Goal: Contribute content: Contribute content

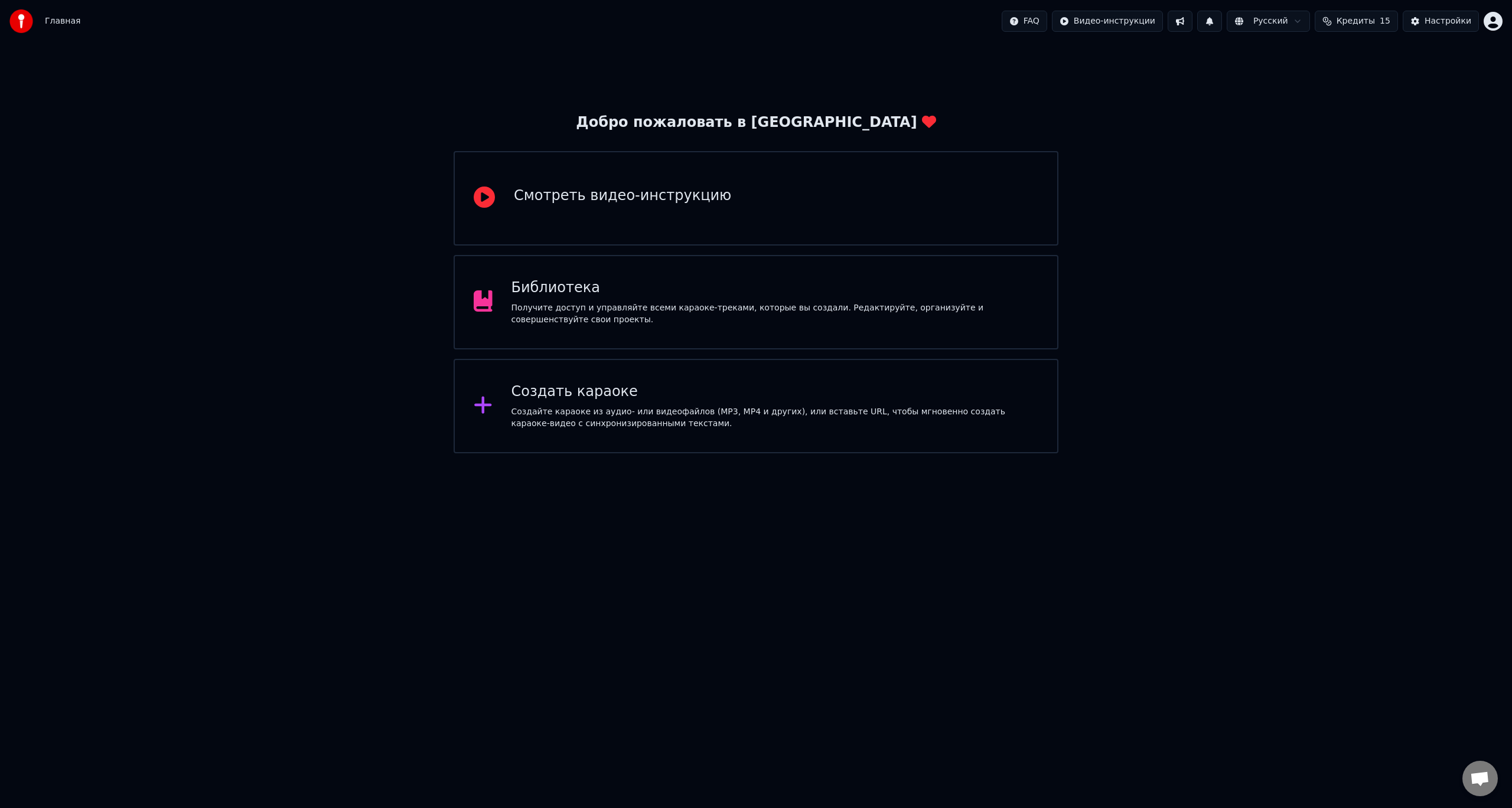
click at [814, 275] on div "Библиотека Получите доступ и управляйте всеми караоке-треками, которые вы созда…" at bounding box center [756, 302] width 605 height 94
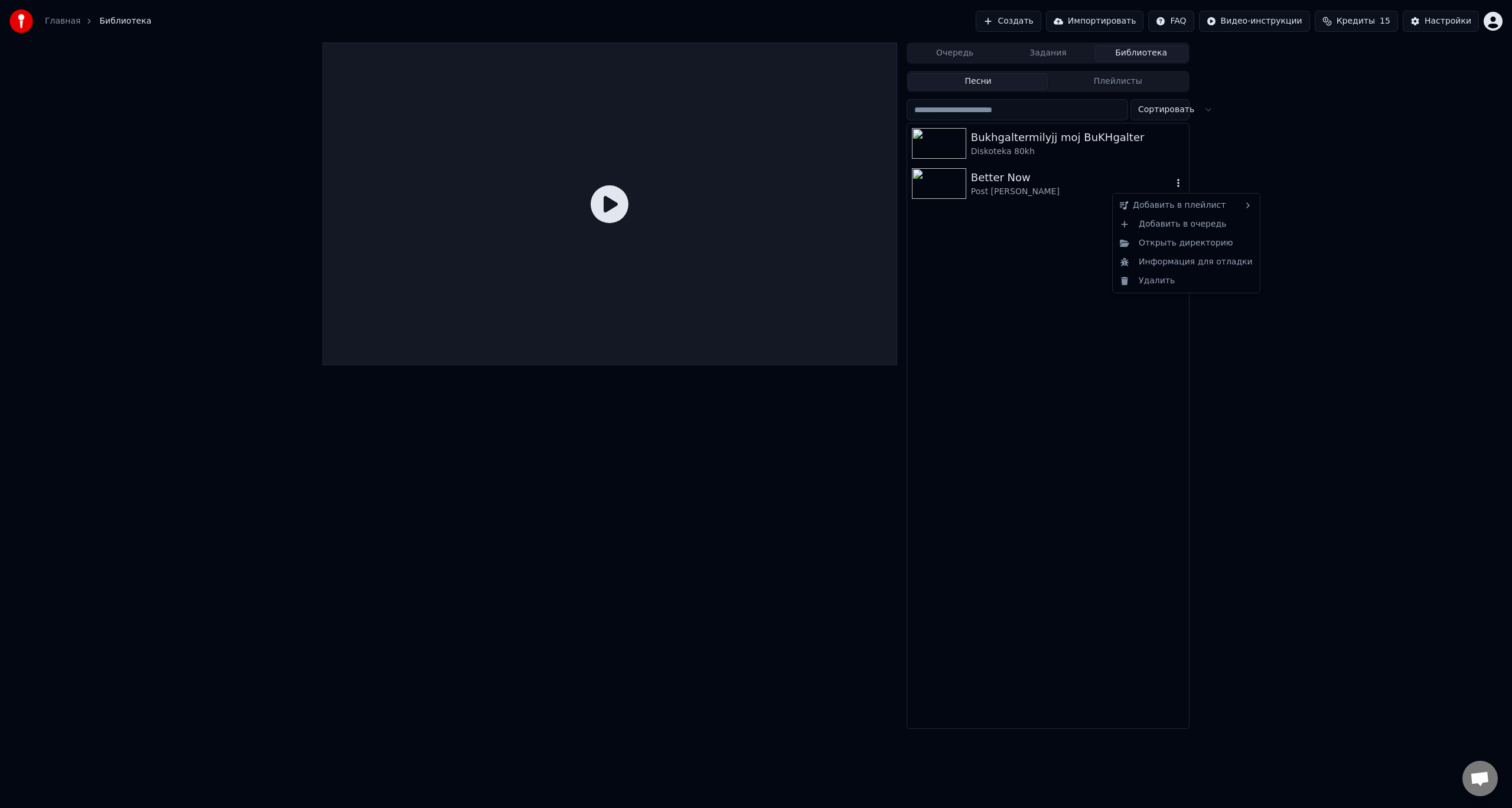
click at [1178, 185] on icon "button" at bounding box center [1179, 183] width 12 height 9
click at [1166, 283] on div "Удалить" at bounding box center [1187, 281] width 143 height 19
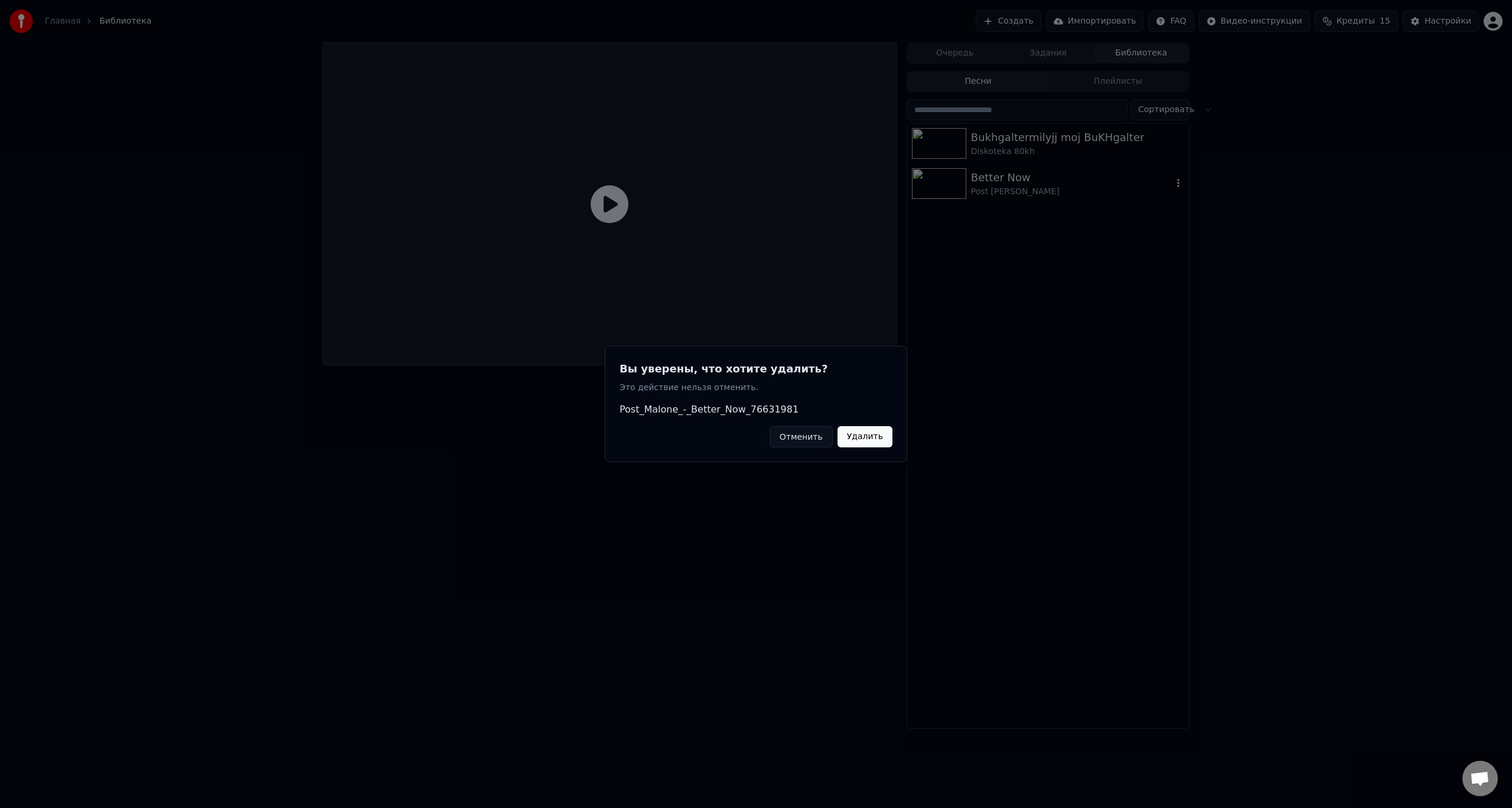
click at [868, 442] on button "Удалить" at bounding box center [865, 437] width 55 height 21
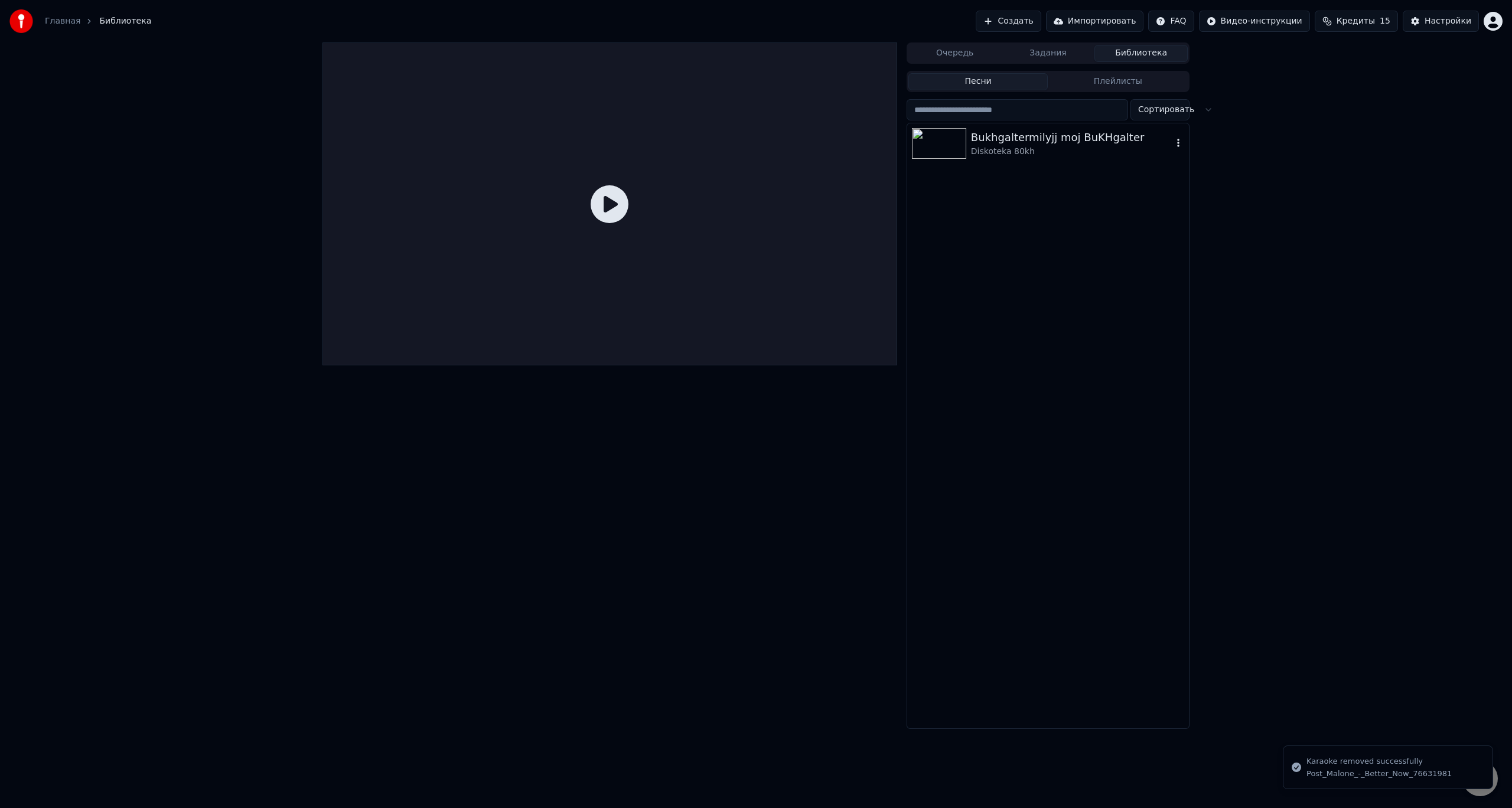
click at [1179, 144] on icon "button" at bounding box center [1179, 142] width 12 height 9
click at [1010, 148] on div "Diskoteka 80kh" at bounding box center [1071, 152] width 201 height 12
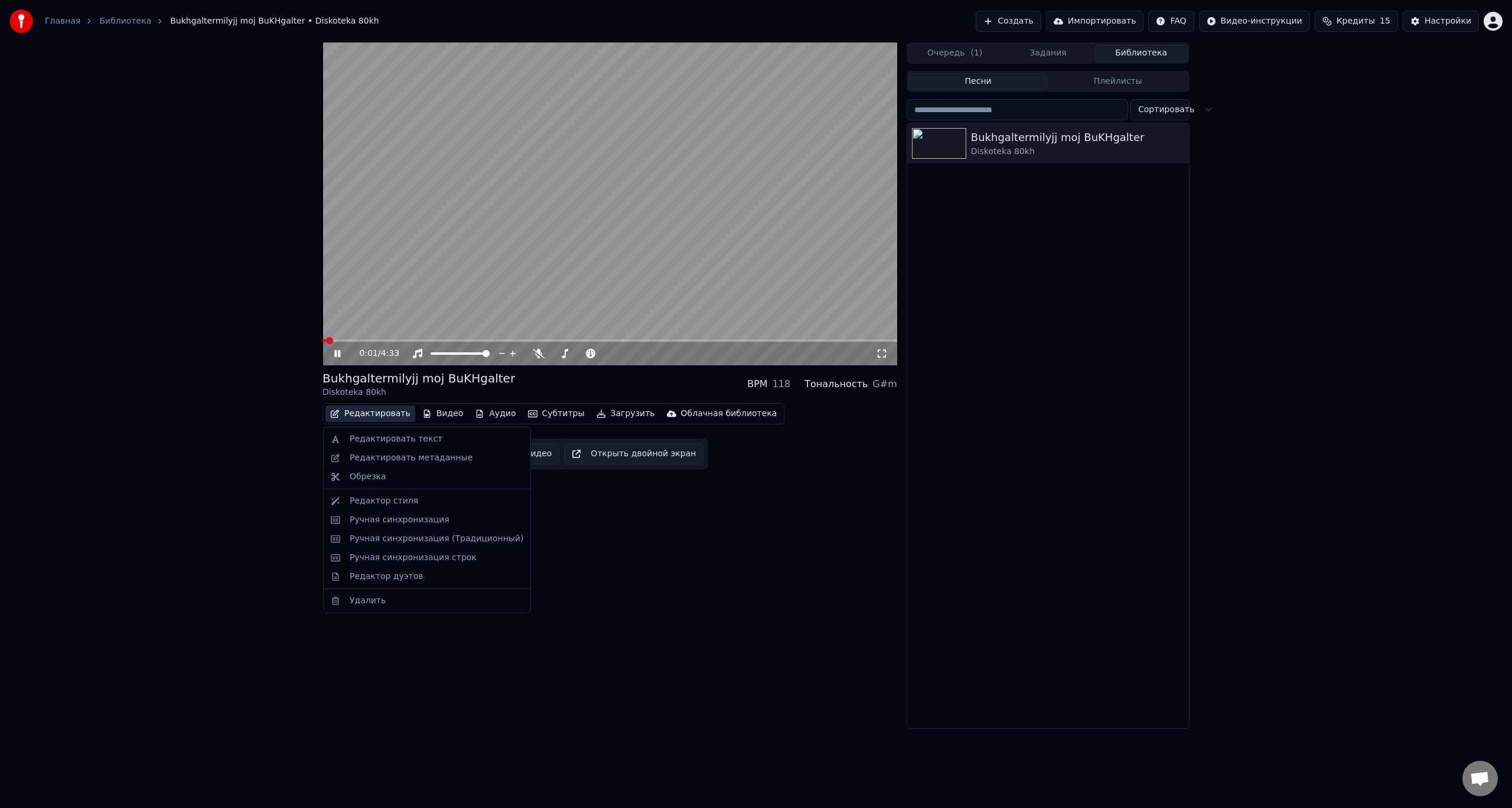
click at [379, 418] on button "Редактировать" at bounding box center [370, 414] width 90 height 16
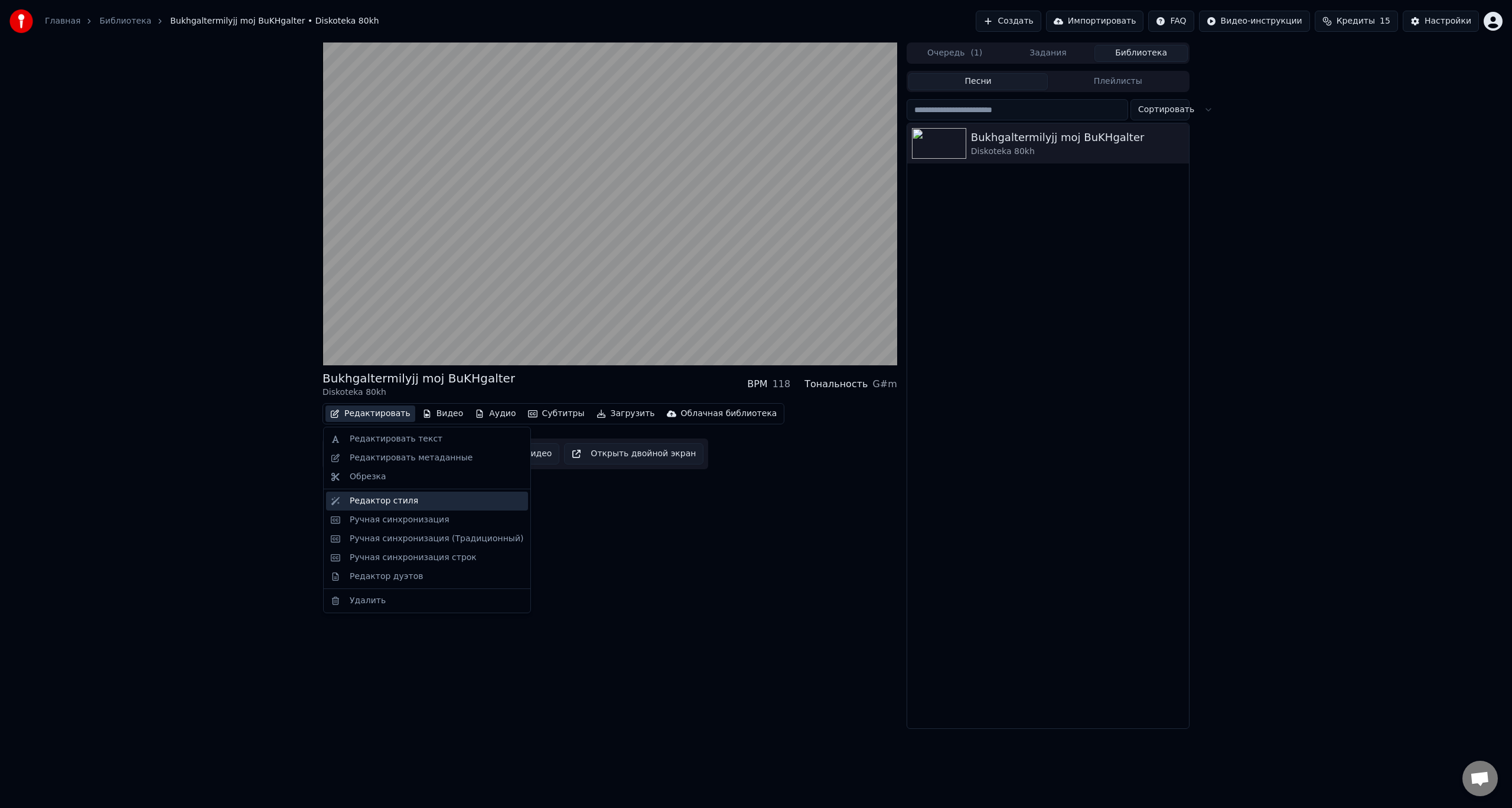
click at [391, 498] on div "Редактор стиля" at bounding box center [384, 501] width 69 height 12
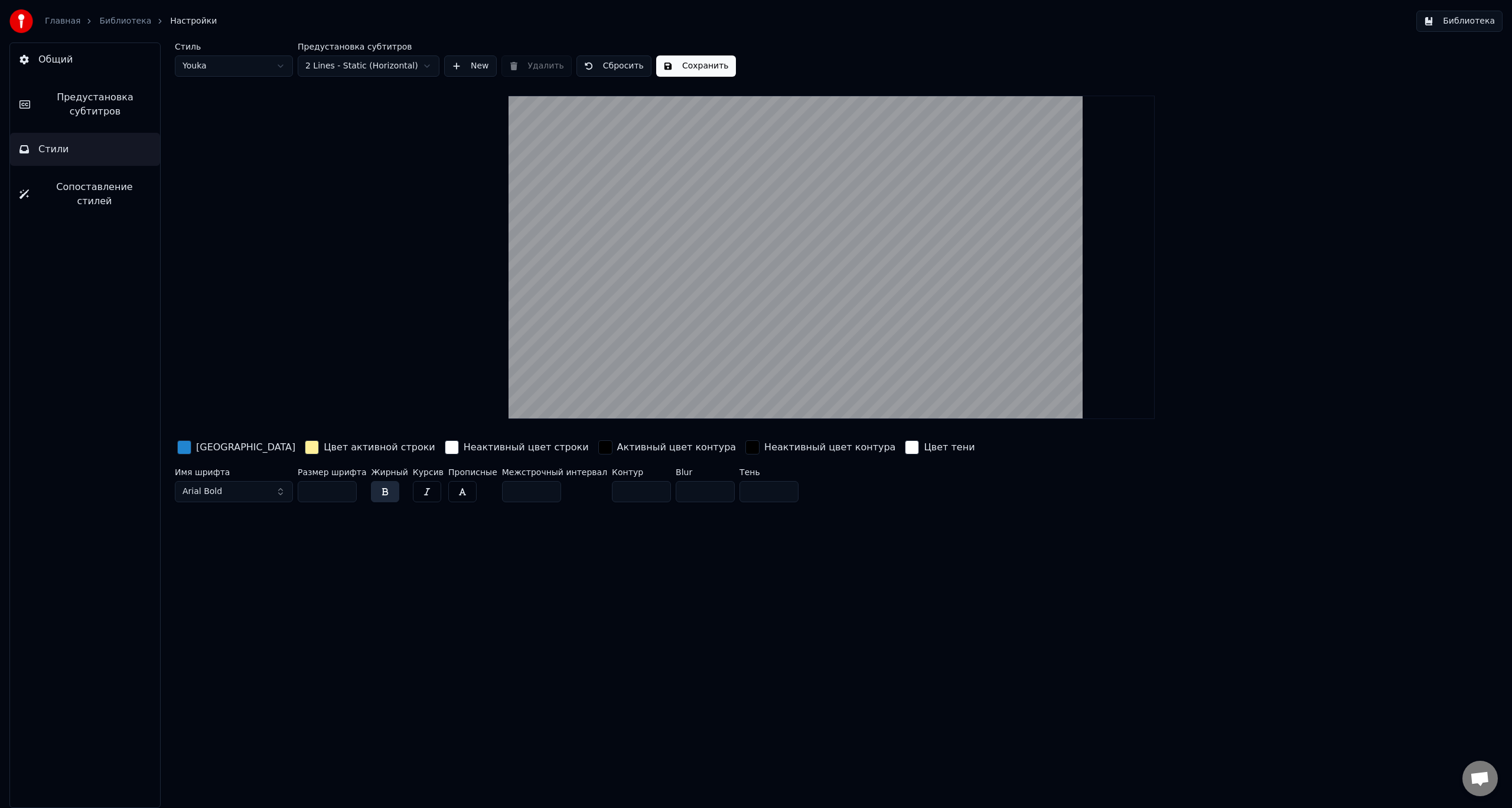
click at [256, 494] on button "Arial Bold" at bounding box center [234, 491] width 118 height 21
click at [236, 560] on div "Arial Black" at bounding box center [243, 557] width 84 height 12
click at [245, 497] on button "Arial Black" at bounding box center [234, 491] width 118 height 21
click at [228, 536] on div "Arial" at bounding box center [243, 538] width 84 height 12
click at [254, 492] on button "Arial" at bounding box center [234, 491] width 118 height 21
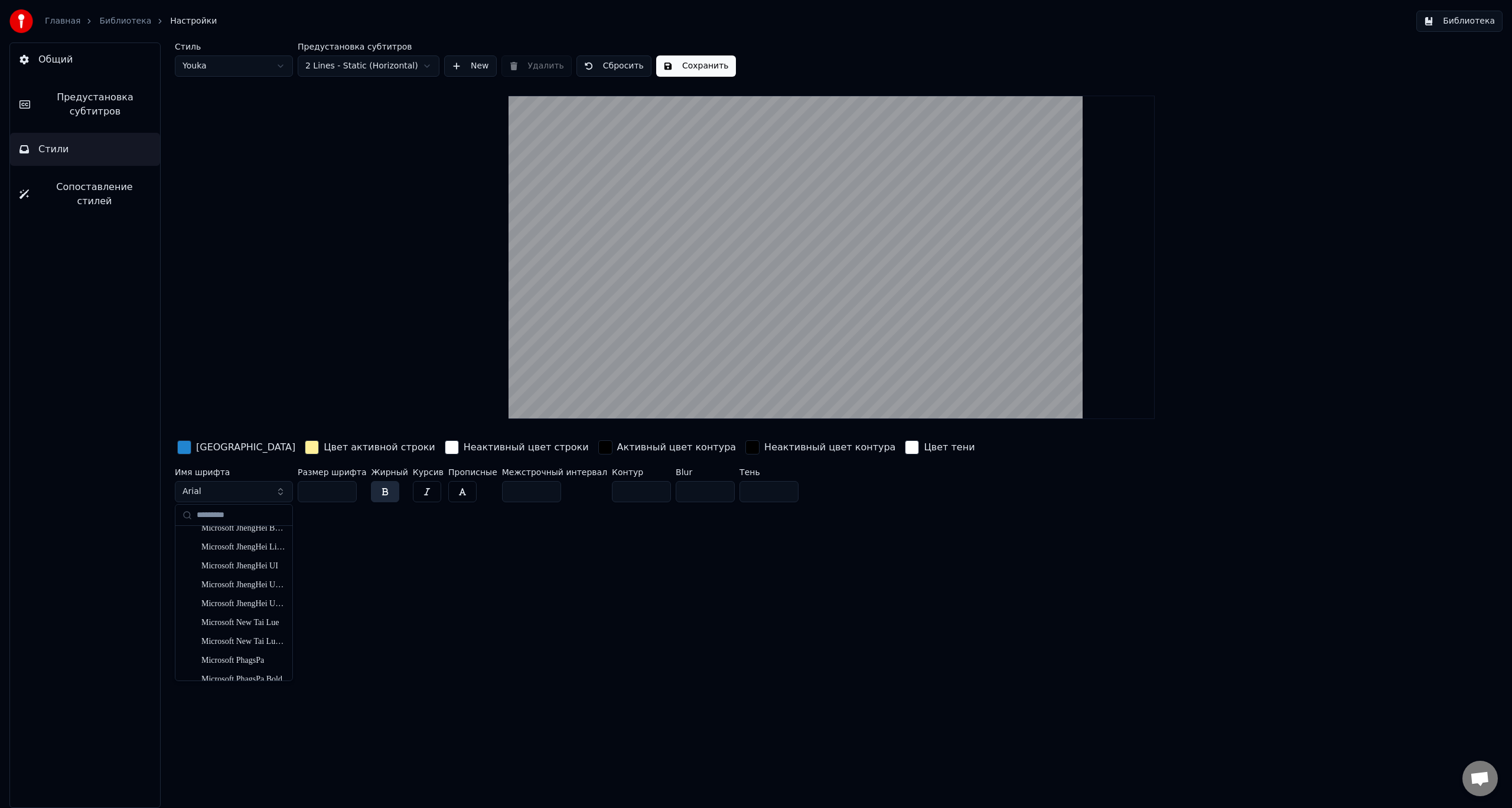
scroll to position [1299, 0]
click at [244, 547] on div "Microsoft JhengHei" at bounding box center [243, 542] width 84 height 12
click at [180, 447] on div "button" at bounding box center [184, 447] width 14 height 14
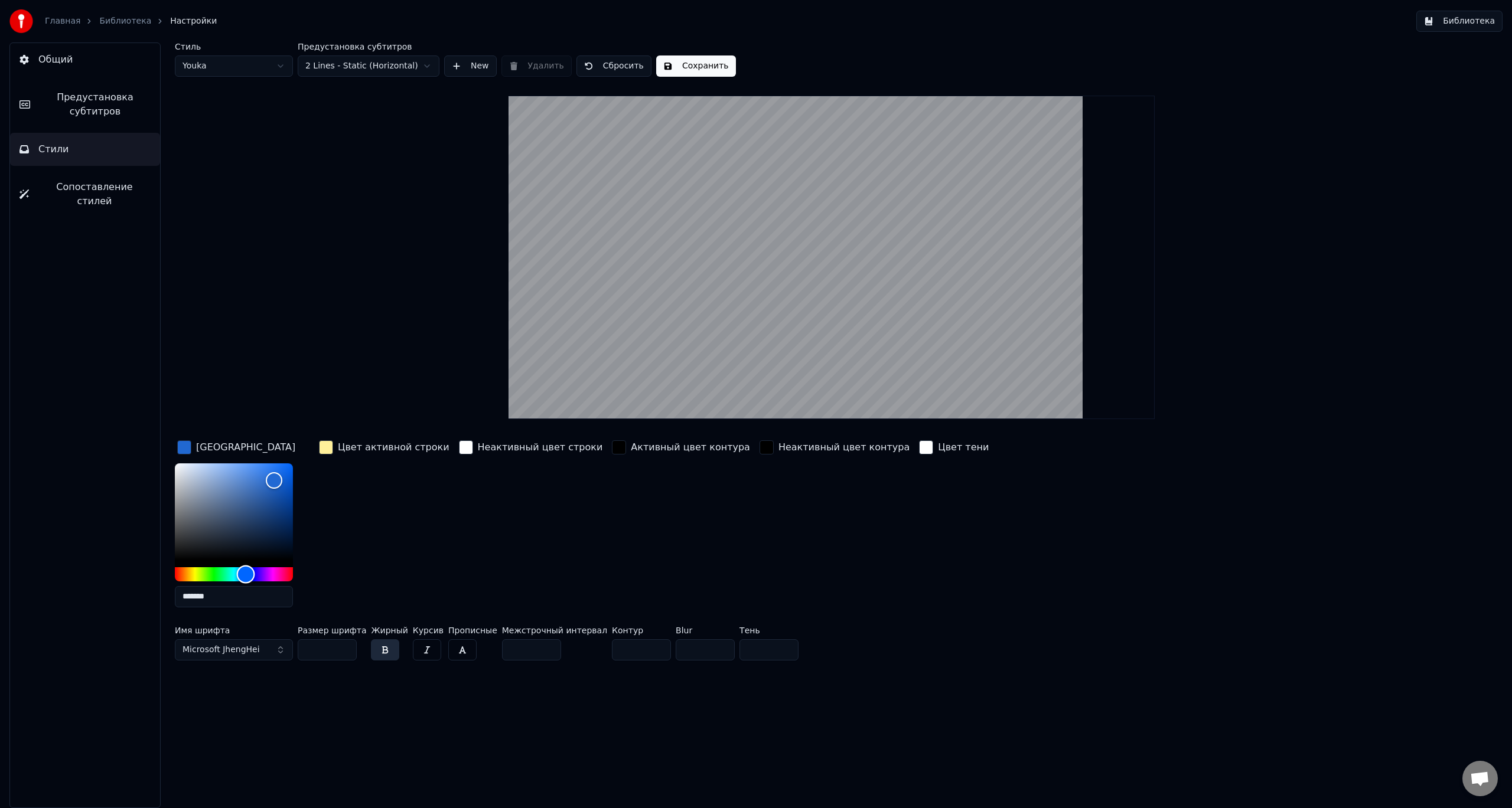
type input "*******"
drag, startPoint x: 244, startPoint y: 576, endPoint x: 253, endPoint y: 576, distance: 9.0
click at [253, 576] on div "Hue" at bounding box center [254, 575] width 18 height 18
click at [327, 448] on div "button" at bounding box center [325, 447] width 14 height 14
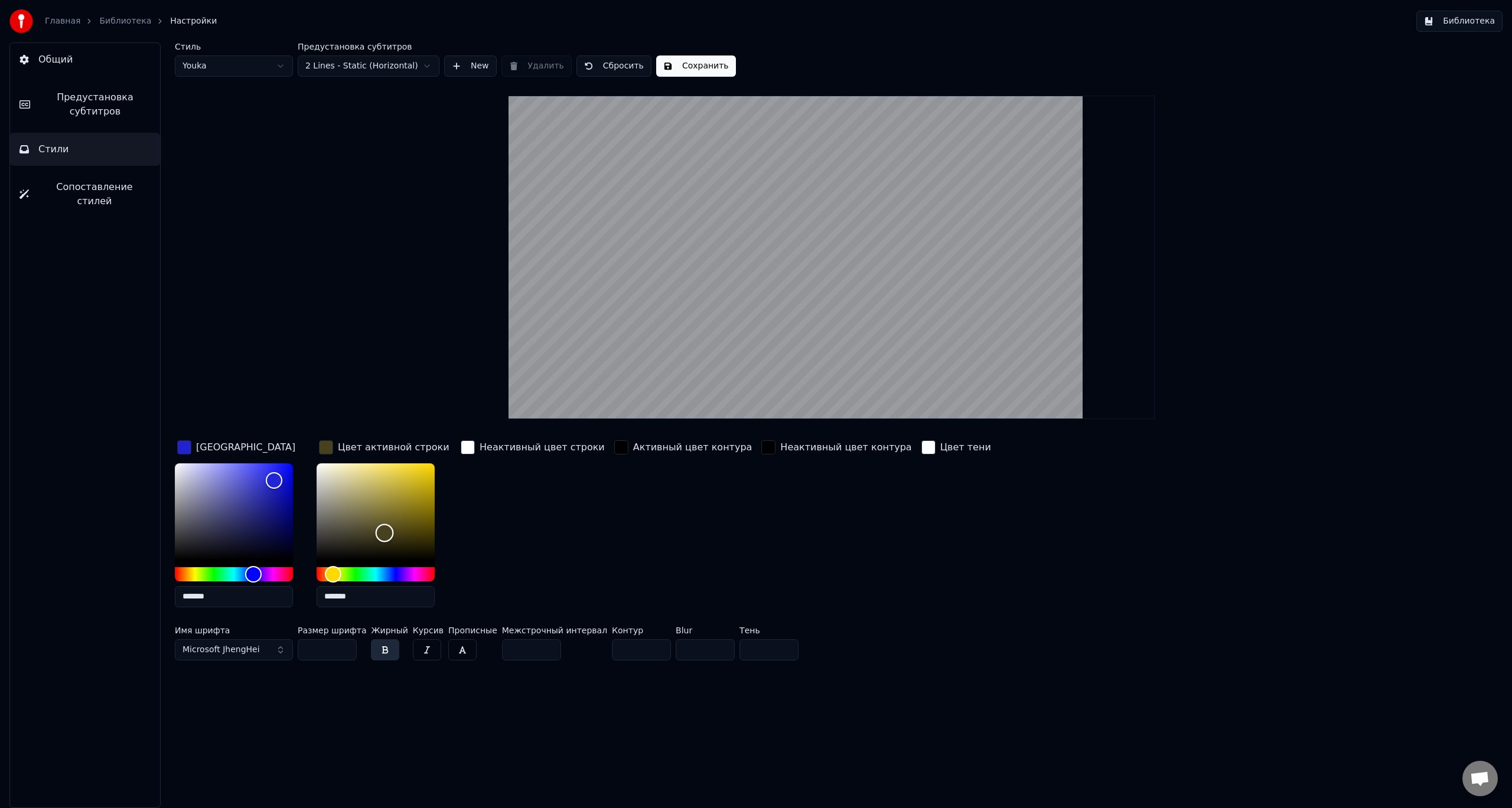
drag, startPoint x: 364, startPoint y: 466, endPoint x: 385, endPoint y: 534, distance: 71.2
click at [385, 534] on div "Color" at bounding box center [385, 534] width 18 height 18
drag, startPoint x: 384, startPoint y: 535, endPoint x: 343, endPoint y: 498, distance: 55.2
click at [343, 498] on div "Color" at bounding box center [343, 499] width 18 height 18
type input "*******"
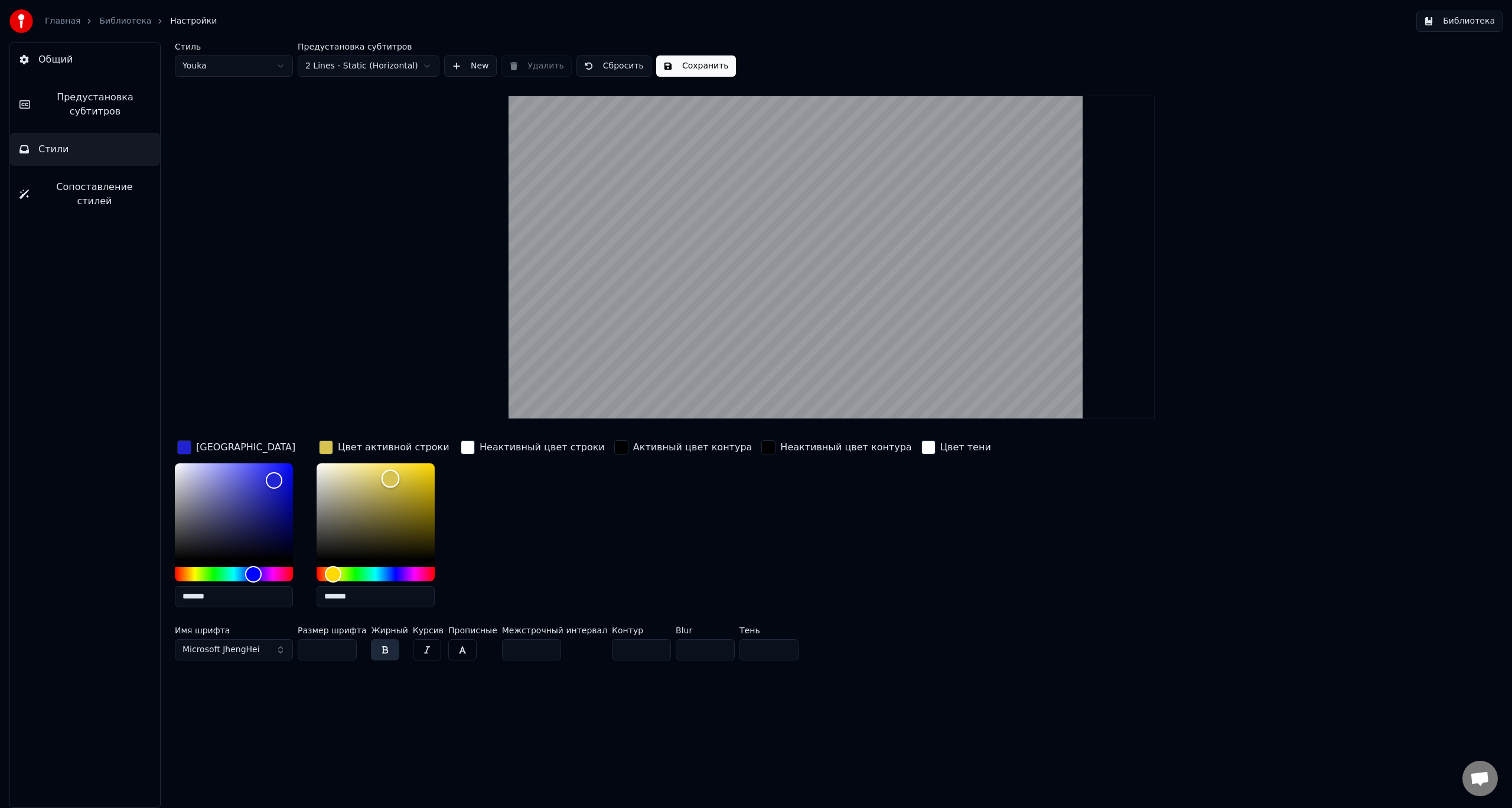
drag, startPoint x: 343, startPoint y: 497, endPoint x: 392, endPoint y: 477, distance: 52.9
click at [392, 477] on div "Color" at bounding box center [391, 479] width 18 height 18
click at [614, 445] on div "button" at bounding box center [621, 447] width 14 height 14
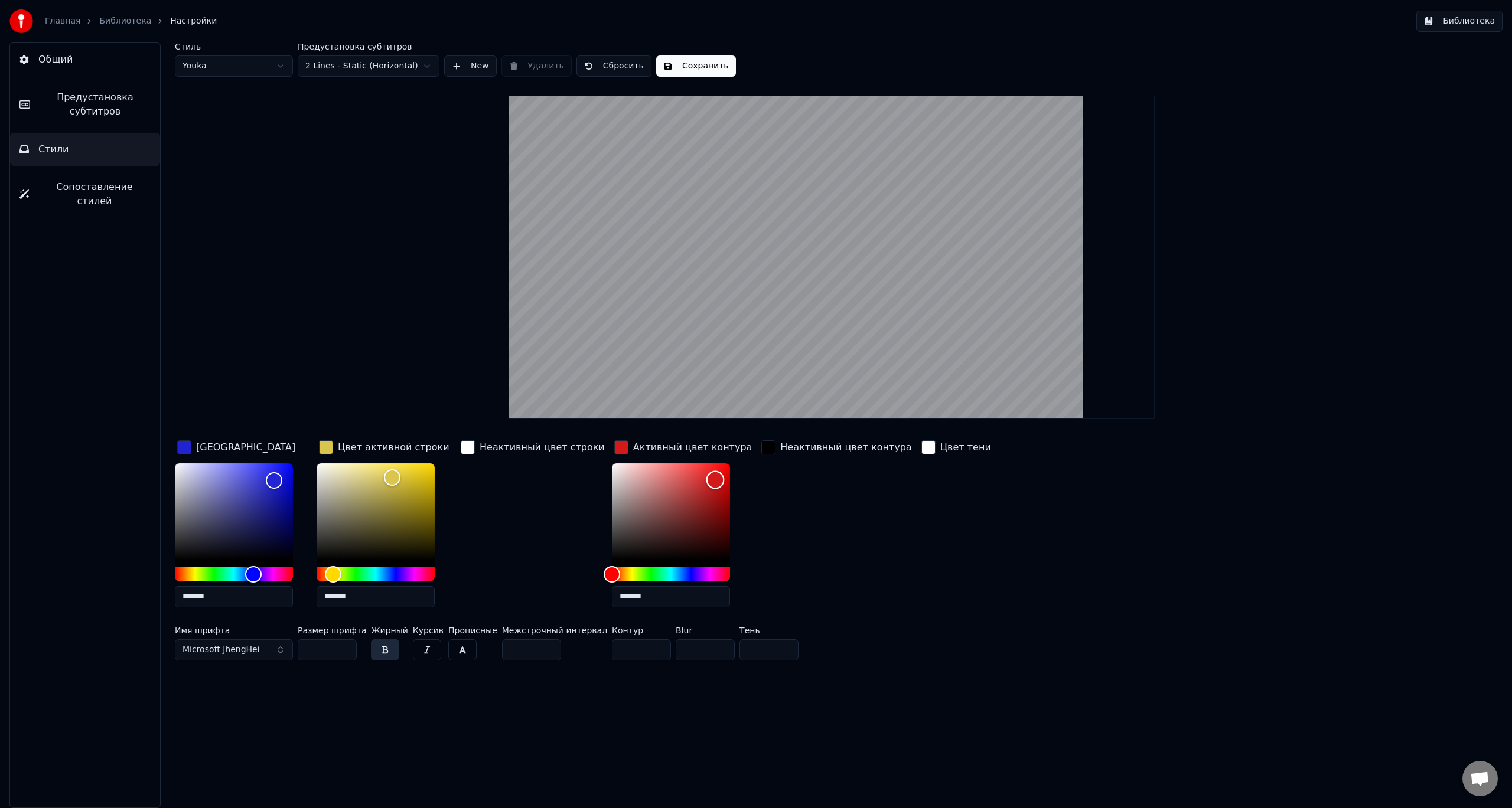
drag, startPoint x: 597, startPoint y: 551, endPoint x: 698, endPoint y: 480, distance: 123.5
click at [707, 480] on div "Color" at bounding box center [716, 480] width 18 height 18
drag, startPoint x: 698, startPoint y: 480, endPoint x: 652, endPoint y: 513, distance: 56.6
click at [662, 513] on div "Color" at bounding box center [671, 513] width 18 height 18
drag, startPoint x: 652, startPoint y: 513, endPoint x: 626, endPoint y: 511, distance: 26.1
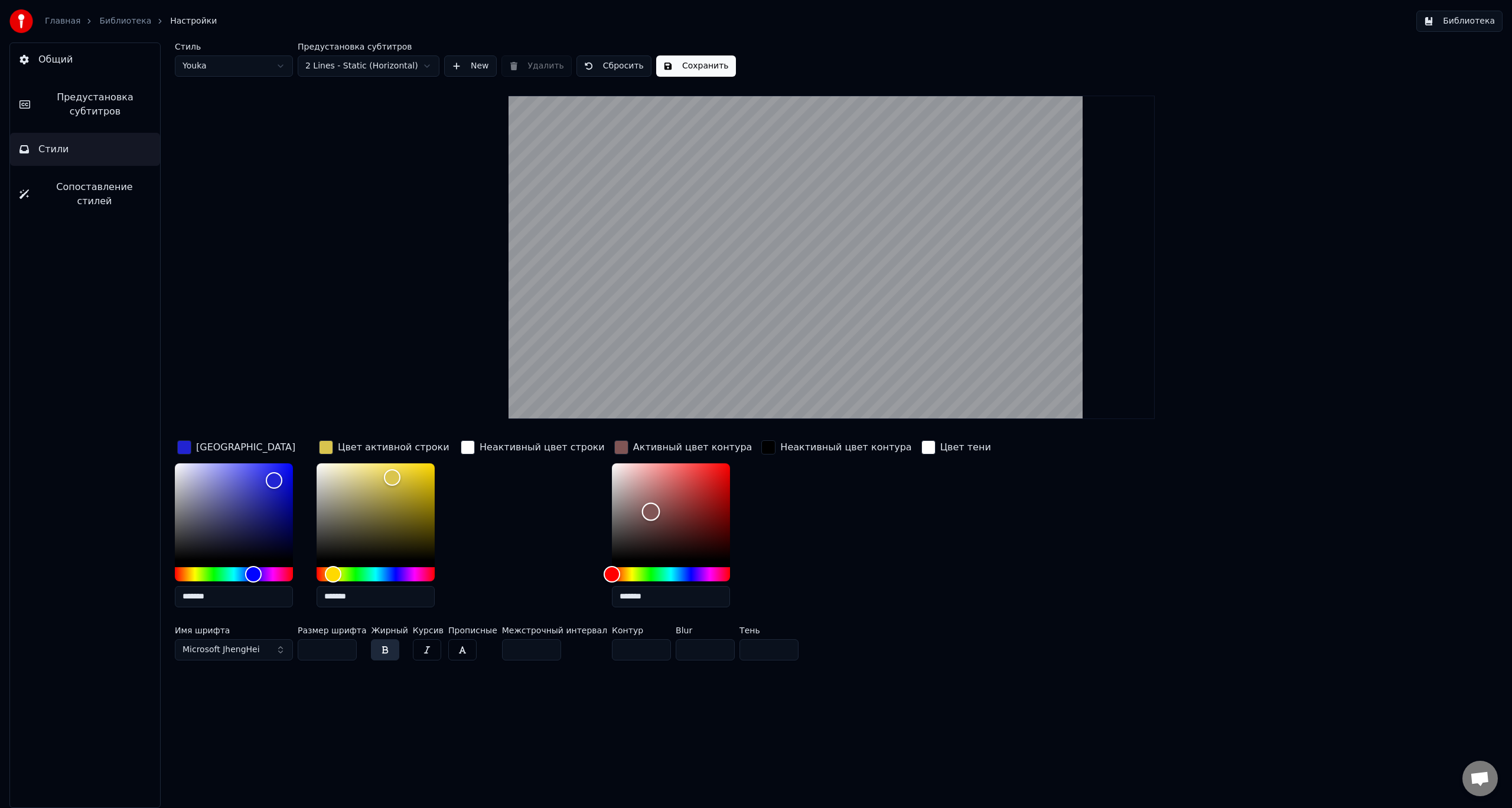
click at [642, 511] on div "Color" at bounding box center [651, 513] width 18 height 18
drag, startPoint x: 625, startPoint y: 511, endPoint x: 599, endPoint y: 494, distance: 31.1
click at [609, 494] on div "Color" at bounding box center [618, 495] width 18 height 18
type input "*******"
drag, startPoint x: 599, startPoint y: 494, endPoint x: 589, endPoint y: 462, distance: 33.5
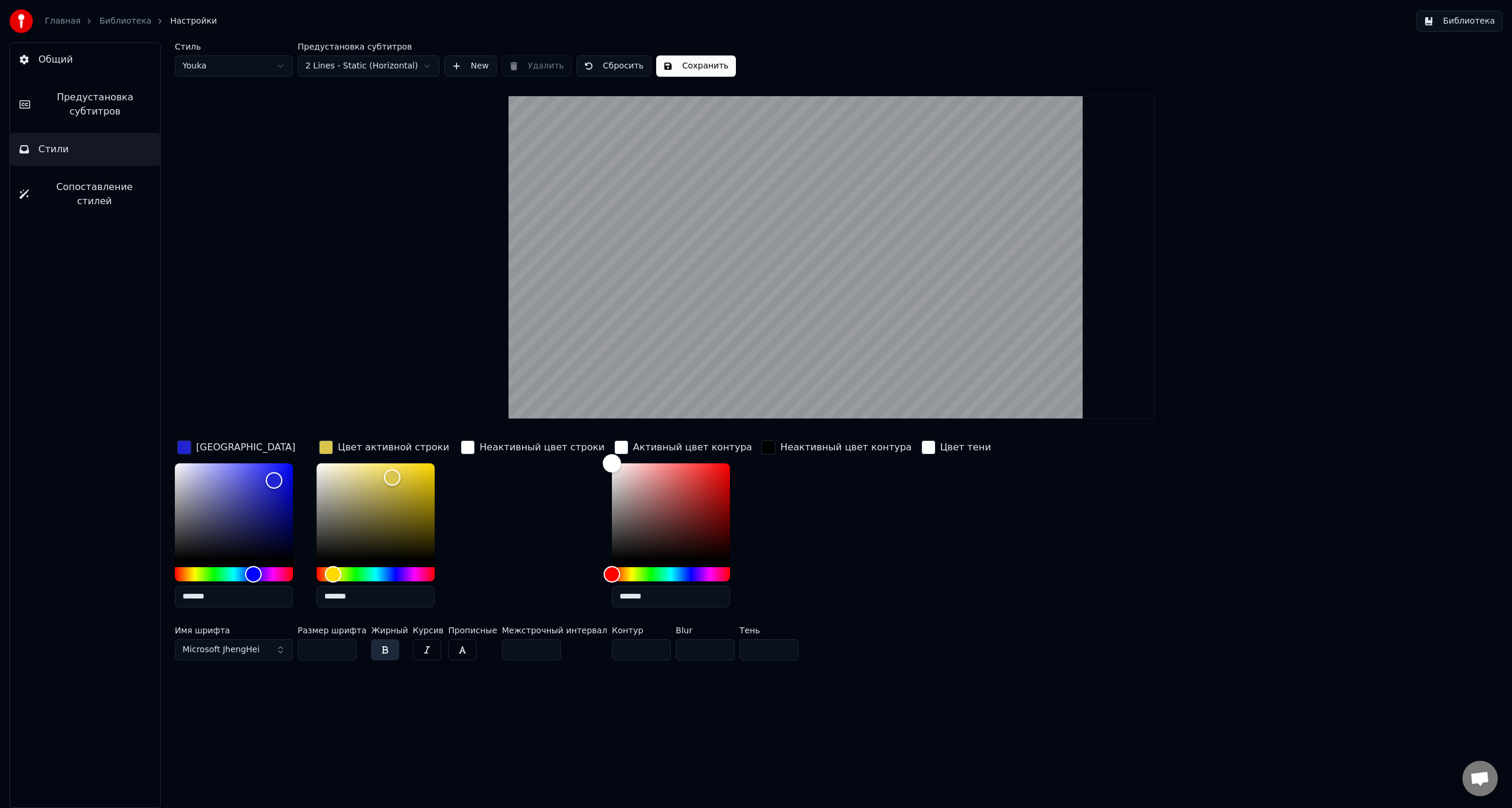
click at [603, 462] on div "Color" at bounding box center [612, 463] width 18 height 18
click at [806, 510] on div "Неактивный цвет контура" at bounding box center [836, 527] width 155 height 179
click at [658, 63] on button "Сохранить" at bounding box center [696, 66] width 80 height 21
click at [693, 71] on button "Сохранить" at bounding box center [696, 66] width 80 height 21
click at [97, 117] on span "Предустановка субтитров" at bounding box center [95, 104] width 111 height 28
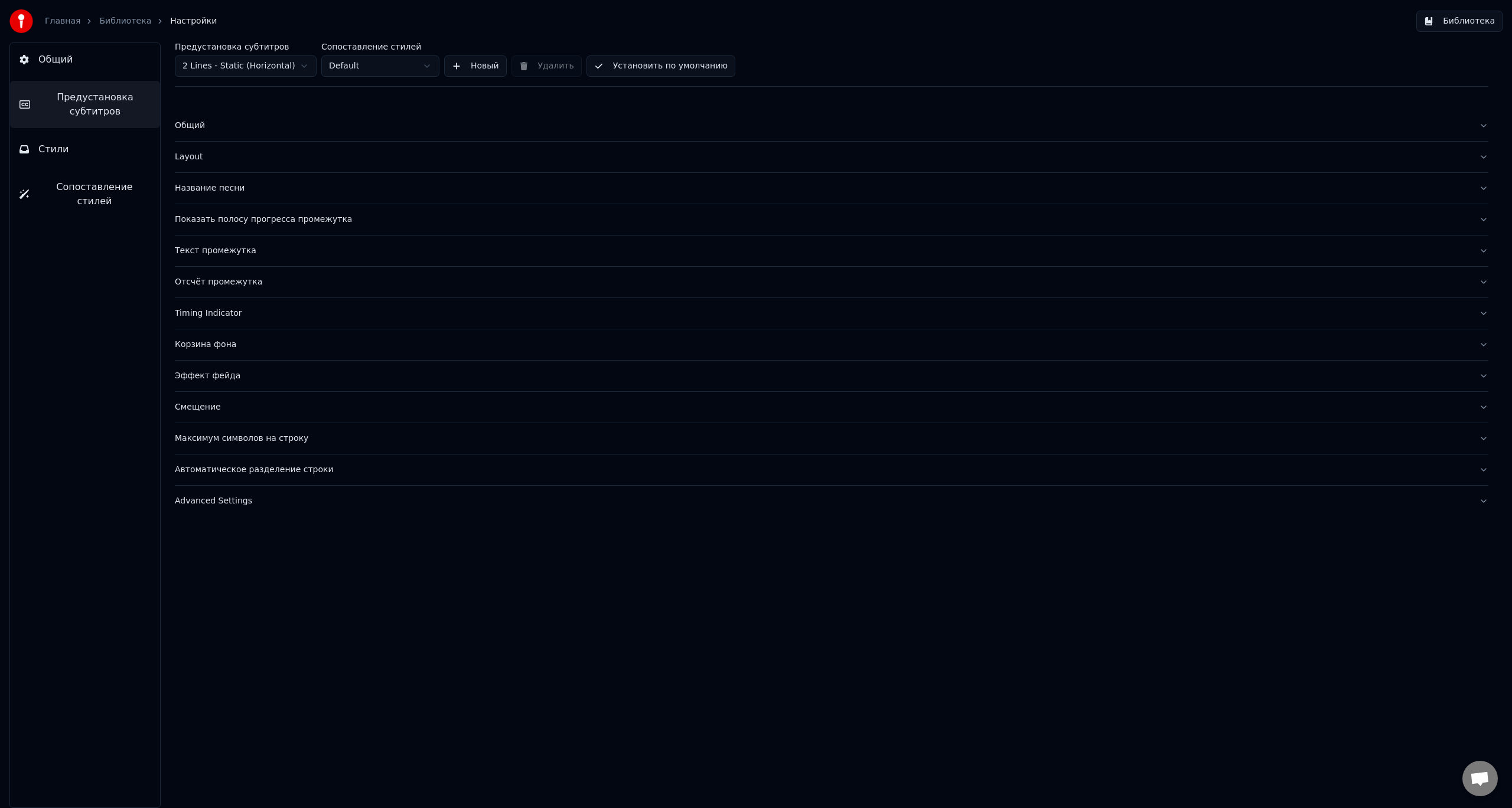
click at [252, 190] on div "Название песни" at bounding box center [822, 189] width 1295 height 12
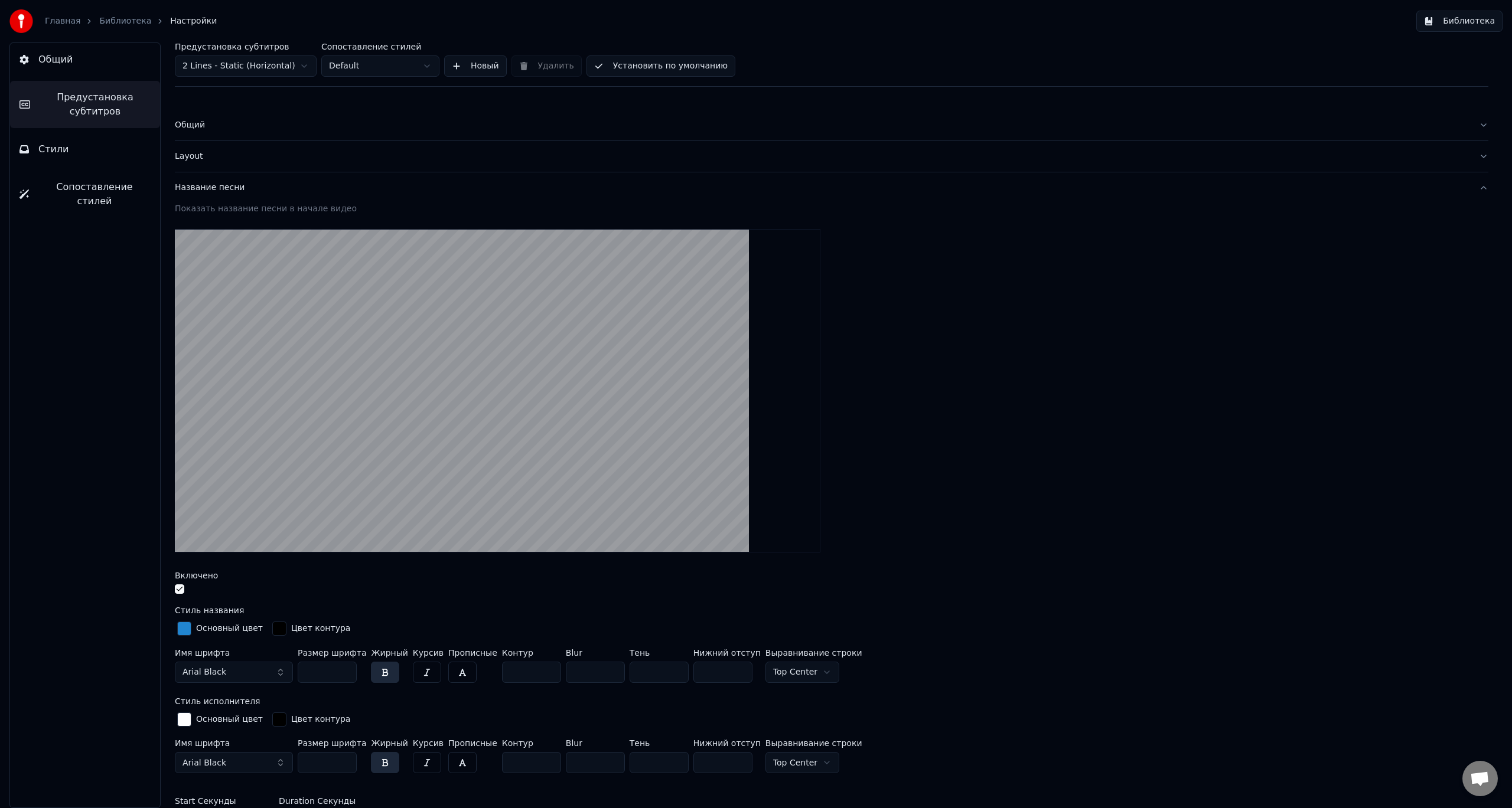
scroll to position [0, 0]
click at [79, 188] on span "Сопоставление стилей" at bounding box center [94, 194] width 112 height 28
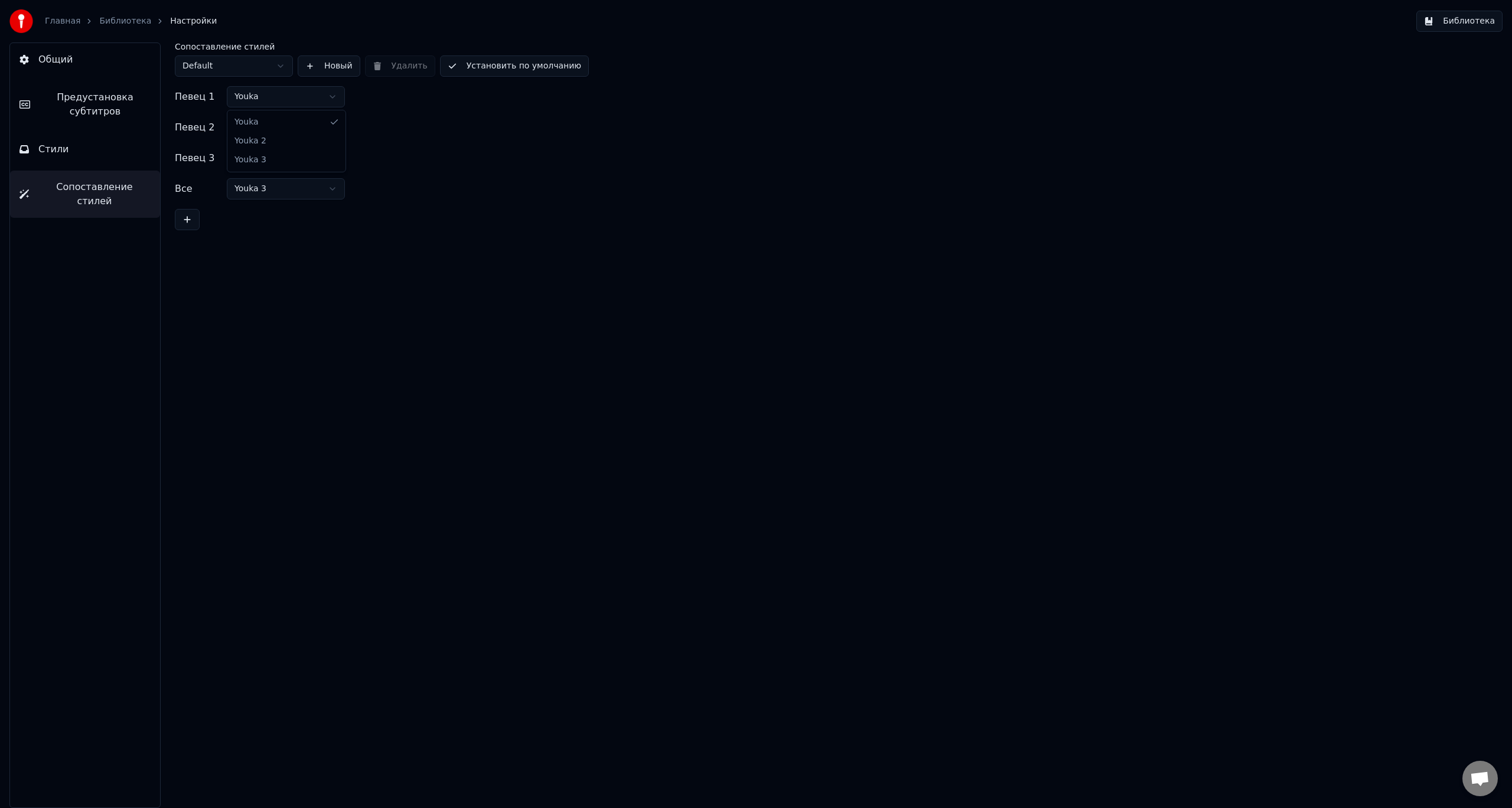
click at [265, 96] on html "Главная Библиотека Настройки Библиотека Общий Предустановка субтитров Стили Соп…" at bounding box center [756, 404] width 1512 height 808
click at [55, 65] on span "Общий" at bounding box center [55, 59] width 34 height 14
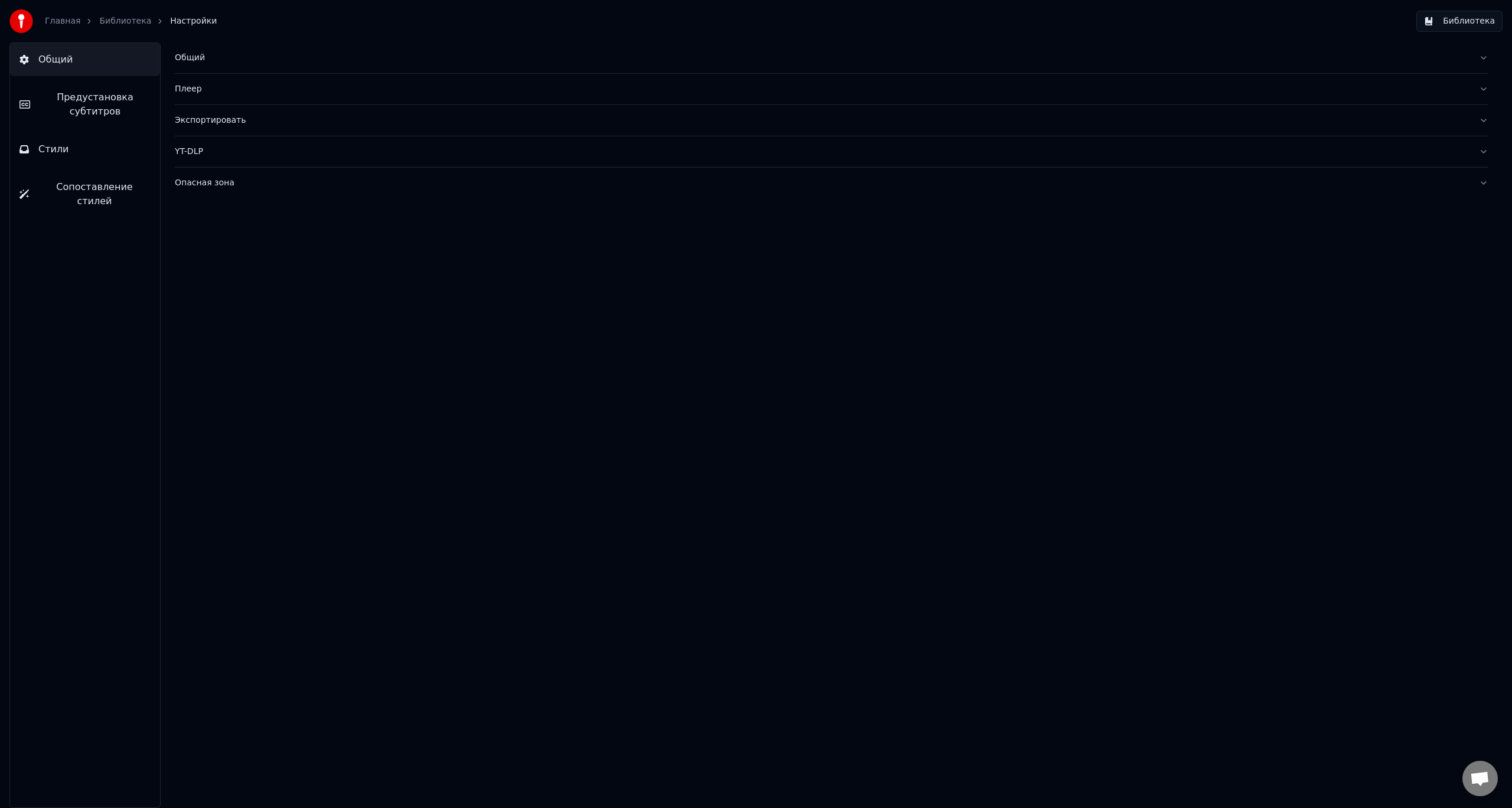
click at [112, 20] on link "Библиотека" at bounding box center [125, 21] width 52 height 12
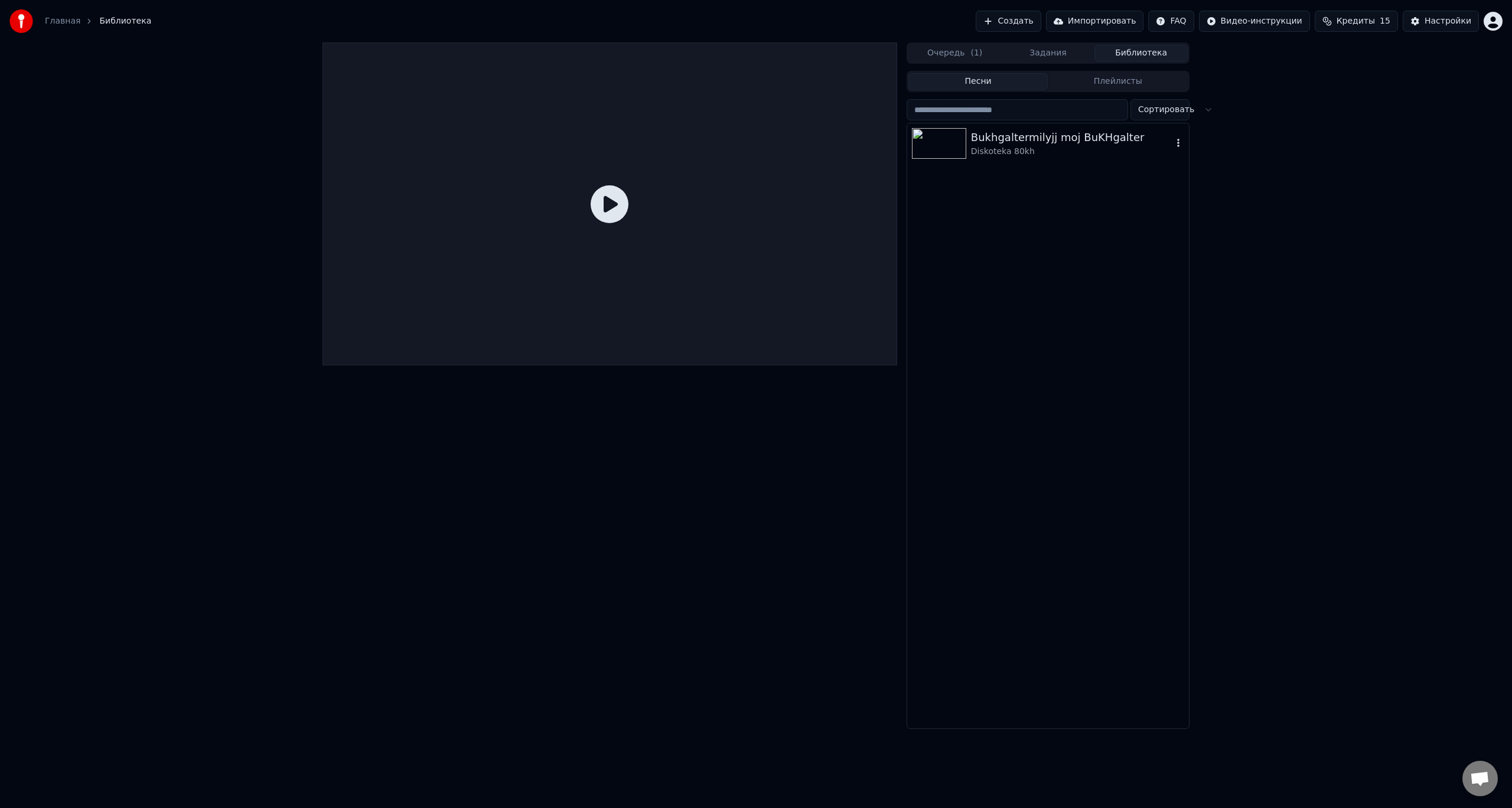
click at [986, 152] on div "Diskoteka 80kh" at bounding box center [1071, 152] width 201 height 12
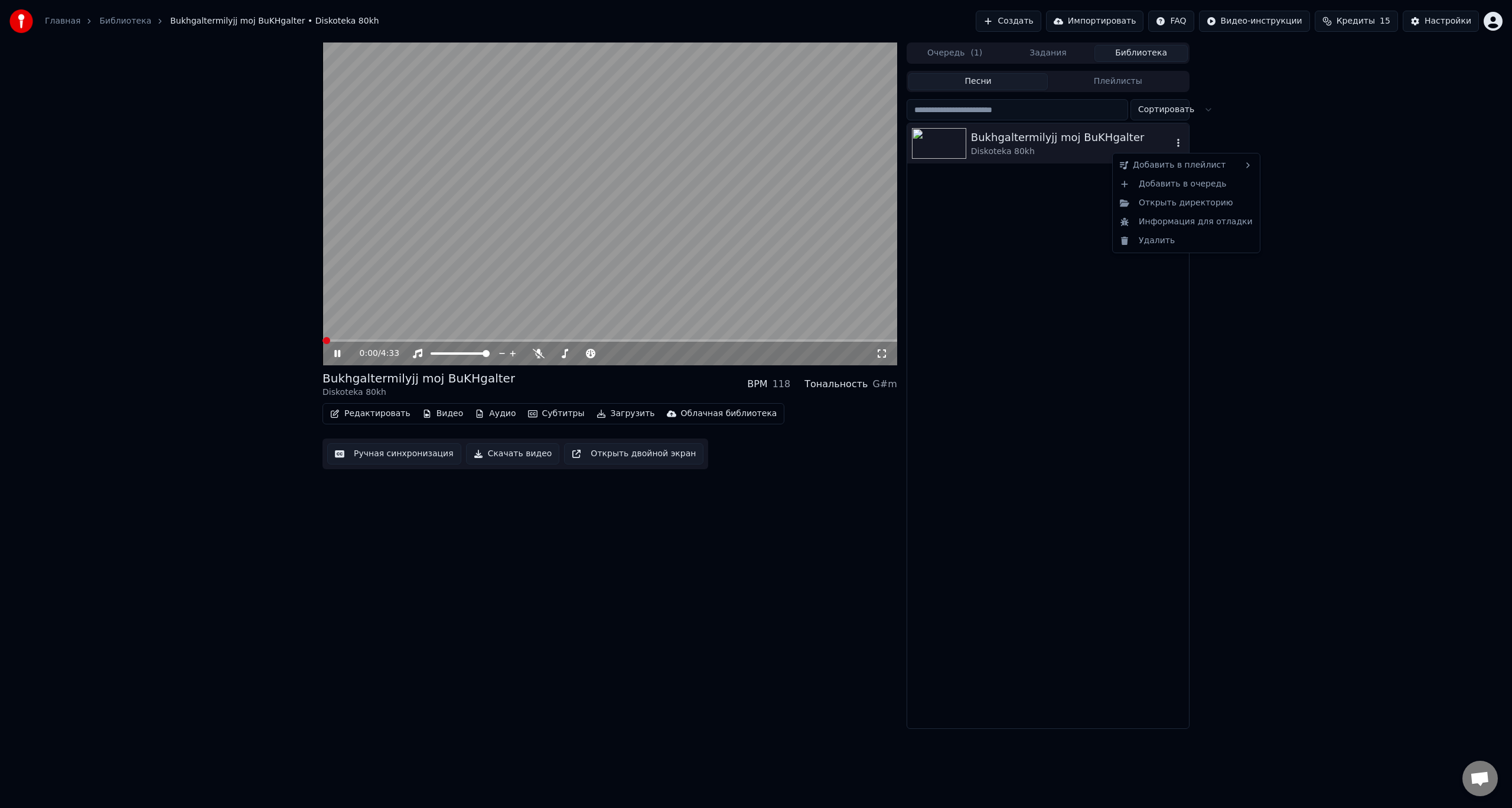
click at [1179, 144] on icon "button" at bounding box center [1179, 142] width 3 height 9
drag, startPoint x: 338, startPoint y: 352, endPoint x: 364, endPoint y: 351, distance: 26.0
click at [340, 352] on icon at bounding box center [346, 354] width 28 height 9
click at [1179, 143] on icon "button" at bounding box center [1179, 142] width 3 height 9
click at [552, 514] on div "0:01 / 4:33 Bukhgaltermilyjj moj BuKHgalter Diskoteka 80kh BPM 118 Тональность …" at bounding box center [610, 385] width 575 height 687
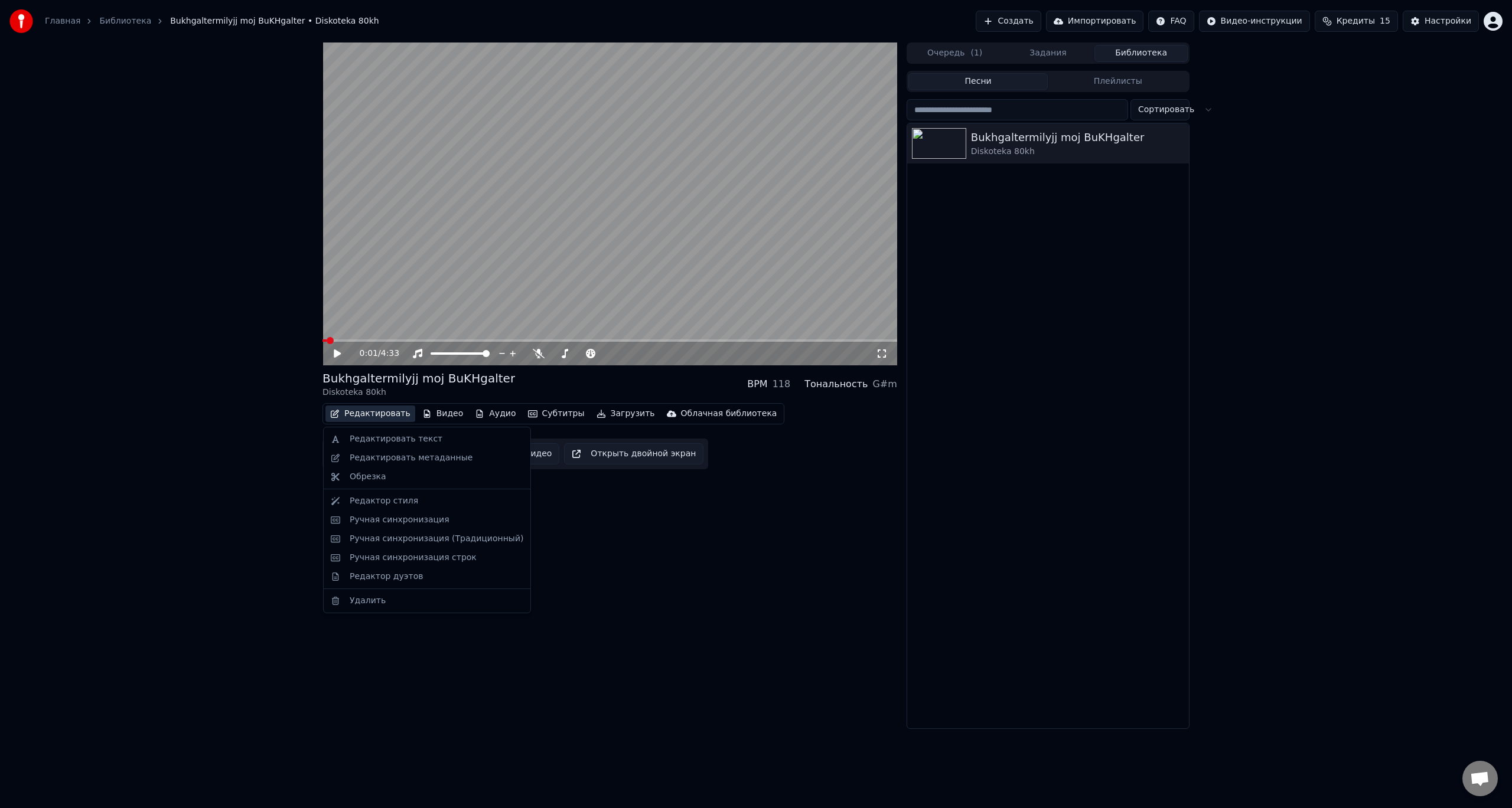
click at [364, 414] on button "Редактировать" at bounding box center [370, 414] width 90 height 16
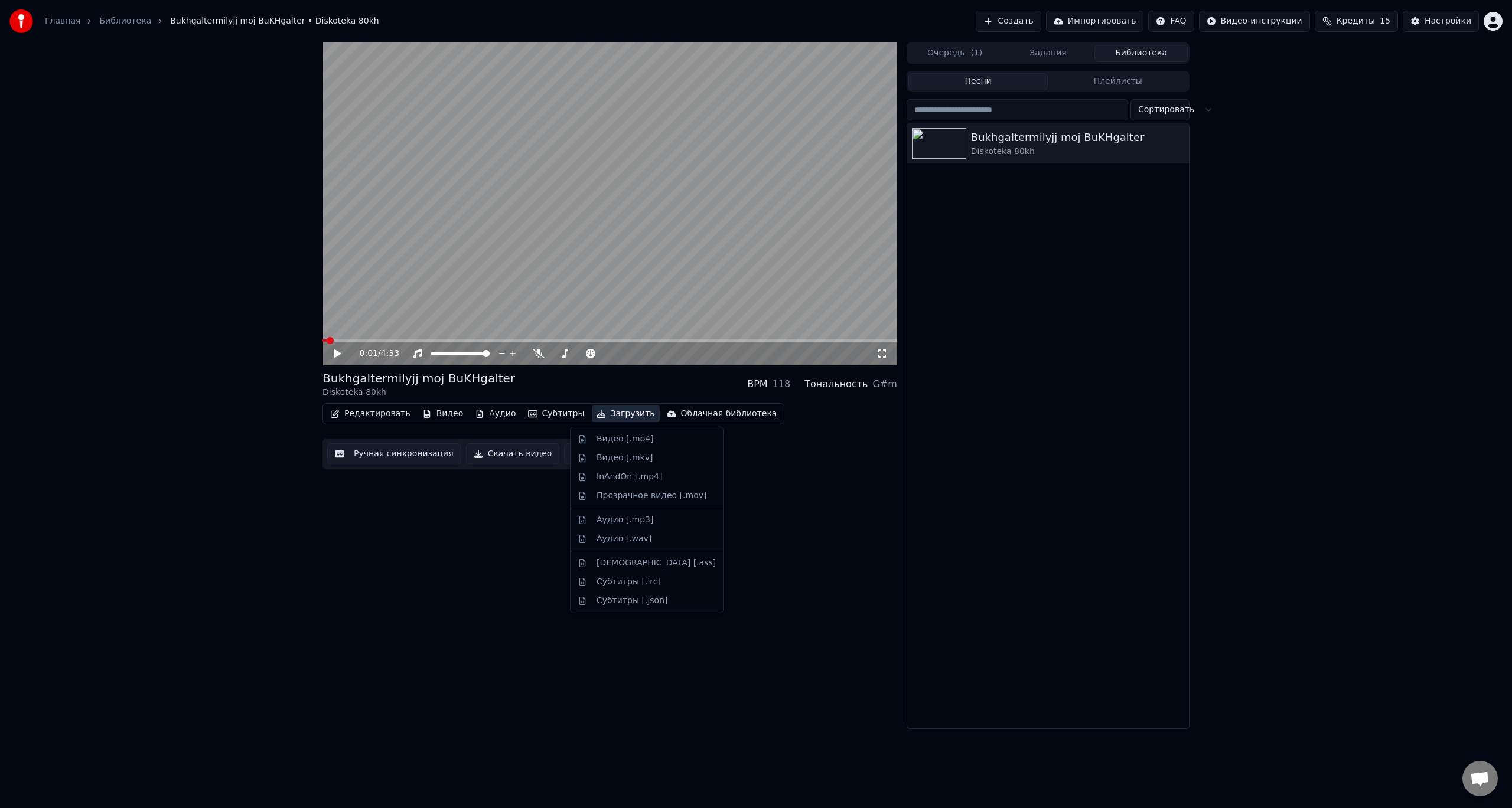
click at [439, 375] on div "Bukhgaltermilyjj moj BuKHgalter" at bounding box center [419, 378] width 193 height 16
click at [317, 528] on div "0:01 / 4:33 Bukhgaltermilyjj moj BuKHgalter Diskoteka 80kh BPM 118 Тональность …" at bounding box center [756, 385] width 886 height 687
click at [1037, 18] on button "Создать" at bounding box center [1008, 21] width 65 height 21
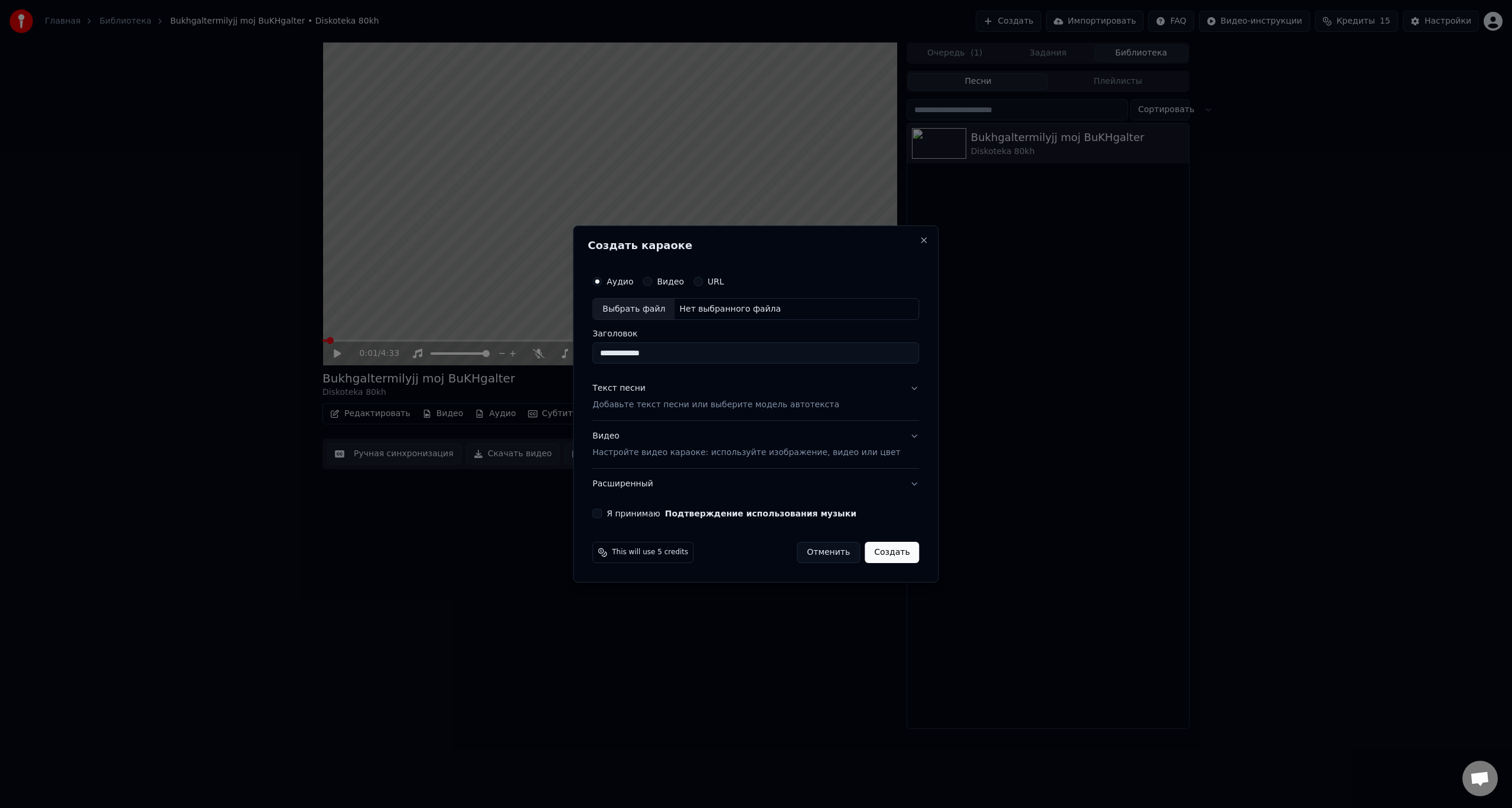
click at [661, 310] on div "Выбрать файл" at bounding box center [634, 309] width 82 height 21
type input "****"
click at [692, 409] on p "Добавьте текст песни или выберите модель автотекста" at bounding box center [716, 406] width 247 height 12
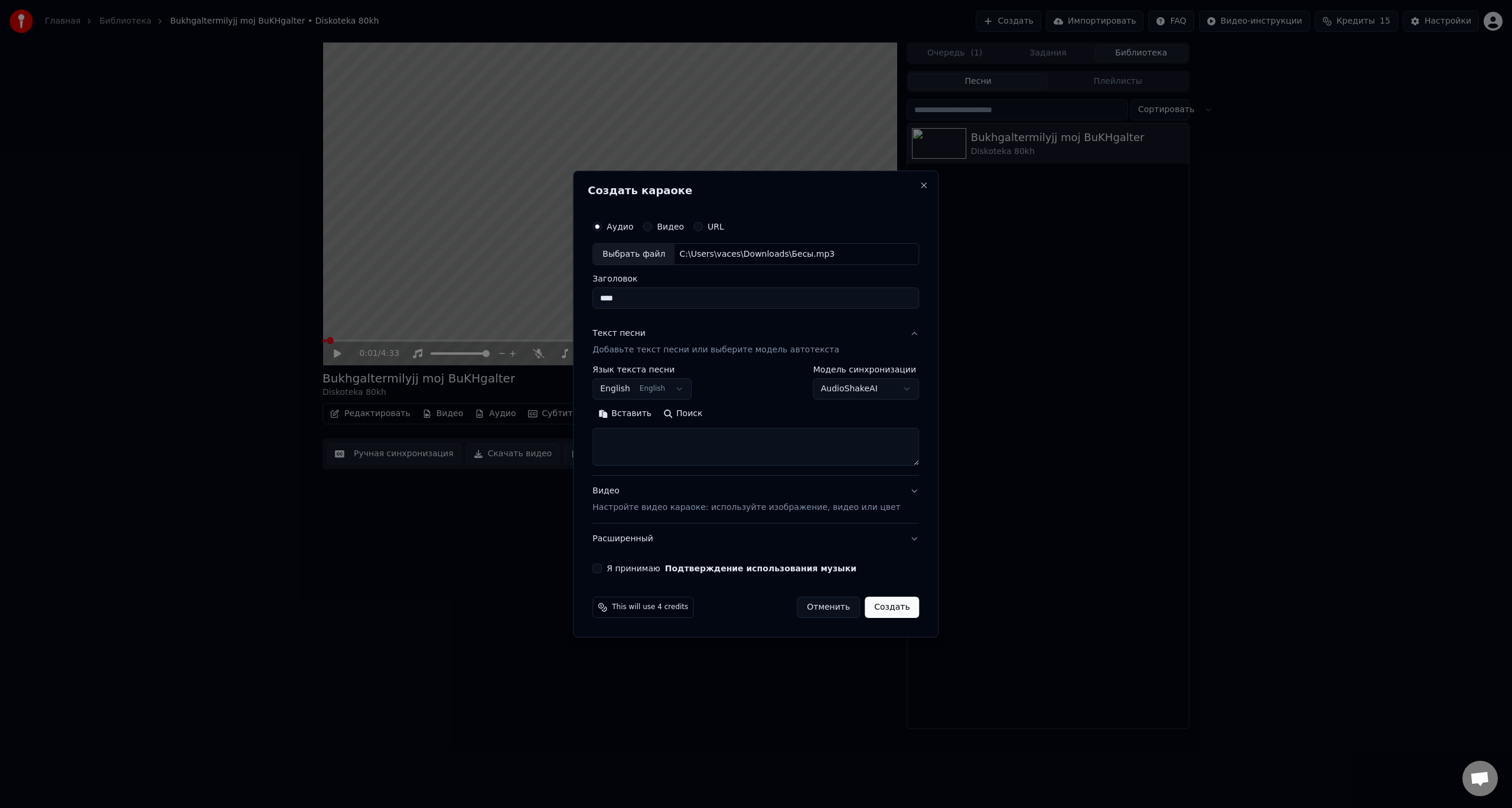
click at [763, 446] on textarea at bounding box center [756, 447] width 327 height 38
paste textarea "**********"
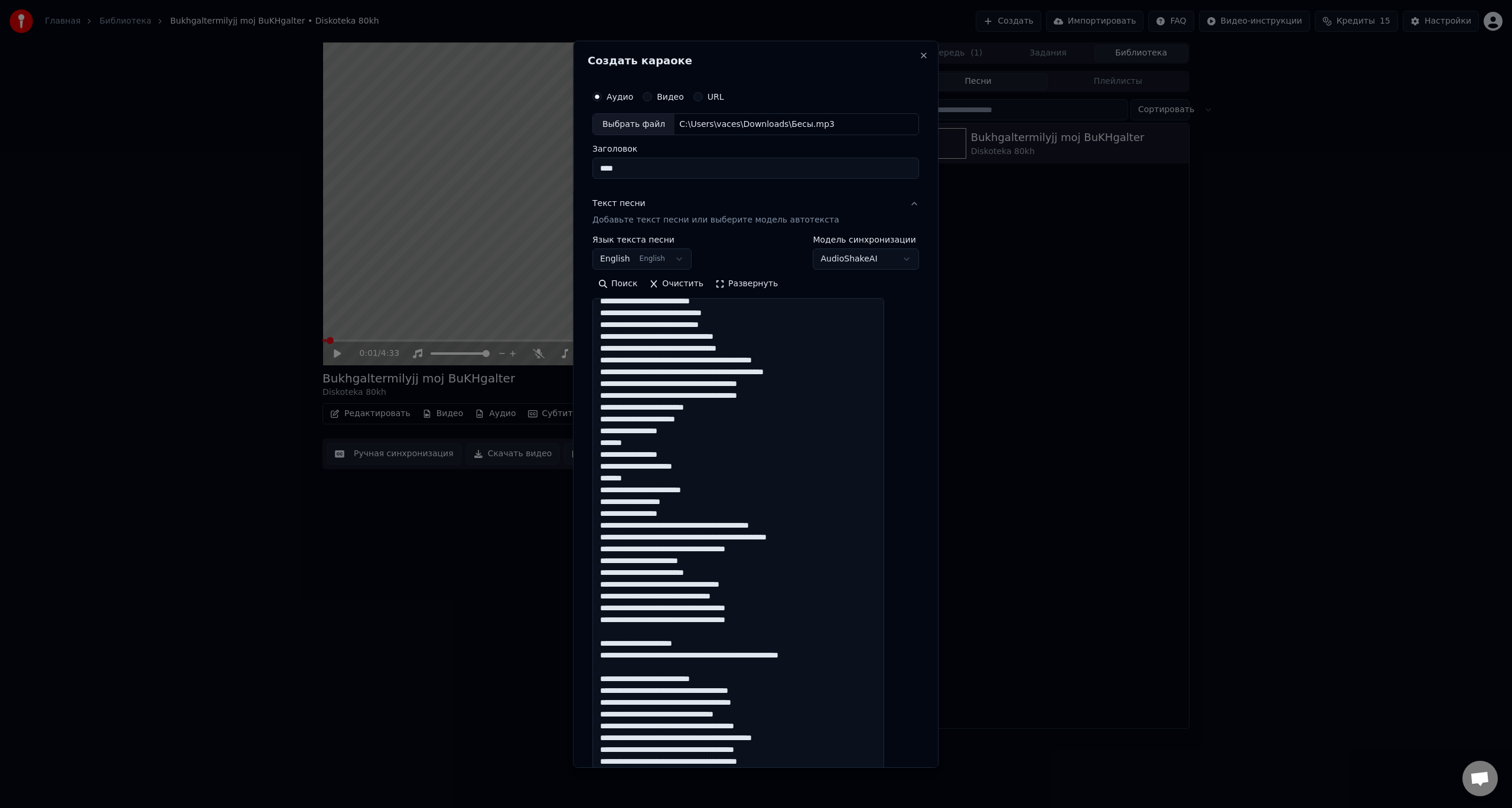
scroll to position [206, 0]
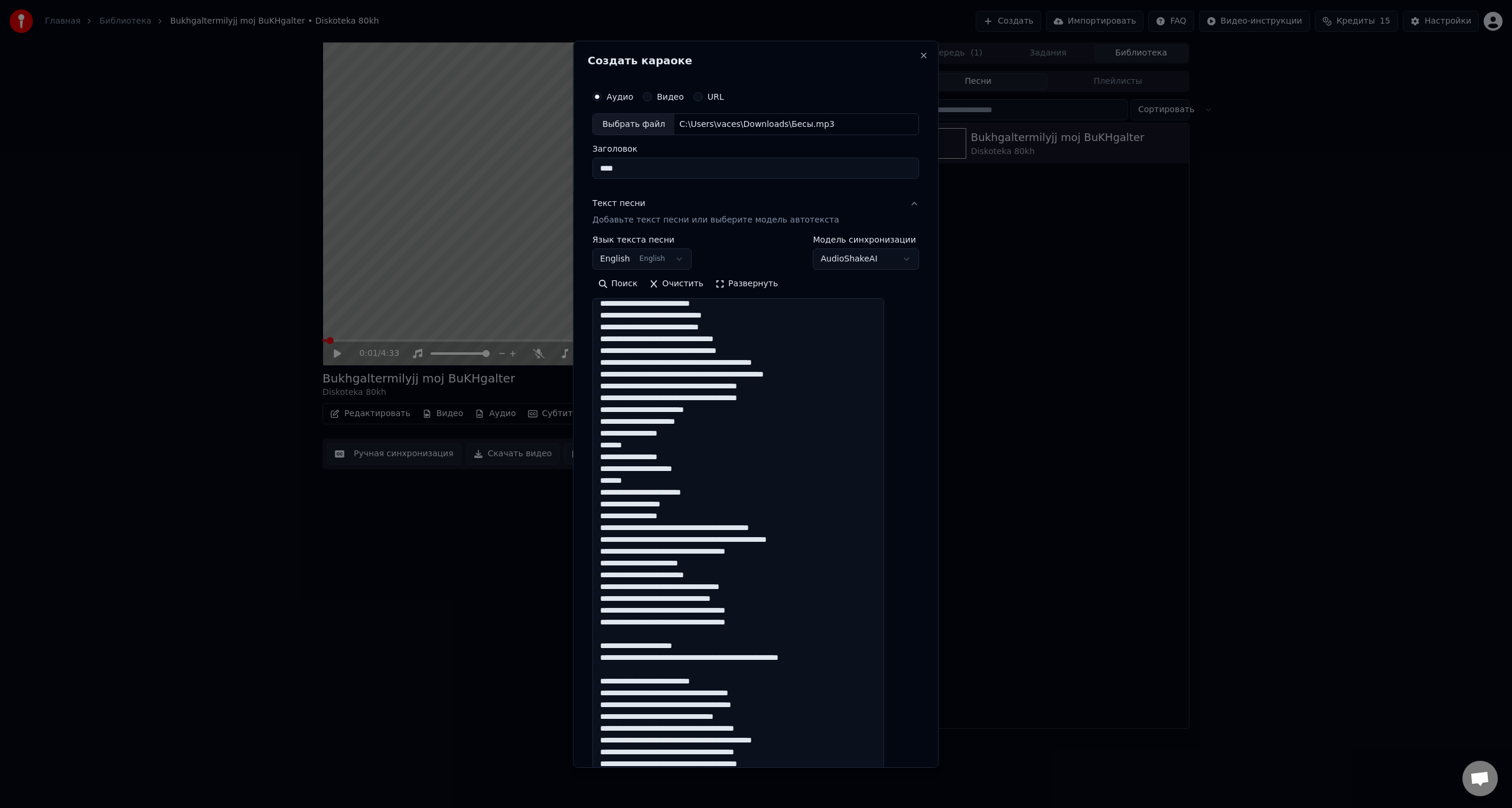
drag, startPoint x: 898, startPoint y: 464, endPoint x: 854, endPoint y: 755, distance: 294.3
click at [862, 771] on body "**********" at bounding box center [756, 404] width 1512 height 808
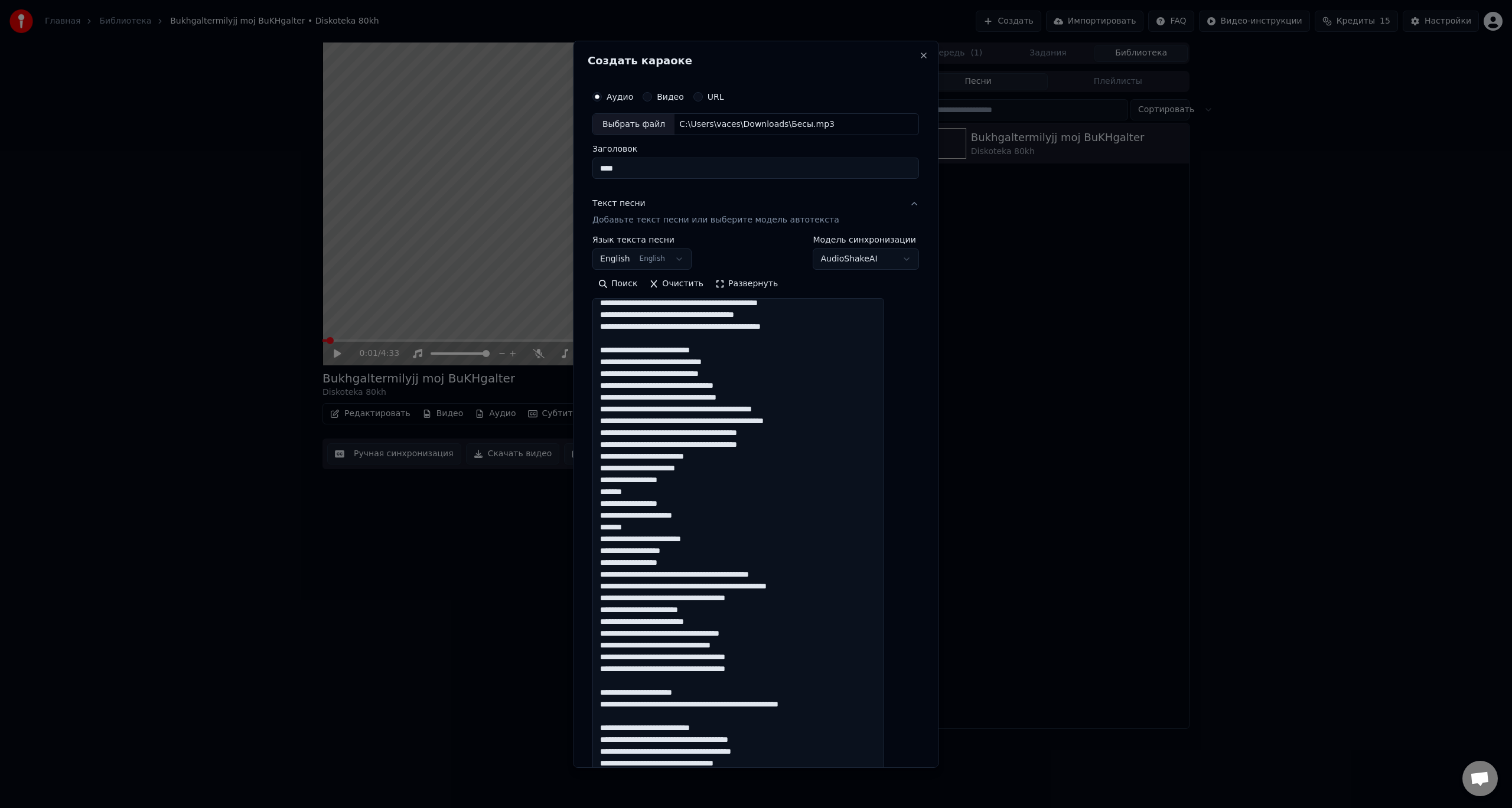
scroll to position [0, 0]
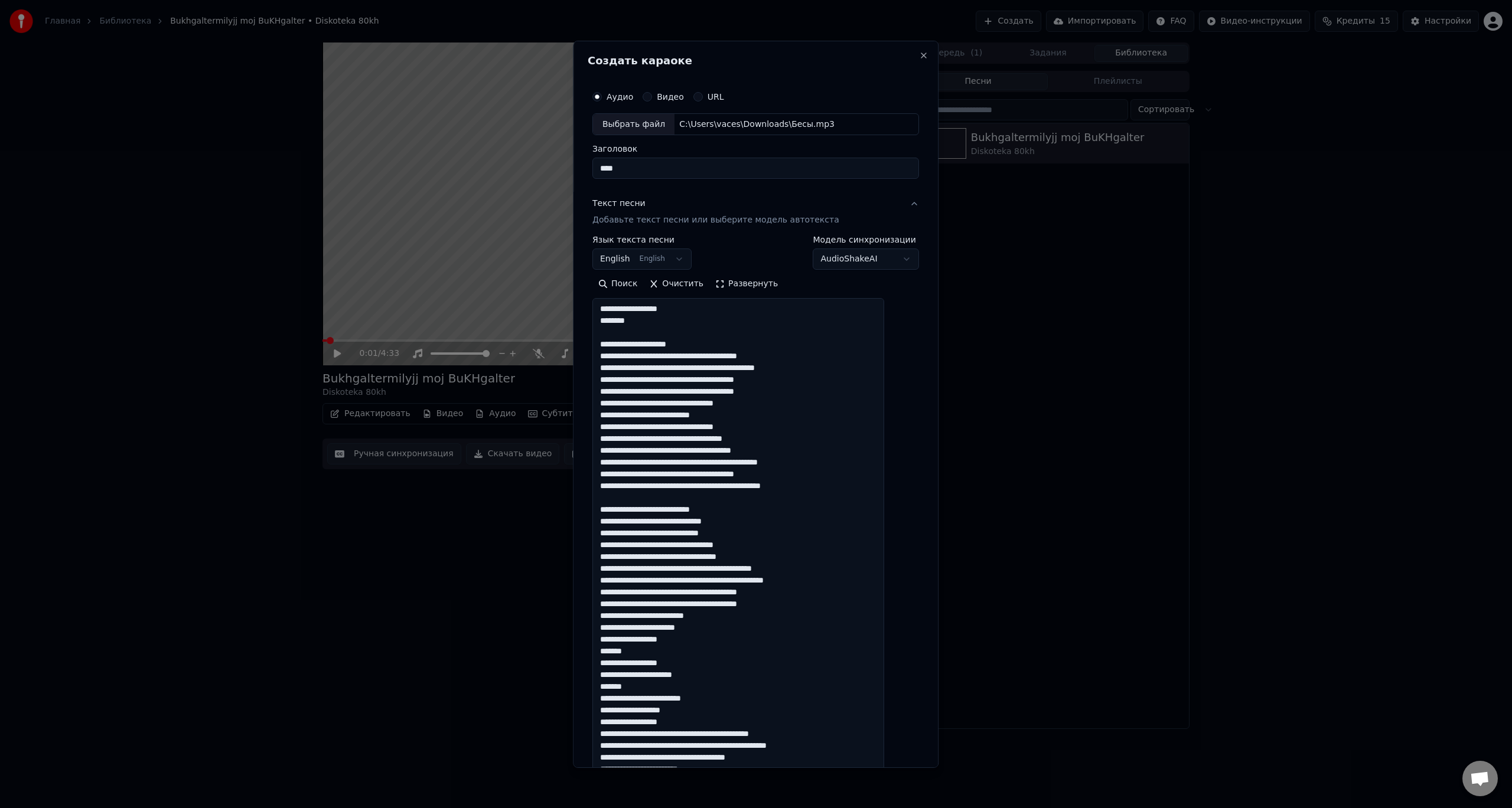
drag, startPoint x: 704, startPoint y: 344, endPoint x: 611, endPoint y: 342, distance: 93.0
click at [611, 342] on textarea at bounding box center [739, 536] width 292 height 476
click at [647, 339] on textarea at bounding box center [739, 536] width 292 height 476
drag, startPoint x: 647, startPoint y: 344, endPoint x: 613, endPoint y: 340, distance: 34.2
click at [613, 340] on textarea at bounding box center [739, 536] width 292 height 476
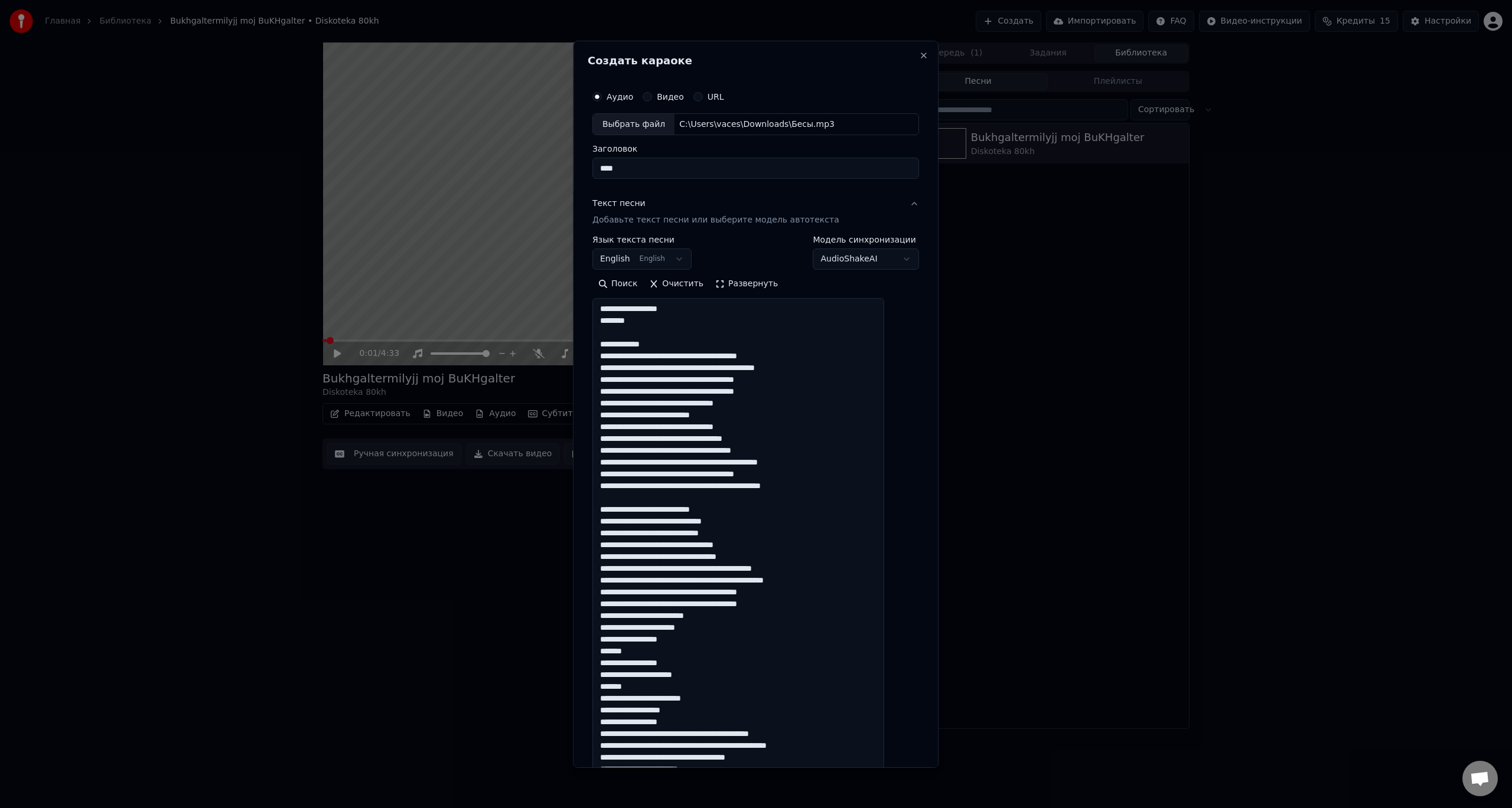
click at [616, 342] on textarea at bounding box center [739, 536] width 292 height 476
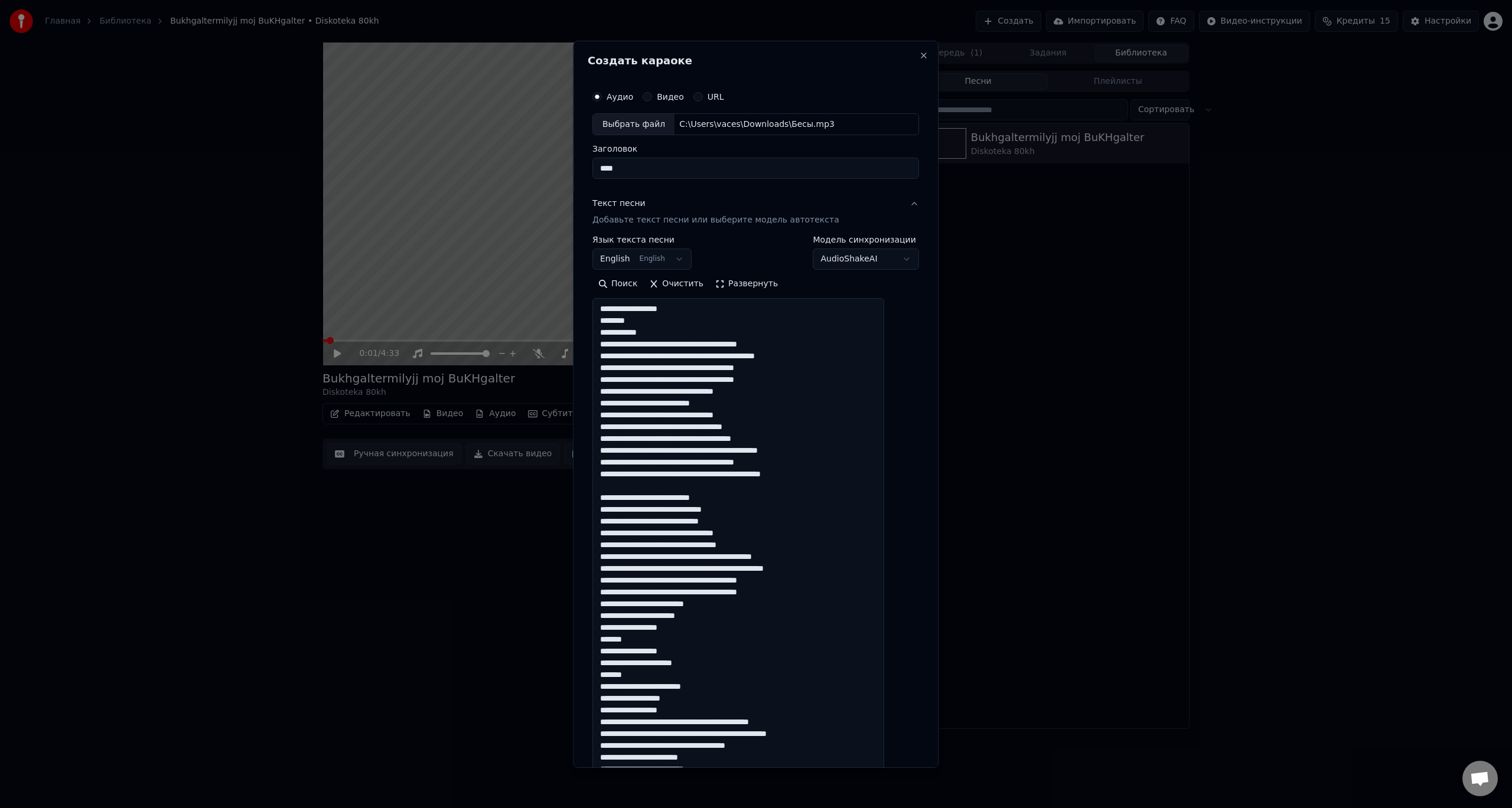
drag, startPoint x: 667, startPoint y: 334, endPoint x: 593, endPoint y: 332, distance: 74.0
click at [593, 332] on div "**********" at bounding box center [756, 404] width 366 height 728
drag, startPoint x: 766, startPoint y: 357, endPoint x: 781, endPoint y: 357, distance: 15.0
click at [781, 357] on textarea at bounding box center [739, 536] width 292 height 476
drag, startPoint x: 683, startPoint y: 404, endPoint x: 731, endPoint y: 408, distance: 48.2
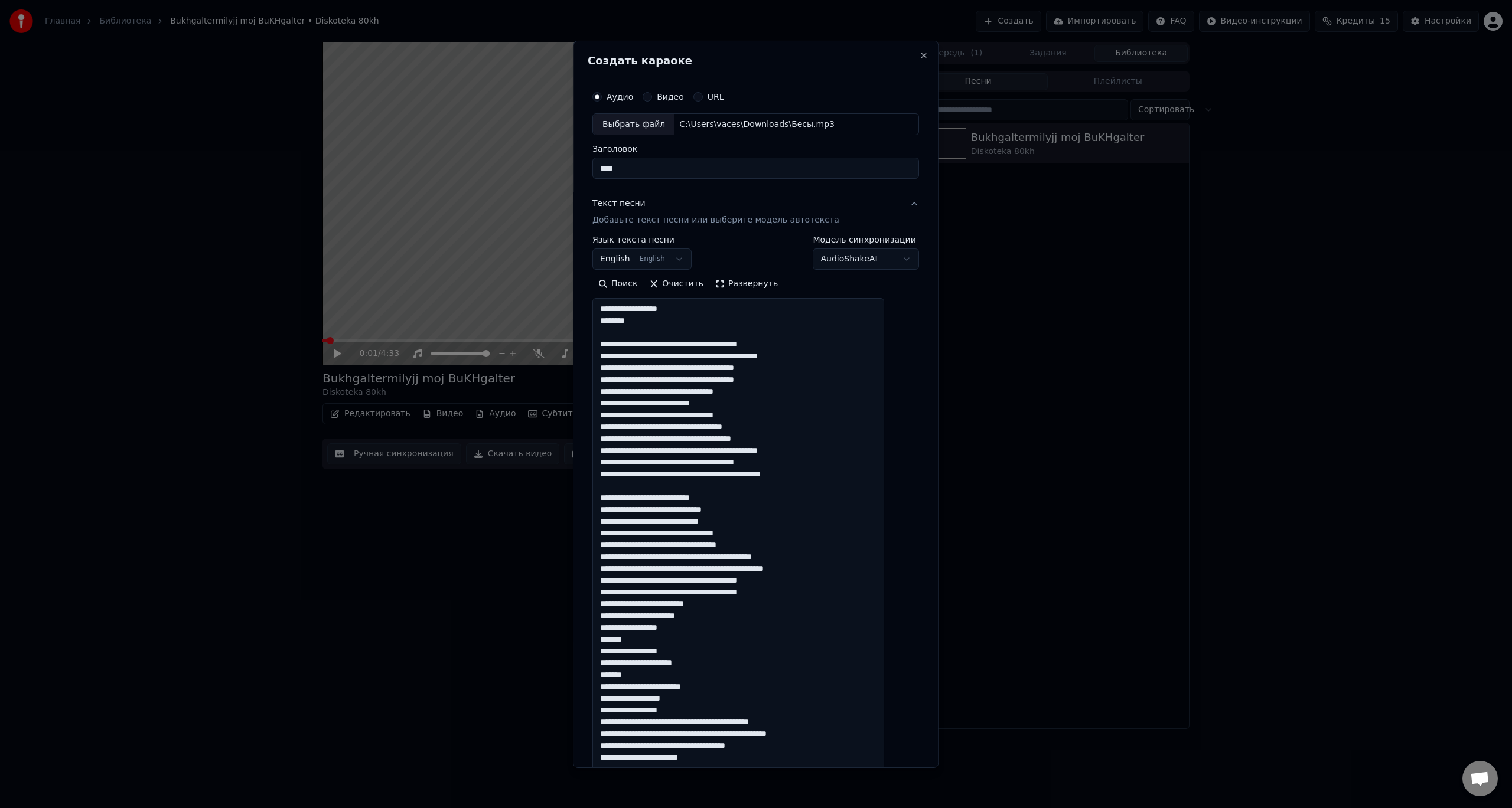
click at [731, 408] on textarea at bounding box center [739, 536] width 292 height 476
drag, startPoint x: 630, startPoint y: 439, endPoint x: 662, endPoint y: 439, distance: 32.0
click at [662, 439] on textarea at bounding box center [739, 536] width 292 height 476
drag, startPoint x: 678, startPoint y: 440, endPoint x: 697, endPoint y: 440, distance: 19.0
click at [697, 440] on textarea at bounding box center [739, 536] width 292 height 476
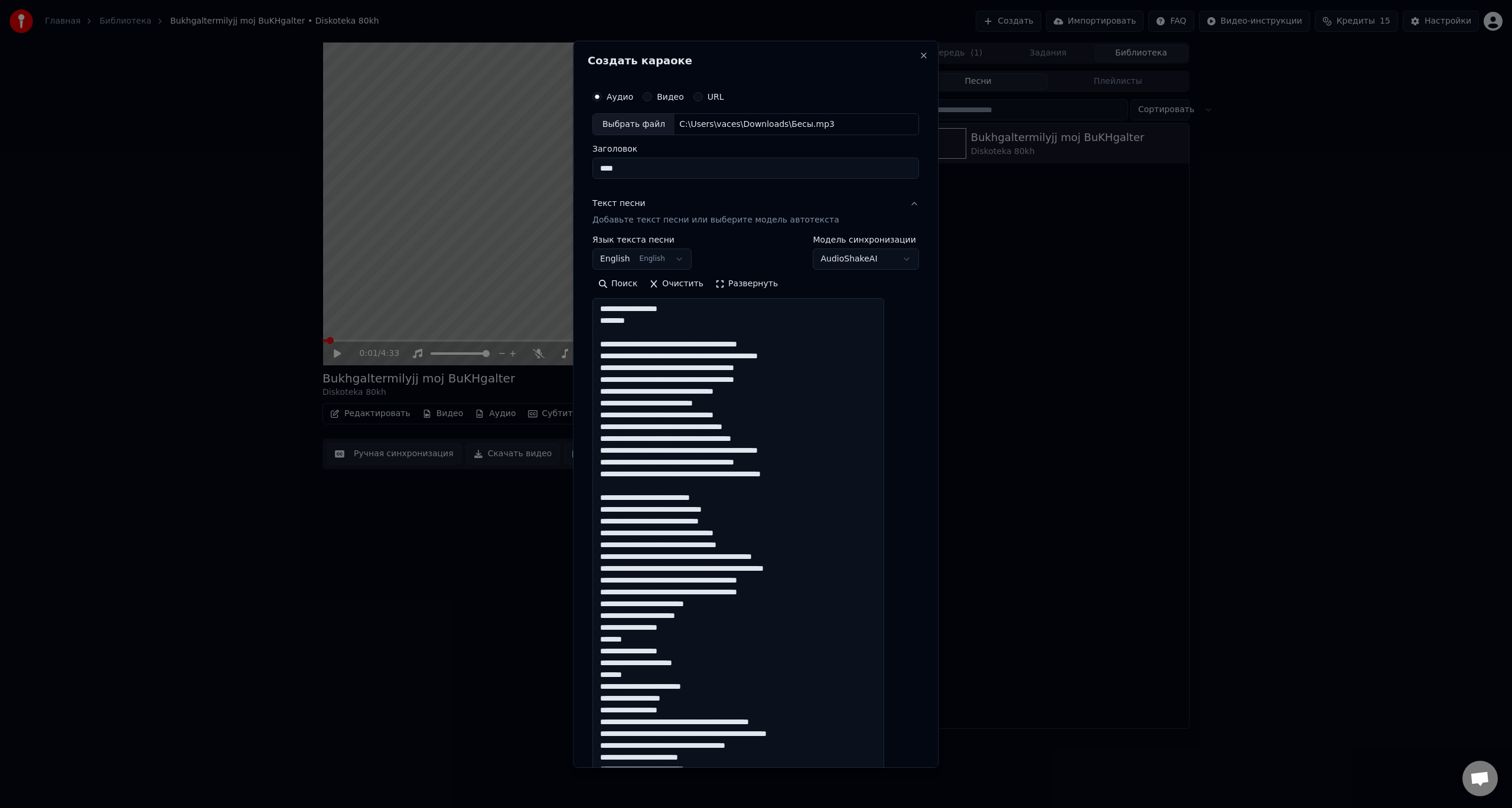
drag, startPoint x: 704, startPoint y: 441, endPoint x: 678, endPoint y: 437, distance: 26.3
click at [678, 437] on textarea at bounding box center [739, 536] width 292 height 476
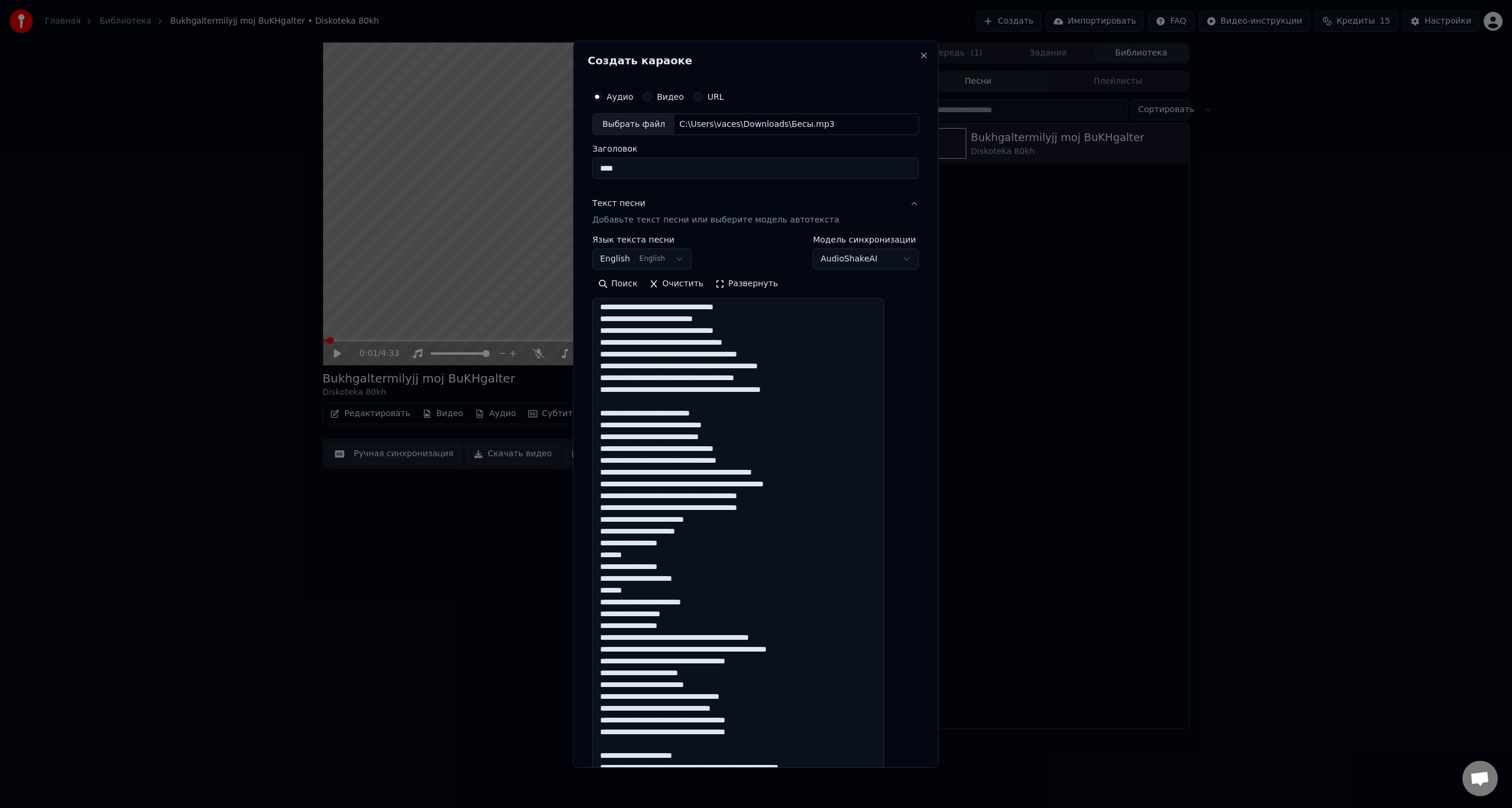
scroll to position [118, 0]
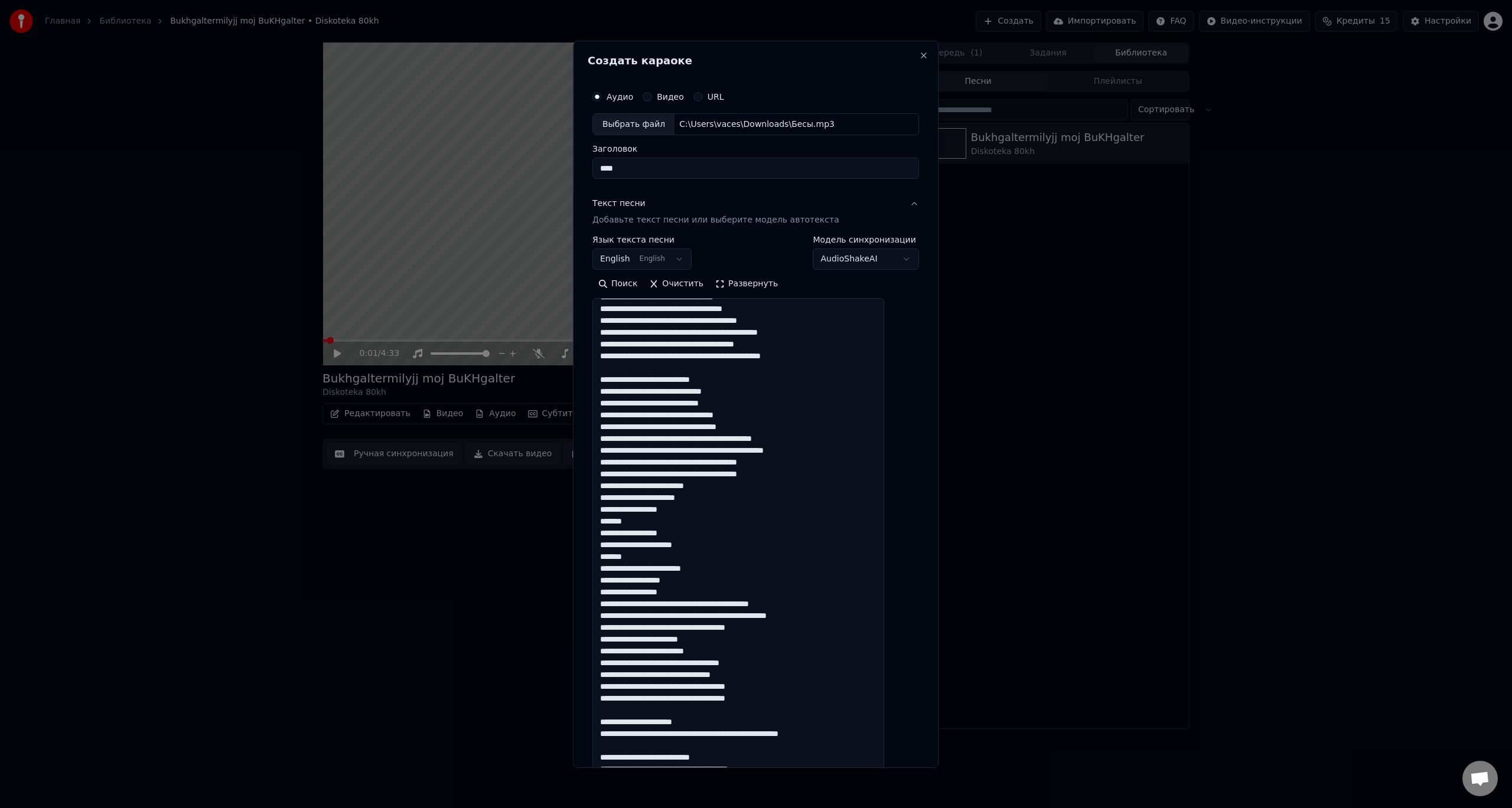
drag, startPoint x: 613, startPoint y: 390, endPoint x: 671, endPoint y: 390, distance: 58.0
click at [671, 390] on textarea at bounding box center [739, 536] width 292 height 476
drag, startPoint x: 738, startPoint y: 378, endPoint x: 613, endPoint y: 374, distance: 125.1
click at [613, 374] on textarea at bounding box center [739, 536] width 292 height 476
drag, startPoint x: 654, startPoint y: 392, endPoint x: 671, endPoint y: 390, distance: 17.1
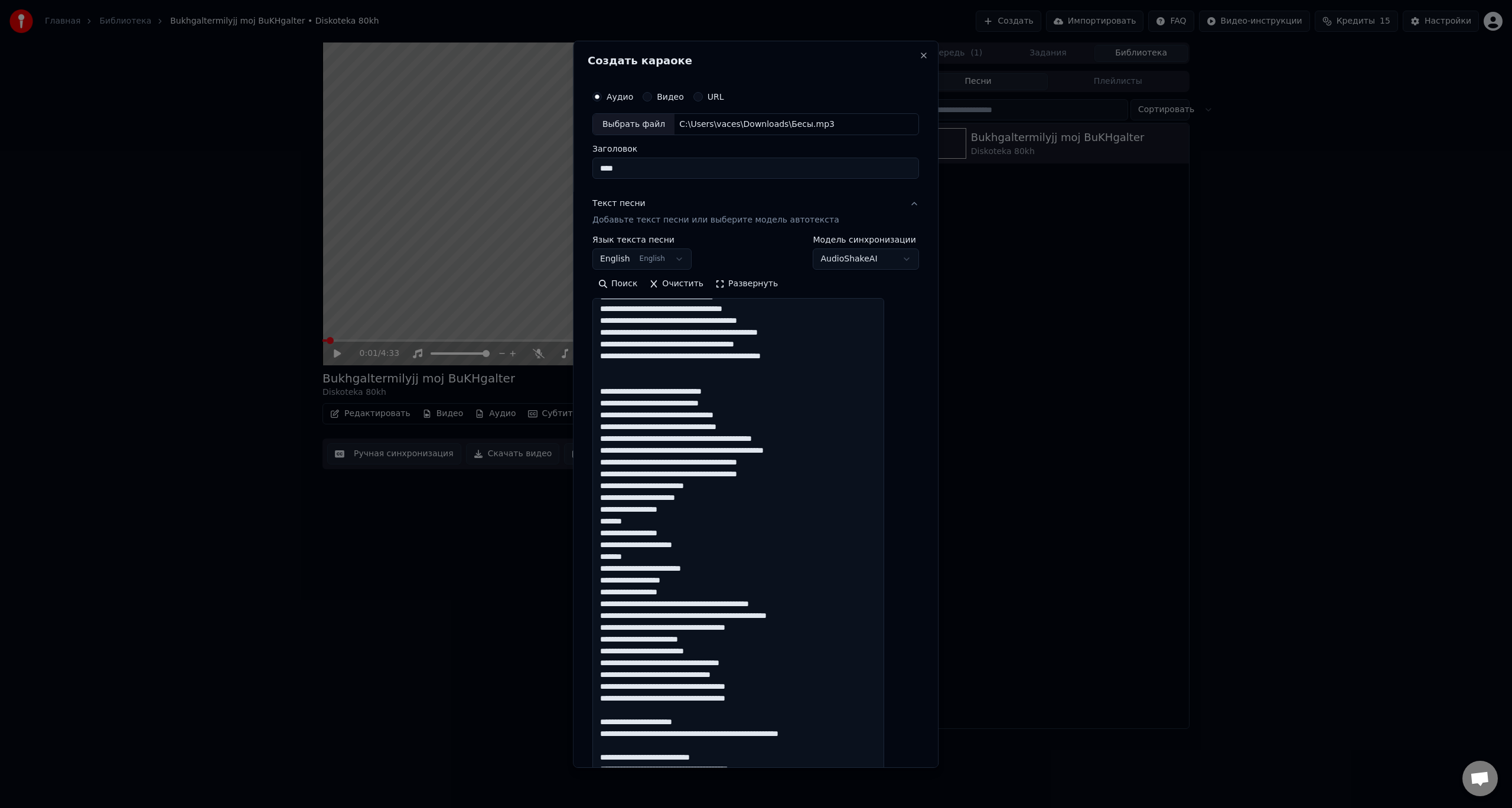
click at [671, 390] on textarea at bounding box center [739, 536] width 292 height 476
click at [695, 390] on textarea at bounding box center [739, 536] width 292 height 476
drag, startPoint x: 693, startPoint y: 390, endPoint x: 750, endPoint y: 390, distance: 57.0
click at [750, 390] on textarea at bounding box center [739, 536] width 292 height 476
drag, startPoint x: 702, startPoint y: 415, endPoint x: 732, endPoint y: 414, distance: 30.0
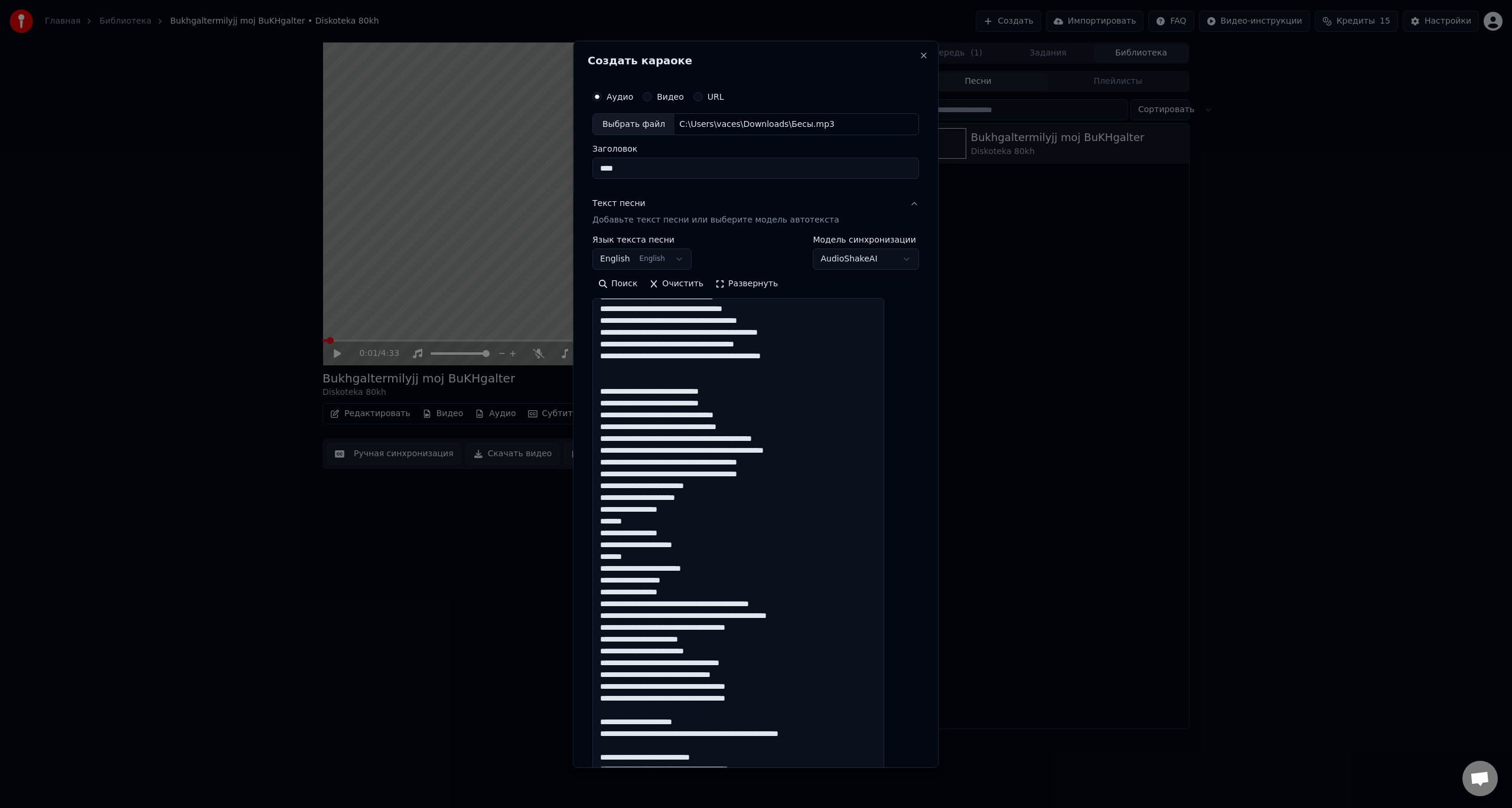
click at [732, 414] on textarea at bounding box center [739, 536] width 292 height 476
click at [744, 414] on textarea at bounding box center [739, 536] width 292 height 476
drag, startPoint x: 736, startPoint y: 425, endPoint x: 752, endPoint y: 425, distance: 16.0
click at [752, 425] on textarea at bounding box center [739, 536] width 292 height 476
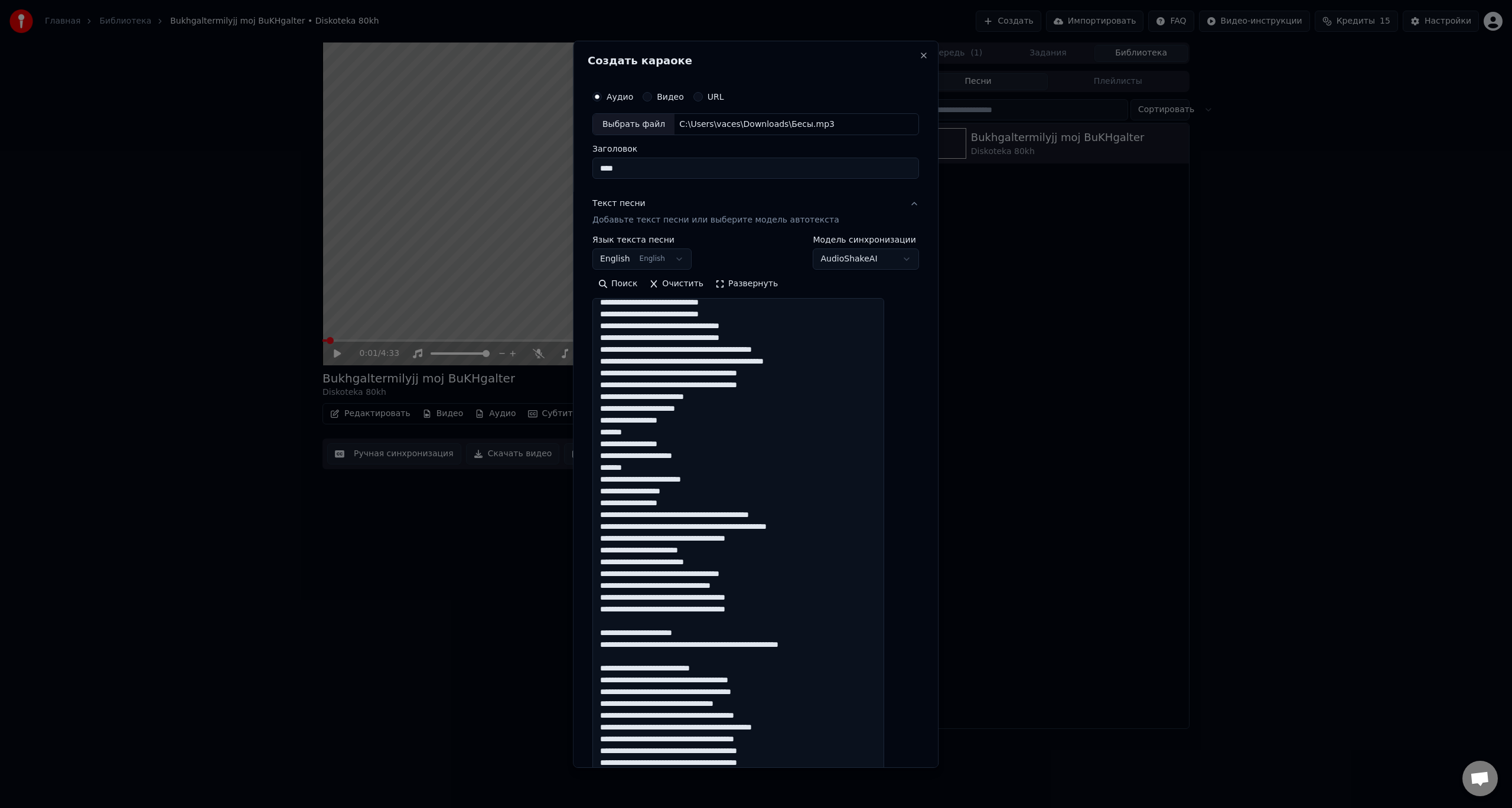
scroll to position [208, 0]
drag, startPoint x: 653, startPoint y: 468, endPoint x: 615, endPoint y: 467, distance: 38.0
click at [615, 467] on textarea at bounding box center [739, 536] width 292 height 476
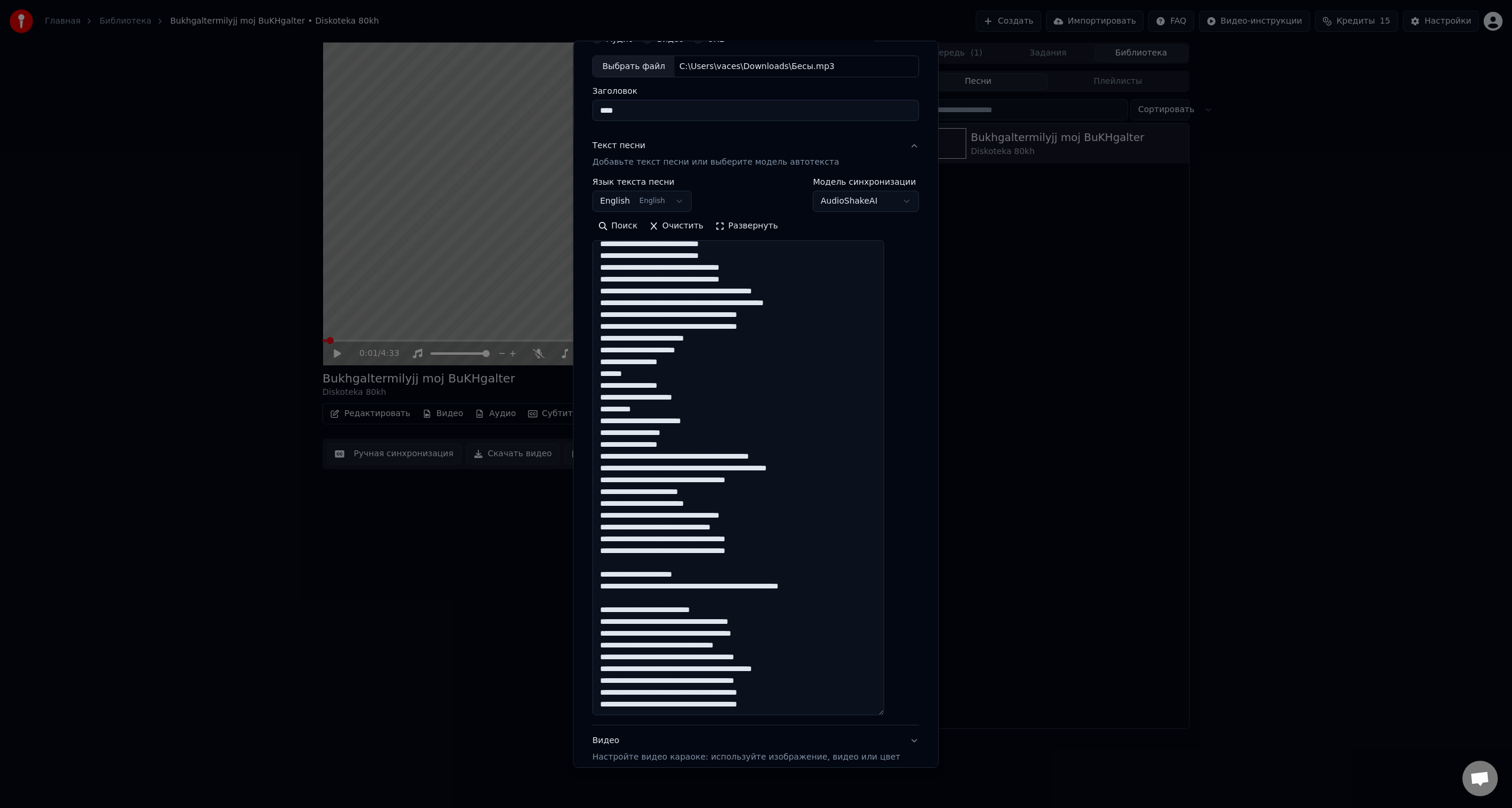
scroll to position [59, 0]
drag, startPoint x: 615, startPoint y: 338, endPoint x: 729, endPoint y: 441, distance: 153.6
click at [729, 441] on textarea at bounding box center [739, 477] width 292 height 476
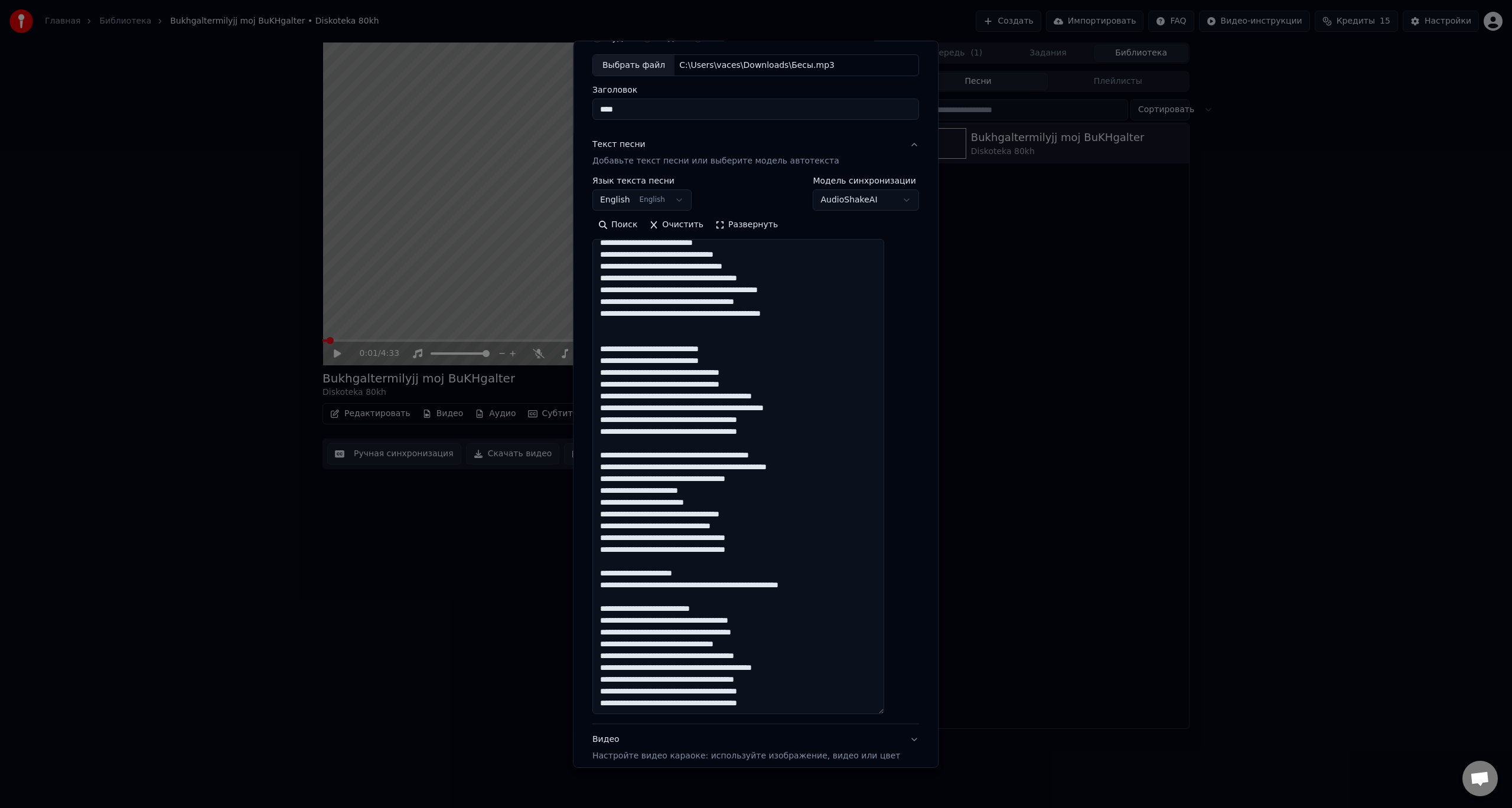
scroll to position [102, 0]
drag, startPoint x: 640, startPoint y: 454, endPoint x: 656, endPoint y: 454, distance: 16.0
click at [656, 454] on textarea at bounding box center [739, 477] width 292 height 476
click at [697, 458] on textarea at bounding box center [739, 477] width 292 height 476
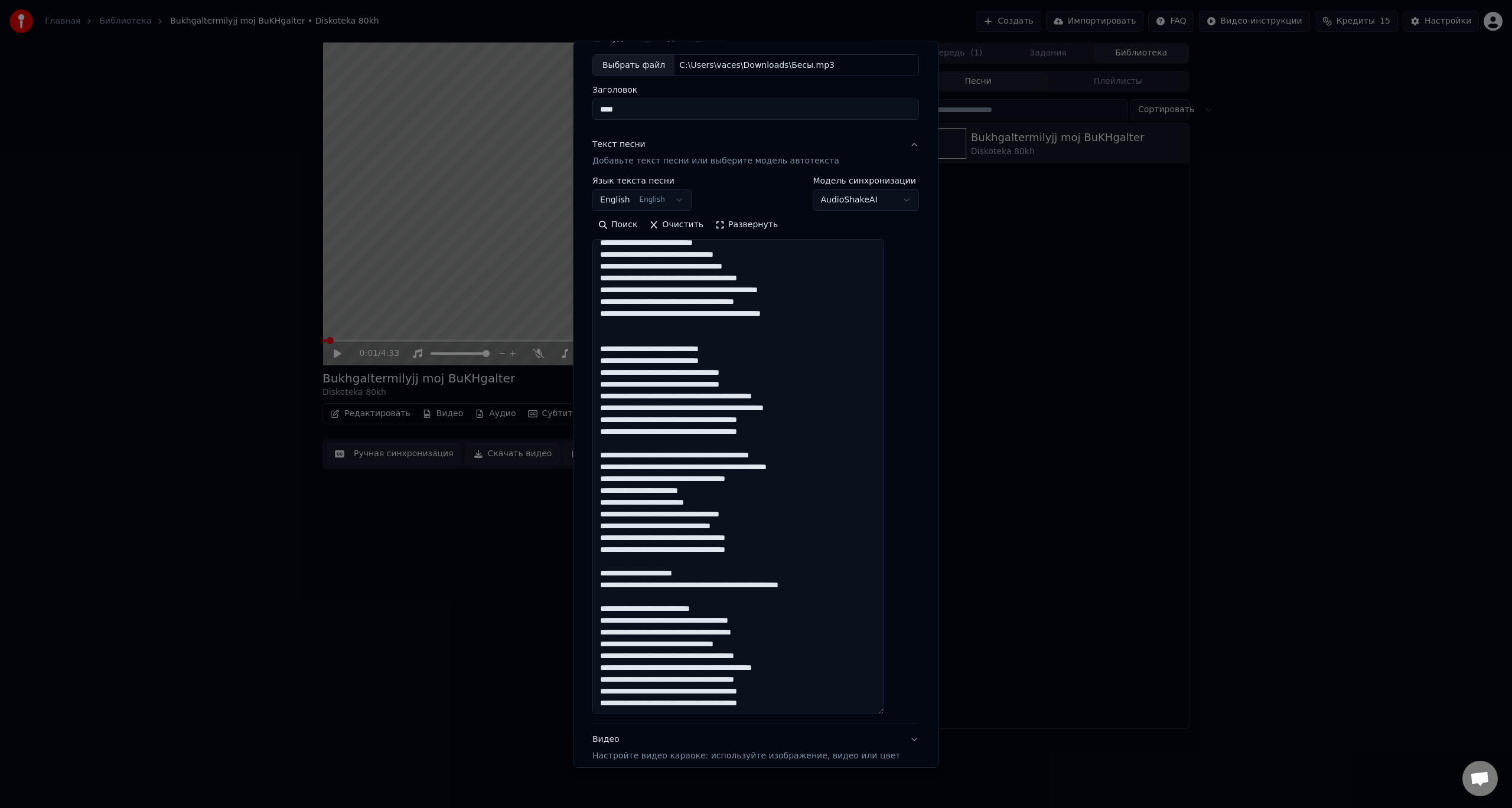
drag, startPoint x: 734, startPoint y: 455, endPoint x: 797, endPoint y: 451, distance: 63.1
click at [797, 451] on textarea at bounding box center [739, 477] width 292 height 476
drag, startPoint x: 690, startPoint y: 549, endPoint x: 777, endPoint y: 553, distance: 87.1
click at [777, 553] on textarea at bounding box center [739, 477] width 292 height 476
drag, startPoint x: 731, startPoint y: 573, endPoint x: 608, endPoint y: 575, distance: 123.0
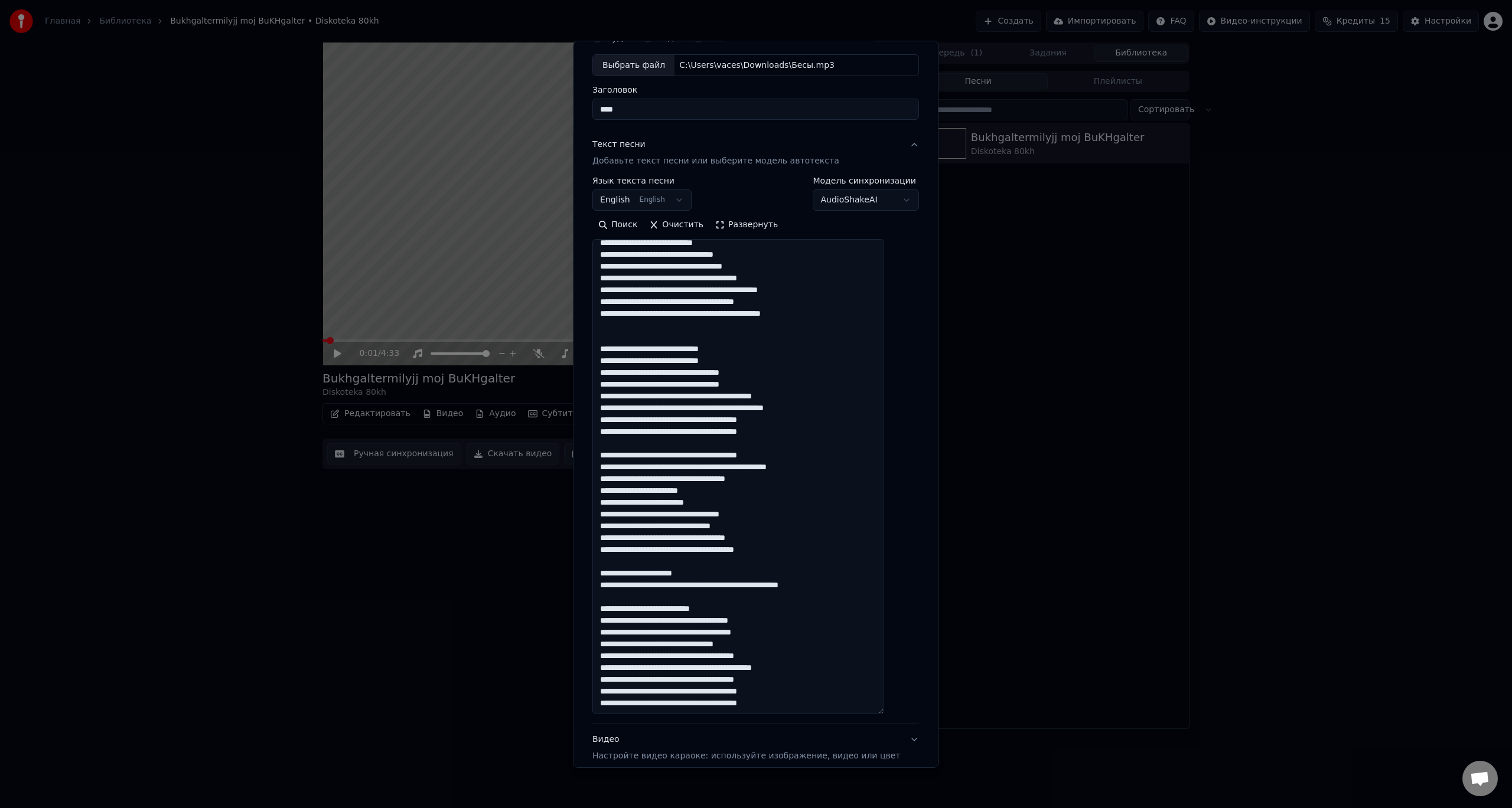
click at [608, 575] on textarea at bounding box center [739, 477] width 292 height 476
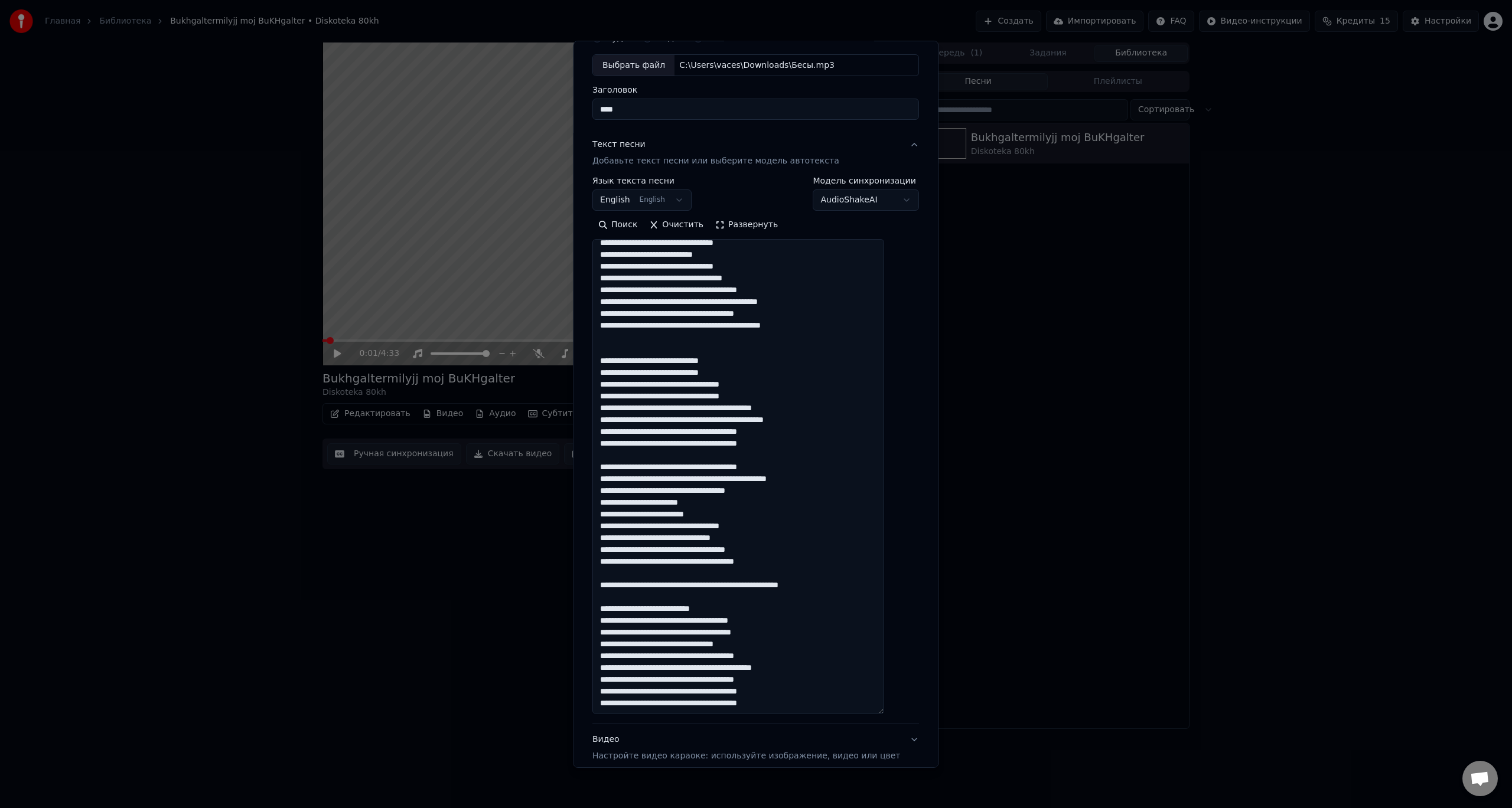
scroll to position [90, 0]
drag, startPoint x: 731, startPoint y: 606, endPoint x: 599, endPoint y: 604, distance: 132.0
click at [599, 604] on div "**********" at bounding box center [756, 404] width 366 height 728
drag, startPoint x: 612, startPoint y: 667, endPoint x: 642, endPoint y: 668, distance: 30.0
click at [642, 668] on textarea at bounding box center [739, 477] width 292 height 476
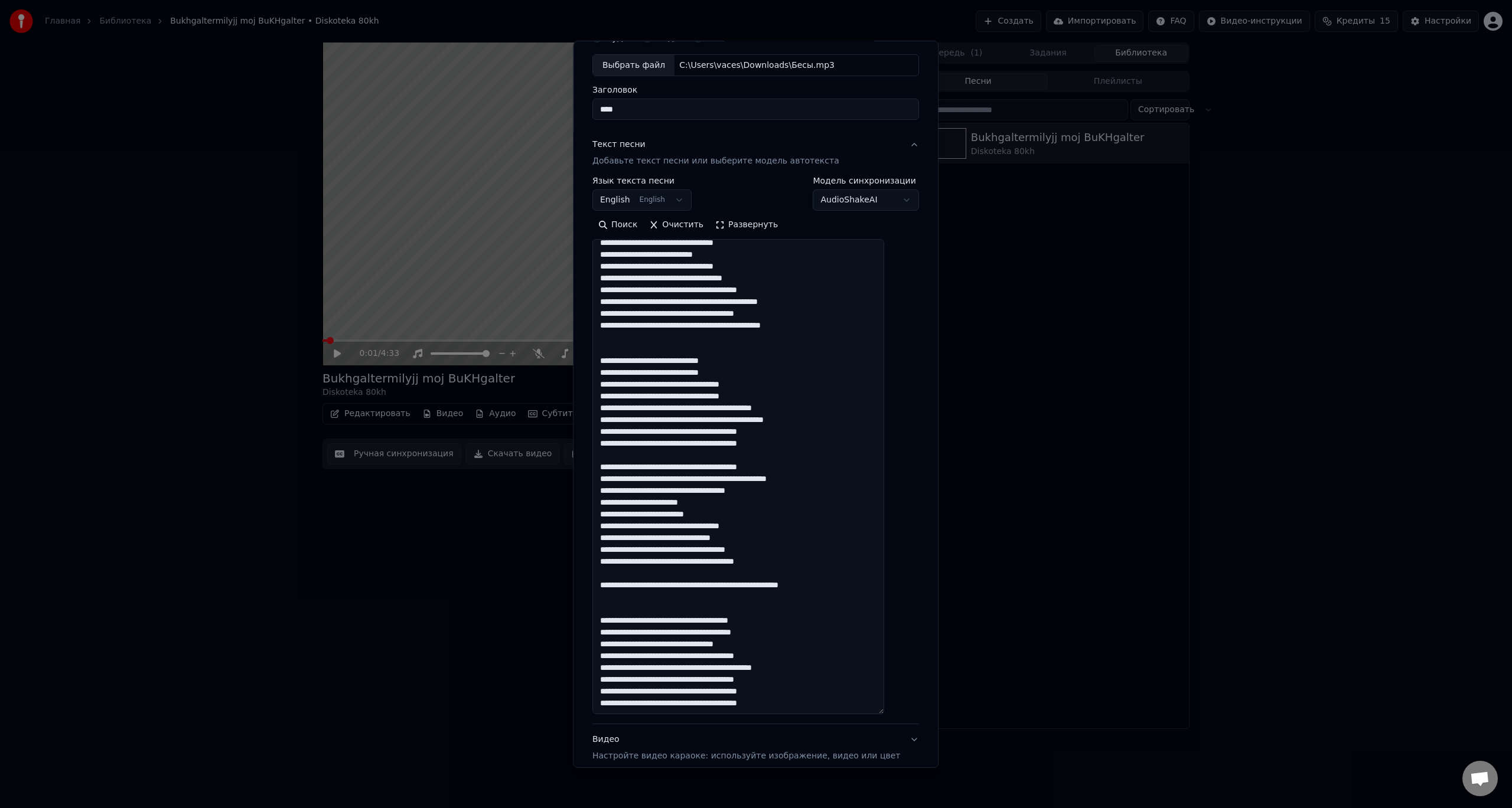
click at [643, 668] on textarea at bounding box center [739, 477] width 292 height 476
click at [725, 668] on textarea at bounding box center [739, 477] width 292 height 476
click at [671, 707] on textarea at bounding box center [739, 477] width 292 height 476
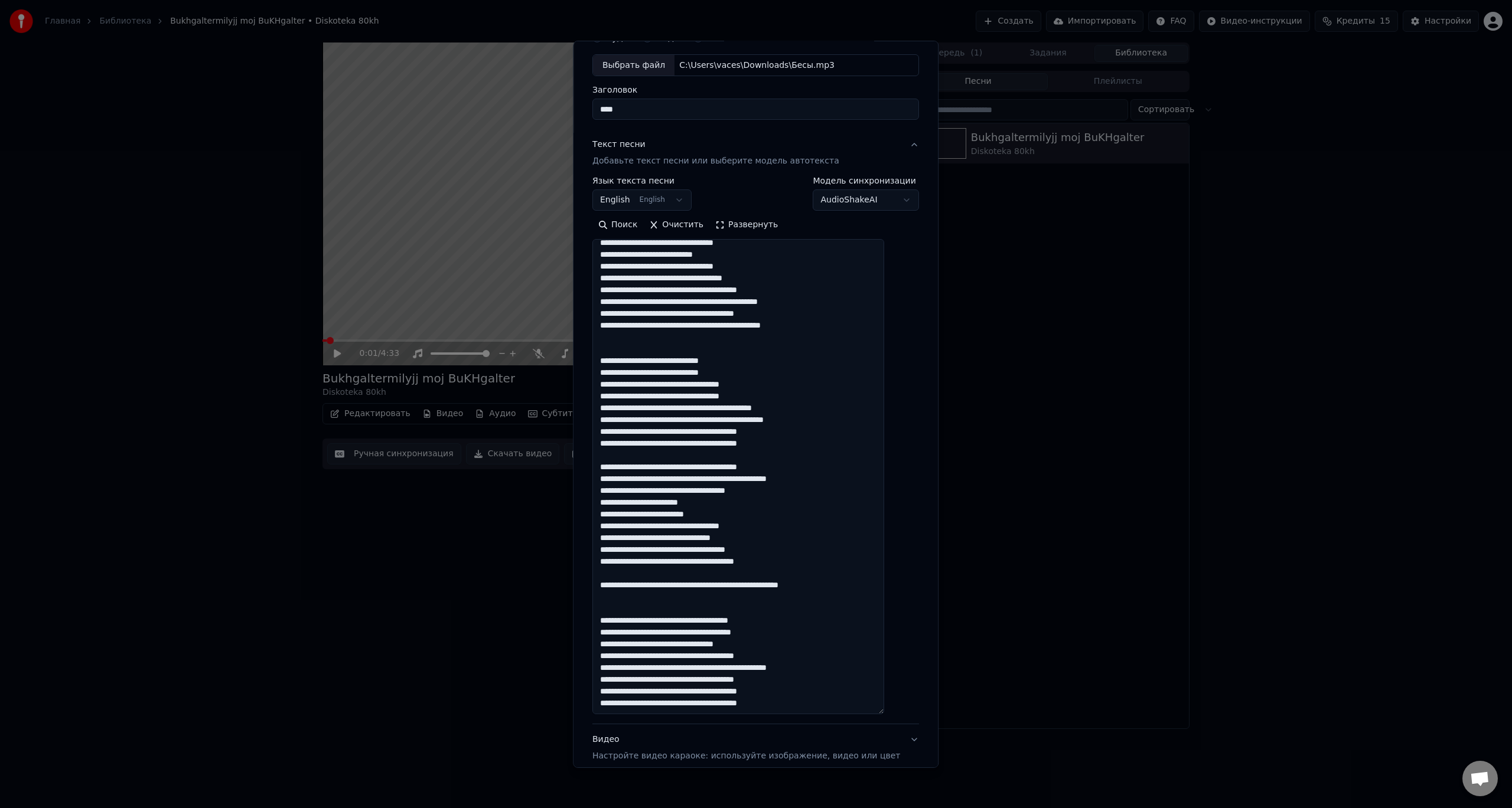
drag, startPoint x: 671, startPoint y: 707, endPoint x: 684, endPoint y: 706, distance: 13.0
click at [684, 706] on textarea at bounding box center [739, 477] width 292 height 476
click at [818, 702] on textarea at bounding box center [739, 477] width 292 height 476
type textarea "**********"
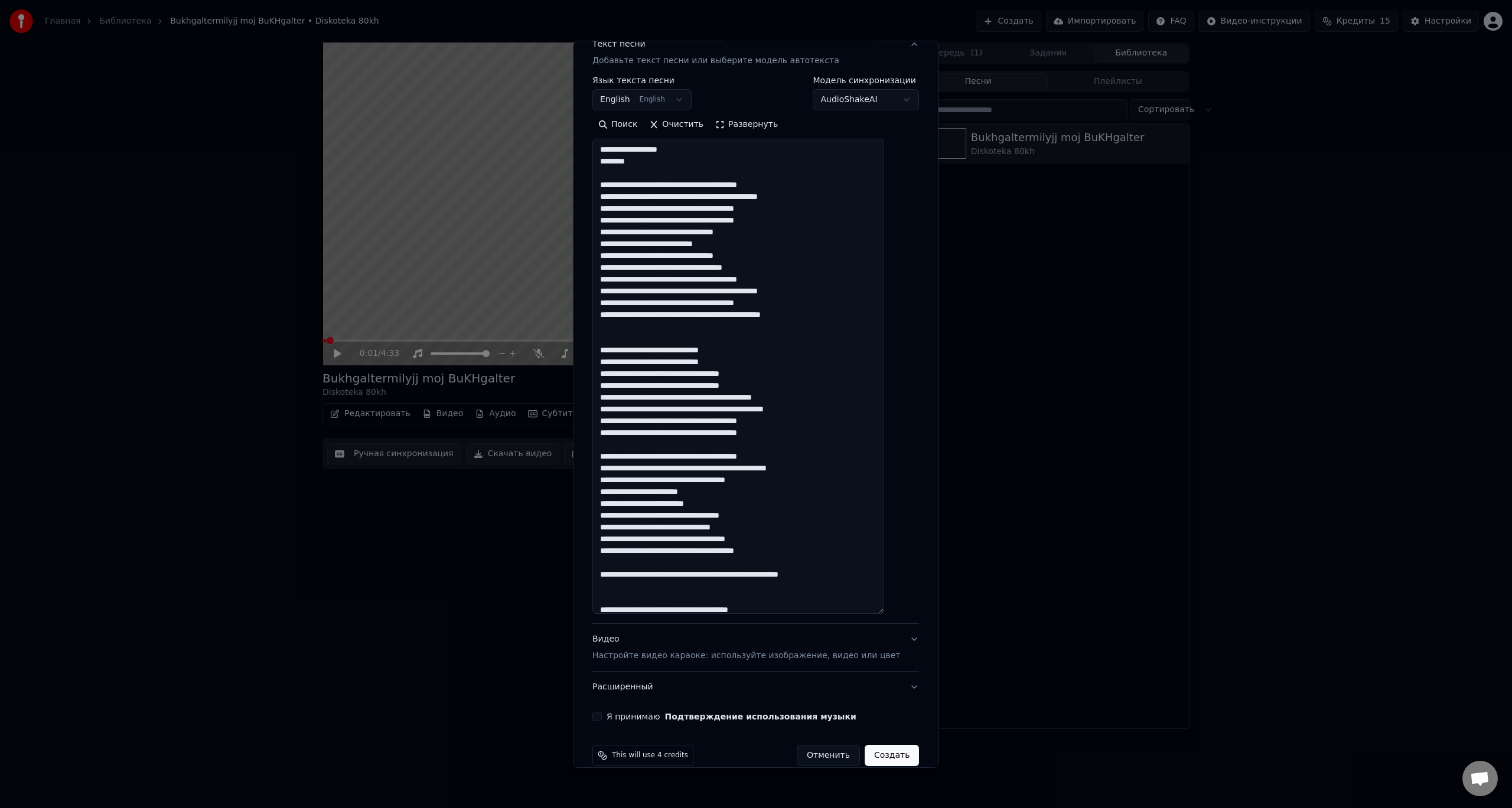
scroll to position [177, 0]
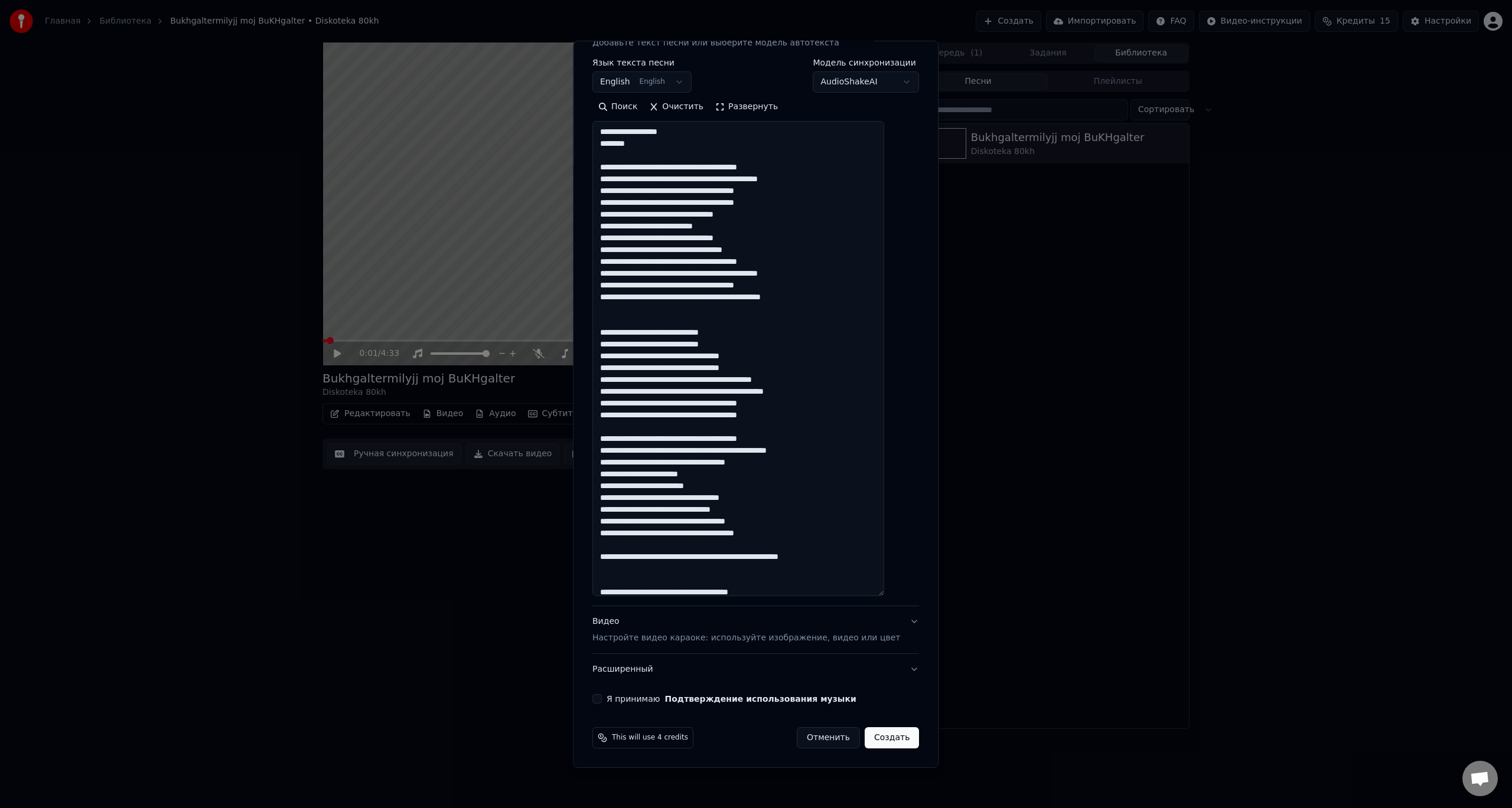
click at [689, 637] on p "Настройте видео караоке: используйте изображение, видео или цвет" at bounding box center [746, 638] width 308 height 12
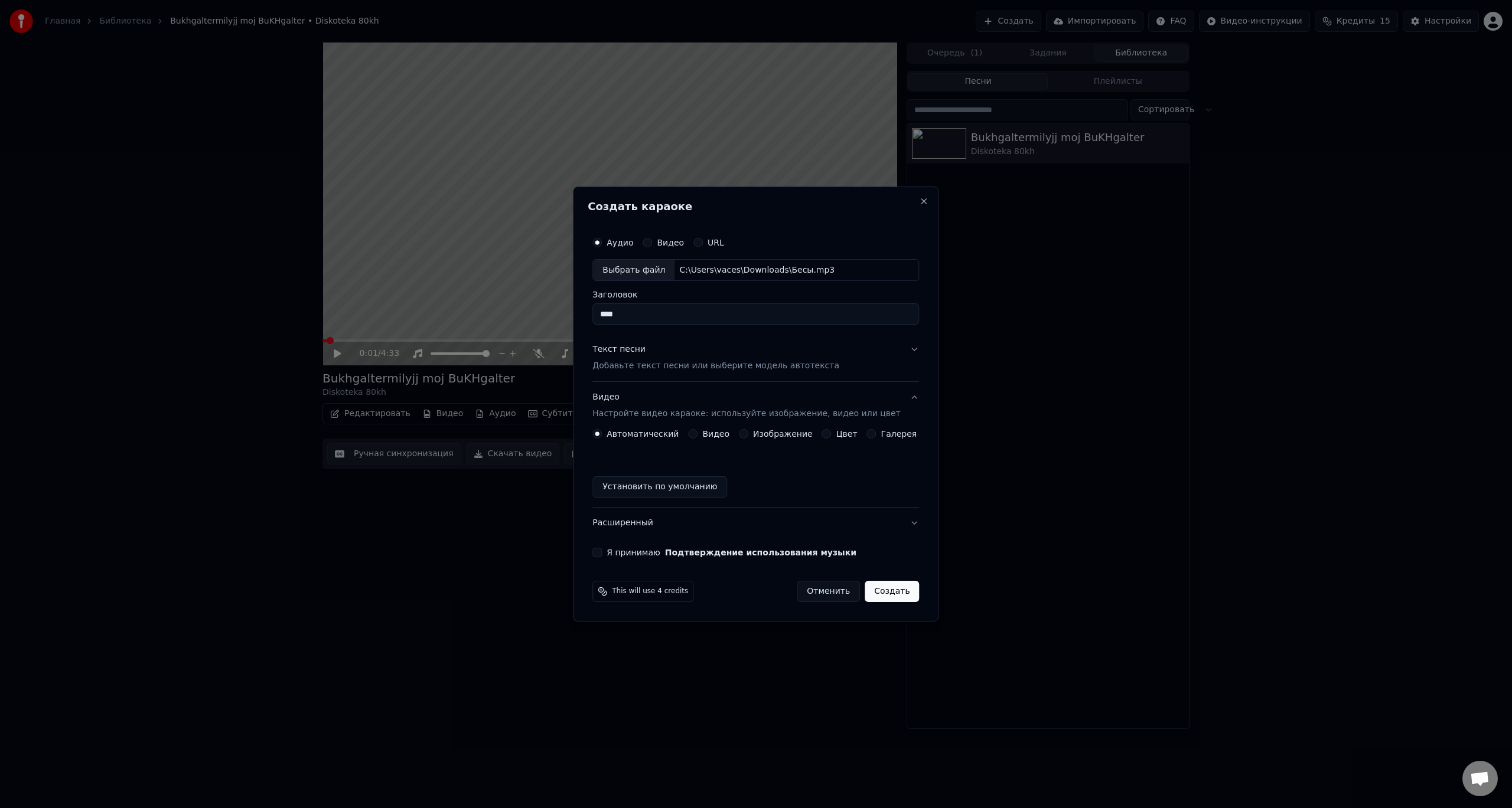
click at [652, 240] on button "Видео" at bounding box center [647, 243] width 9 height 9
click at [615, 244] on div "Аудио" at bounding box center [613, 243] width 41 height 9
click at [602, 243] on button "Аудио" at bounding box center [597, 243] width 9 height 9
click at [637, 271] on div "Выбрать файл" at bounding box center [634, 270] width 82 height 21
type input "****"
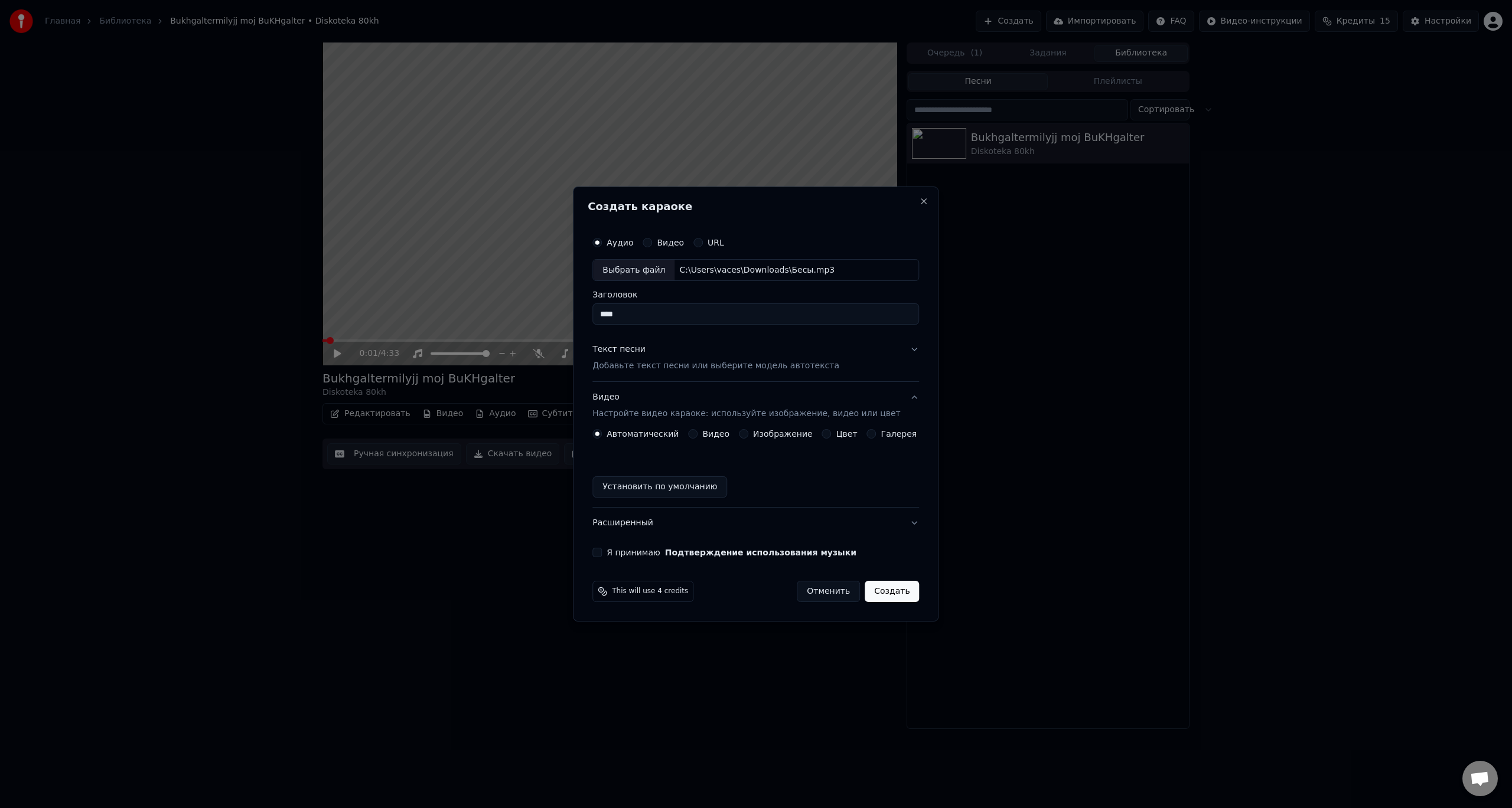
click at [669, 307] on input "****" at bounding box center [756, 315] width 327 height 21
click at [899, 350] on button "Текст песни Добавьте текст песни или выберите модель автотекста" at bounding box center [756, 359] width 327 height 47
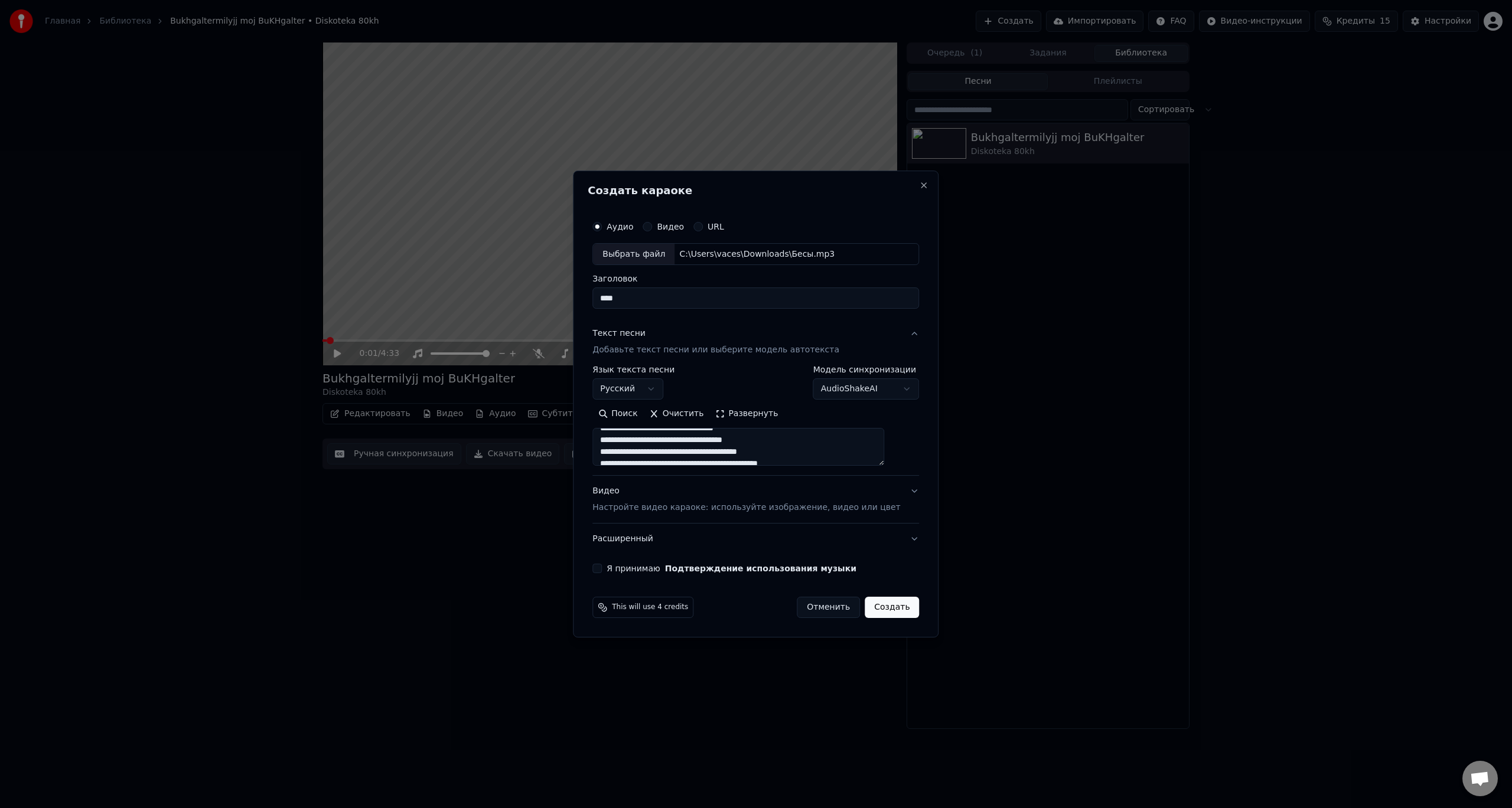
scroll to position [118, 0]
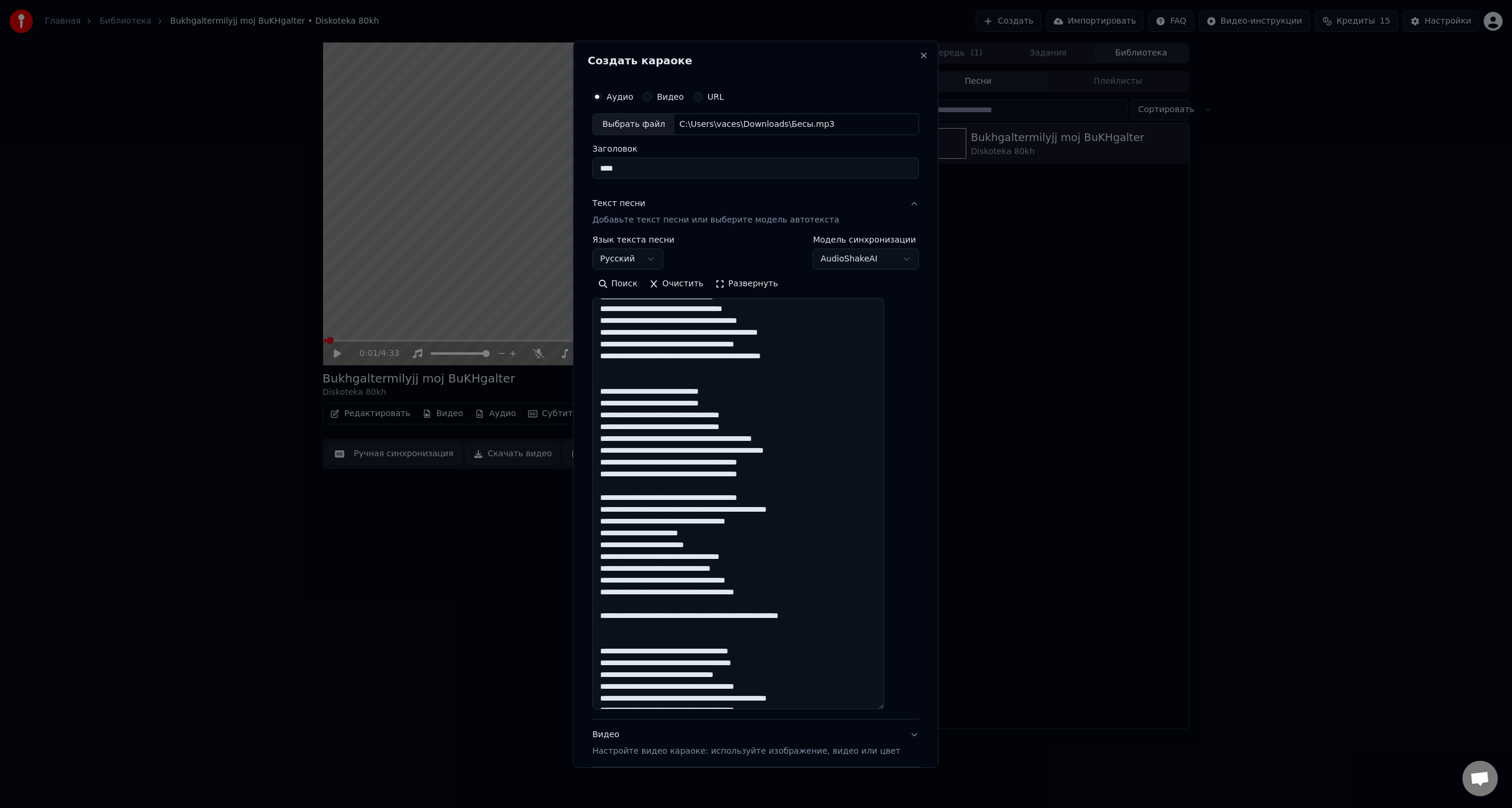
drag, startPoint x: 896, startPoint y: 463, endPoint x: 884, endPoint y: 675, distance: 212.3
click at [905, 705] on div "**********" at bounding box center [756, 404] width 366 height 728
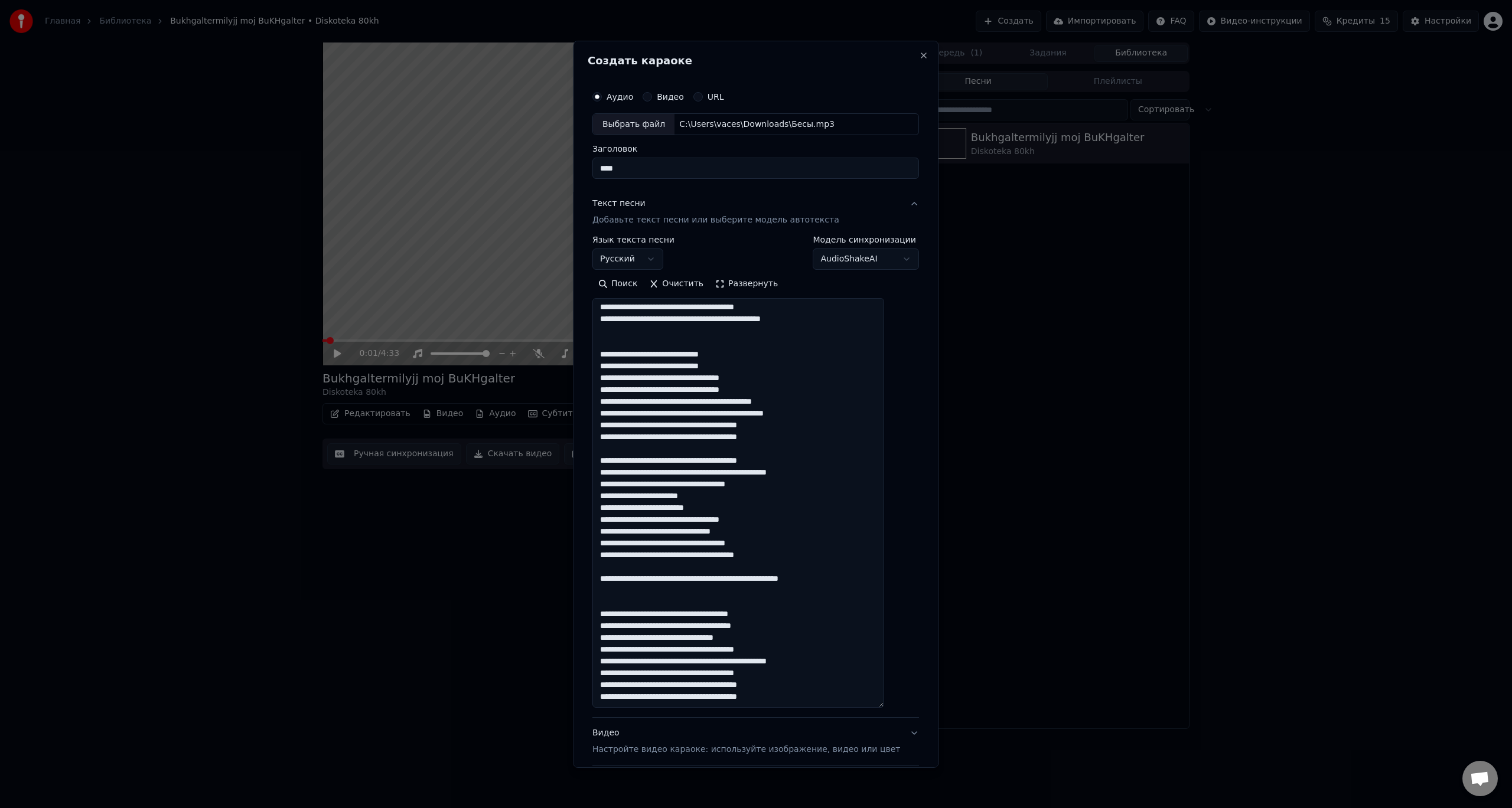
click at [891, 735] on button "Видео Настройте видео караоке: используйте изображение, видео или цвет" at bounding box center [756, 741] width 327 height 47
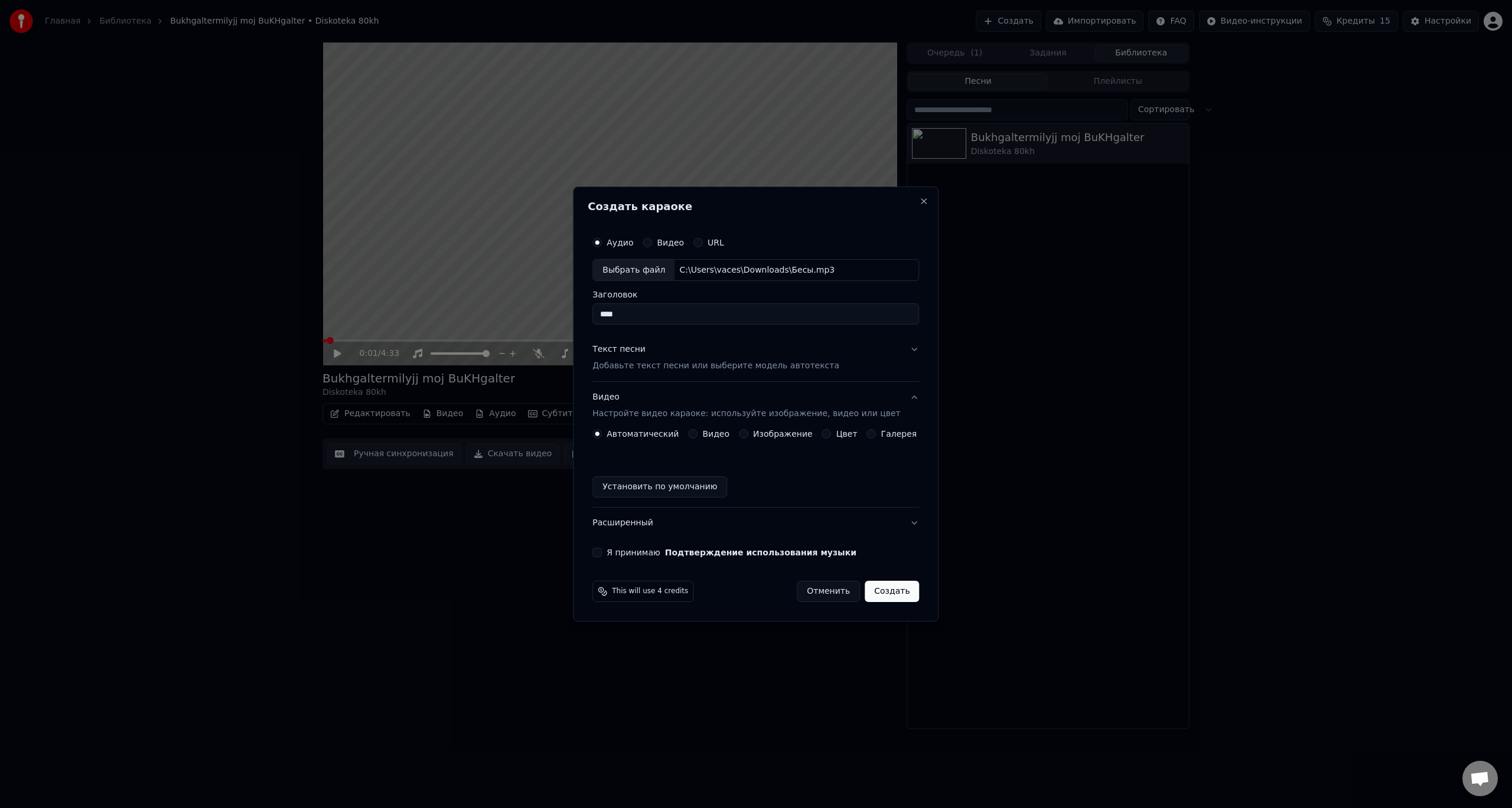
click at [708, 434] on label "Видео" at bounding box center [715, 434] width 27 height 9
click at [698, 434] on button "Видео" at bounding box center [693, 434] width 9 height 9
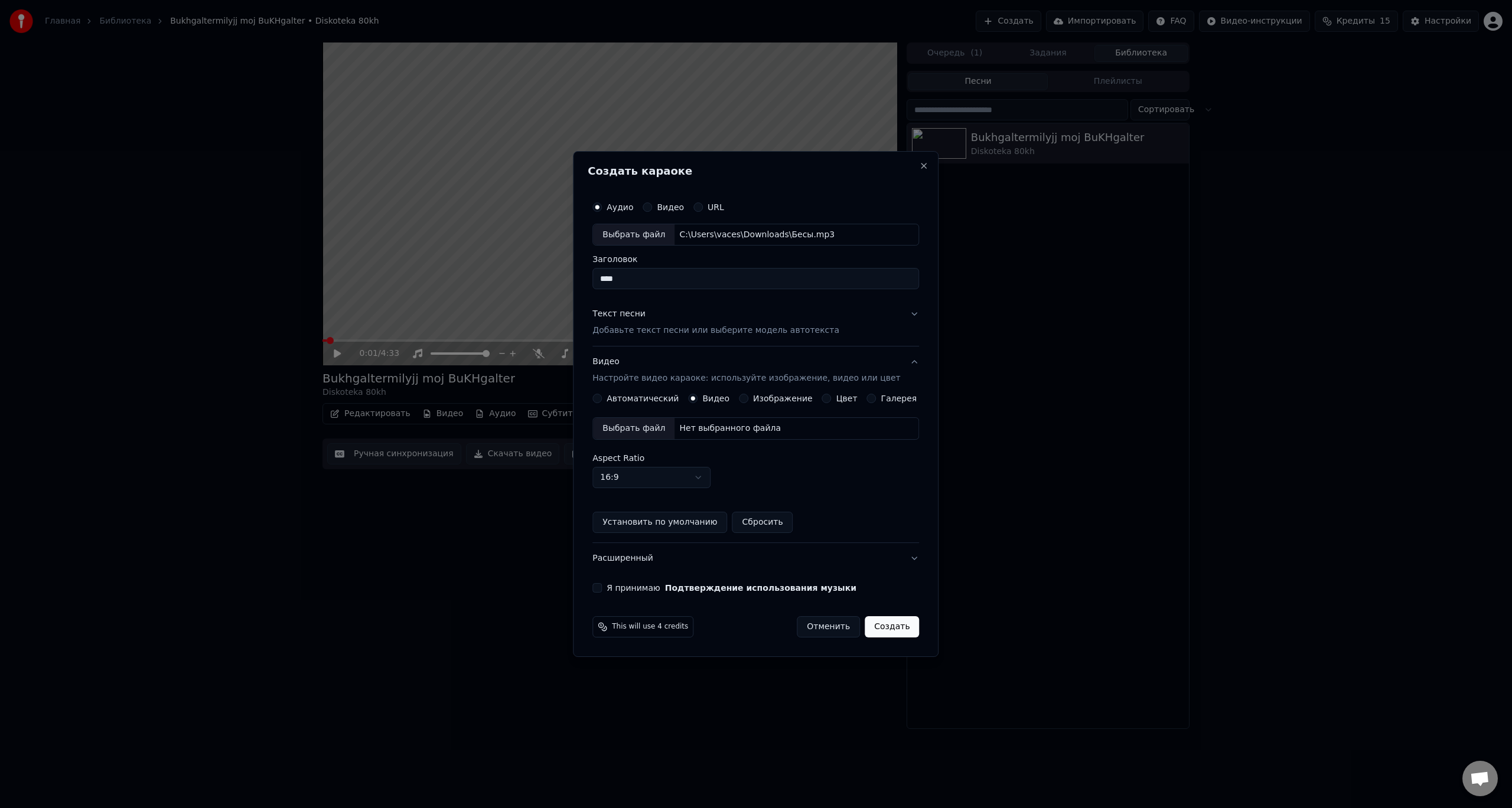
click at [650, 423] on div "Выбрать файл" at bounding box center [634, 429] width 82 height 21
click at [602, 588] on button "Я принимаю Подтверждение использования музыки" at bounding box center [597, 588] width 9 height 9
click at [884, 628] on button "Создать" at bounding box center [892, 627] width 54 height 21
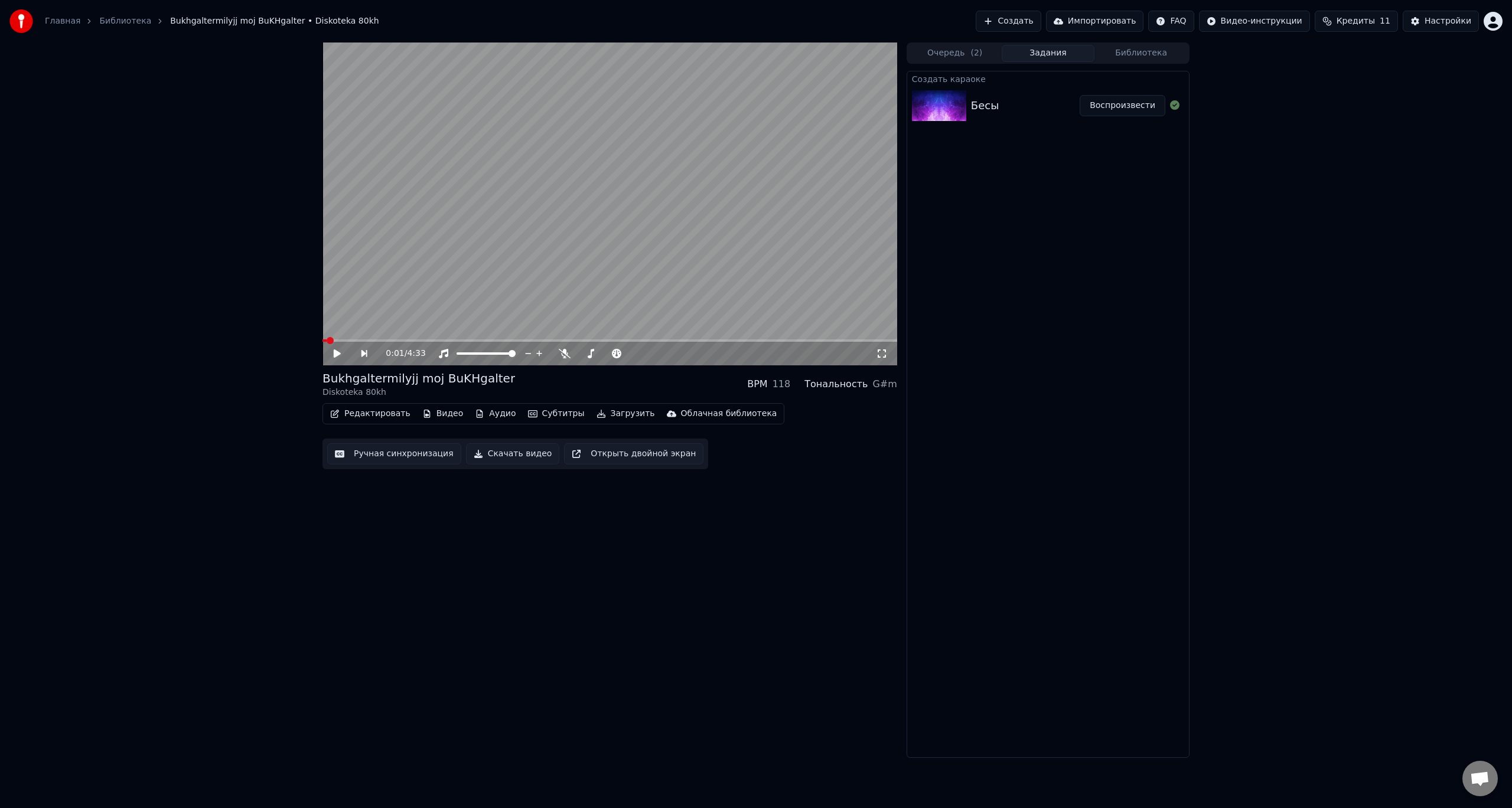
click at [1112, 105] on button "Воспроизвести" at bounding box center [1123, 106] width 86 height 21
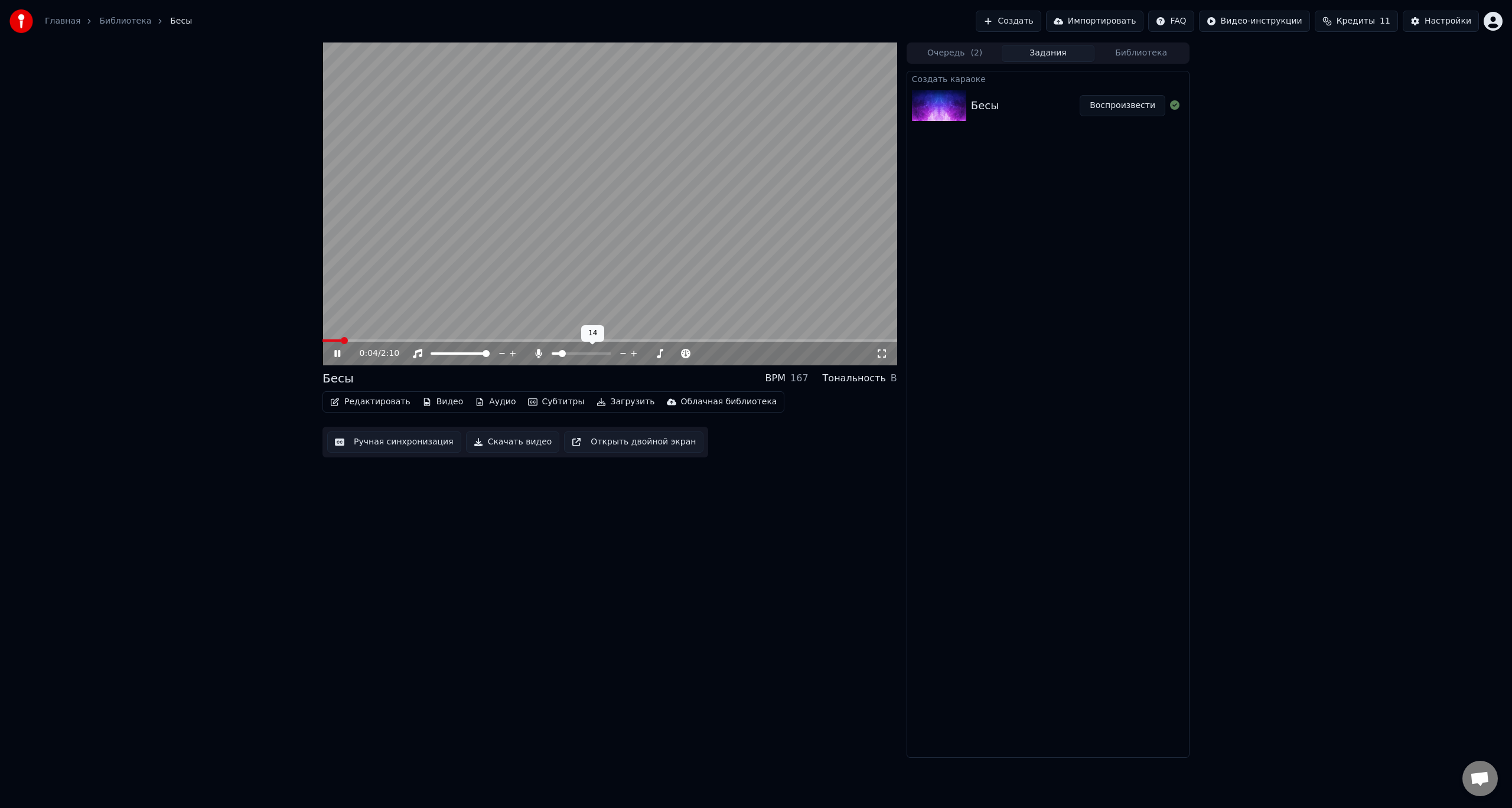
click at [560, 356] on span at bounding box center [562, 354] width 7 height 7
click at [500, 444] on button "Скачать видео" at bounding box center [513, 442] width 94 height 21
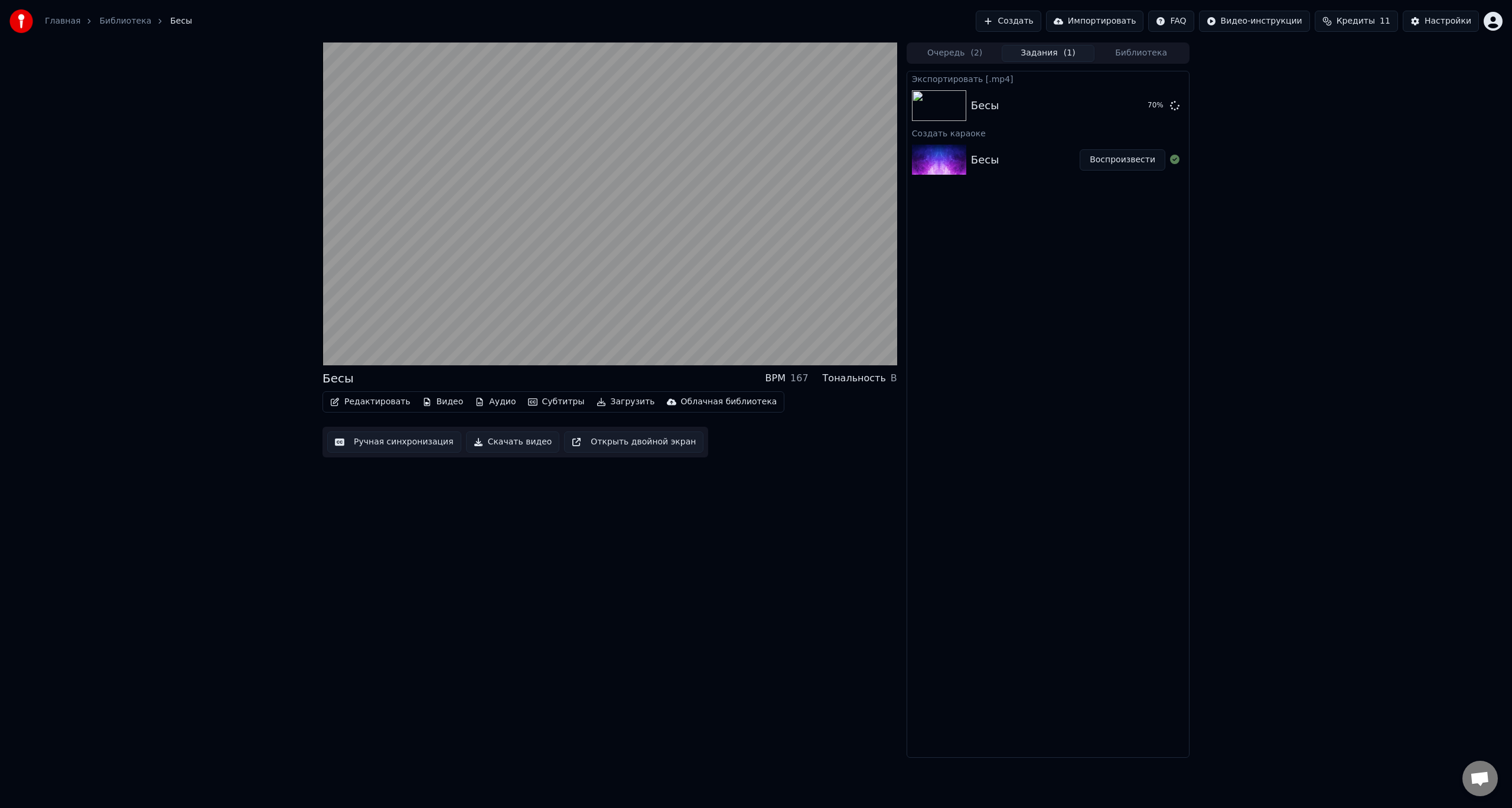
click at [504, 548] on div "Бесы BPM 167 Тональность B Редактировать Видео Аудио Субтитры Загрузить Облачна…" at bounding box center [610, 400] width 575 height 716
click at [462, 537] on div "Бесы BPM 167 Тональность B Редактировать Видео Аудио Субтитры Загрузить Облачна…" at bounding box center [610, 400] width 575 height 716
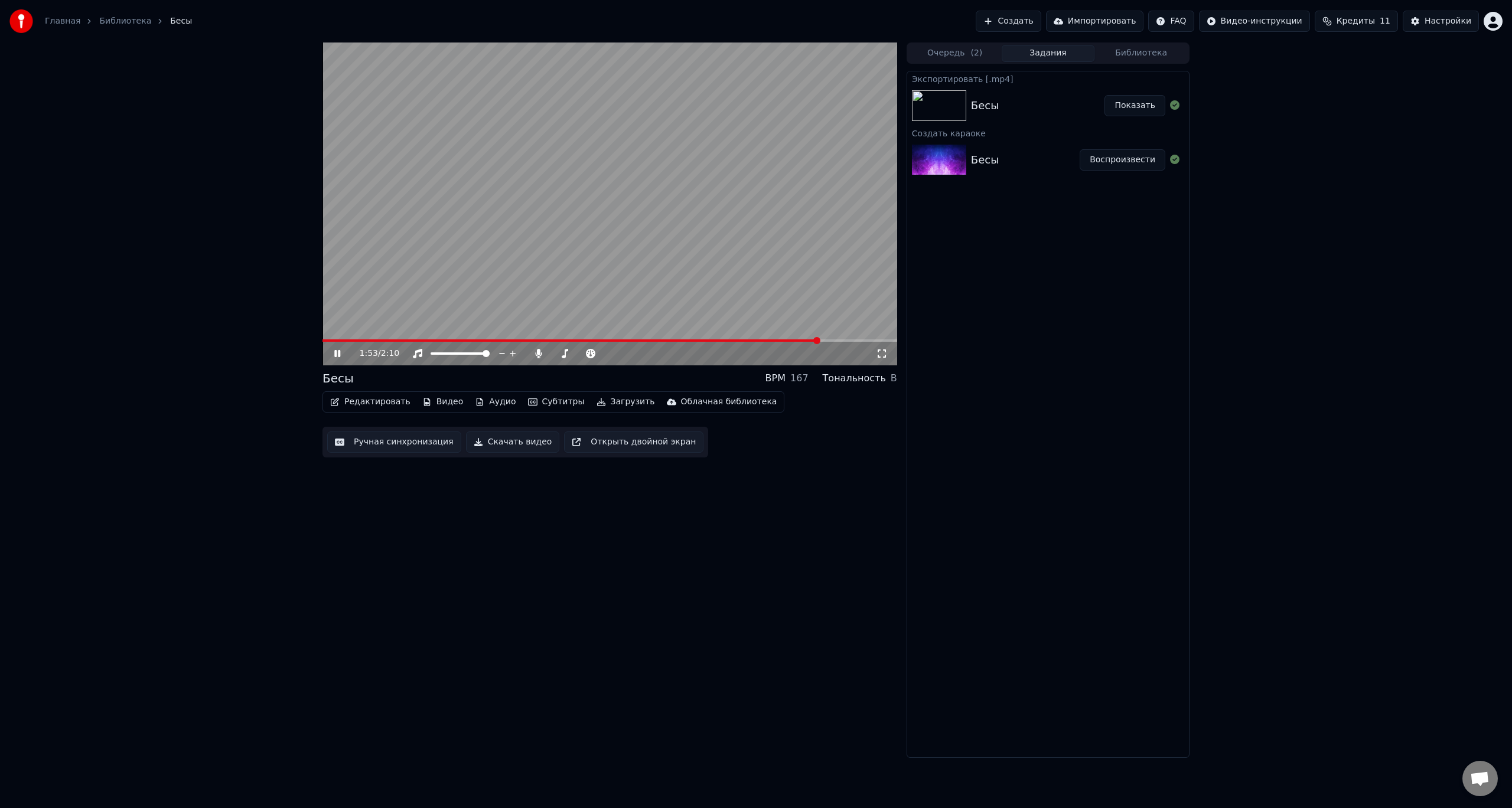
click at [1120, 103] on button "Показать" at bounding box center [1135, 106] width 61 height 21
click at [430, 210] on video at bounding box center [610, 204] width 575 height 323
click at [638, 567] on div "2:07 / 2:10 Бесы BPM 167 Тональность B Редактировать Видео Аудио Субтитры Загру…" at bounding box center [610, 400] width 575 height 716
click at [1286, 382] on div "2:07 / 2:10 Бесы BPM 167 Тональность B Редактировать Видео Аудио Субтитры Загру…" at bounding box center [756, 400] width 1512 height 716
drag, startPoint x: 1299, startPoint y: 251, endPoint x: 1290, endPoint y: 252, distance: 9.1
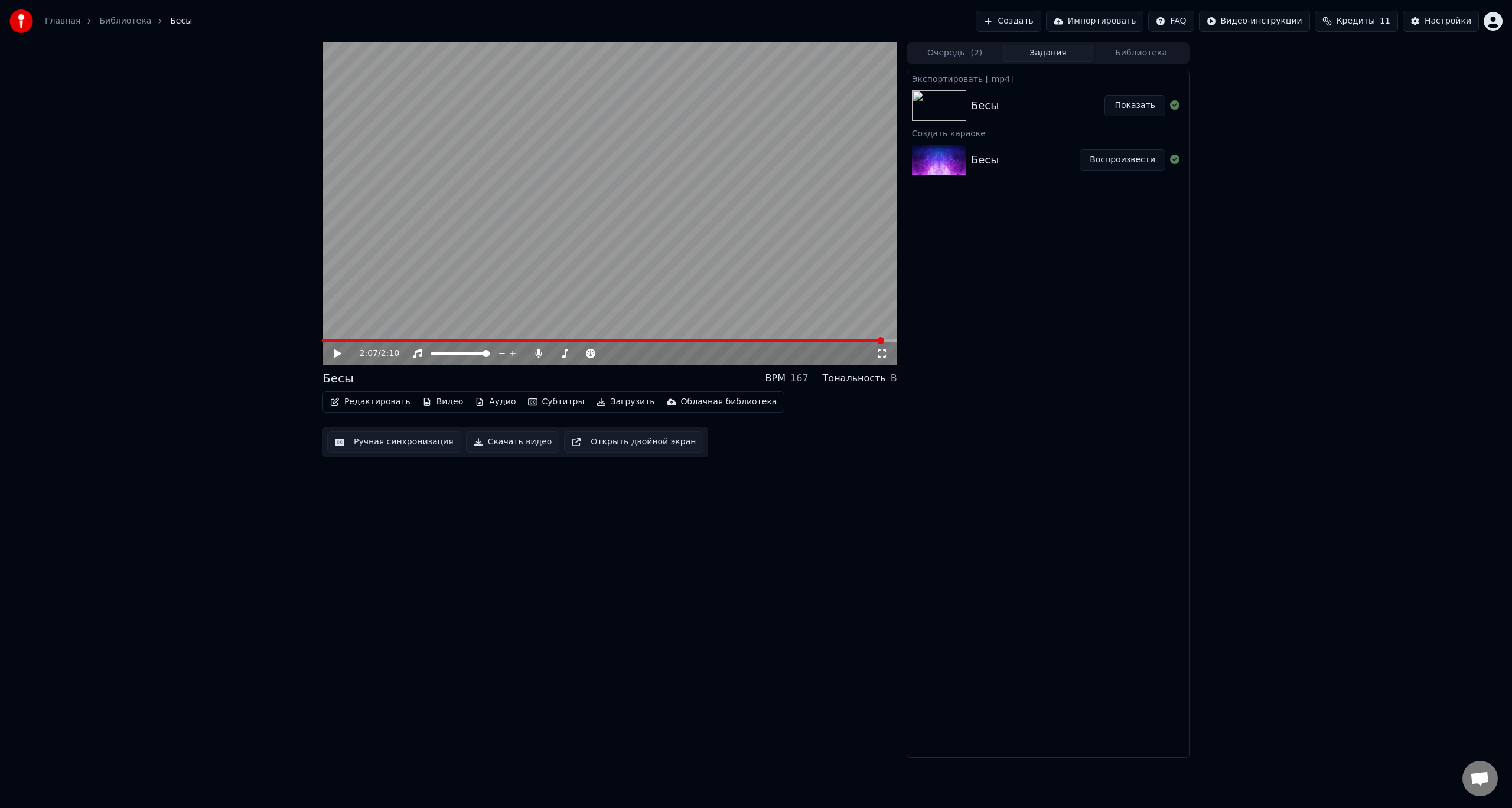
click at [1299, 251] on div "2:07 / 2:10 Бесы BPM 167 Тональность B Редактировать Видео Аудио Субтитры Загру…" at bounding box center [756, 400] width 1512 height 716
click at [422, 402] on icon "button" at bounding box center [427, 402] width 9 height 9
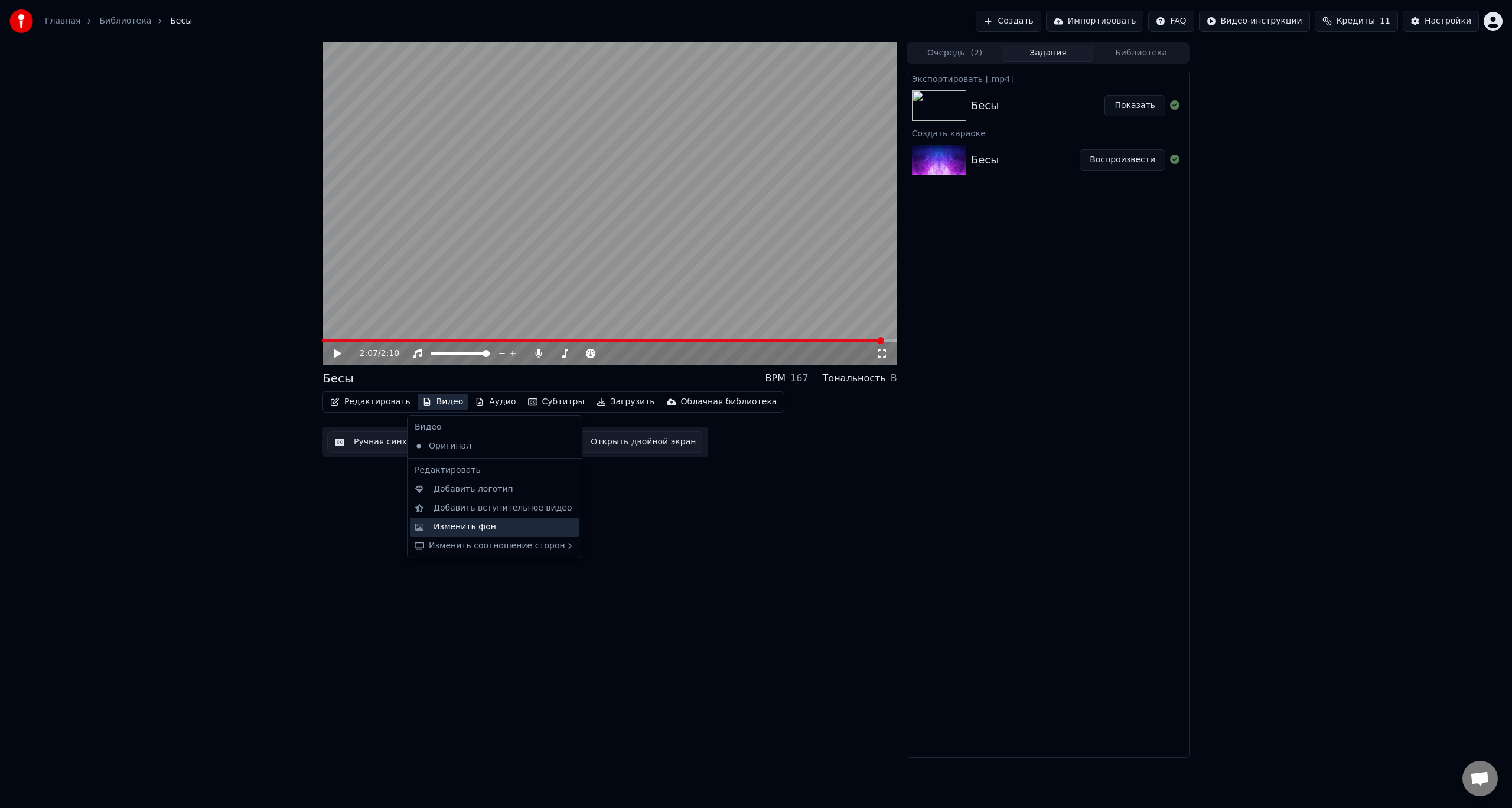
click at [478, 530] on div "Изменить фон" at bounding box center [465, 527] width 63 height 12
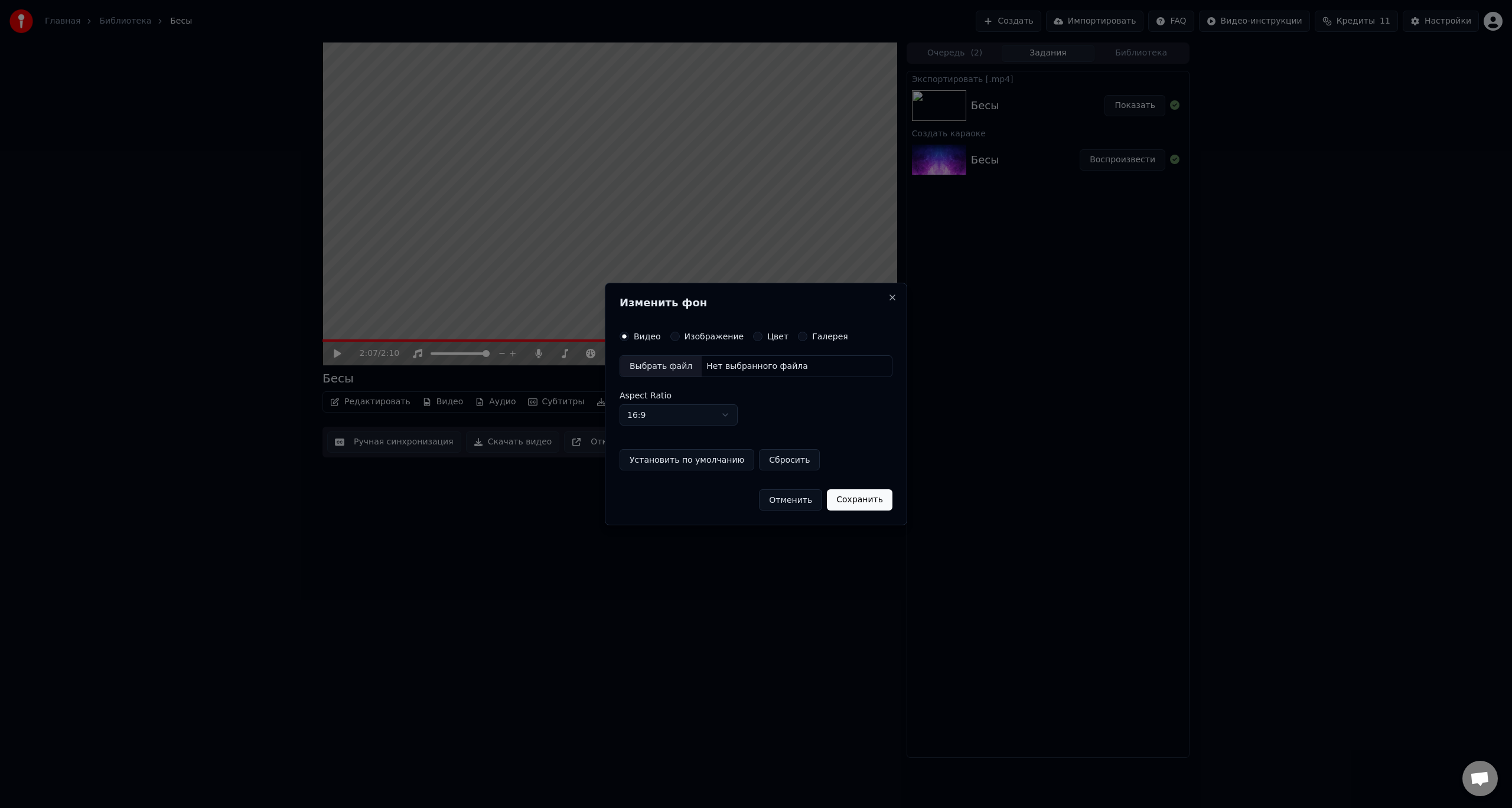
click at [671, 369] on div "Выбрать файл" at bounding box center [661, 367] width 82 height 21
click at [859, 504] on button "Сохранить" at bounding box center [865, 500] width 65 height 21
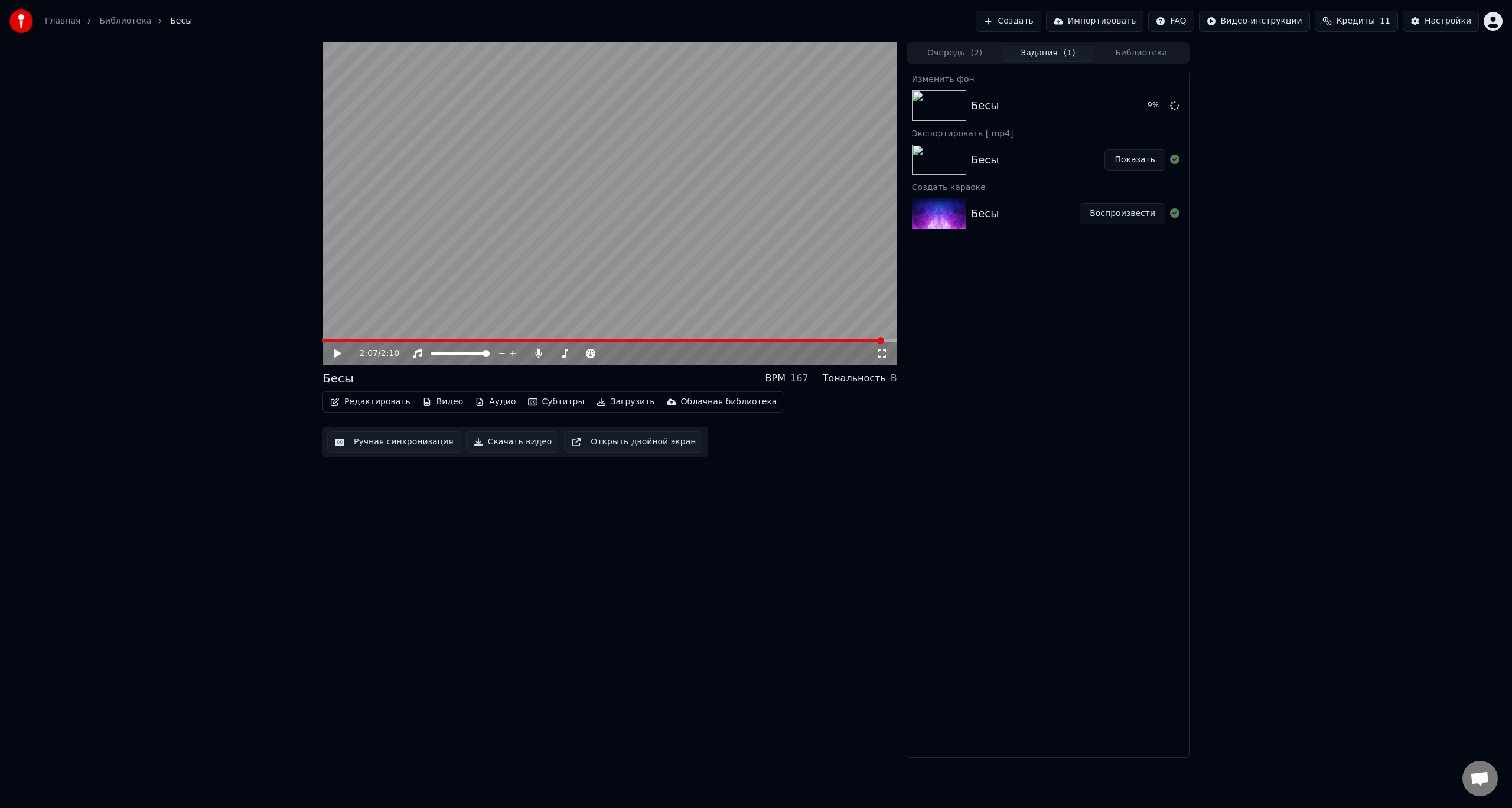
click at [337, 357] on icon at bounding box center [346, 354] width 28 height 9
click at [323, 342] on span at bounding box center [323, 341] width 0 height 3
drag, startPoint x: 333, startPoint y: 357, endPoint x: 401, endPoint y: 384, distance: 73.2
click at [334, 357] on icon at bounding box center [346, 354] width 28 height 9
click at [435, 397] on button "Видео" at bounding box center [443, 402] width 51 height 16
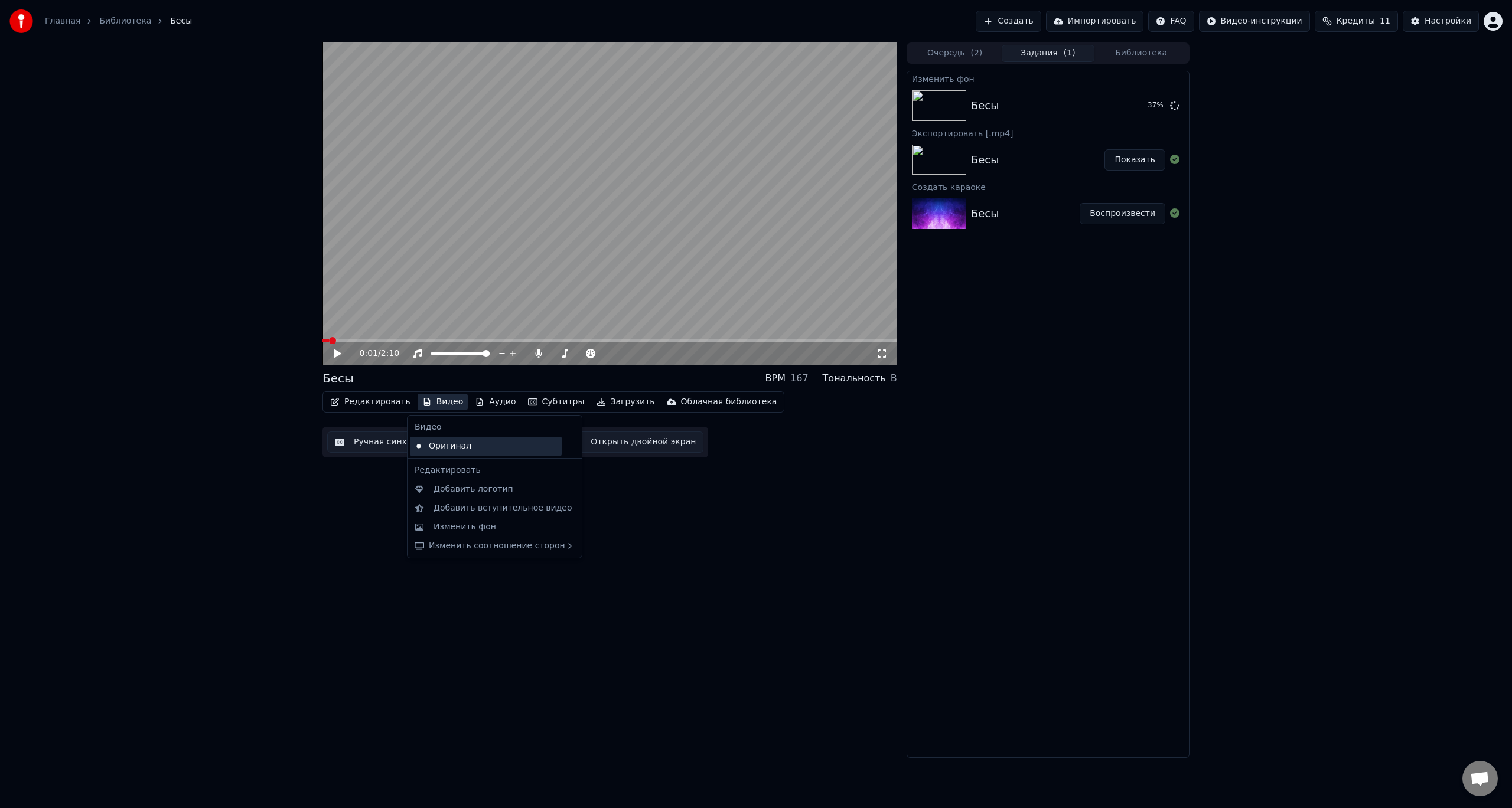
click at [505, 451] on div "Оригинал" at bounding box center [486, 446] width 152 height 19
click at [340, 354] on icon at bounding box center [337, 354] width 6 height 7
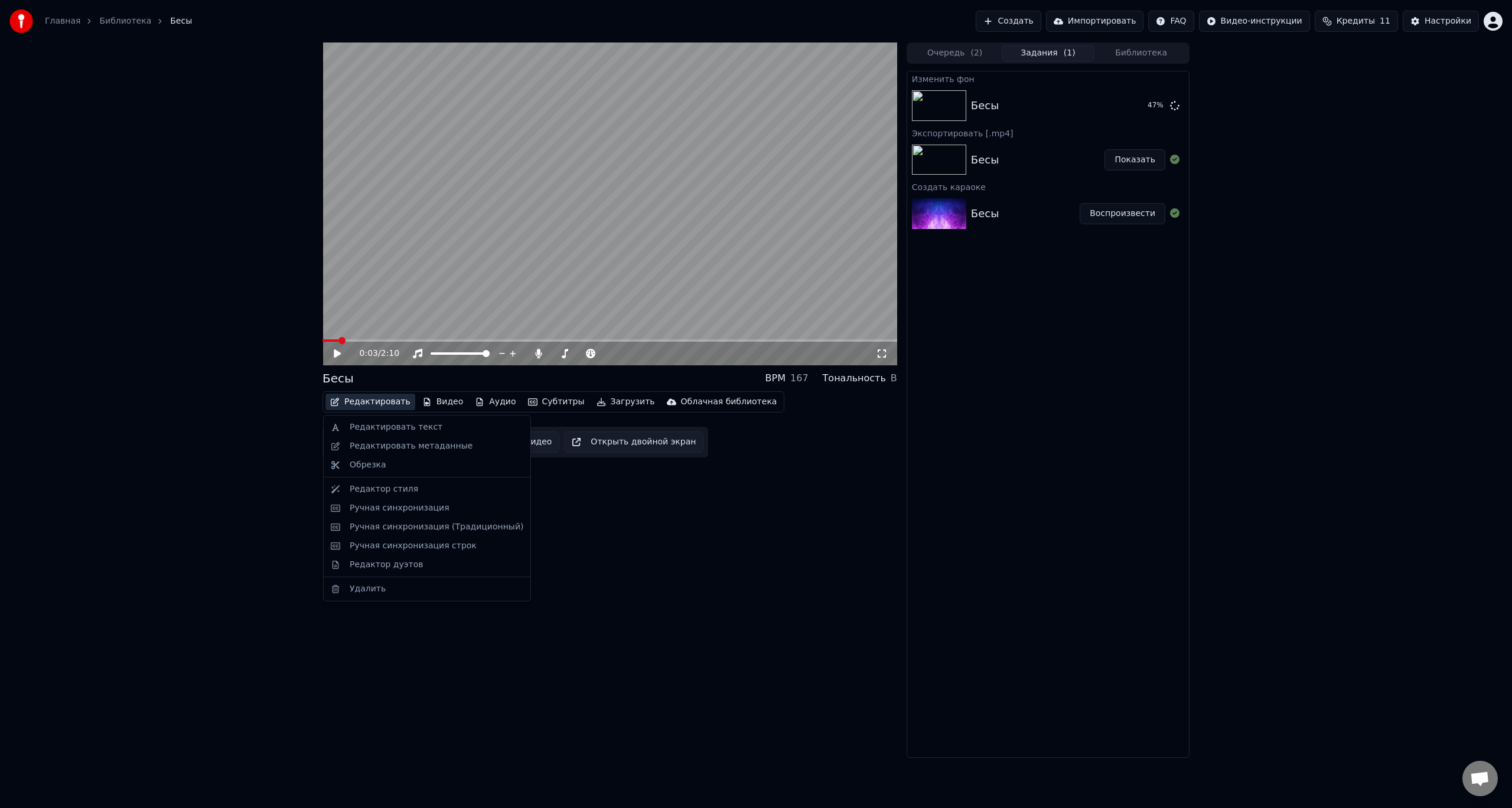
click at [383, 404] on button "Редактировать" at bounding box center [370, 402] width 90 height 16
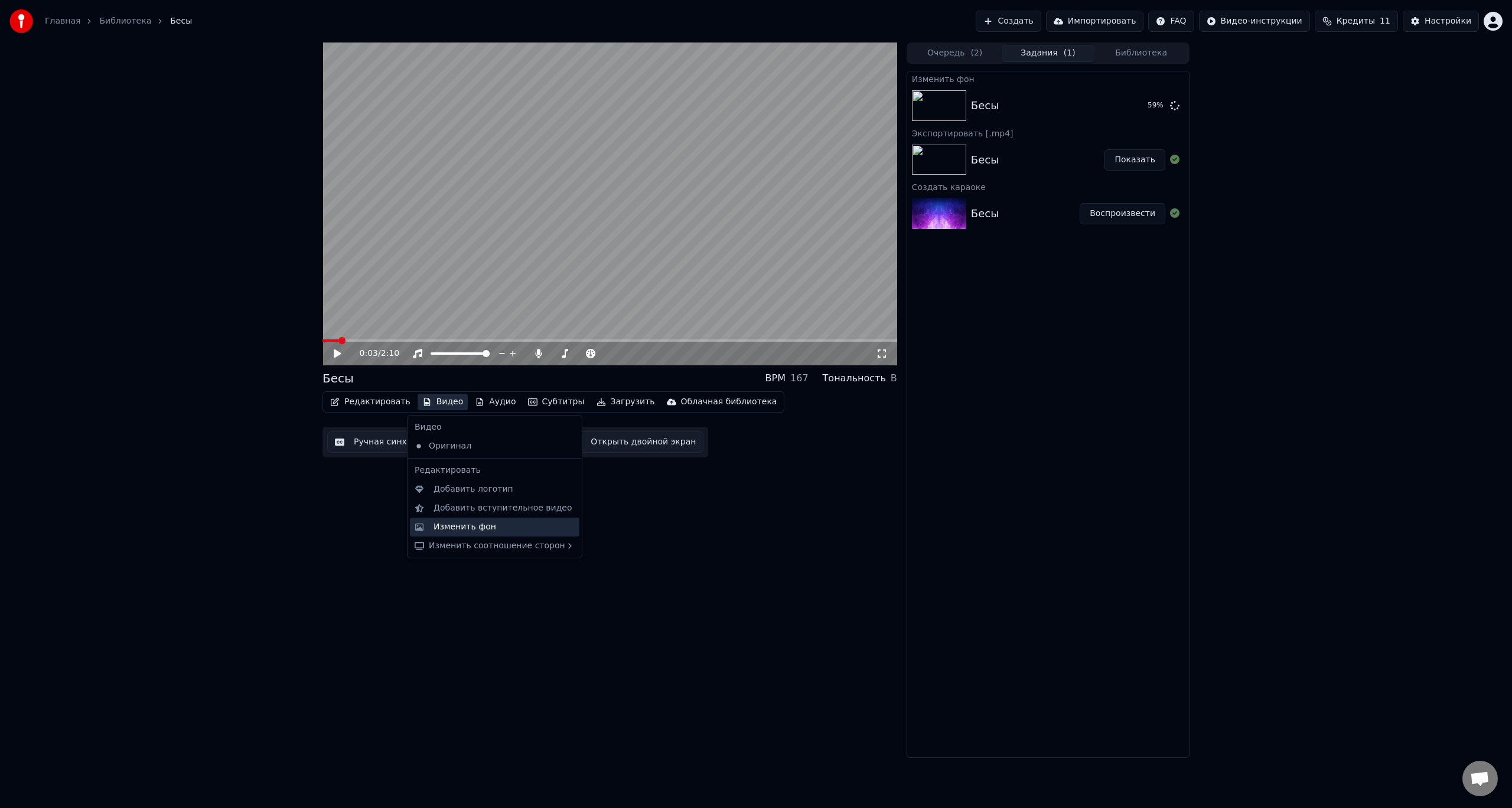
click at [476, 535] on div "Изменить фон" at bounding box center [494, 527] width 170 height 19
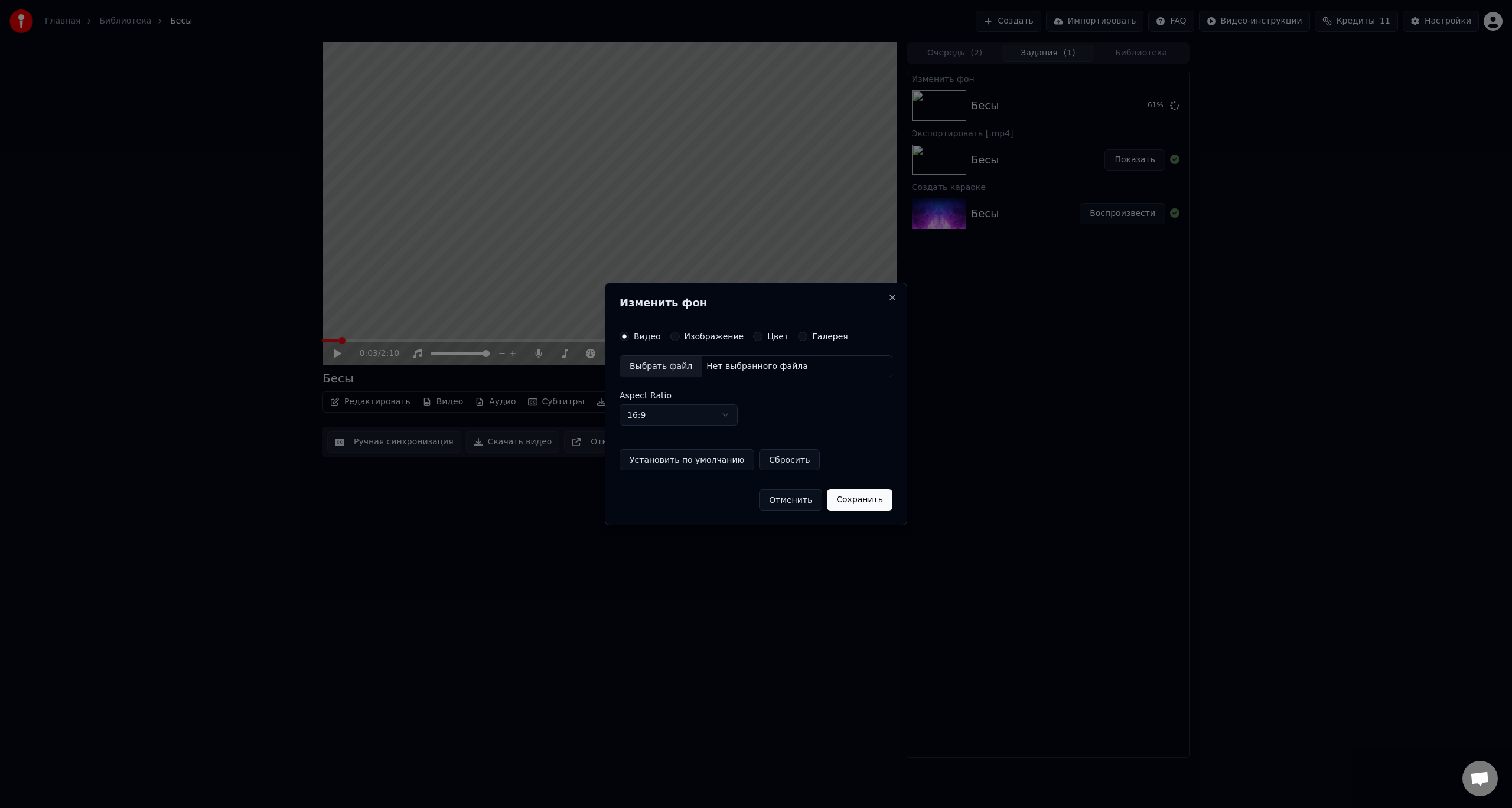
click at [677, 364] on div "Выбрать файл" at bounding box center [661, 367] width 82 height 21
click at [702, 457] on button "Установить по умолчанию" at bounding box center [682, 460] width 135 height 21
click at [870, 508] on button "Сохранить" at bounding box center [865, 500] width 65 height 21
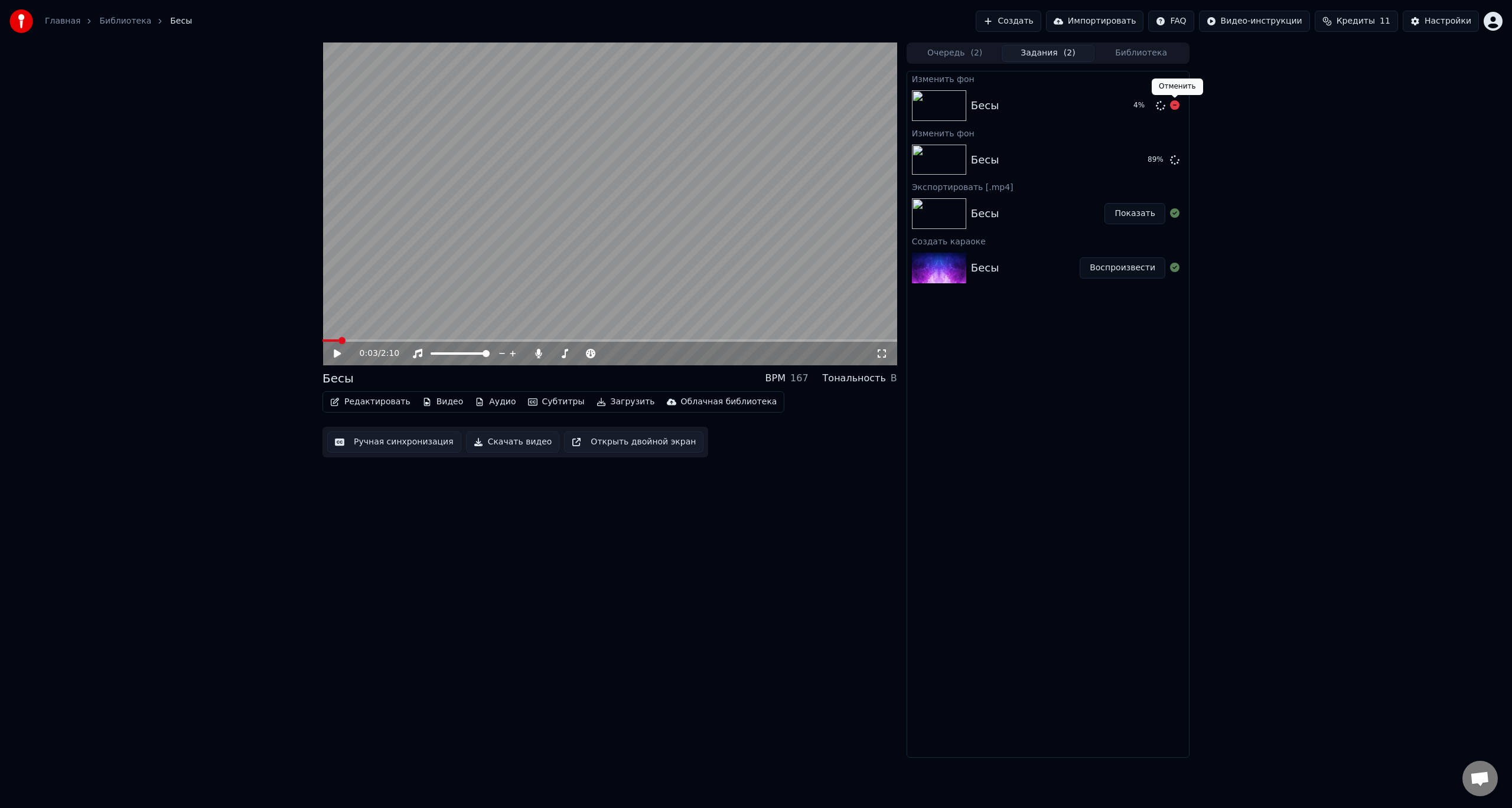
click at [1177, 105] on icon at bounding box center [1175, 105] width 9 height 9
click at [1110, 156] on button "Воспроизвести" at bounding box center [1123, 160] width 86 height 21
click at [598, 404] on button "Загрузить" at bounding box center [626, 402] width 68 height 16
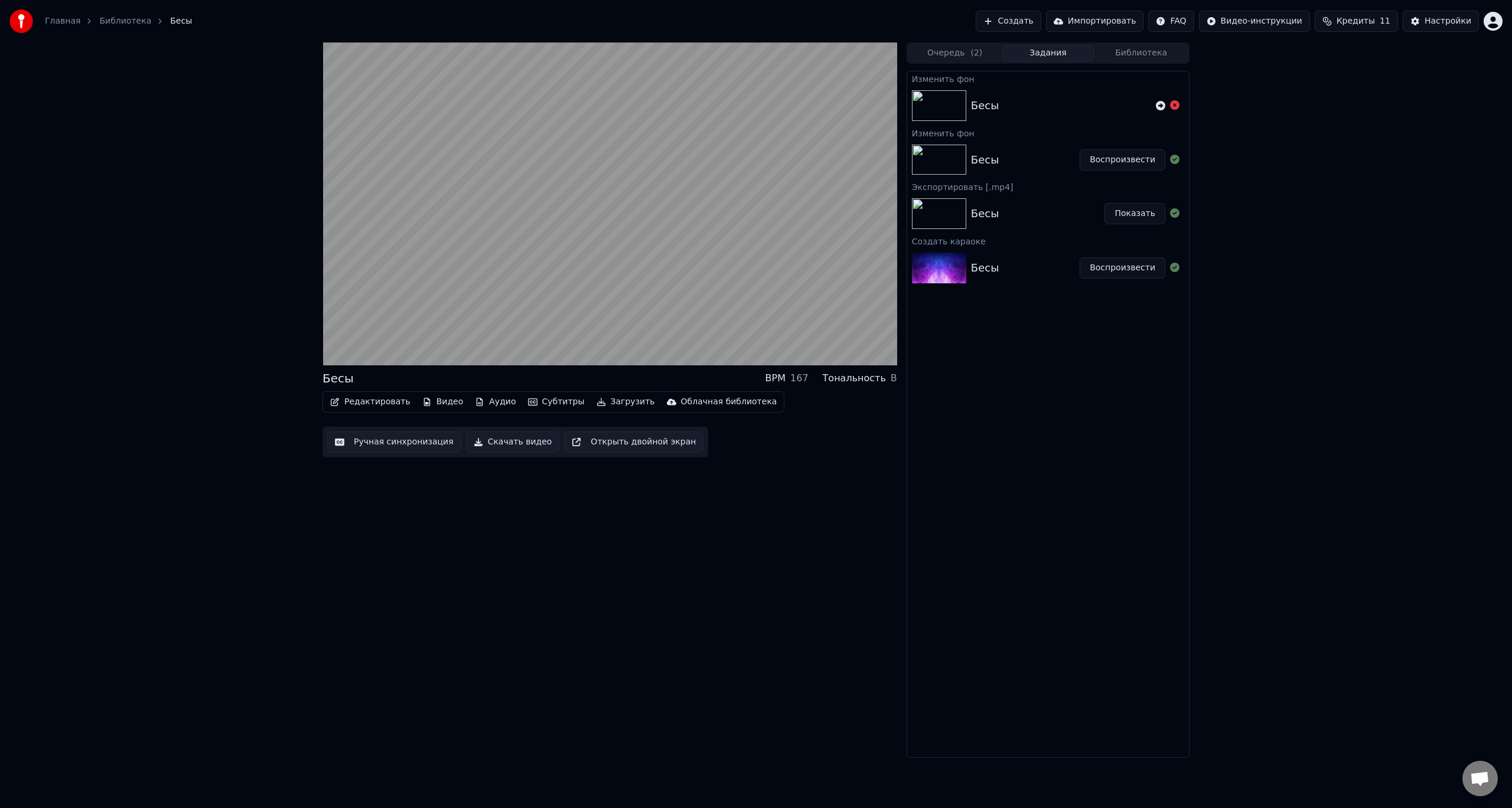
click at [802, 543] on div "Бесы BPM 167 Тональность B Редактировать Видео Аудио Субтитры Загрузить Облачна…" at bounding box center [610, 400] width 575 height 716
click at [482, 443] on button "Скачать видео" at bounding box center [513, 442] width 94 height 21
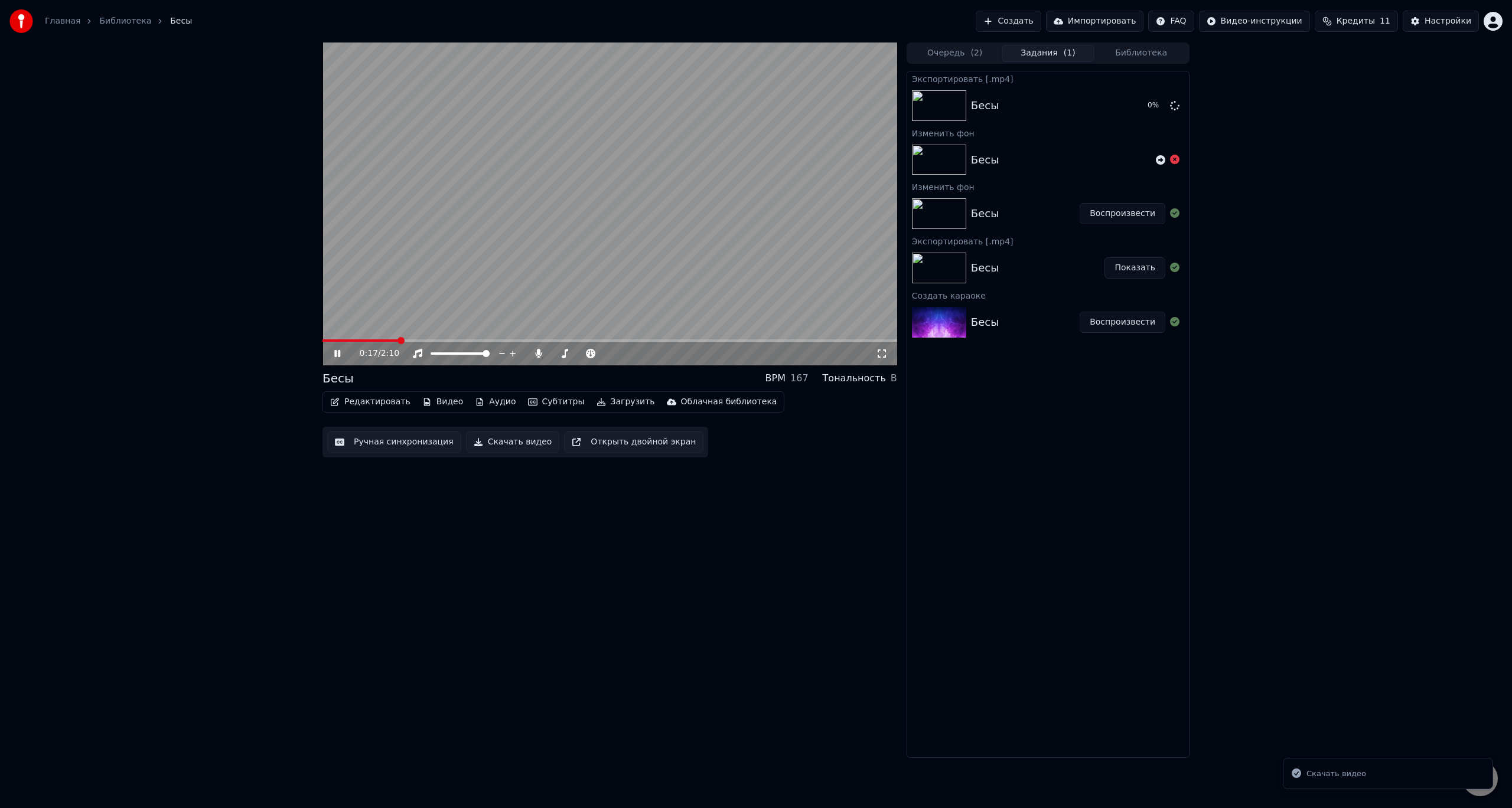
click at [692, 213] on video at bounding box center [610, 204] width 575 height 323
click at [1173, 161] on icon at bounding box center [1175, 160] width 9 height 9
click at [1129, 104] on button "Показать" at bounding box center [1135, 106] width 61 height 21
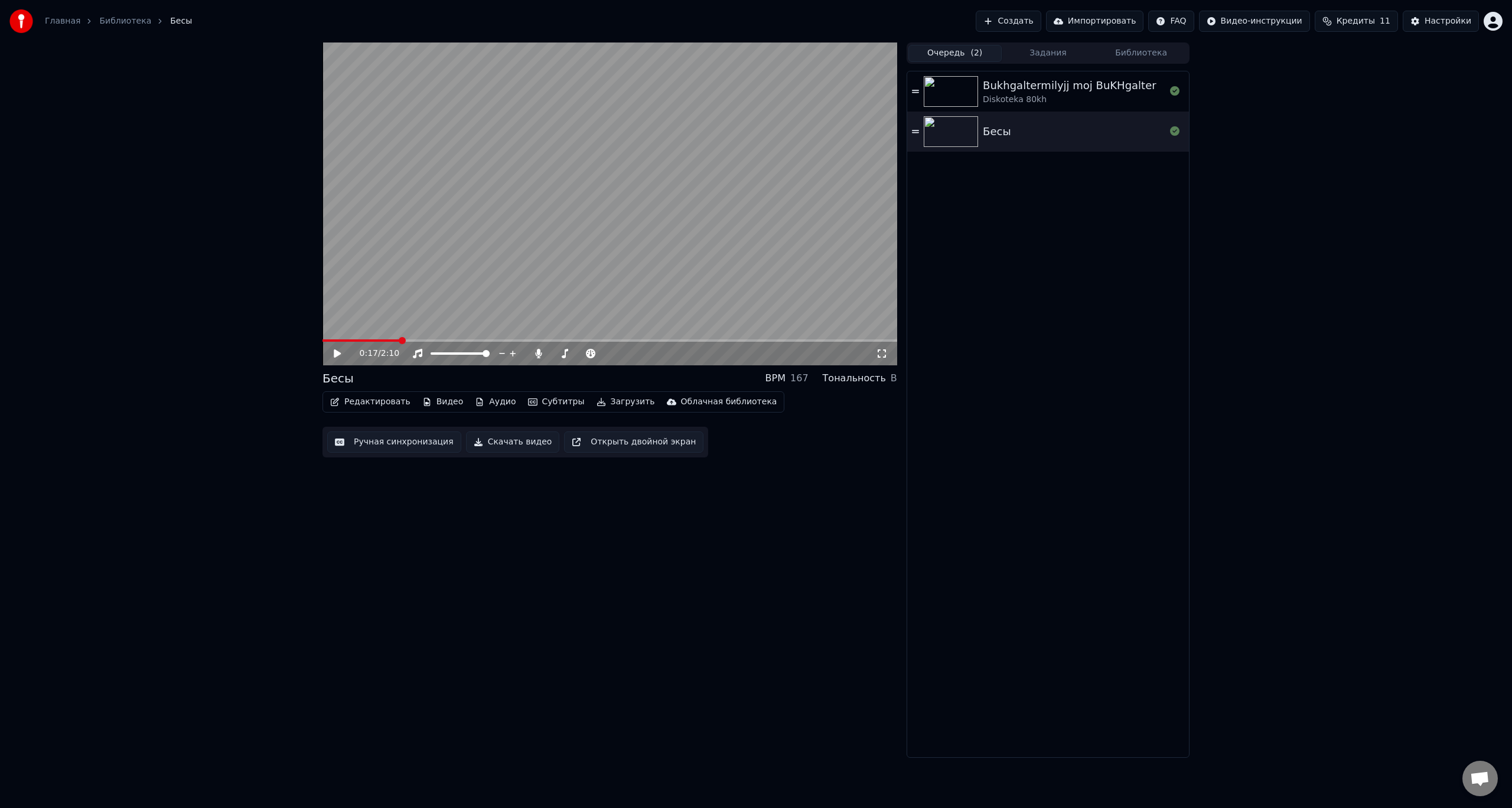
click at [963, 59] on button "Очередь ( 2 )" at bounding box center [955, 53] width 93 height 17
click at [1035, 94] on div "Diskoteka 80kh" at bounding box center [1069, 100] width 174 height 12
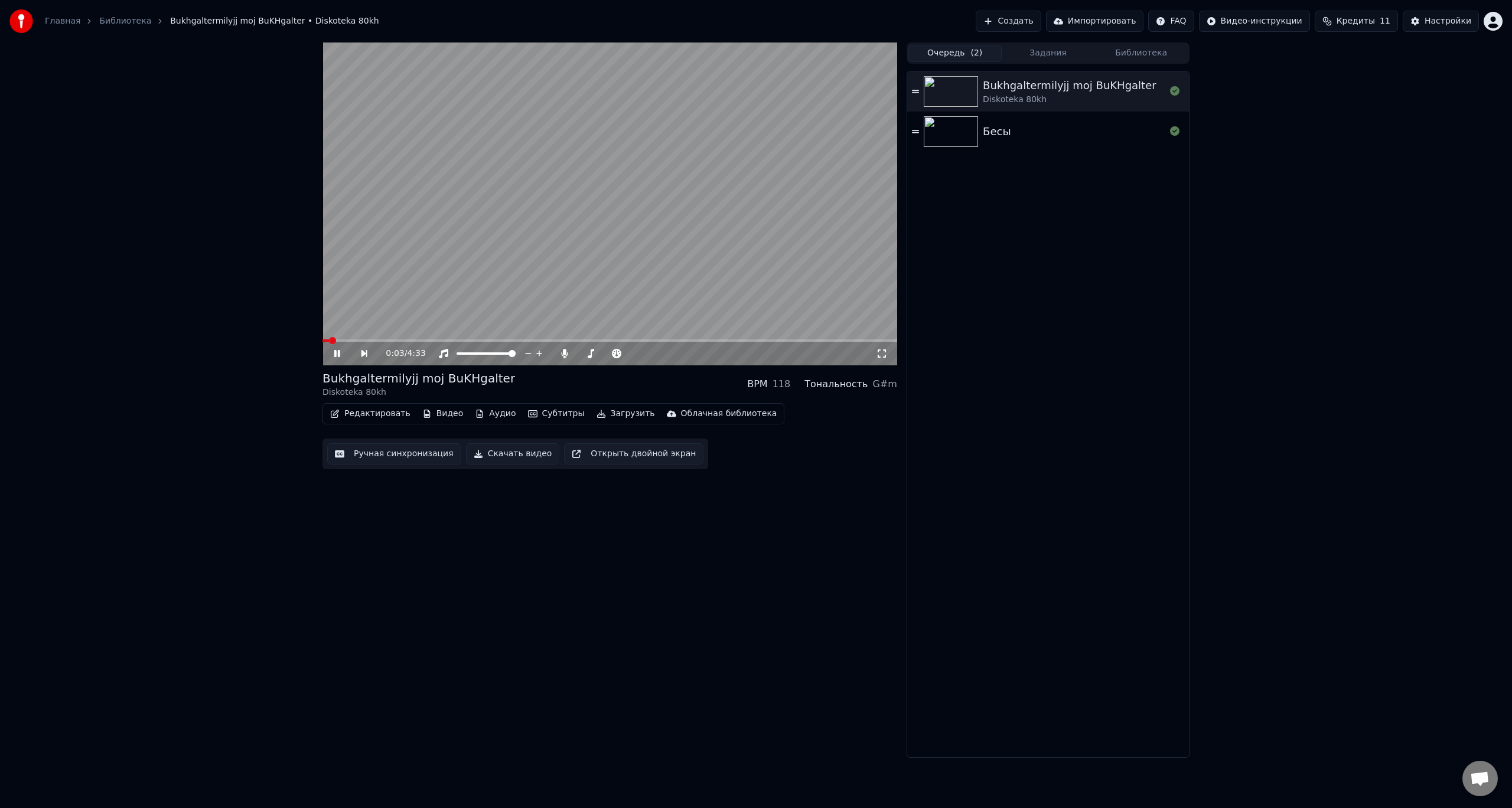
click at [339, 356] on icon at bounding box center [337, 354] width 6 height 7
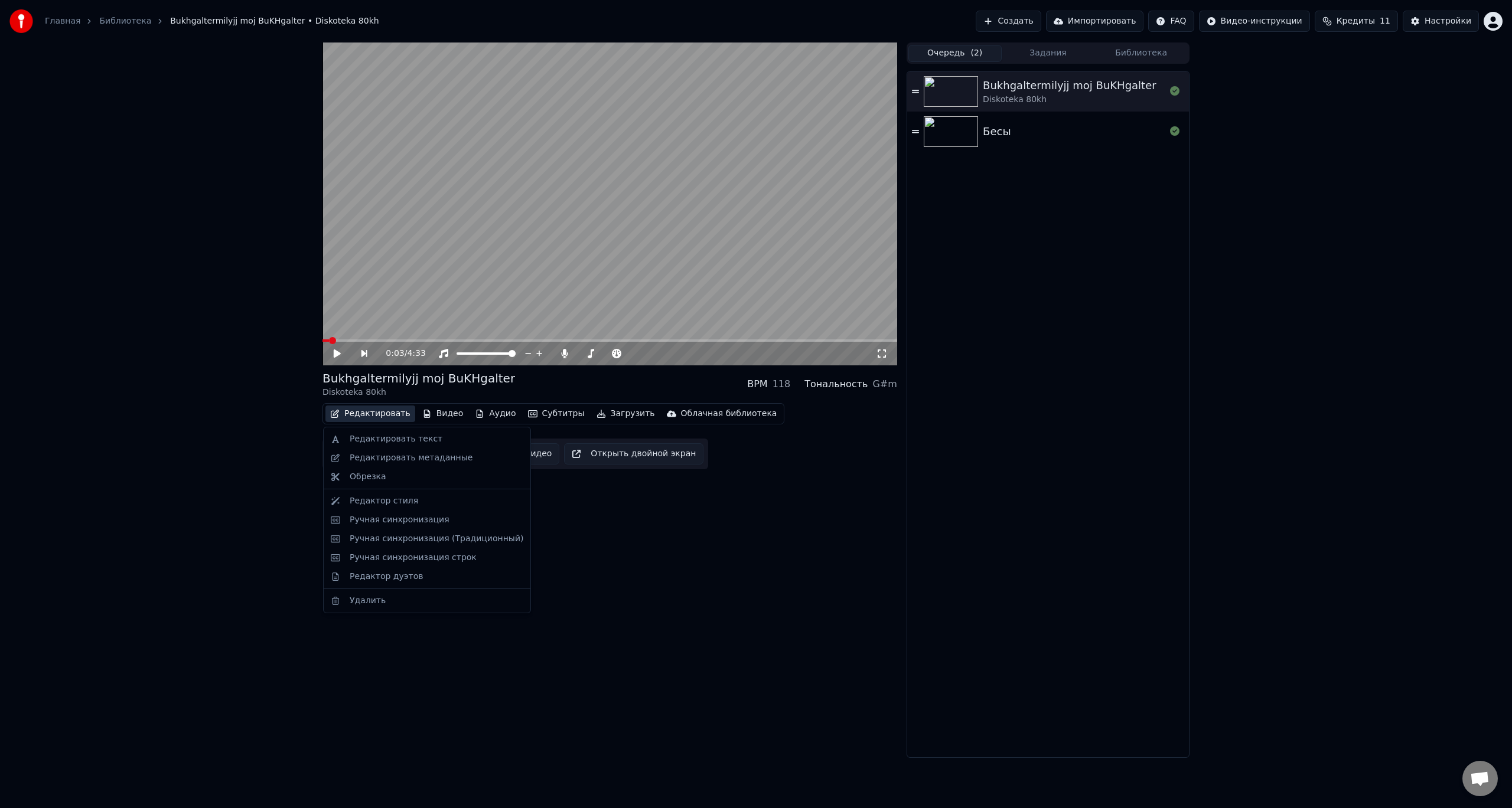
click at [374, 414] on button "Редактировать" at bounding box center [370, 414] width 90 height 16
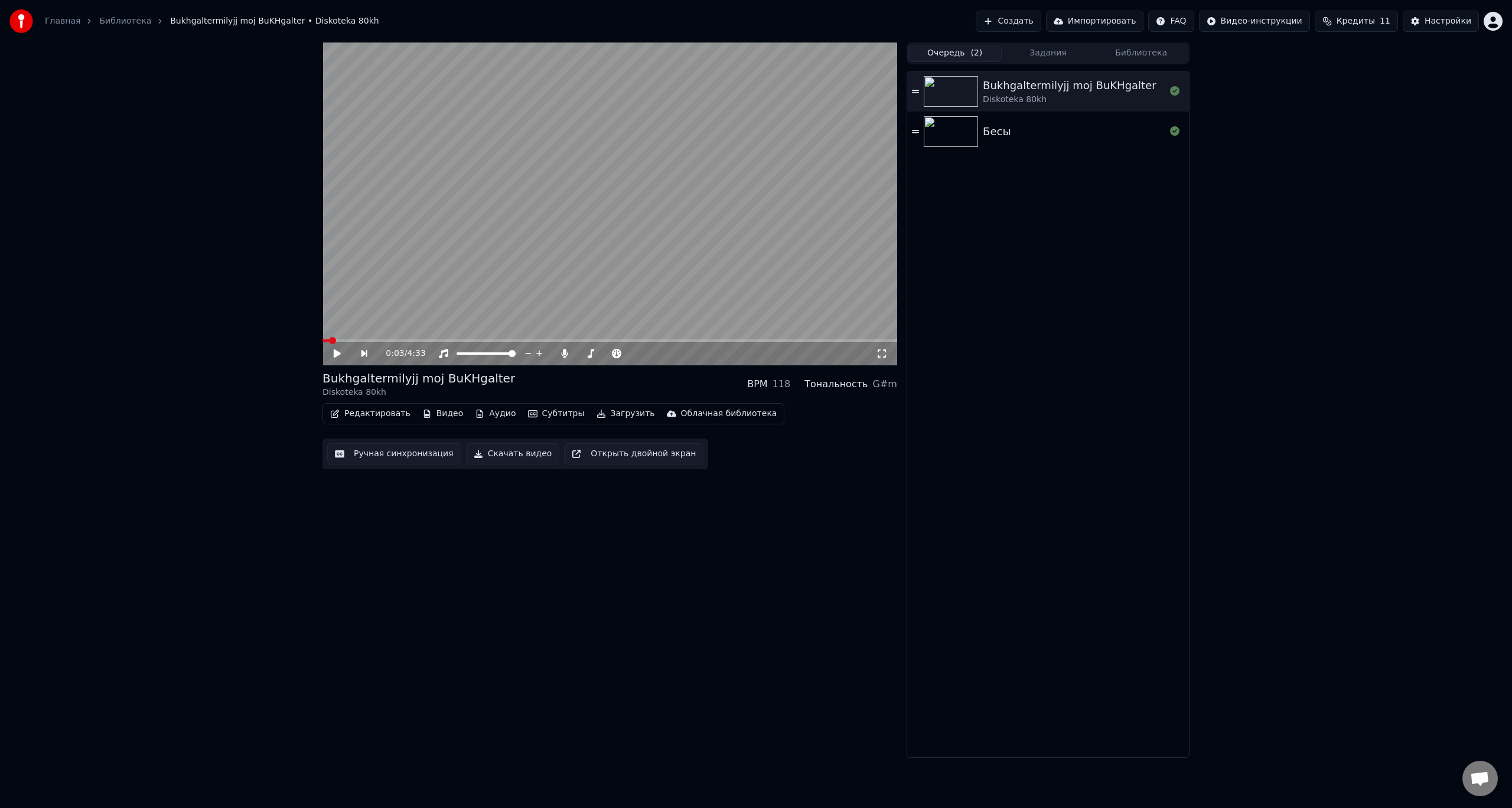
drag, startPoint x: 667, startPoint y: 588, endPoint x: 659, endPoint y: 584, distance: 8.9
click at [665, 586] on div "0:03 / 4:33 Bukhgaltermilyjj moj BuKHgalter Diskoteka 80kh BPM 118 Тональность …" at bounding box center [610, 400] width 575 height 716
click at [480, 414] on button "Аудио" at bounding box center [495, 414] width 50 height 16
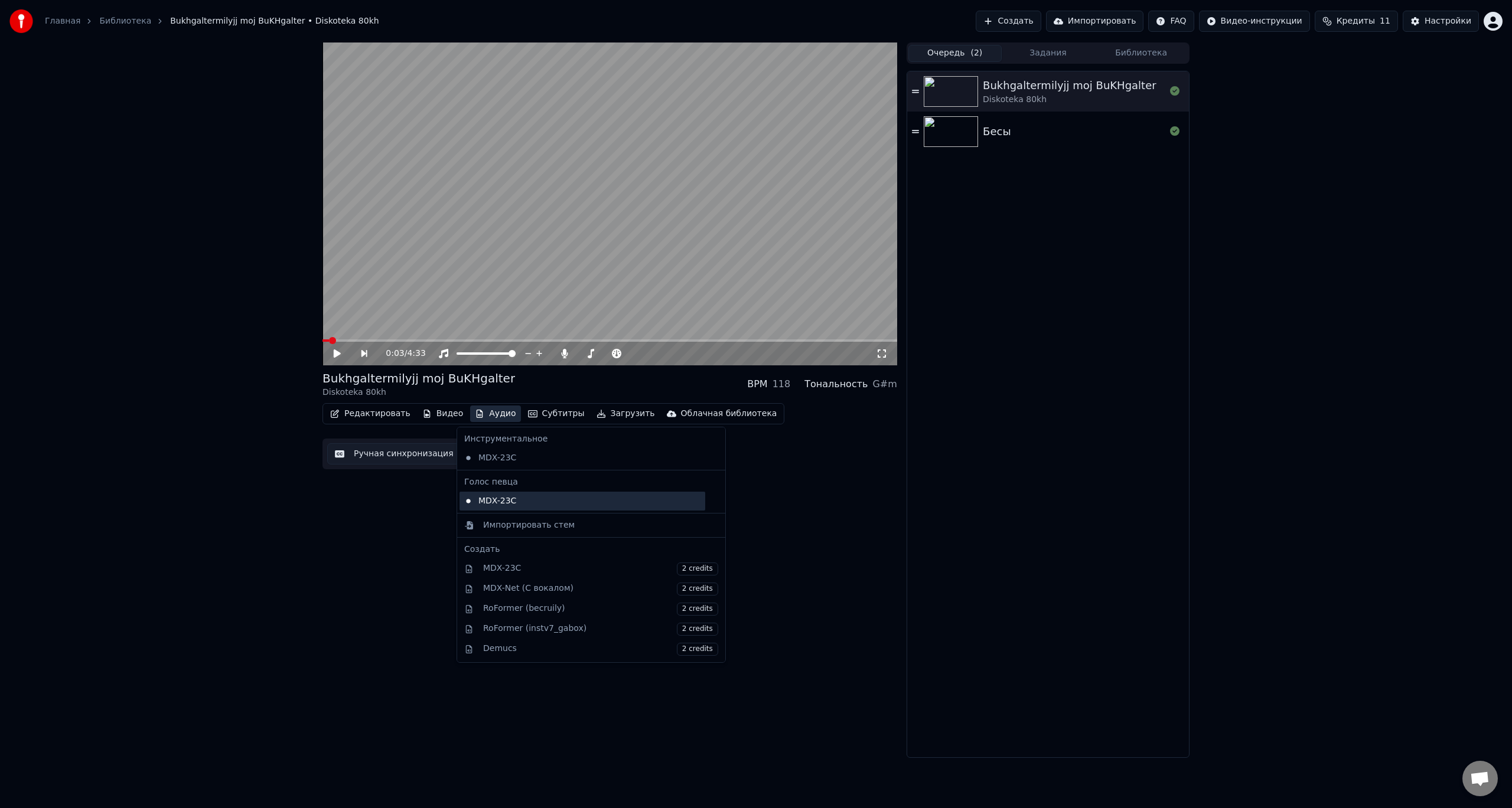
click at [515, 502] on div "MDX-23C" at bounding box center [582, 501] width 246 height 19
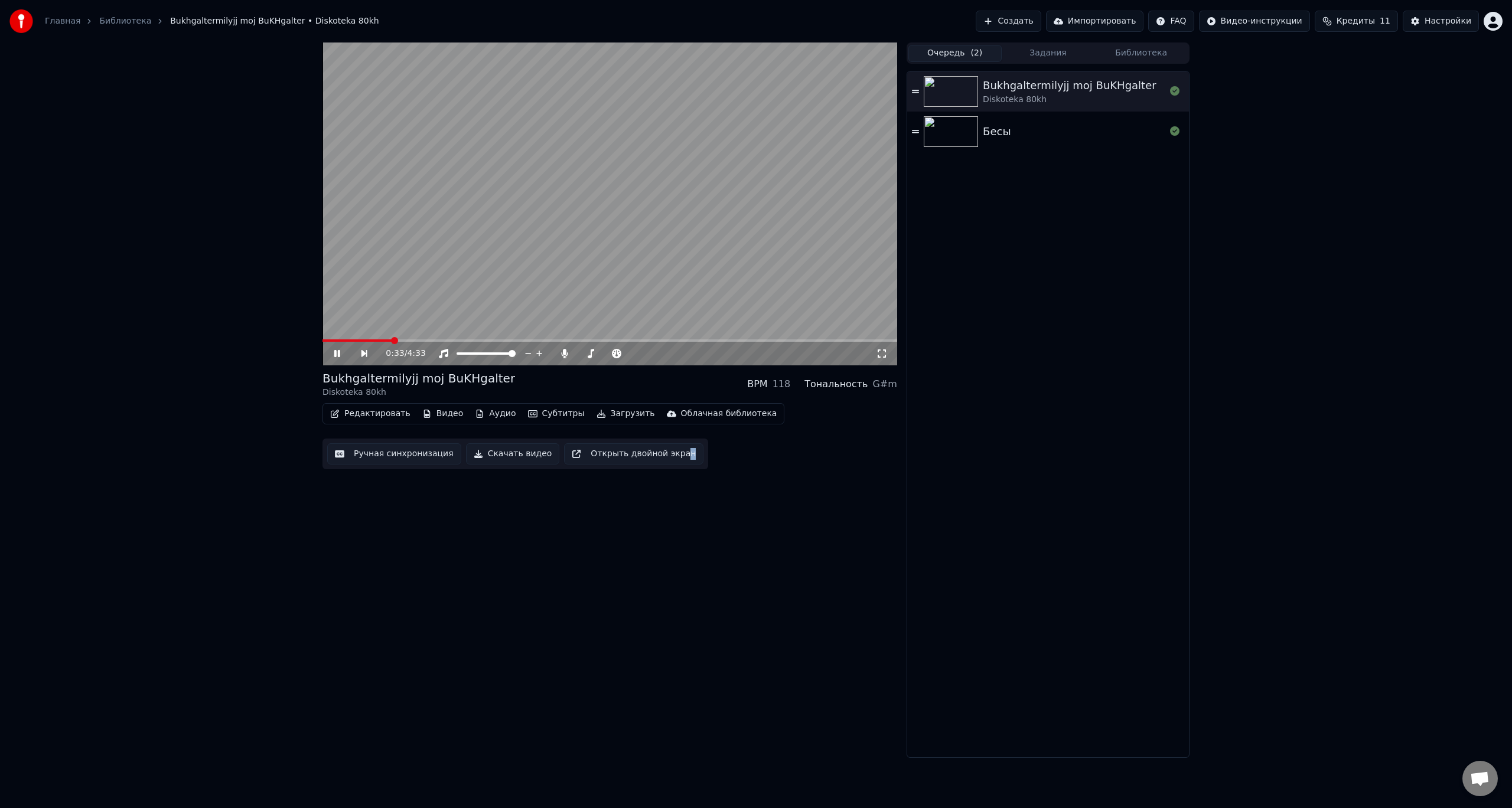
click at [391, 341] on span at bounding box center [610, 341] width 575 height 3
click at [538, 340] on span at bounding box center [610, 341] width 575 height 3
click at [591, 351] on span at bounding box center [593, 354] width 7 height 7
click at [488, 339] on video at bounding box center [610, 204] width 575 height 323
click at [492, 340] on span at bounding box center [408, 341] width 170 height 3
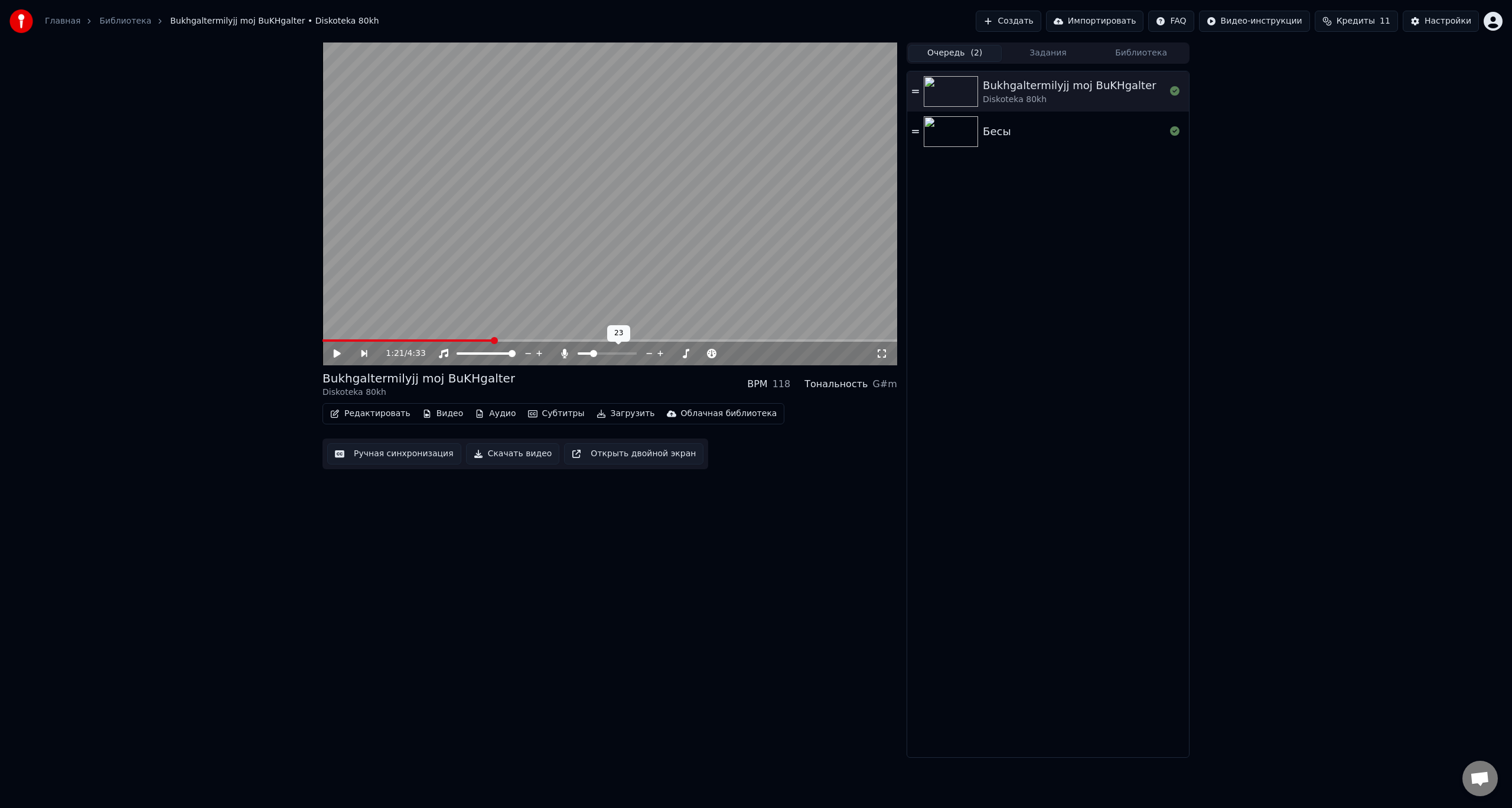
click at [334, 355] on icon at bounding box center [337, 354] width 7 height 9
click at [589, 354] on span at bounding box center [591, 354] width 7 height 7
click at [475, 411] on icon "button" at bounding box center [480, 414] width 9 height 9
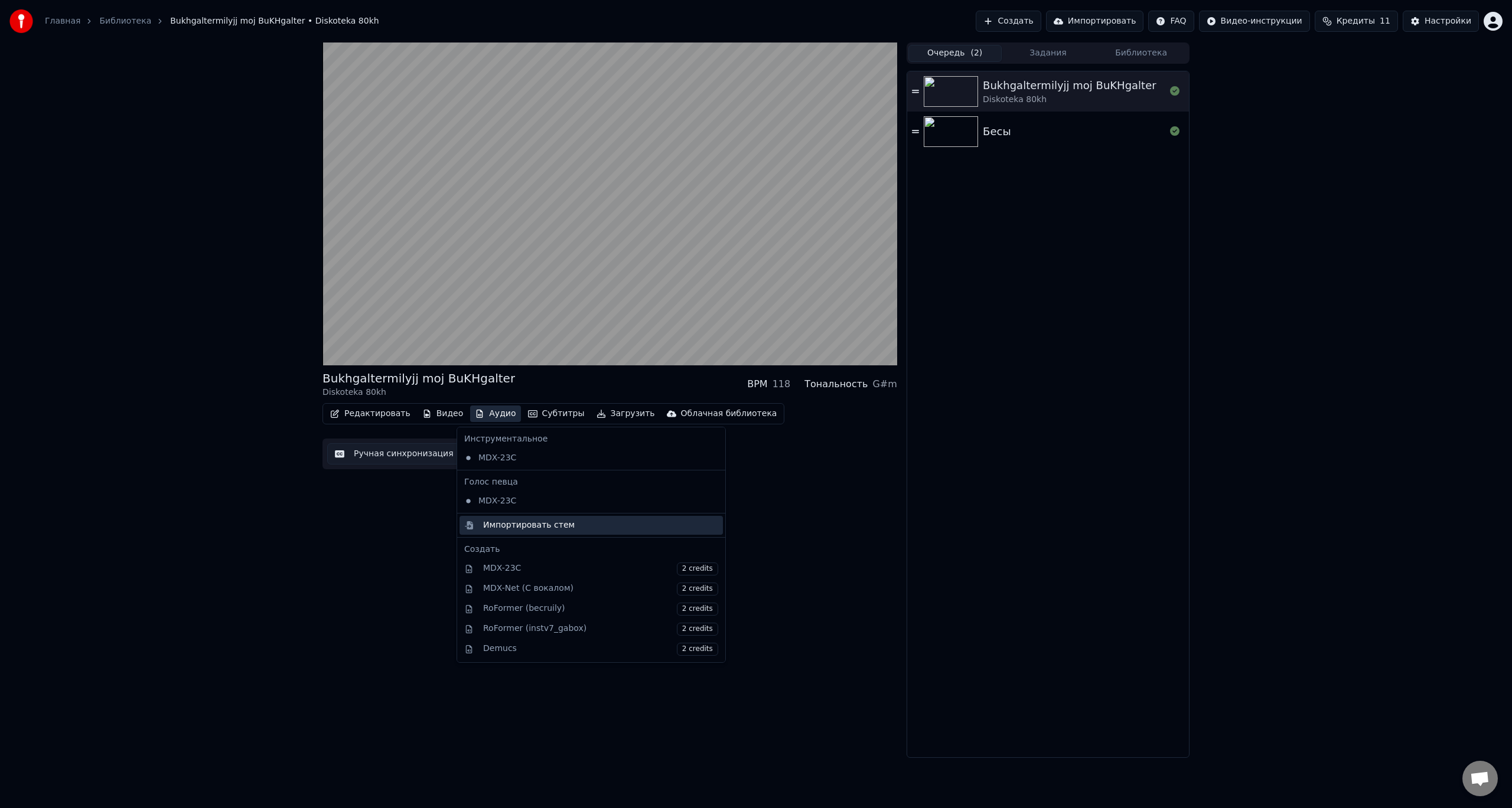
click at [552, 524] on div "Импортировать стем" at bounding box center [529, 526] width 92 height 12
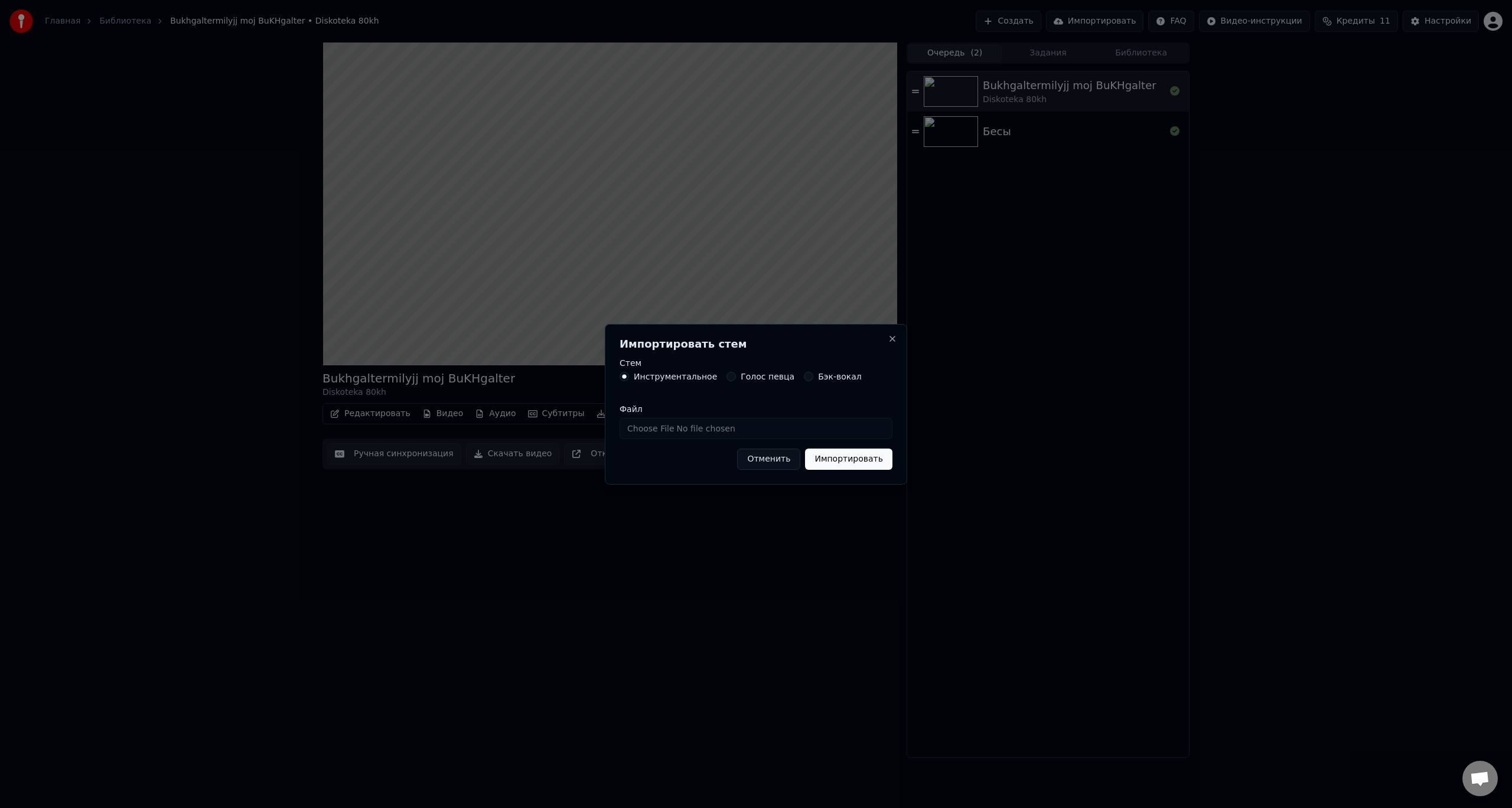
click at [727, 377] on button "Голос певца" at bounding box center [731, 377] width 9 height 9
click at [892, 342] on button "Close" at bounding box center [892, 339] width 9 height 9
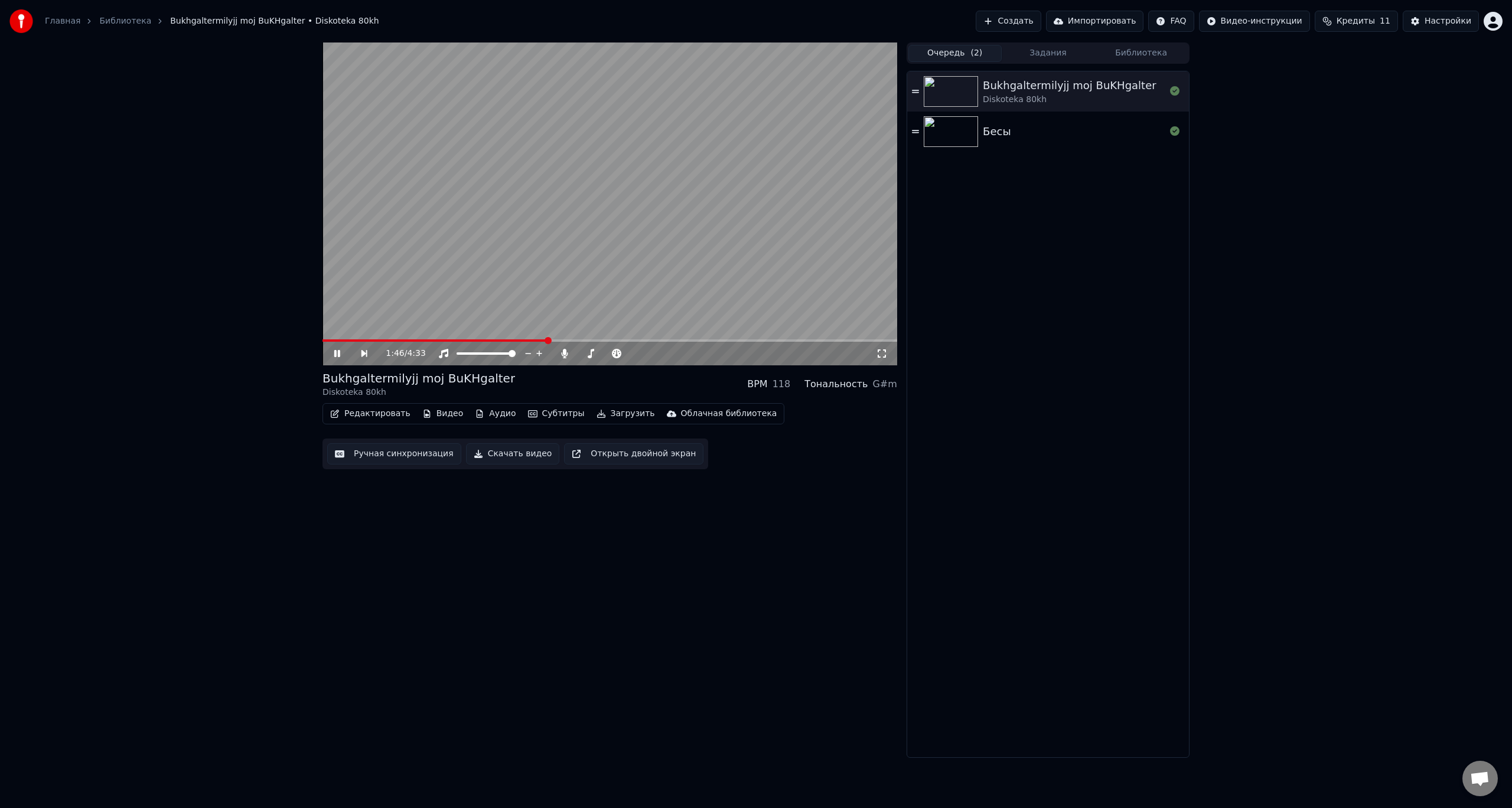
click at [465, 233] on video at bounding box center [610, 204] width 575 height 323
click at [1041, 24] on button "Создать" at bounding box center [1008, 21] width 65 height 21
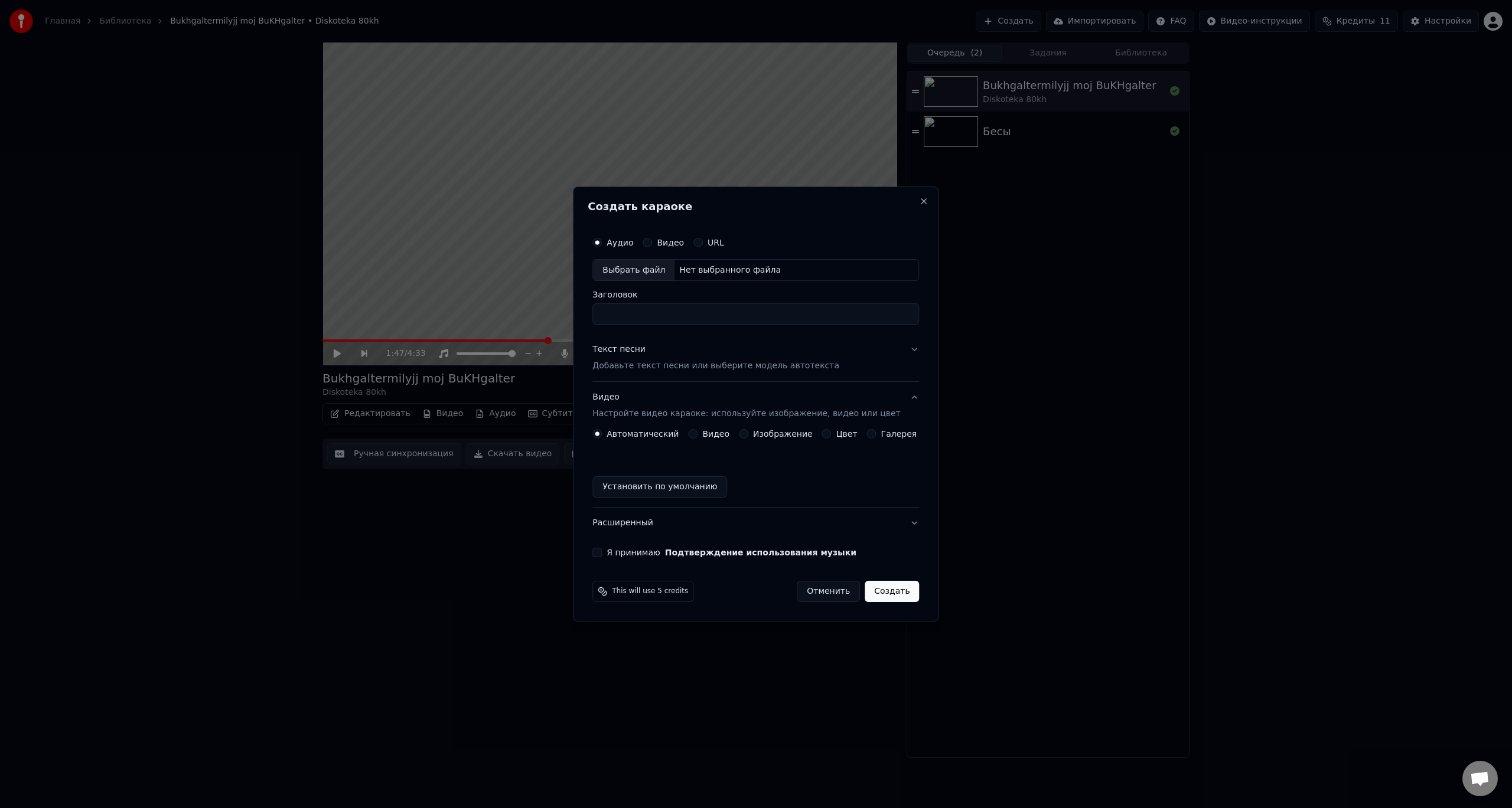
click at [652, 241] on button "Видео" at bounding box center [647, 243] width 9 height 9
click at [602, 243] on button "Аудио" at bounding box center [597, 243] width 9 height 9
click at [666, 243] on div "Видео" at bounding box center [663, 243] width 42 height 9
click at [652, 243] on button "Видео" at bounding box center [647, 243] width 9 height 9
click at [602, 245] on button "Аудио" at bounding box center [597, 243] width 9 height 9
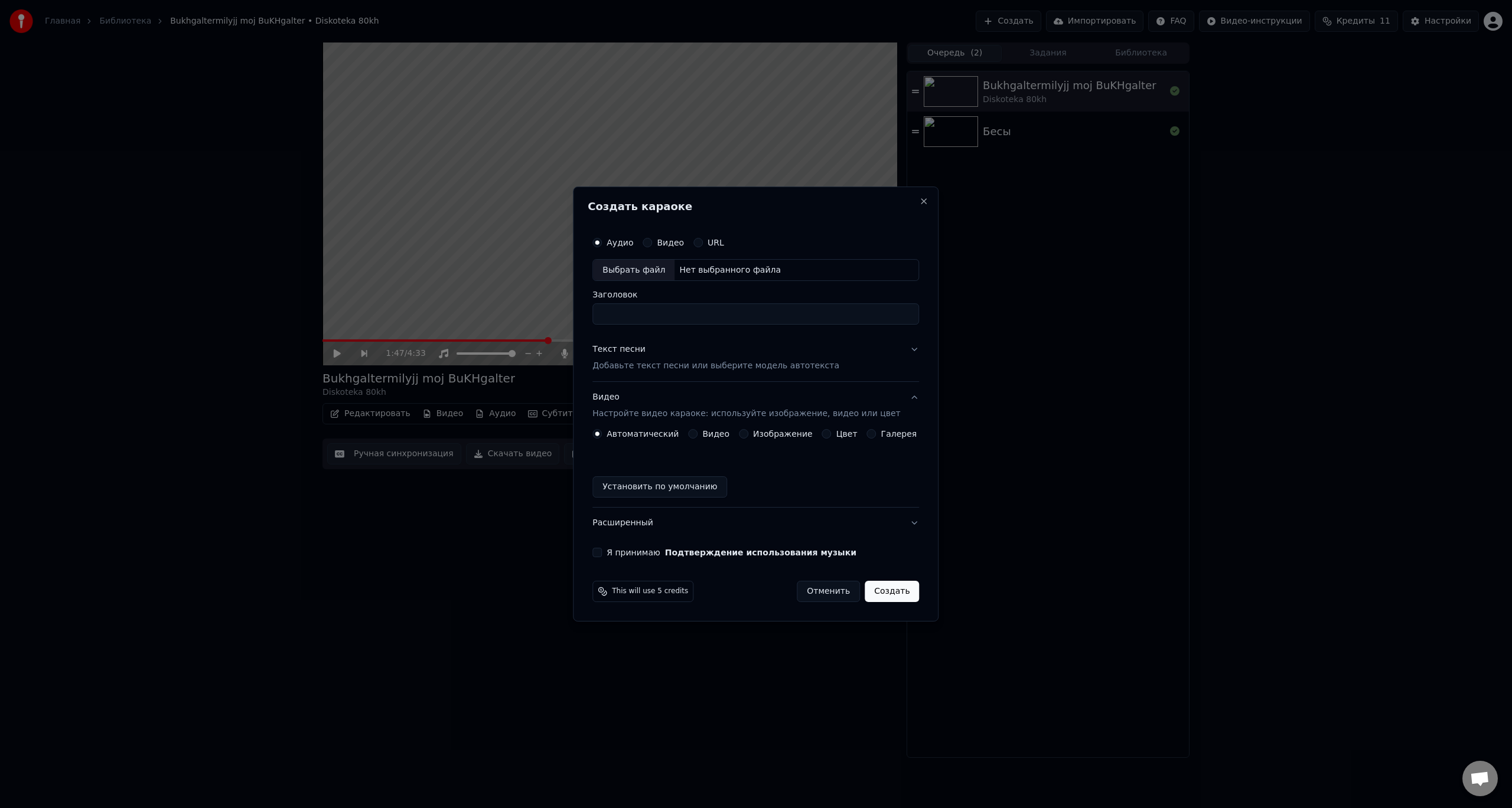
click at [633, 268] on div "Выбрать файл" at bounding box center [634, 270] width 82 height 21
type input "**********"
click at [693, 369] on p "Добавьте текст песни или выберите модель автотекста" at bounding box center [716, 367] width 247 height 12
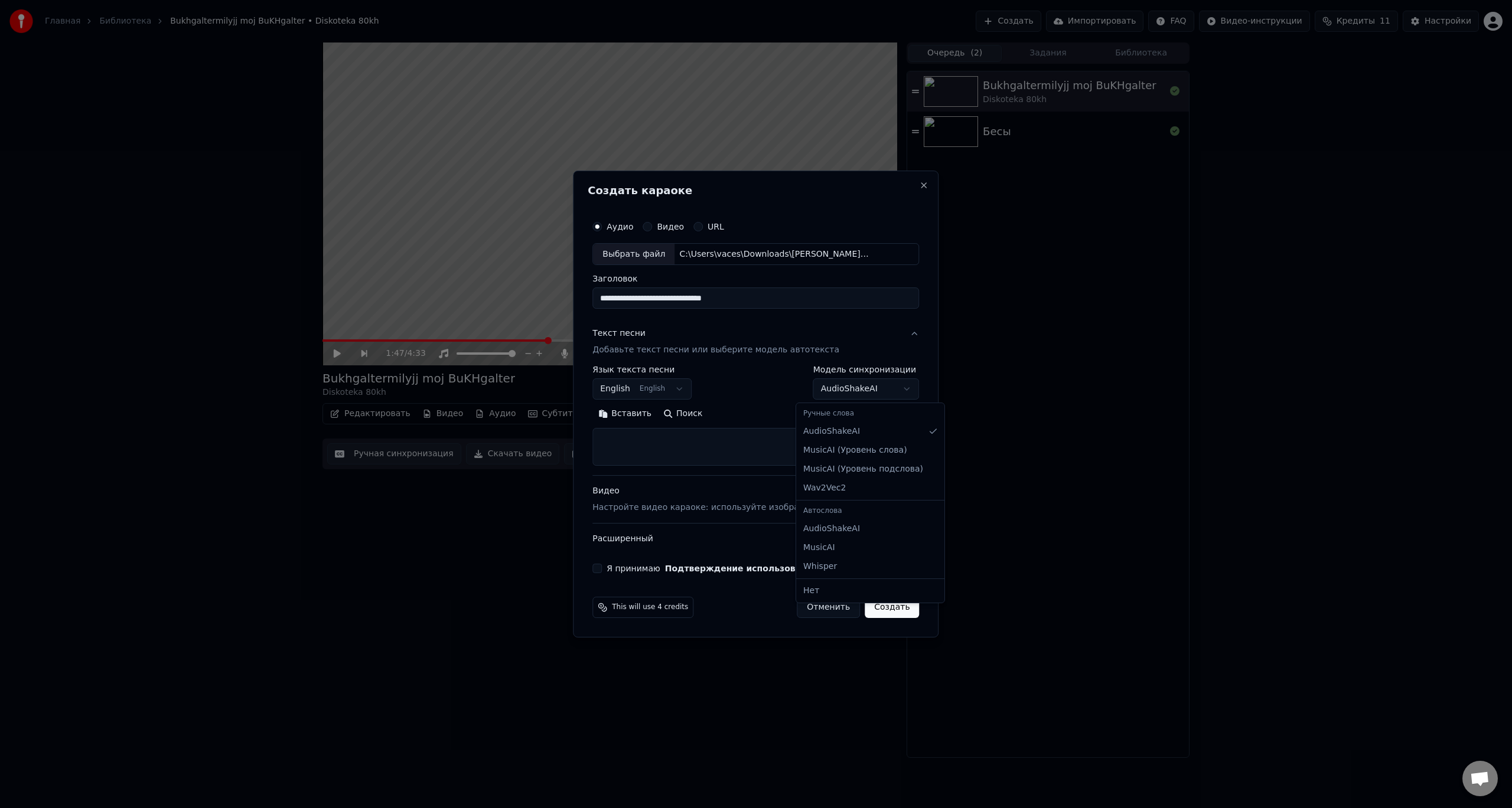
click at [849, 388] on body "**********" at bounding box center [756, 404] width 1512 height 808
click at [727, 340] on div "Текст песни Добавьте текст песни или выберите модель автотекста" at bounding box center [716, 342] width 247 height 28
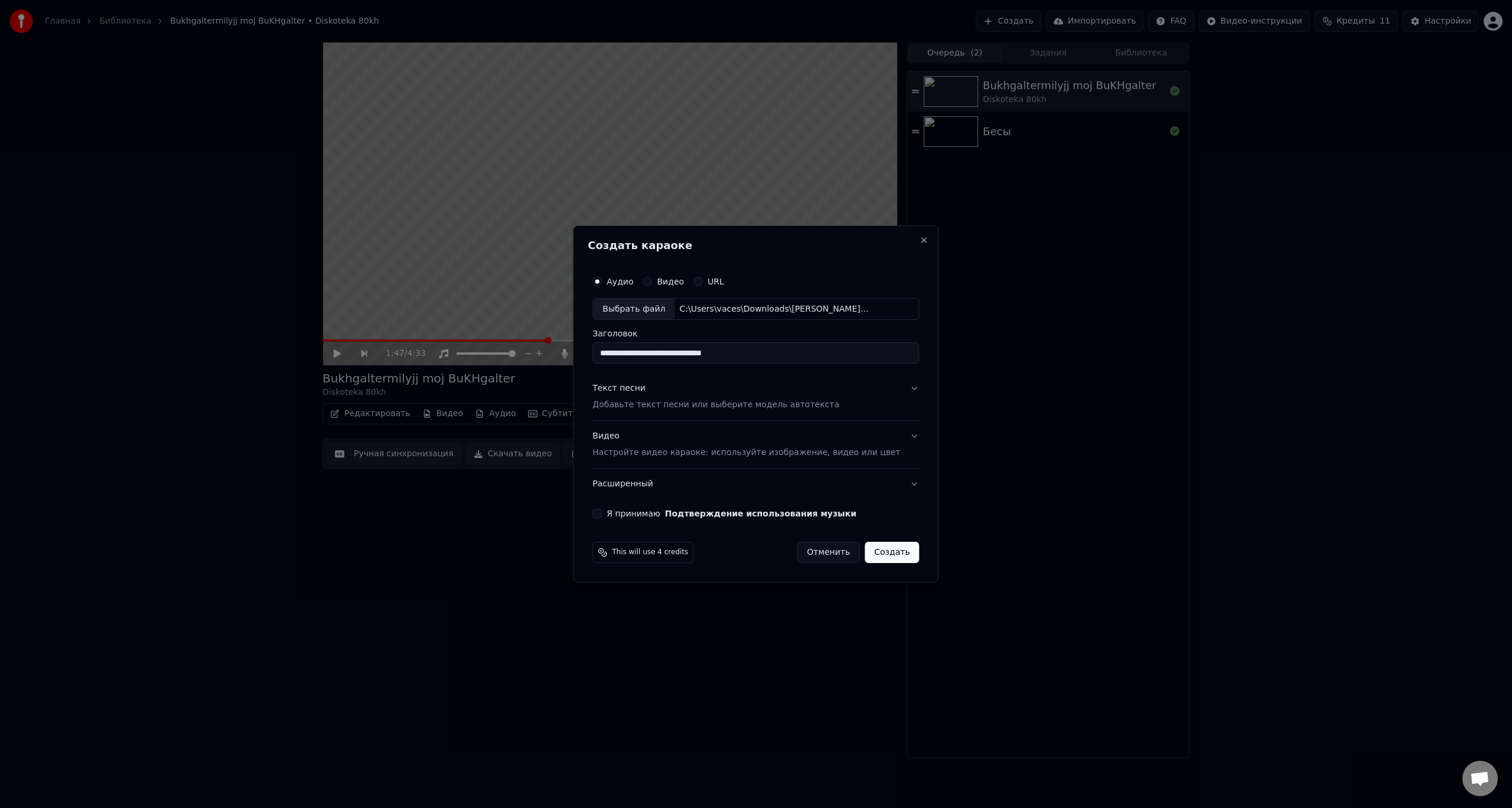
click at [898, 388] on button "Текст песни Добавьте текст песни или выберите модель автотекста" at bounding box center [756, 398] width 327 height 47
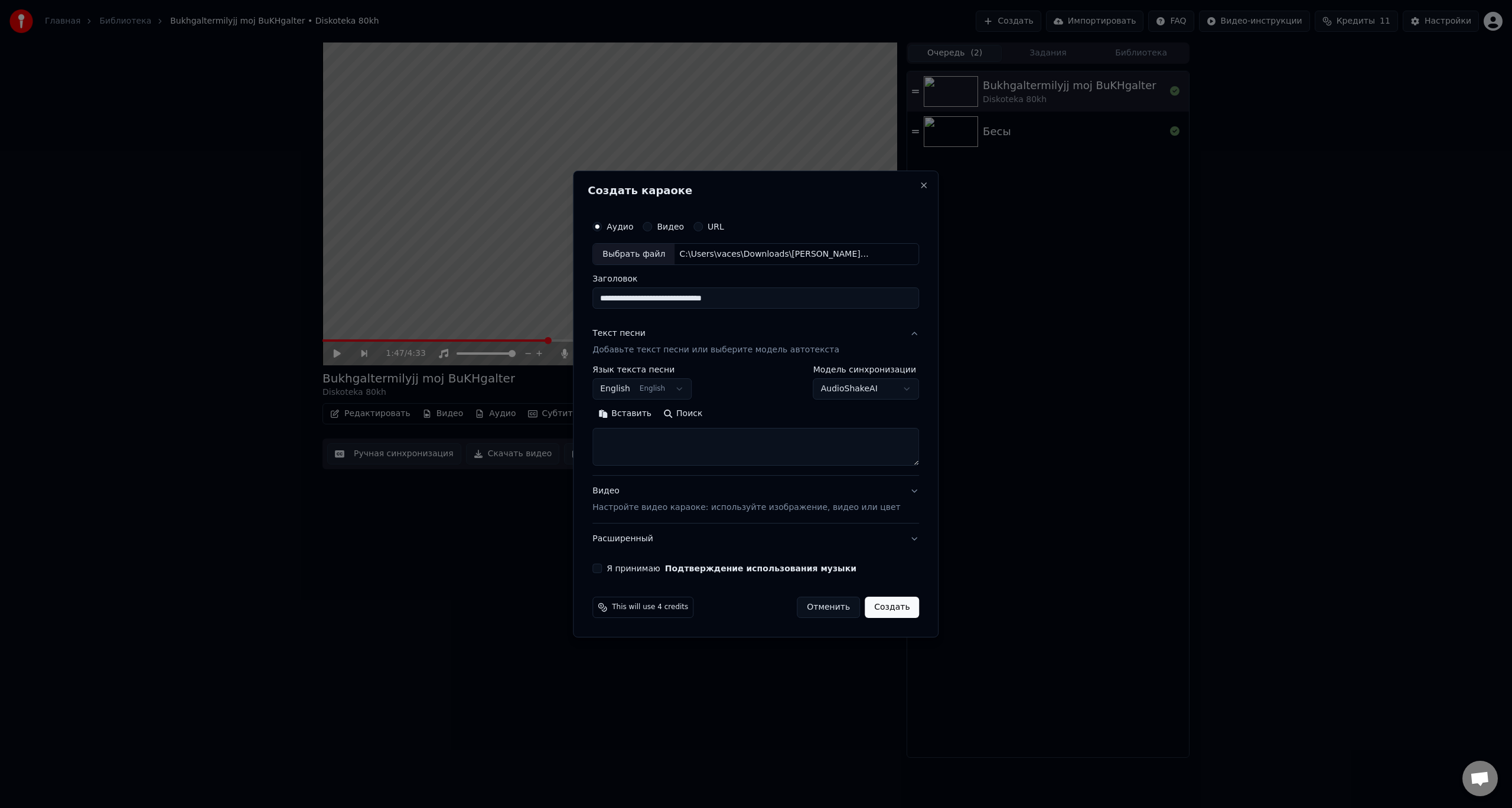
click at [723, 446] on textarea at bounding box center [756, 447] width 327 height 38
paste textarea "**********"
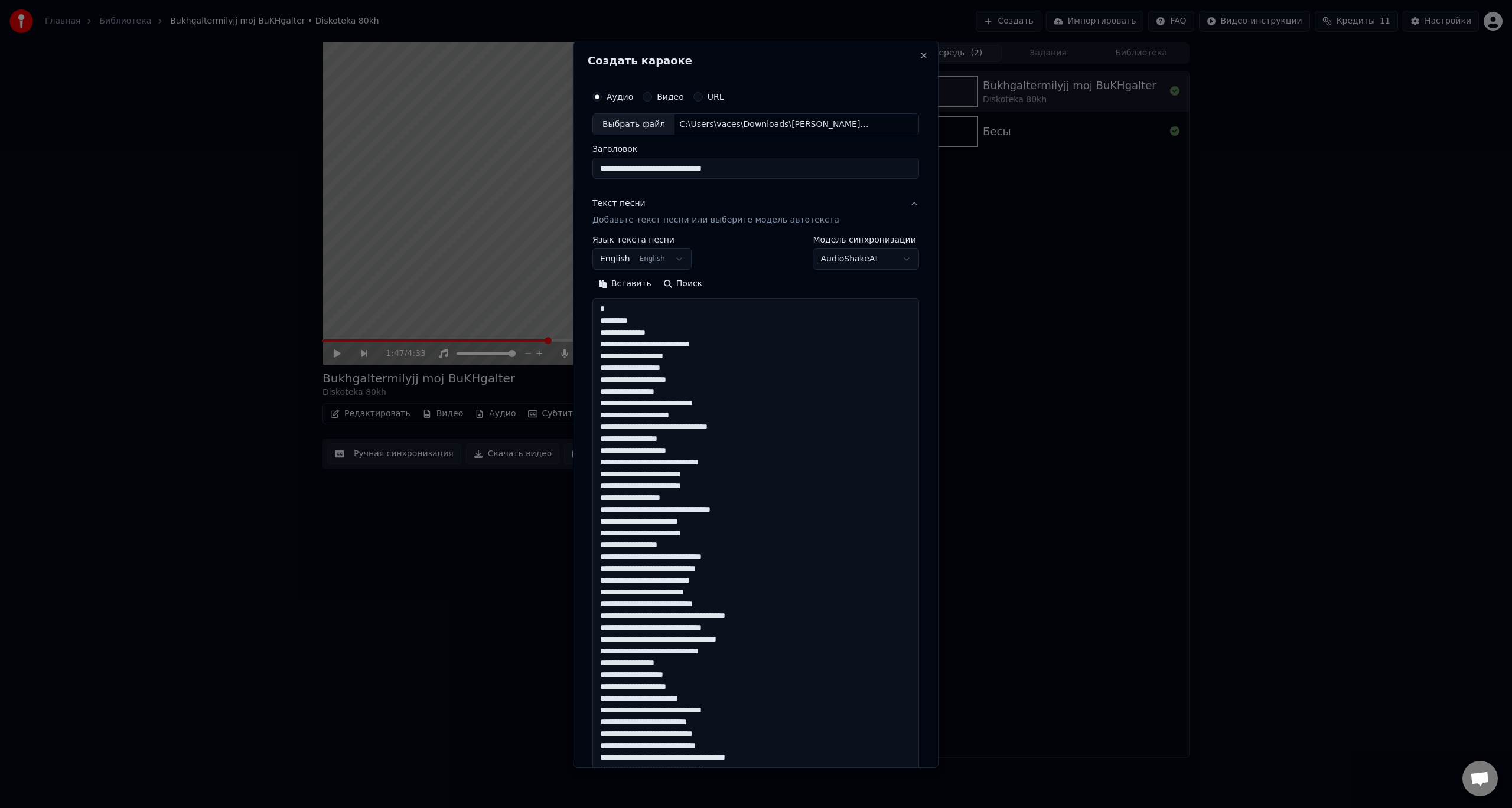
scroll to position [806, 0]
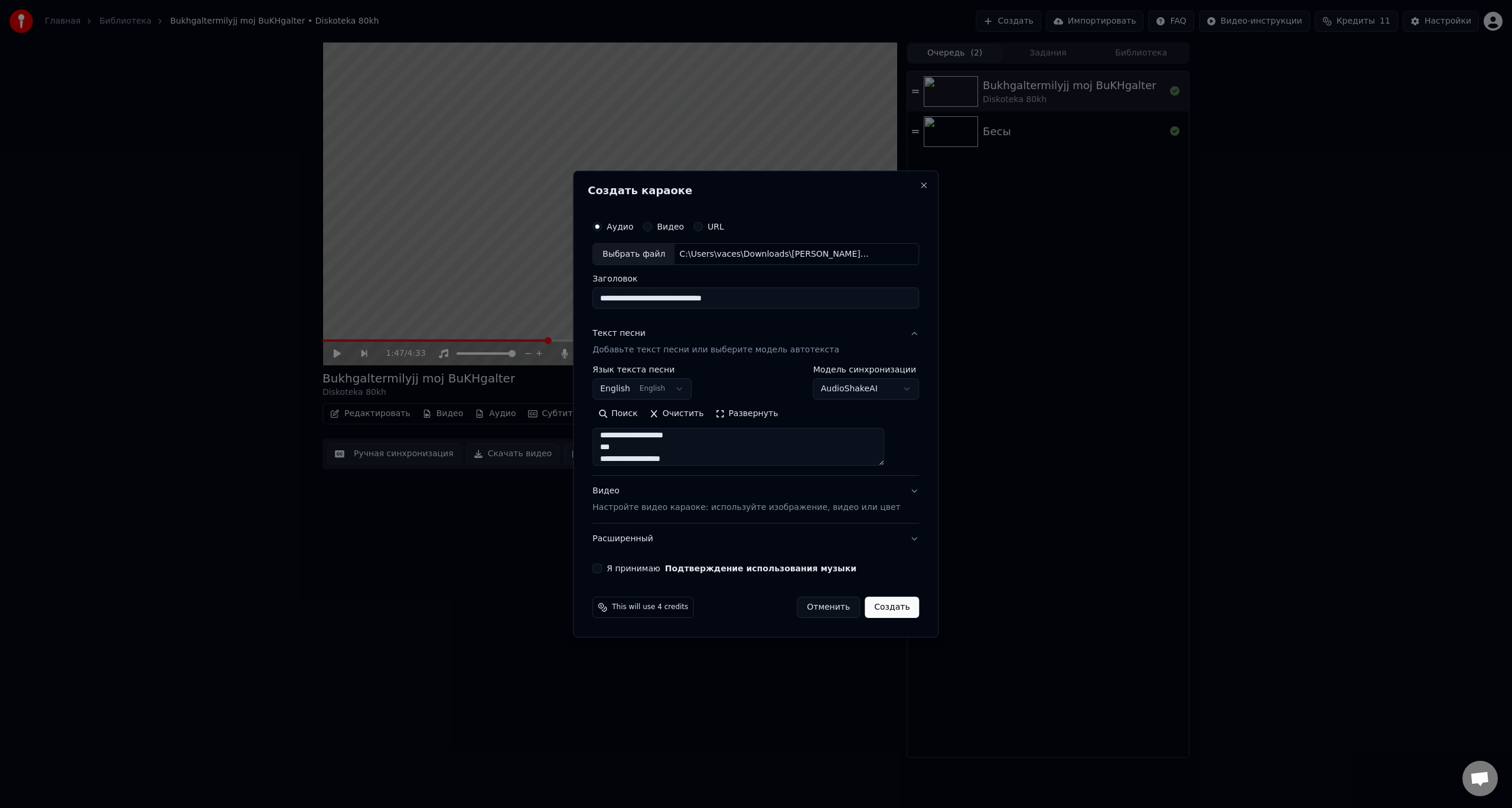
drag, startPoint x: 898, startPoint y: 465, endPoint x: 890, endPoint y: 715, distance: 250.1
click at [889, 718] on body "**********" at bounding box center [756, 404] width 1512 height 808
click at [884, 460] on textarea at bounding box center [739, 447] width 292 height 38
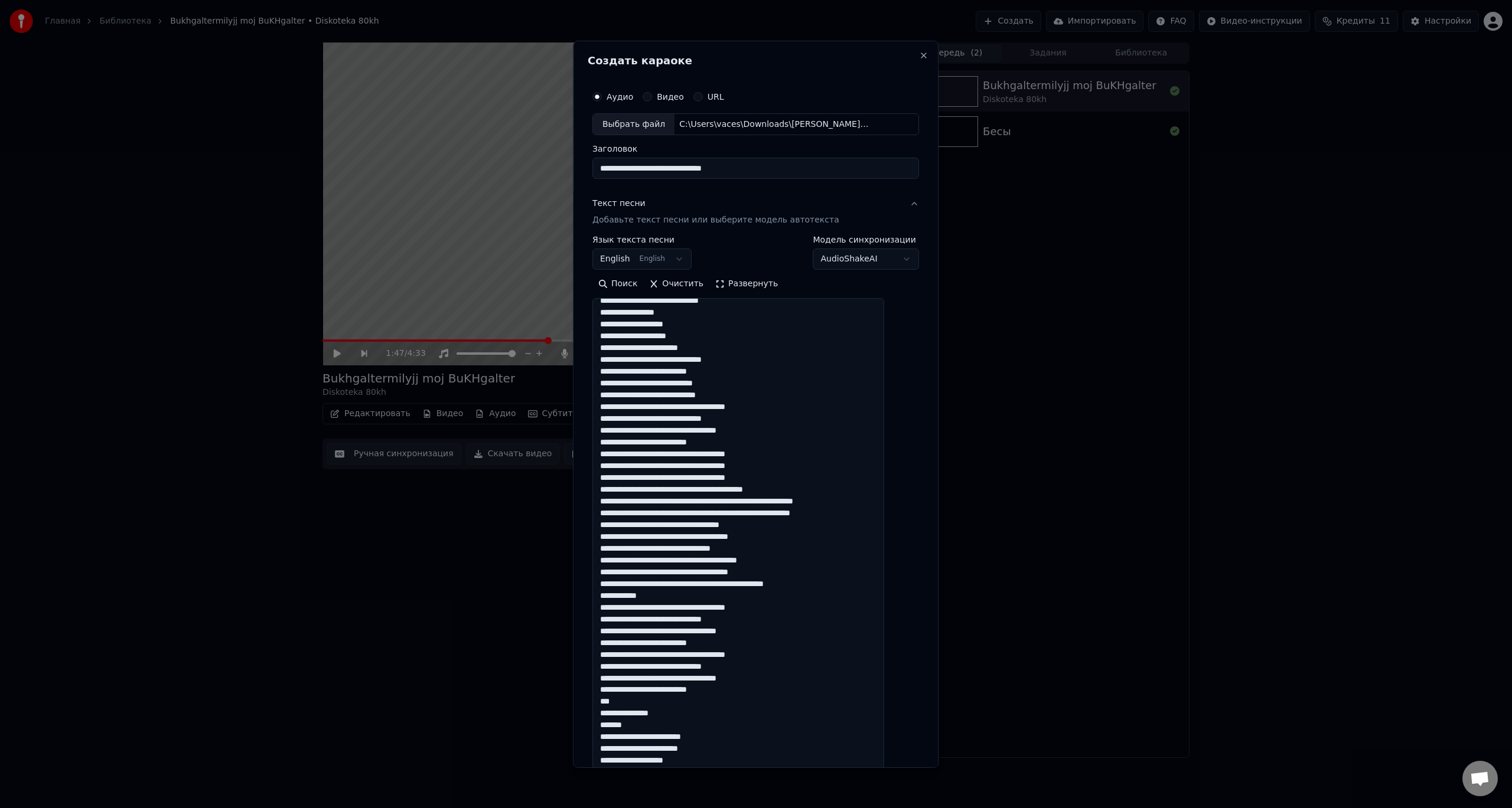
drag, startPoint x: 898, startPoint y: 460, endPoint x: 859, endPoint y: 762, distance: 304.5
click at [876, 790] on body "**********" at bounding box center [756, 404] width 1512 height 808
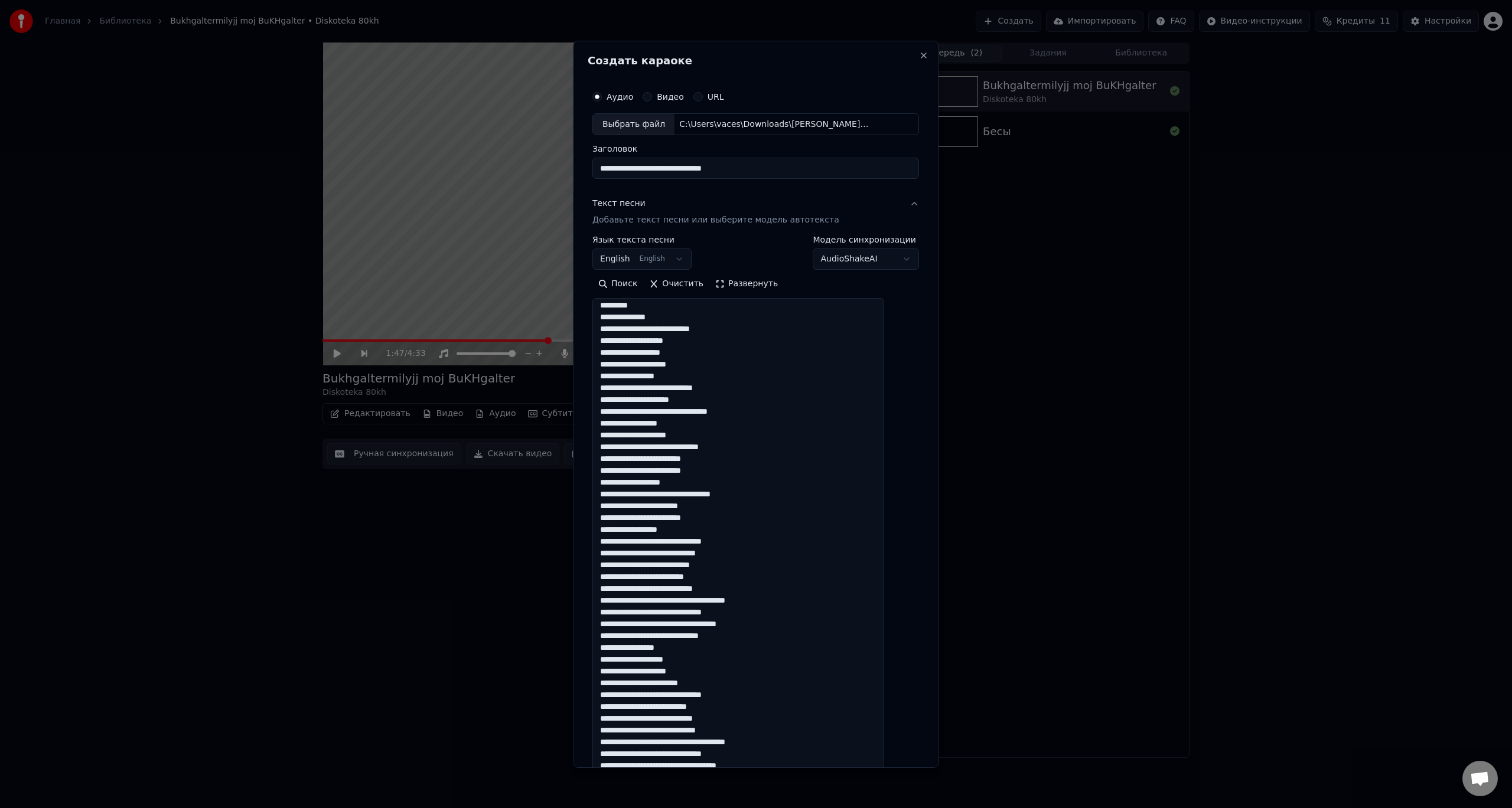
scroll to position [0, 0]
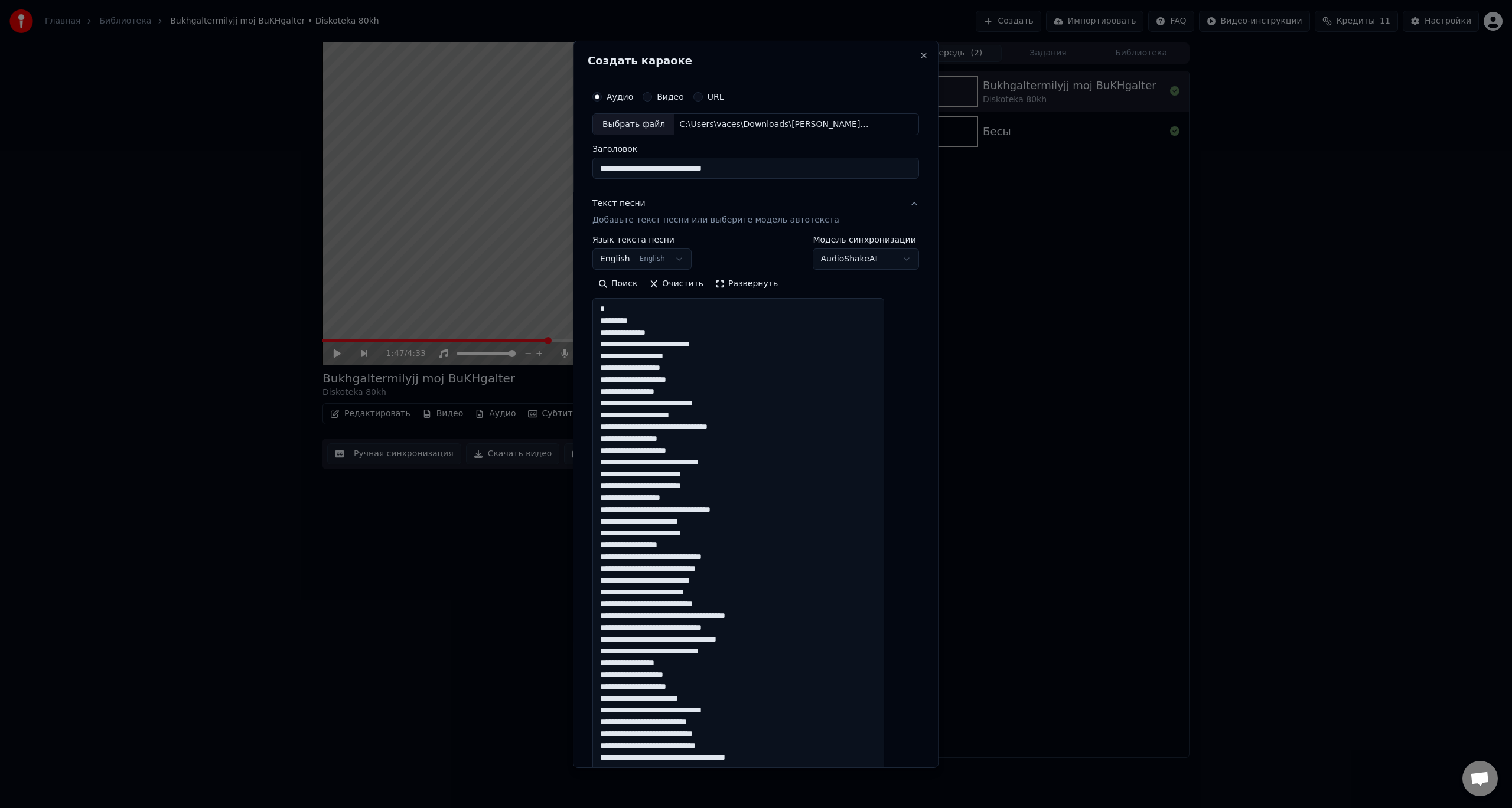
drag, startPoint x: 679, startPoint y: 355, endPoint x: 695, endPoint y: 354, distance: 16.0
click at [695, 354] on textarea at bounding box center [739, 547] width 292 height 497
click at [688, 367] on textarea at bounding box center [739, 547] width 292 height 497
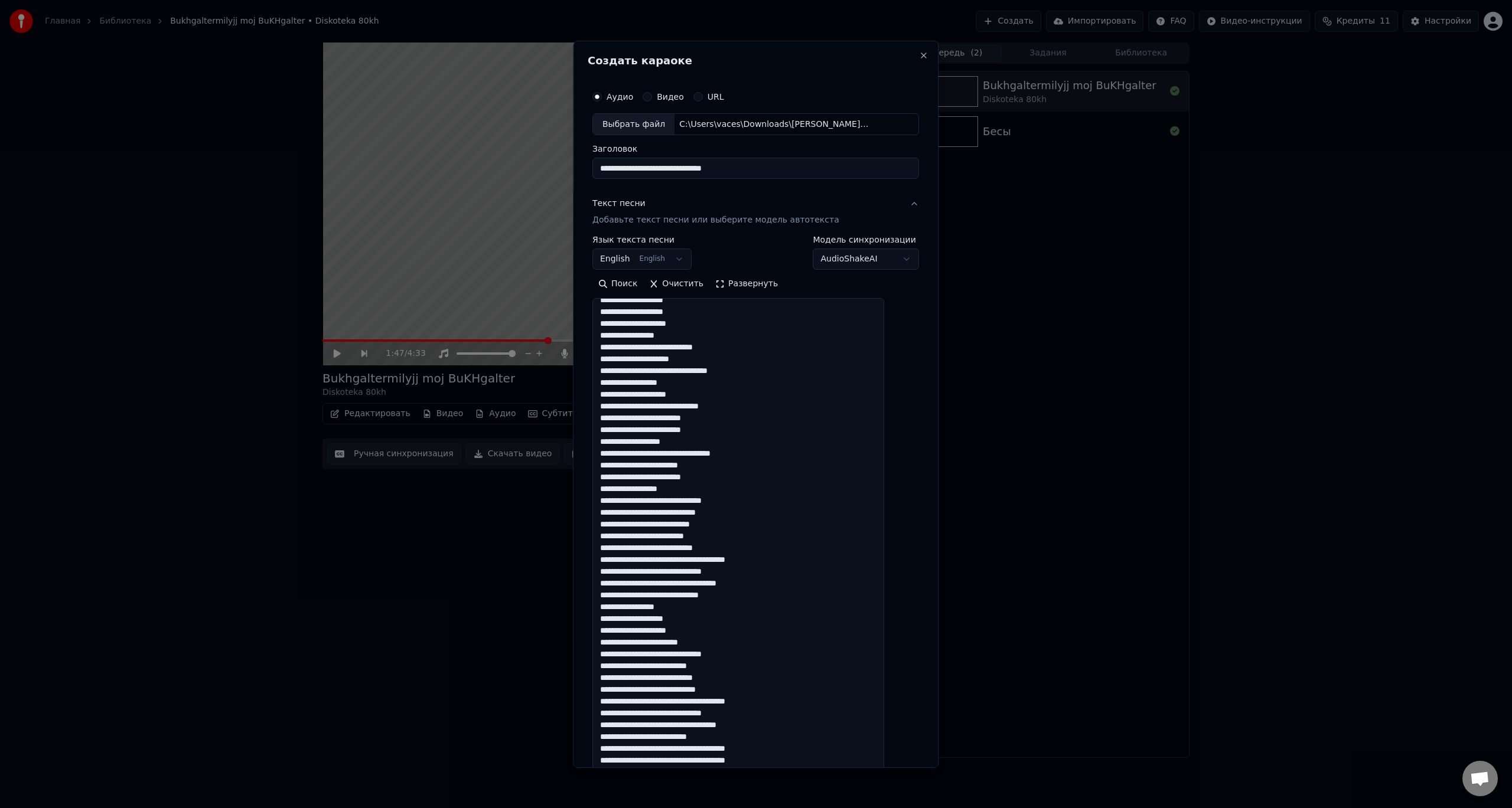
scroll to position [59, 0]
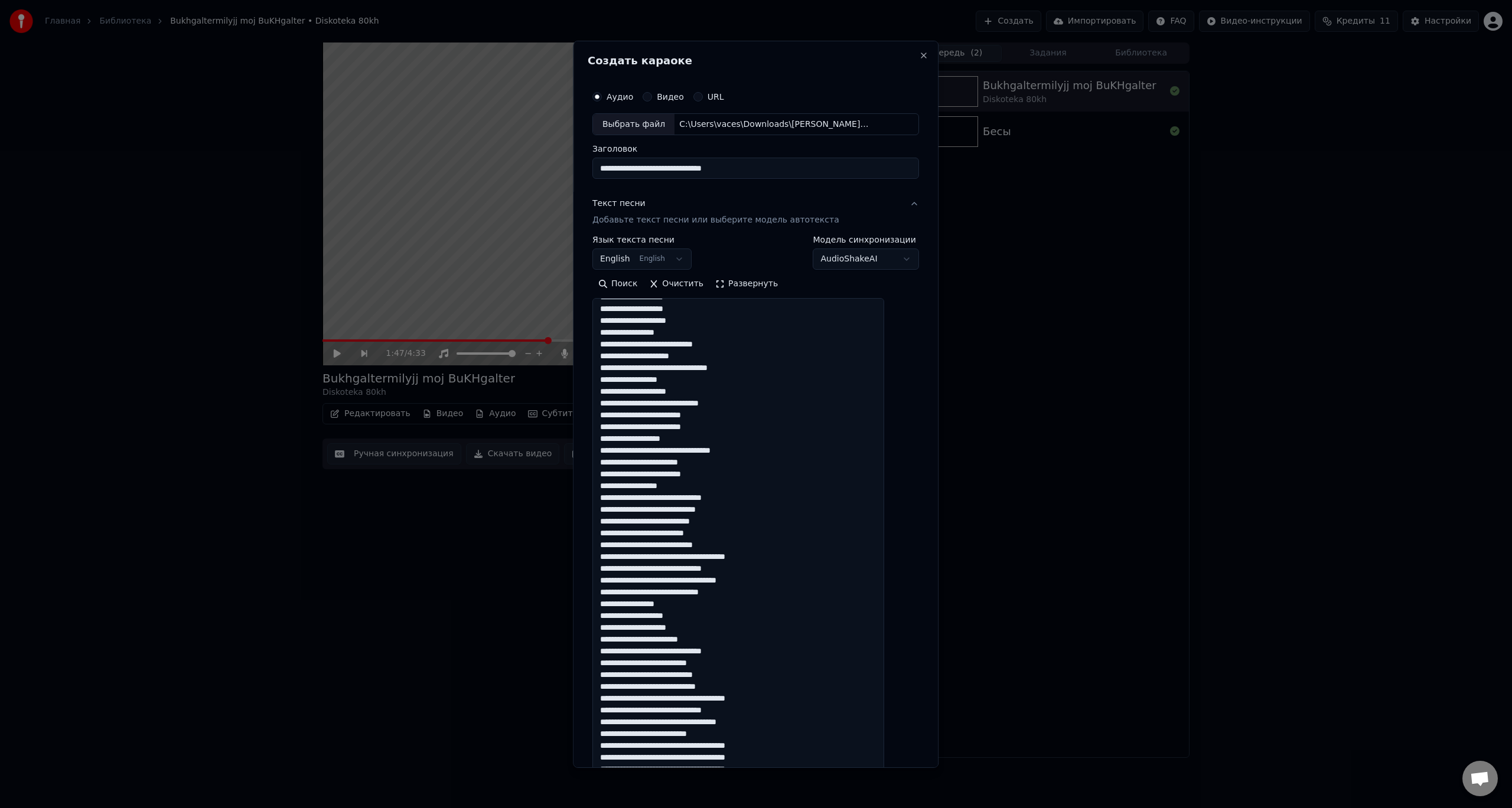
drag, startPoint x: 657, startPoint y: 356, endPoint x: 684, endPoint y: 355, distance: 27.0
click at [684, 355] on textarea at bounding box center [739, 547] width 292 height 497
click at [690, 392] on textarea at bounding box center [739, 547] width 292 height 497
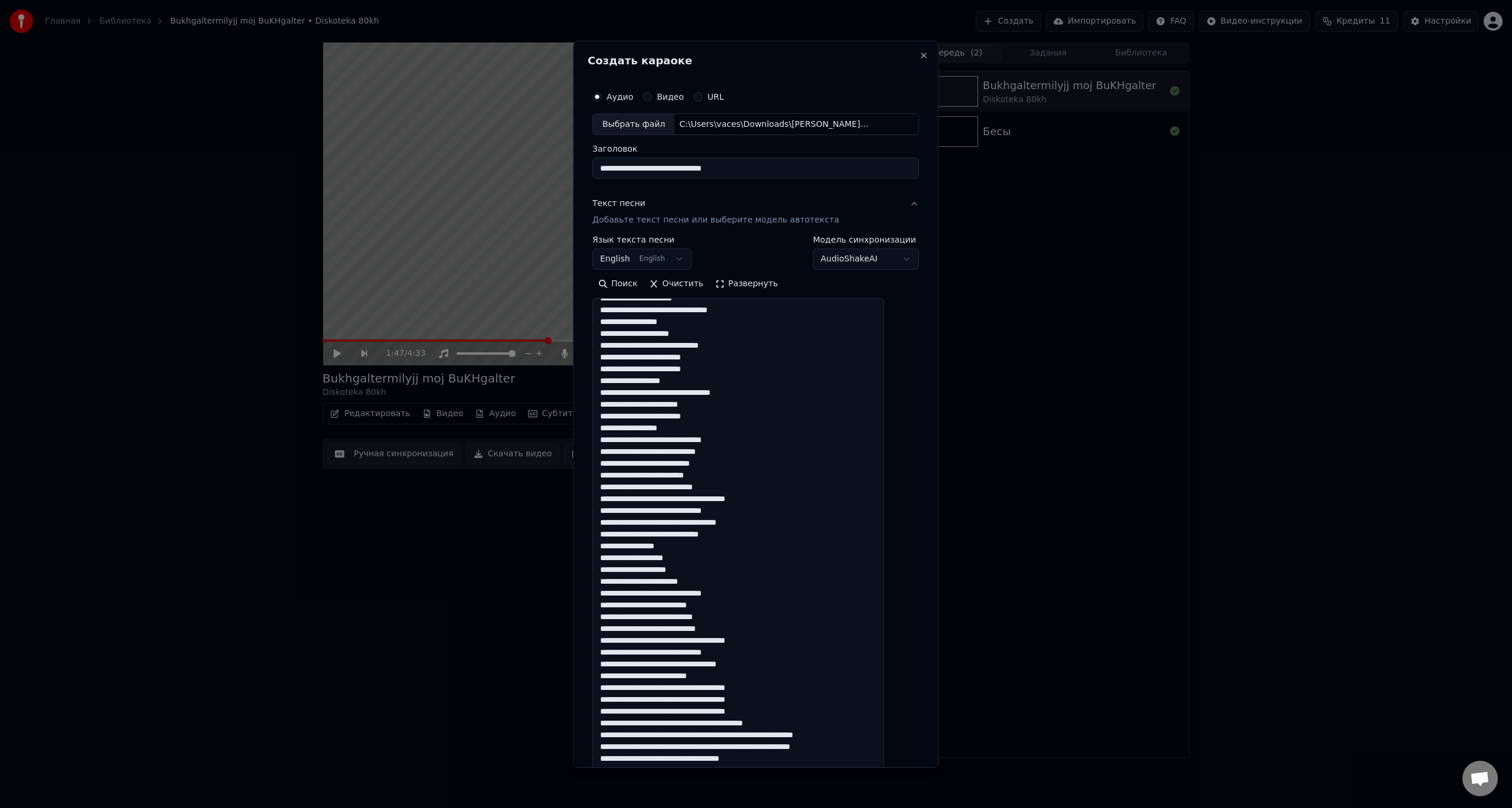
scroll to position [118, 0]
click at [720, 374] on textarea at bounding box center [739, 547] width 292 height 497
click at [718, 382] on textarea at bounding box center [739, 547] width 292 height 497
drag, startPoint x: 628, startPoint y: 404, endPoint x: 644, endPoint y: 404, distance: 16.0
click at [644, 404] on textarea at bounding box center [739, 547] width 292 height 497
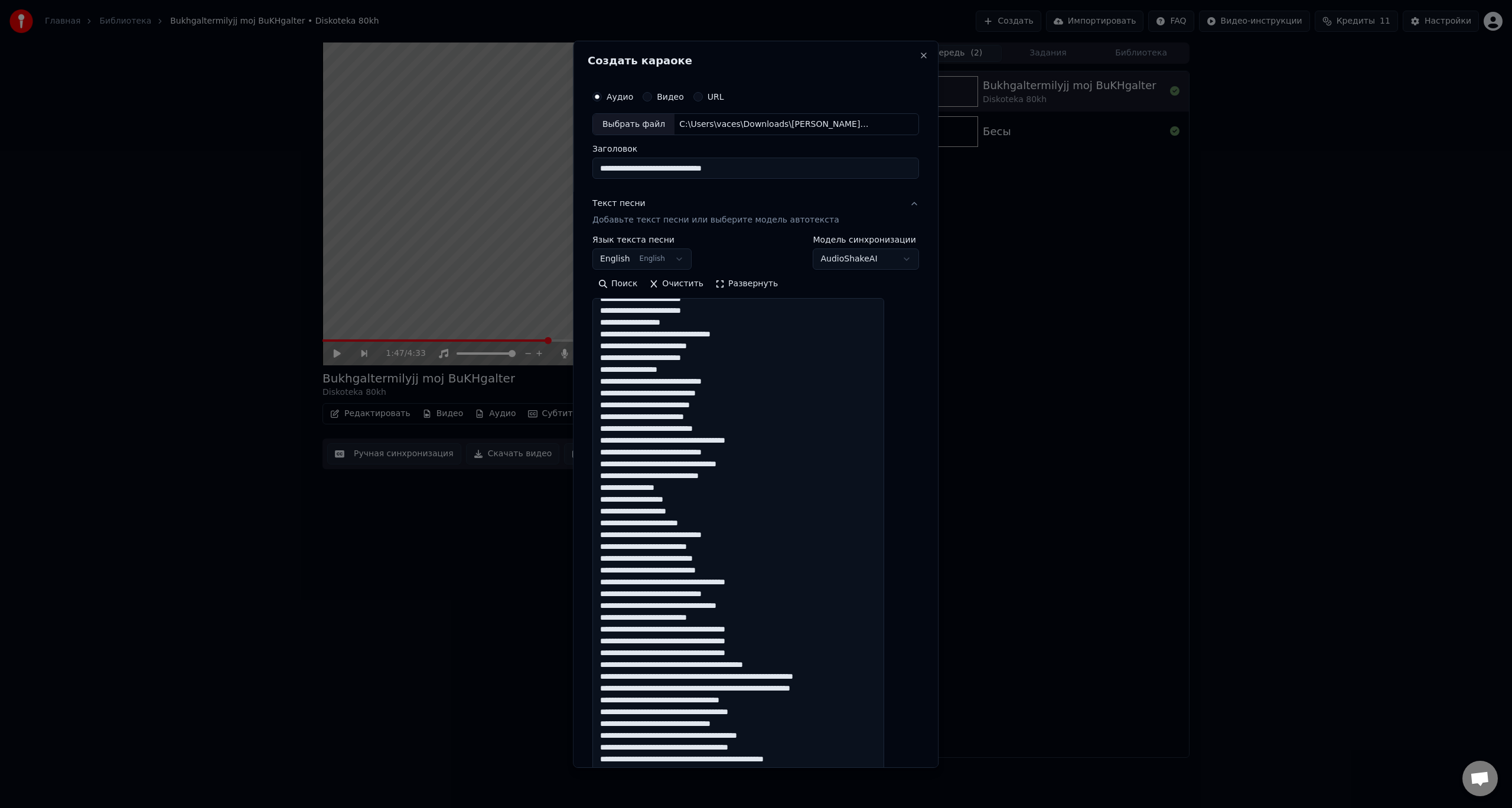
scroll to position [177, 0]
drag, startPoint x: 729, startPoint y: 379, endPoint x: 745, endPoint y: 378, distance: 16.0
click at [745, 378] on textarea at bounding box center [739, 547] width 292 height 497
click at [710, 357] on textarea at bounding box center [739, 547] width 292 height 497
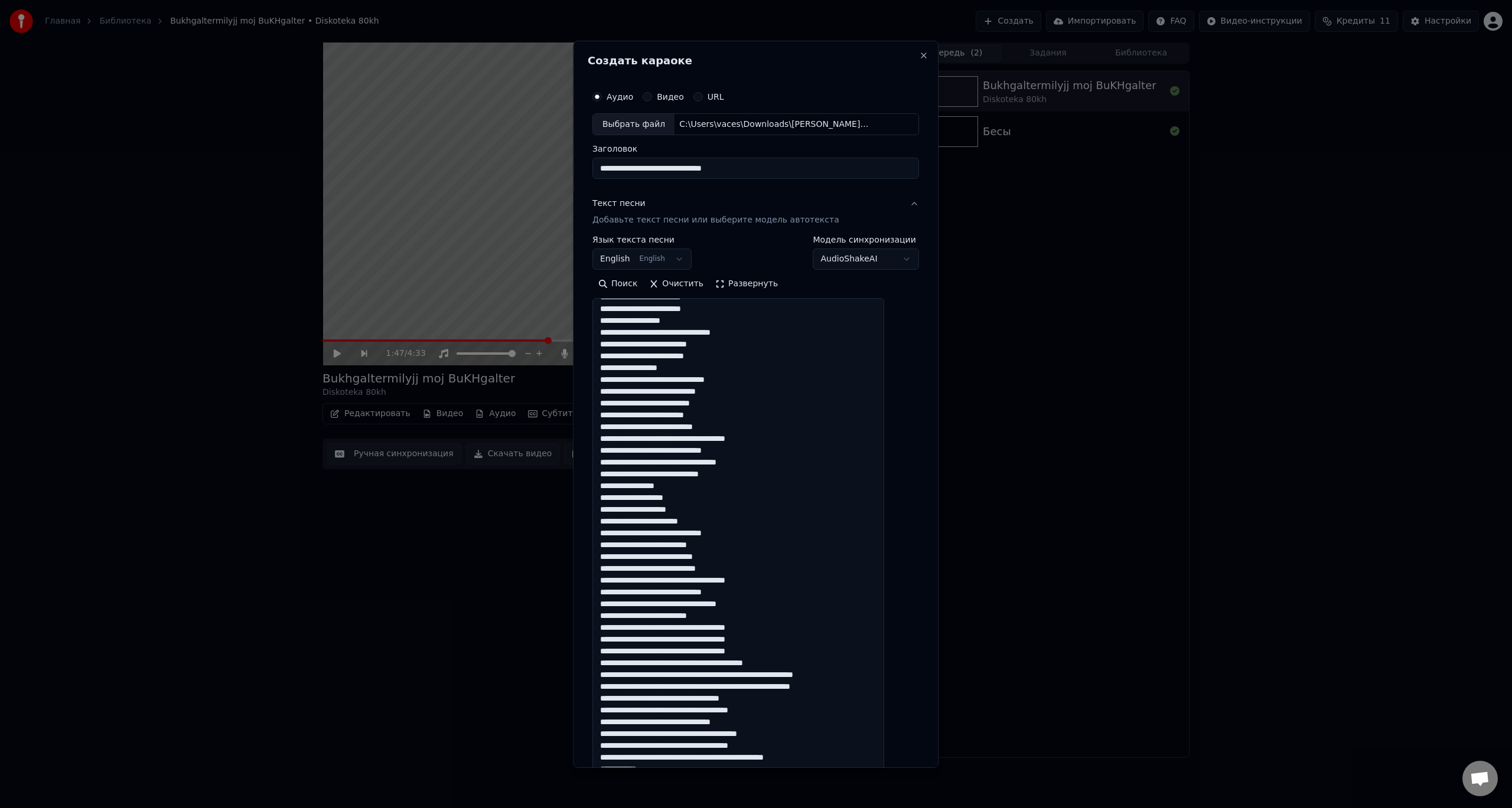
drag, startPoint x: 612, startPoint y: 439, endPoint x: 667, endPoint y: 436, distance: 55.1
click at [667, 436] on textarea at bounding box center [739, 547] width 292 height 497
drag, startPoint x: 614, startPoint y: 435, endPoint x: 665, endPoint y: 436, distance: 51.0
click at [665, 436] on textarea at bounding box center [739, 547] width 292 height 497
drag, startPoint x: 626, startPoint y: 452, endPoint x: 667, endPoint y: 451, distance: 41.0
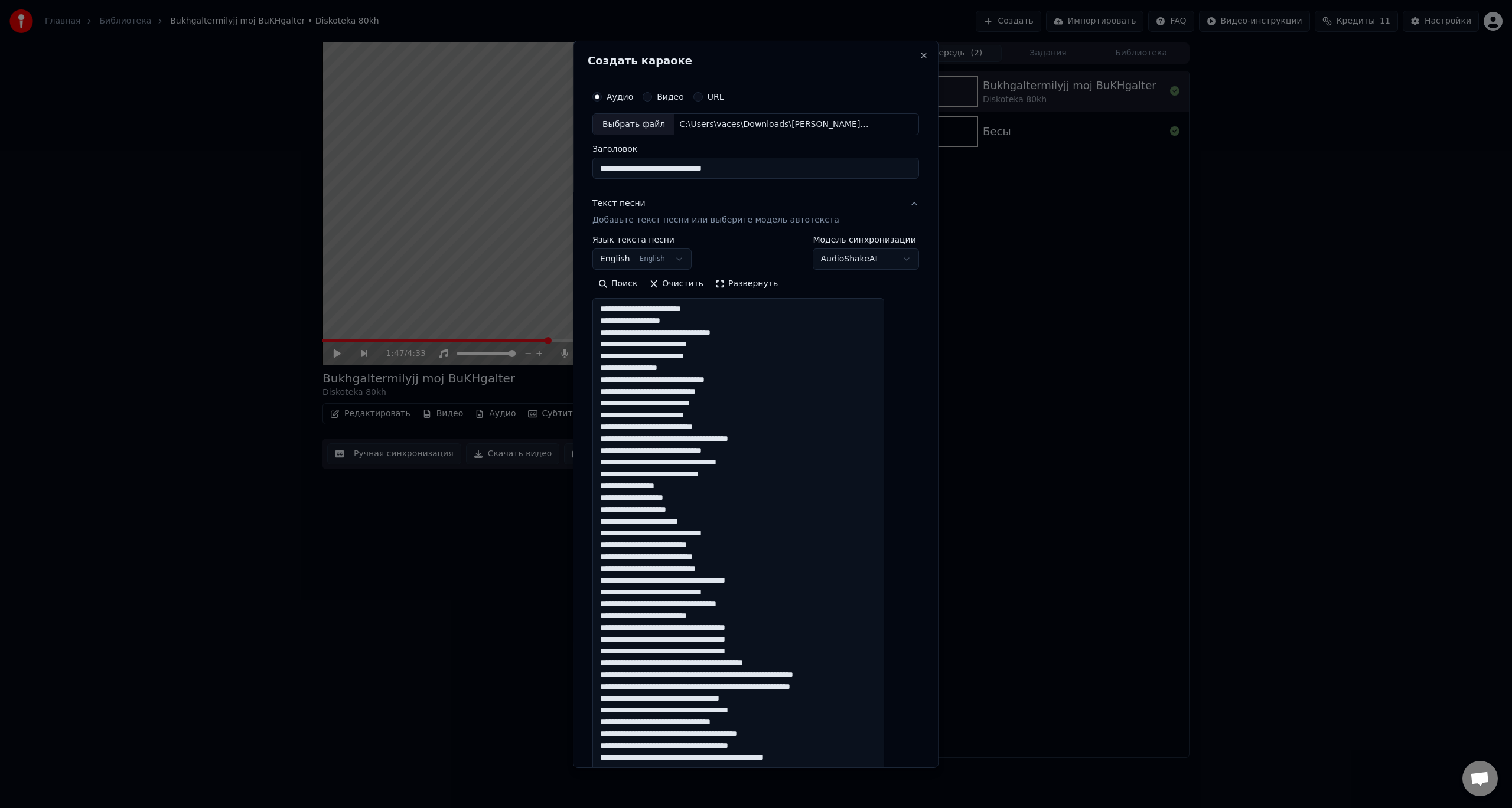
click at [667, 451] on textarea at bounding box center [739, 547] width 292 height 497
paste textarea "*"
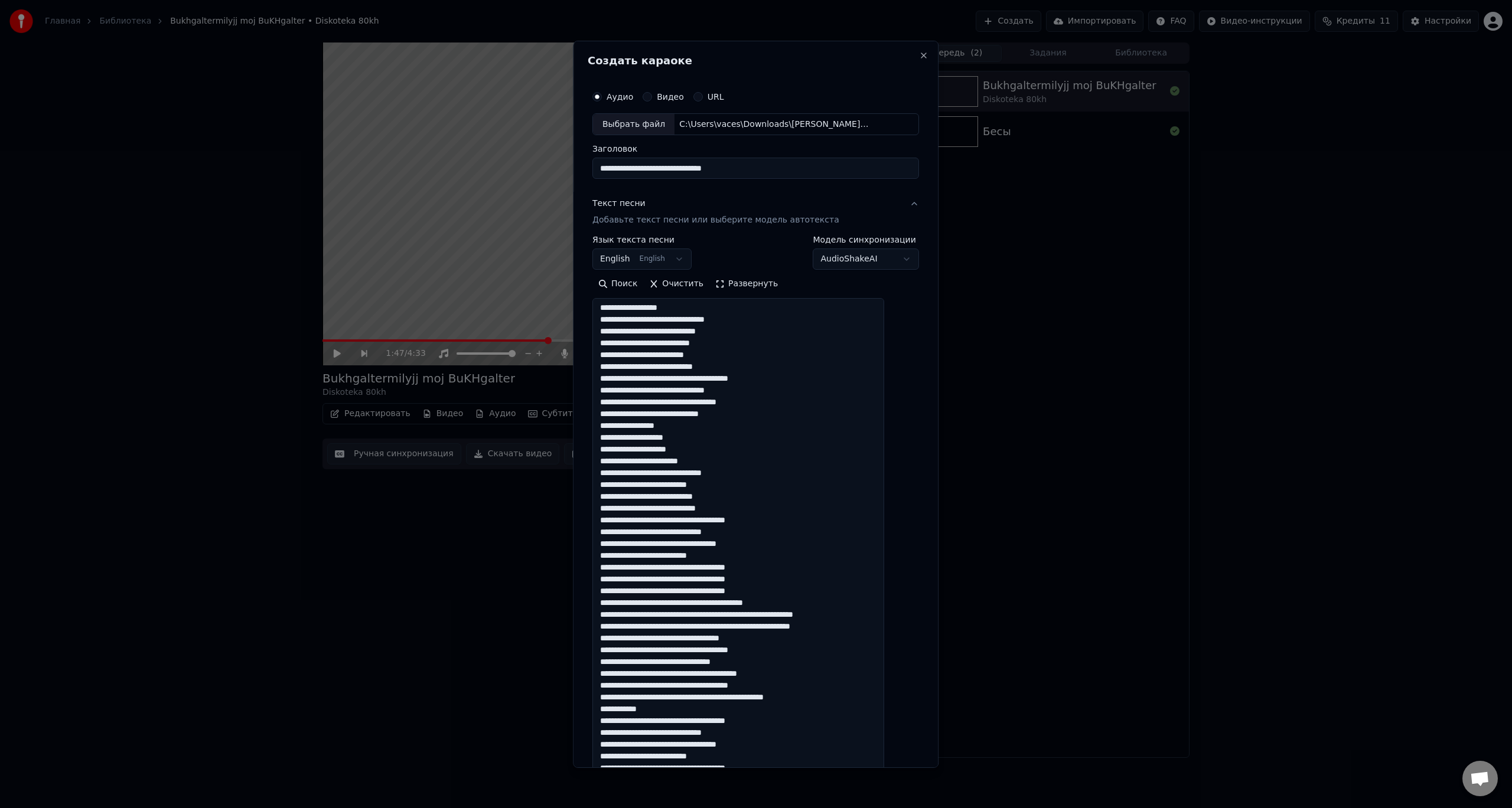
scroll to position [174, 0]
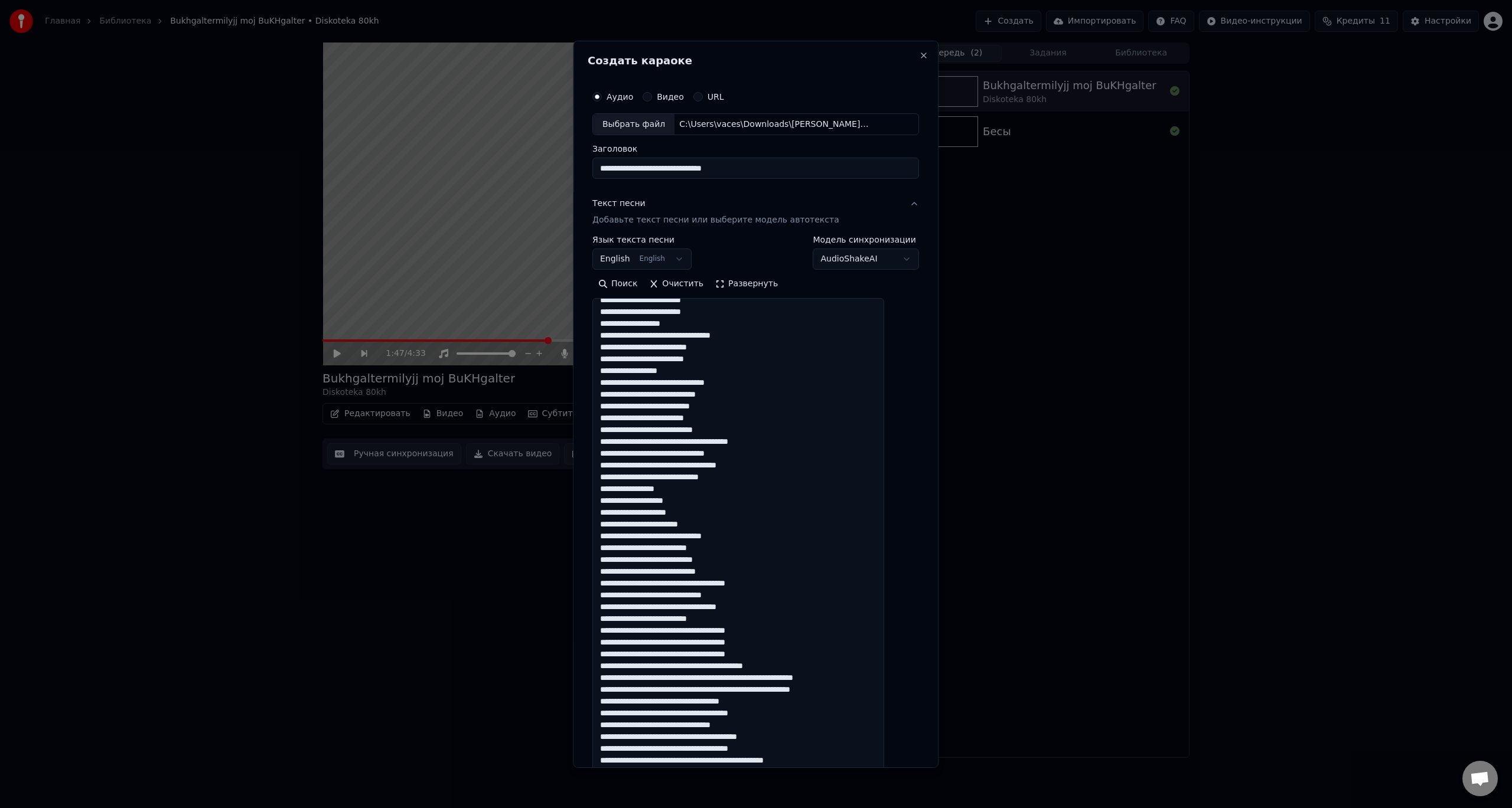
drag, startPoint x: 612, startPoint y: 464, endPoint x: 667, endPoint y: 464, distance: 55.0
click at [667, 464] on textarea at bounding box center [739, 547] width 292 height 497
paste textarea "*"
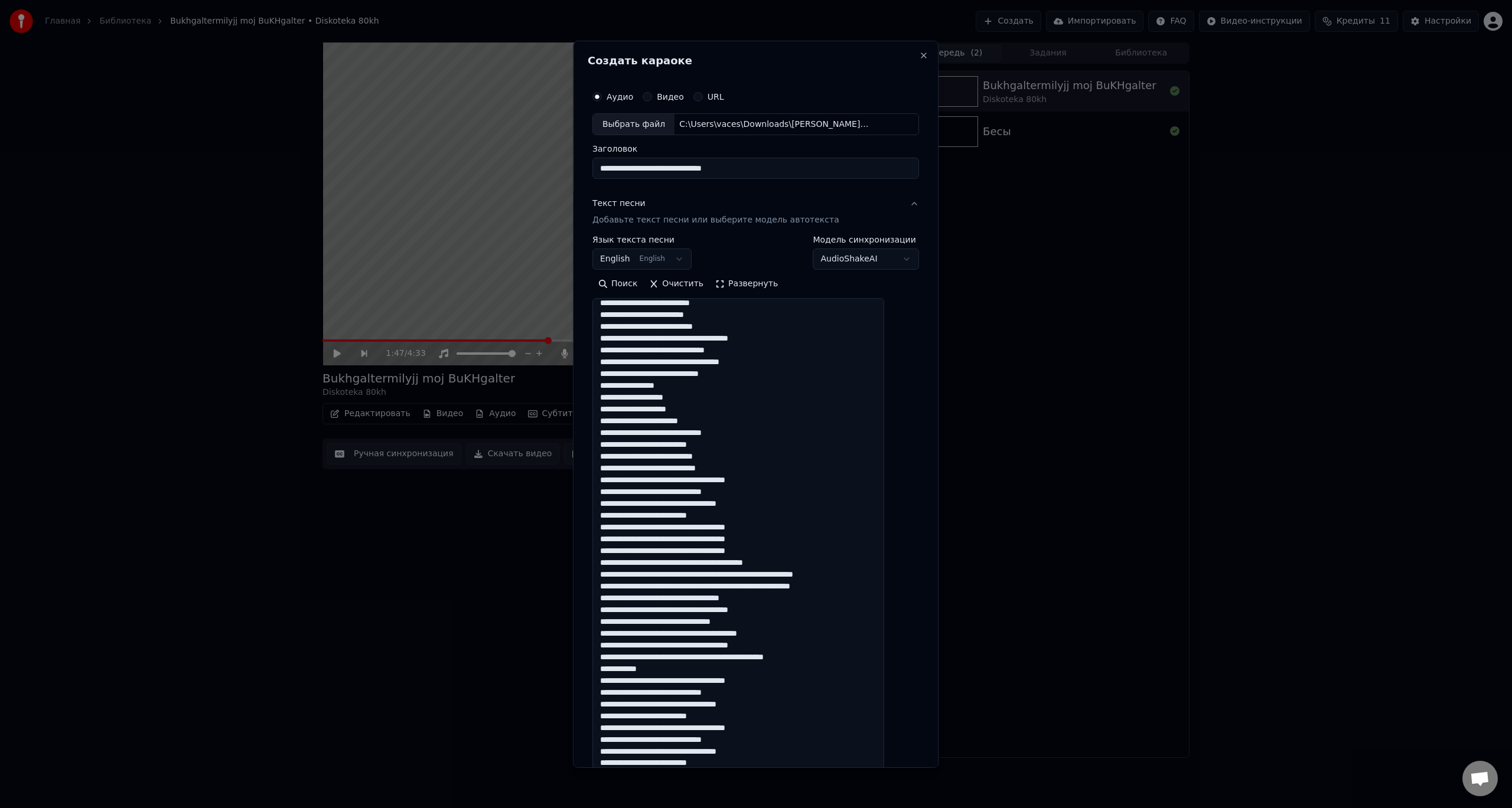
scroll to position [292, 0]
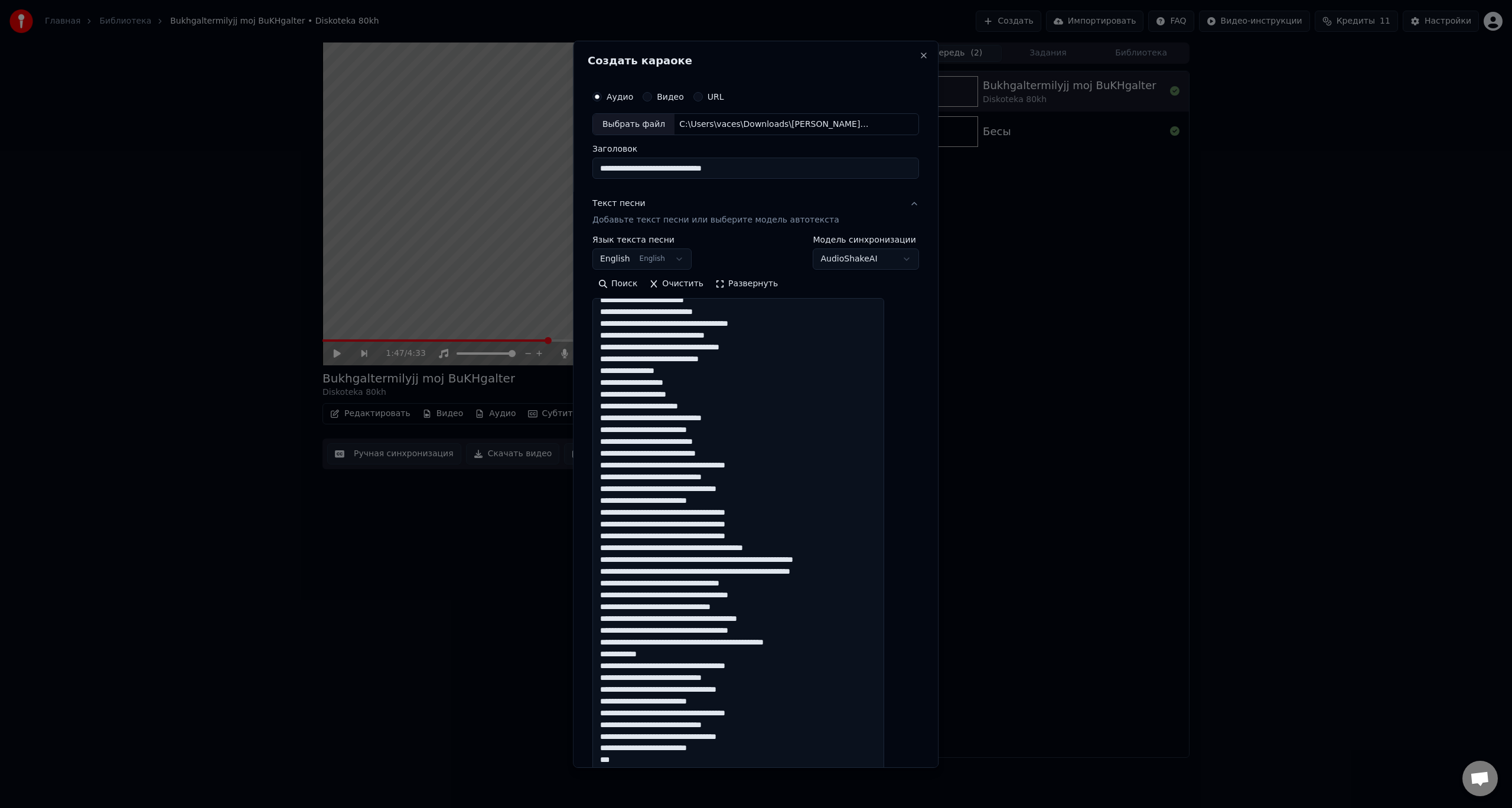
drag, startPoint x: 686, startPoint y: 418, endPoint x: 731, endPoint y: 418, distance: 45.0
click at [731, 418] on textarea at bounding box center [739, 547] width 292 height 497
click at [649, 429] on textarea at bounding box center [739, 547] width 292 height 497
click at [718, 431] on textarea at bounding box center [739, 547] width 292 height 497
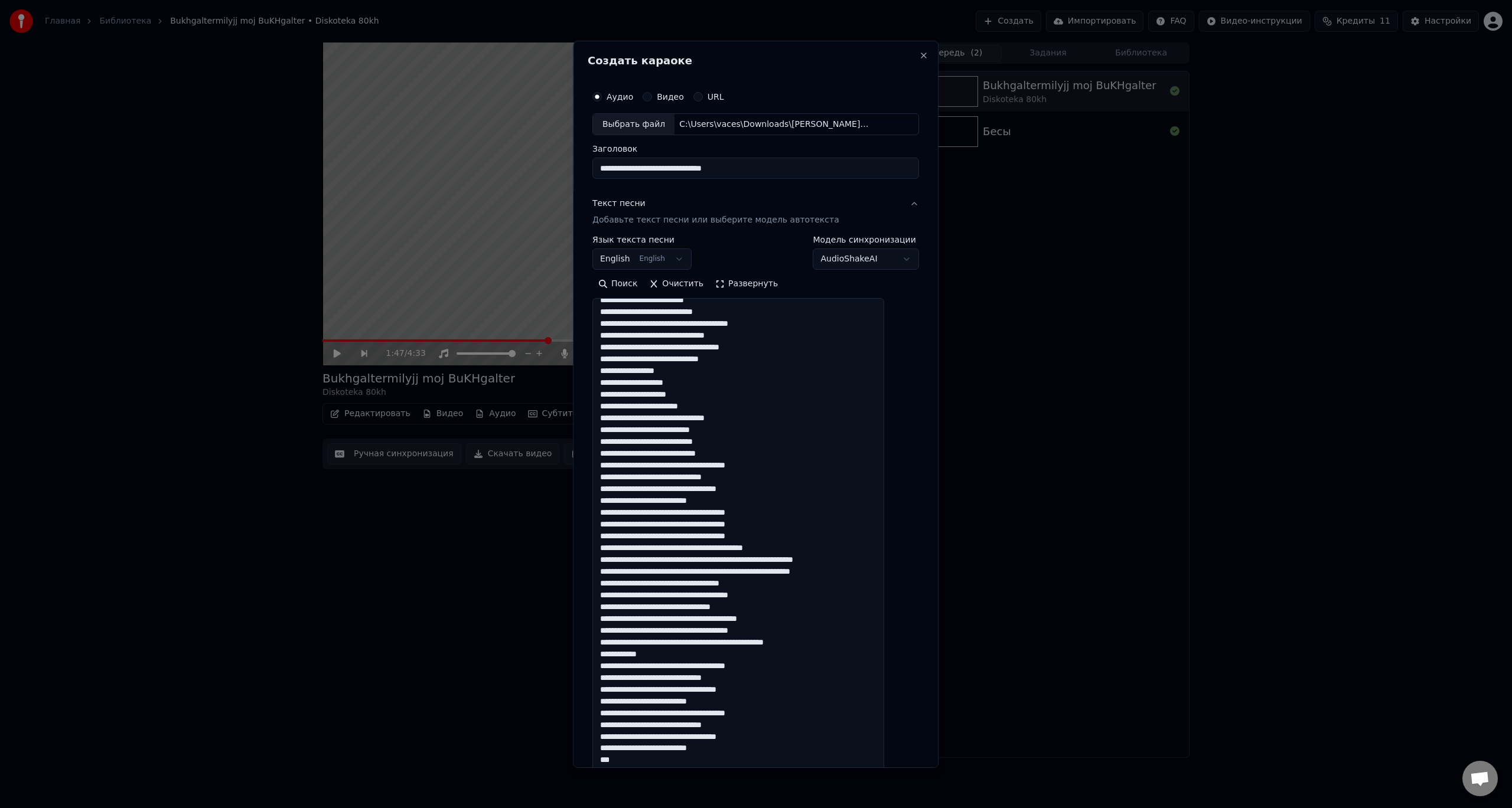
click at [719, 430] on textarea at bounding box center [739, 547] width 292 height 497
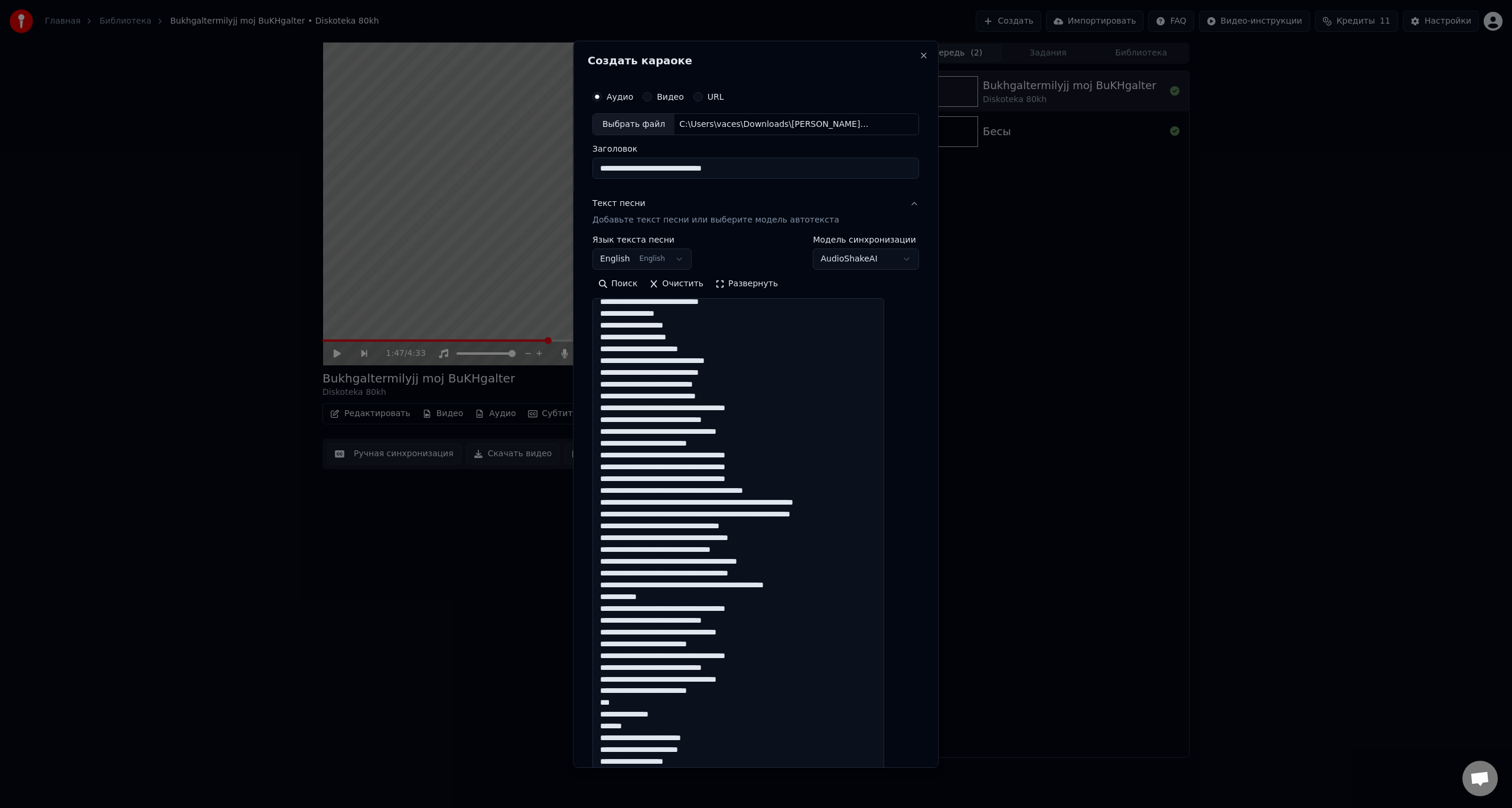
scroll to position [352, 0]
drag, startPoint x: 615, startPoint y: 408, endPoint x: 665, endPoint y: 405, distance: 50.1
click at [665, 405] on textarea at bounding box center [739, 547] width 292 height 497
paste textarea "**"
drag, startPoint x: 615, startPoint y: 418, endPoint x: 667, endPoint y: 416, distance: 52.0
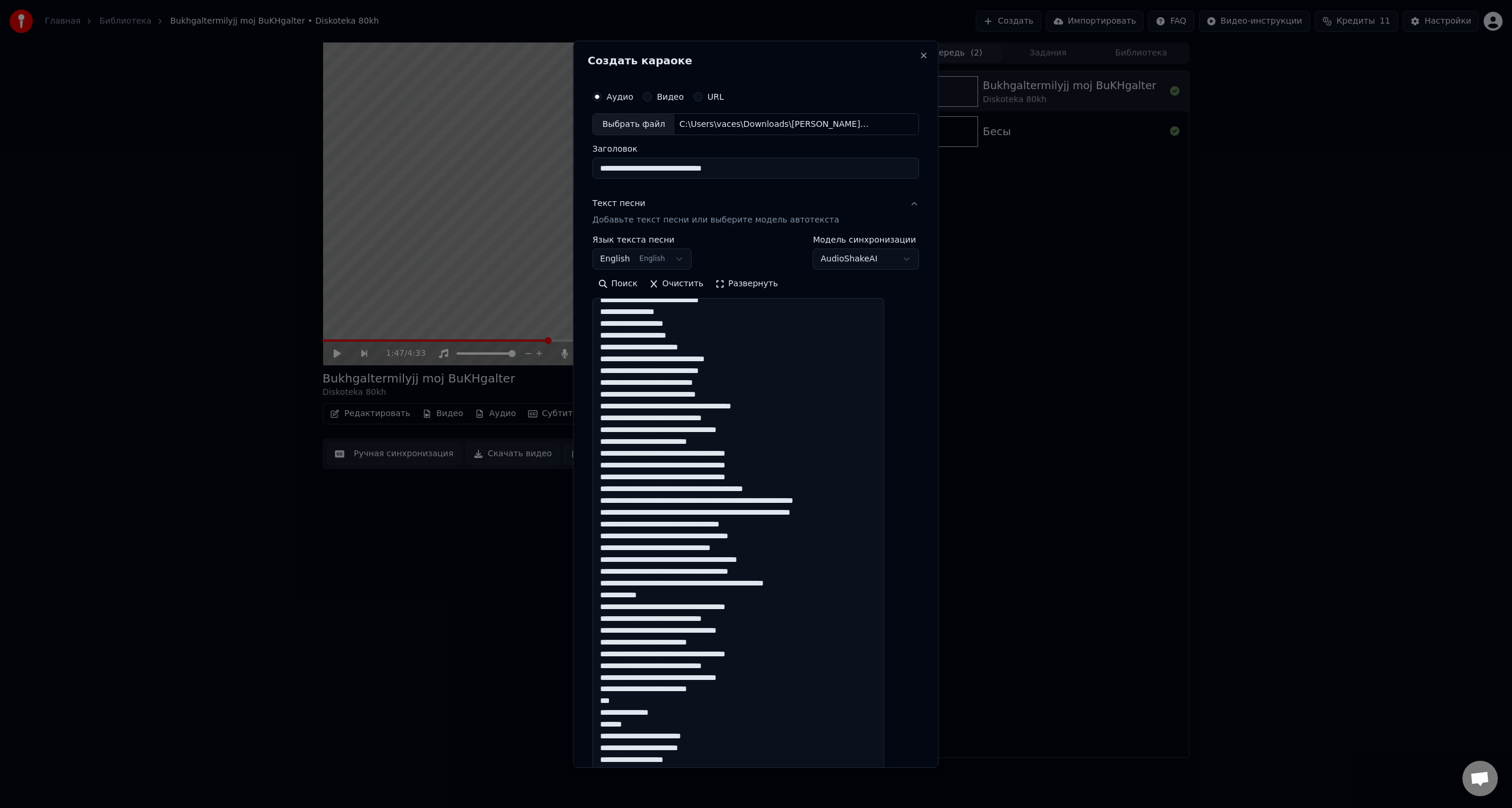
click at [667, 416] on textarea at bounding box center [739, 547] width 292 height 497
paste textarea "*"
drag, startPoint x: 616, startPoint y: 428, endPoint x: 638, endPoint y: 429, distance: 22.0
click at [641, 429] on textarea at bounding box center [739, 547] width 292 height 497
drag, startPoint x: 612, startPoint y: 429, endPoint x: 667, endPoint y: 428, distance: 55.0
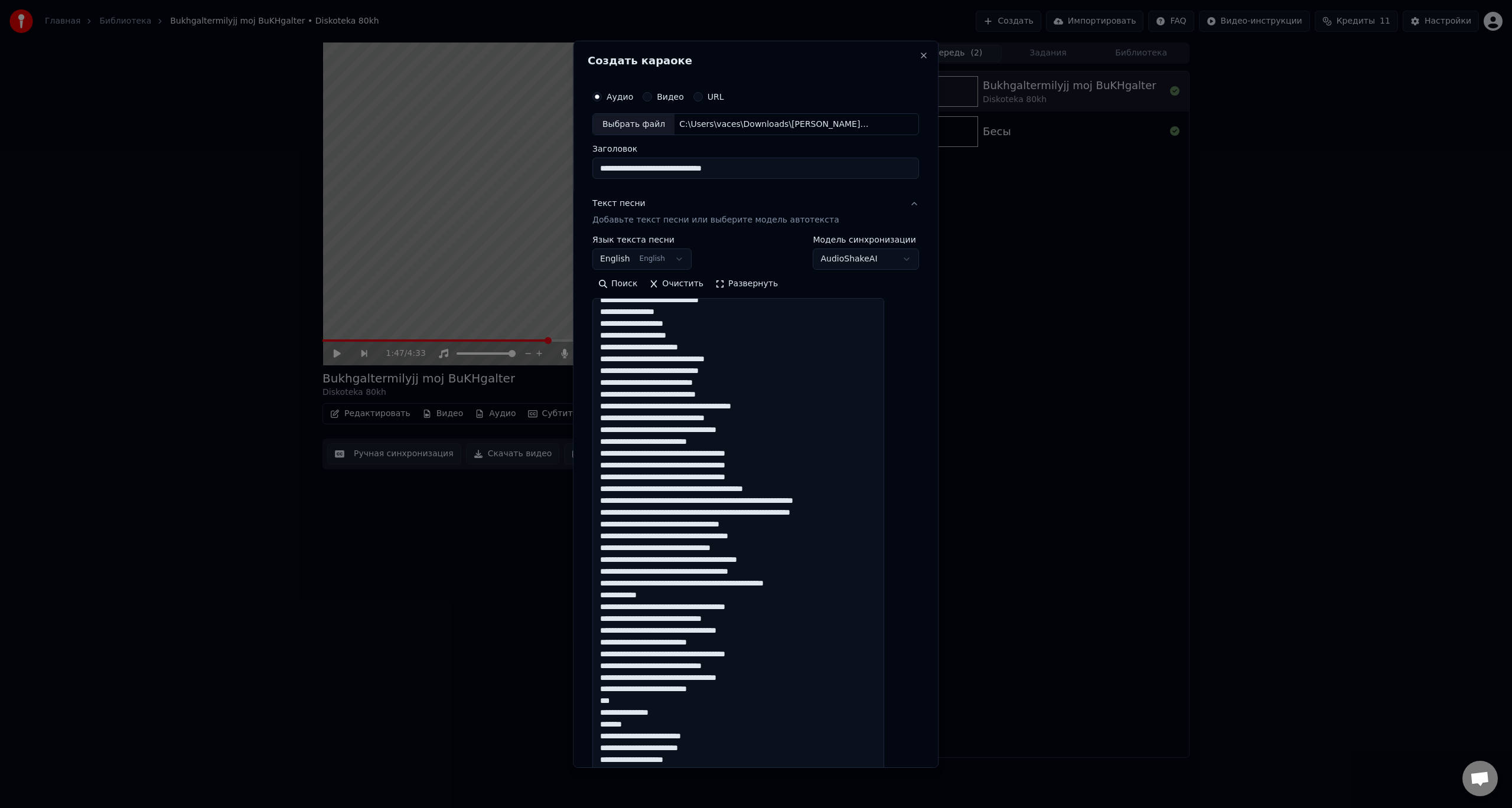
click at [667, 428] on textarea at bounding box center [739, 547] width 292 height 497
paste textarea "*"
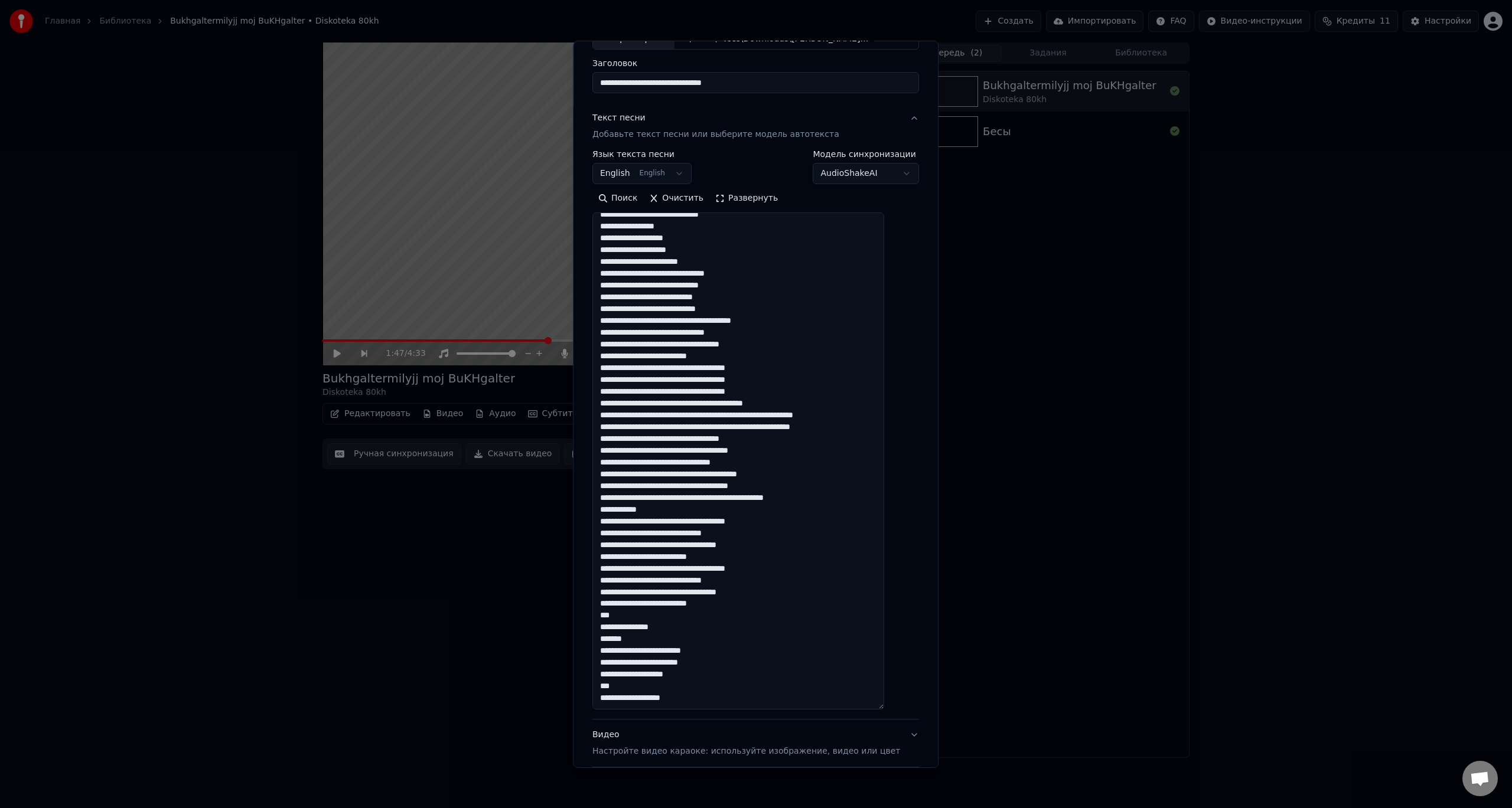
scroll to position [118, 0]
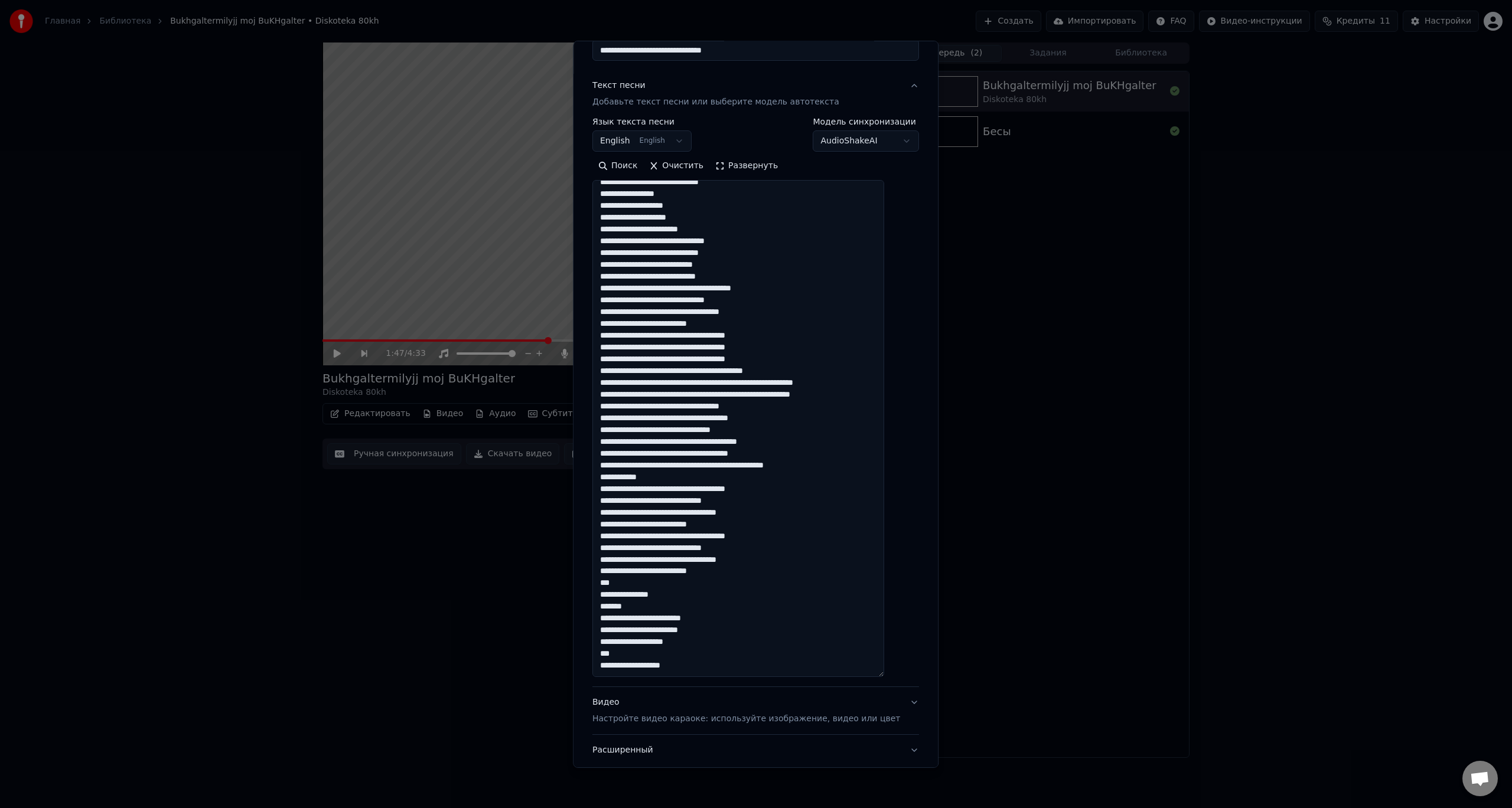
click at [698, 336] on textarea at bounding box center [739, 429] width 292 height 497
drag, startPoint x: 789, startPoint y: 385, endPoint x: 902, endPoint y: 406, distance: 114.9
click at [834, 385] on textarea at bounding box center [739, 429] width 292 height 497
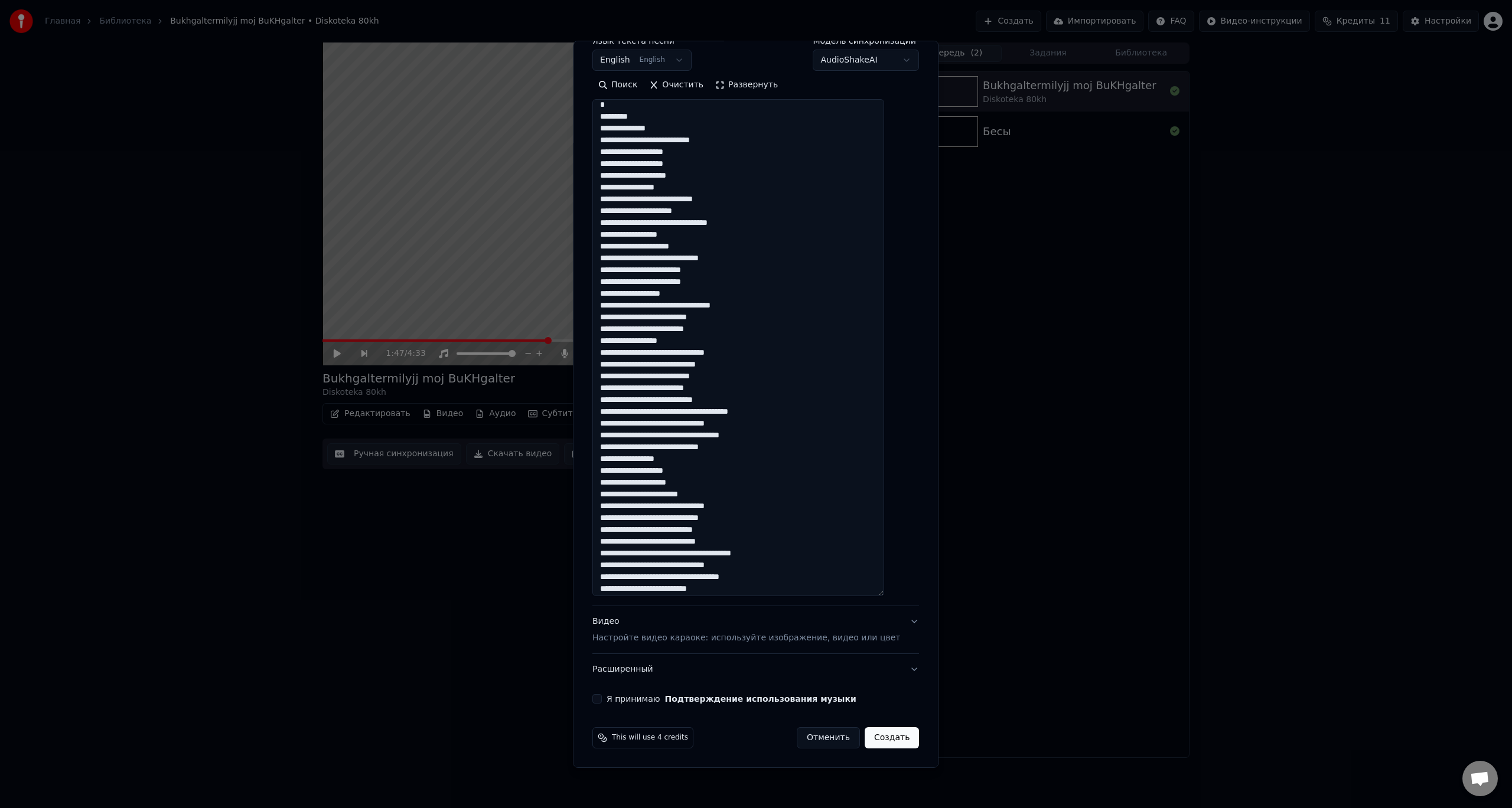
scroll to position [0, 0]
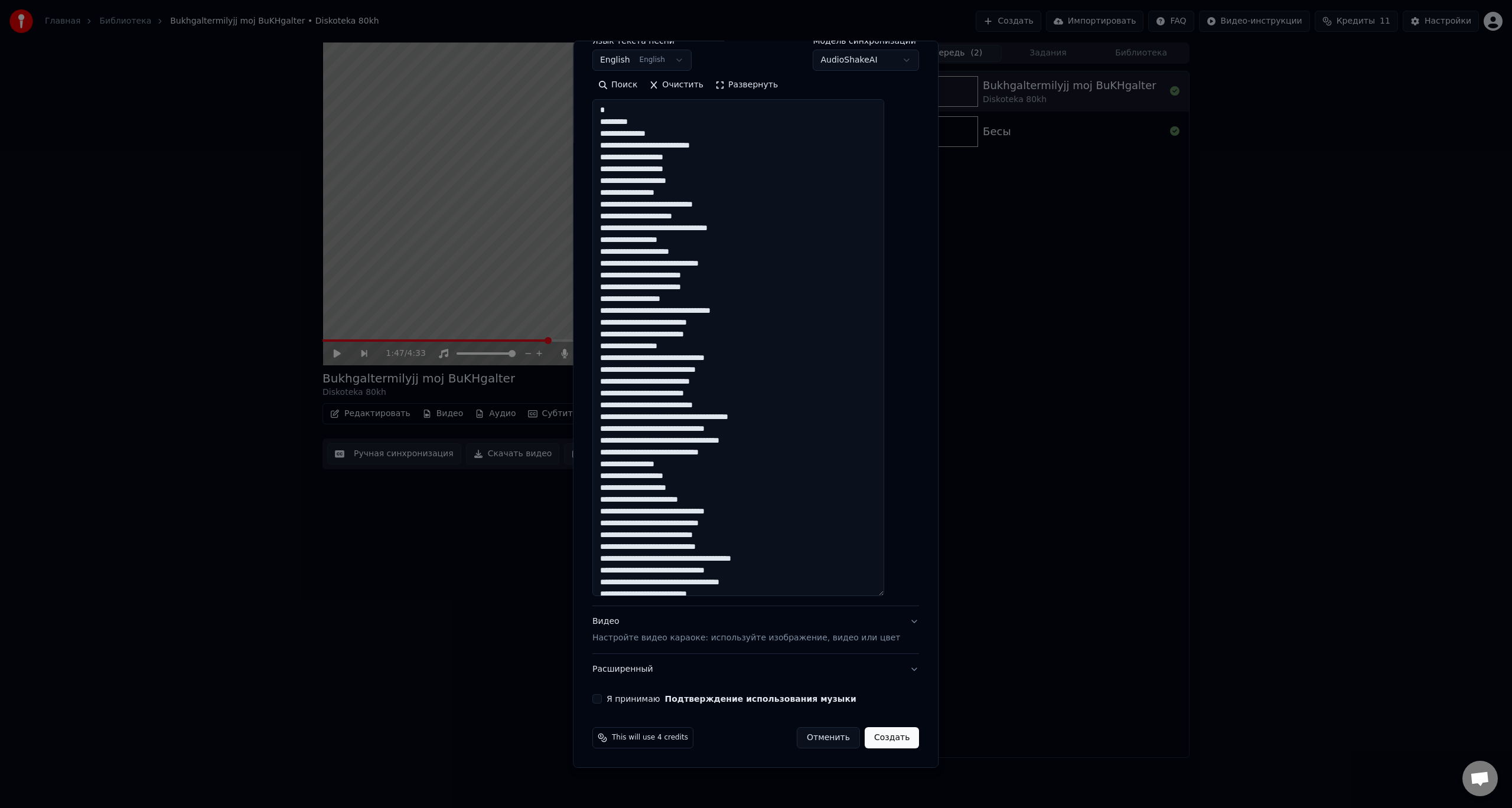
type textarea "**********"
click at [632, 703] on label "Я принимаю Подтверждение использования музыки" at bounding box center [731, 699] width 250 height 9
click at [602, 703] on button "Я принимаю Подтверждение использования музыки" at bounding box center [597, 699] width 9 height 9
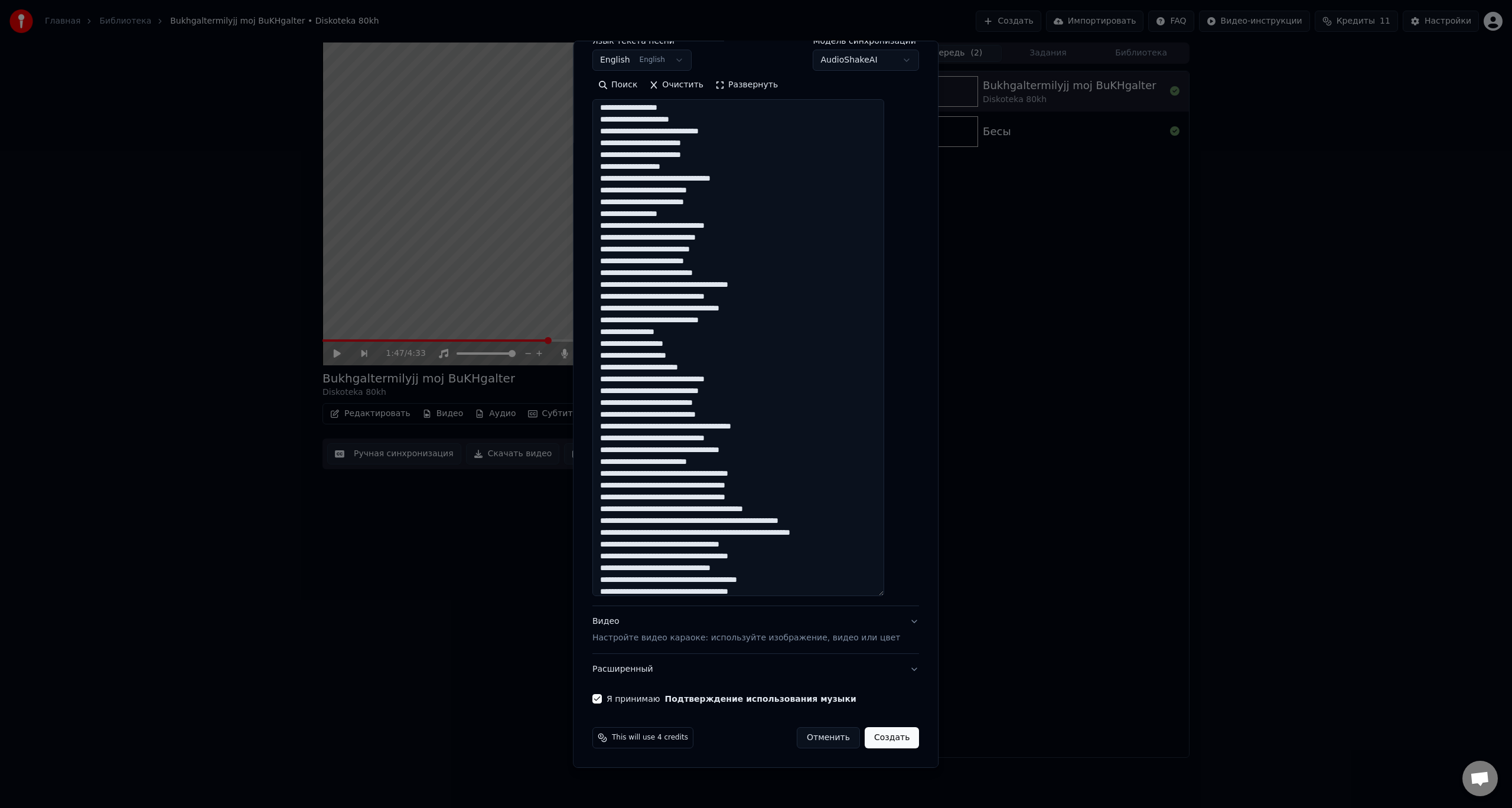
scroll to position [177, 0]
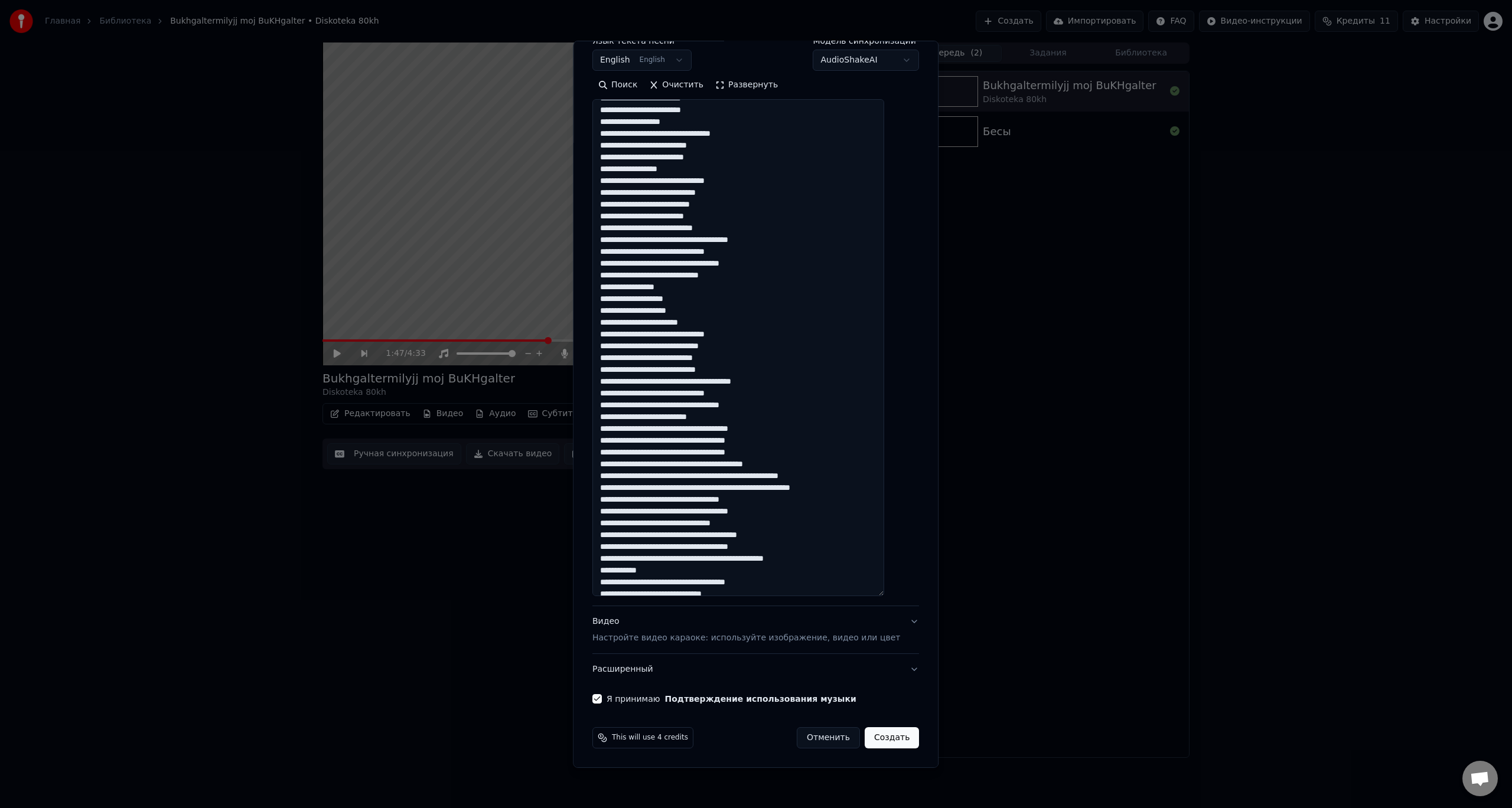
click at [890, 619] on button "Видео Настройте видео караоке: используйте изображение, видео или цвет" at bounding box center [756, 630] width 327 height 47
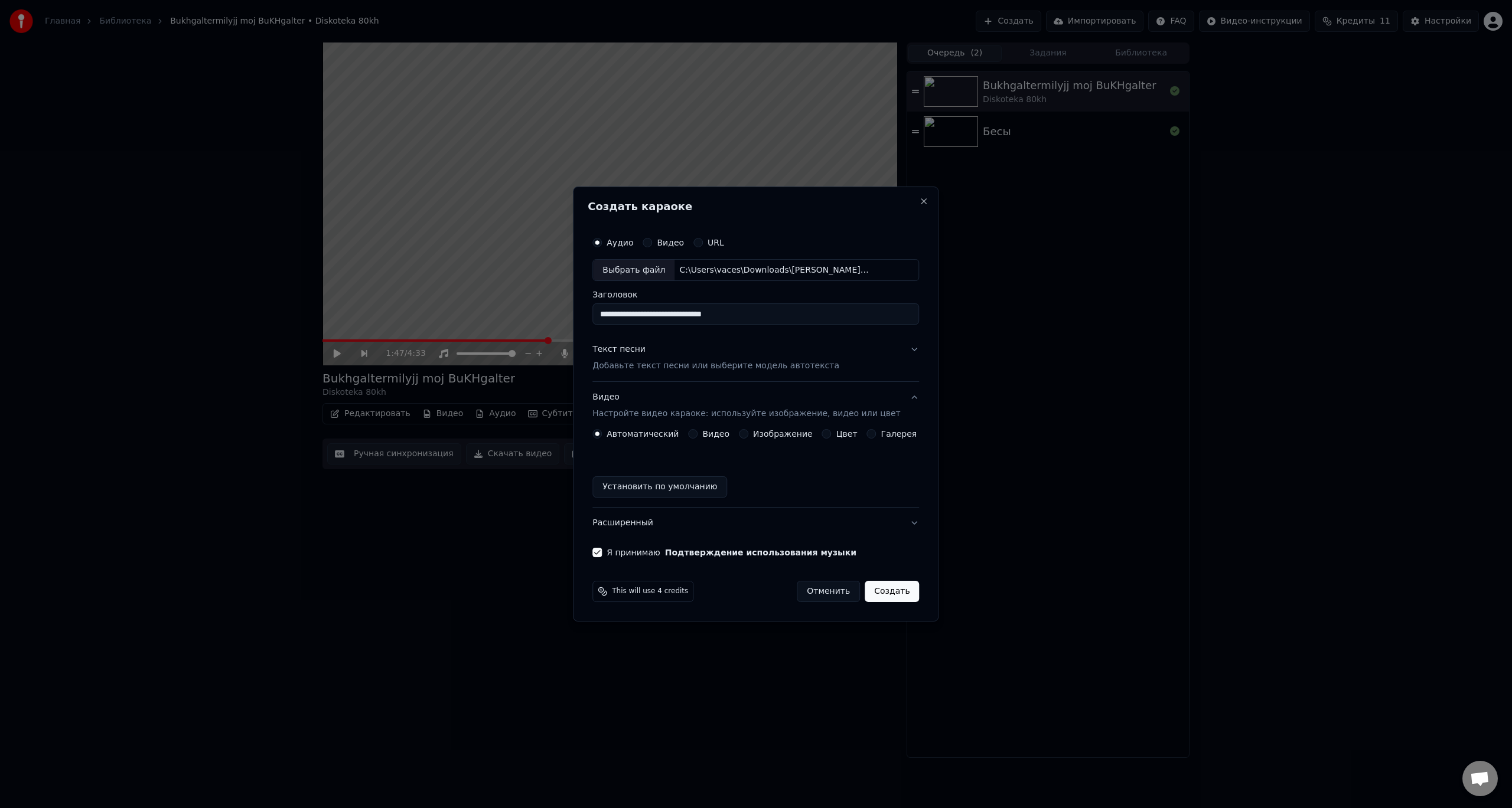
click at [721, 436] on label "Видео" at bounding box center [715, 434] width 27 height 9
click at [698, 436] on button "Видео" at bounding box center [693, 434] width 9 height 9
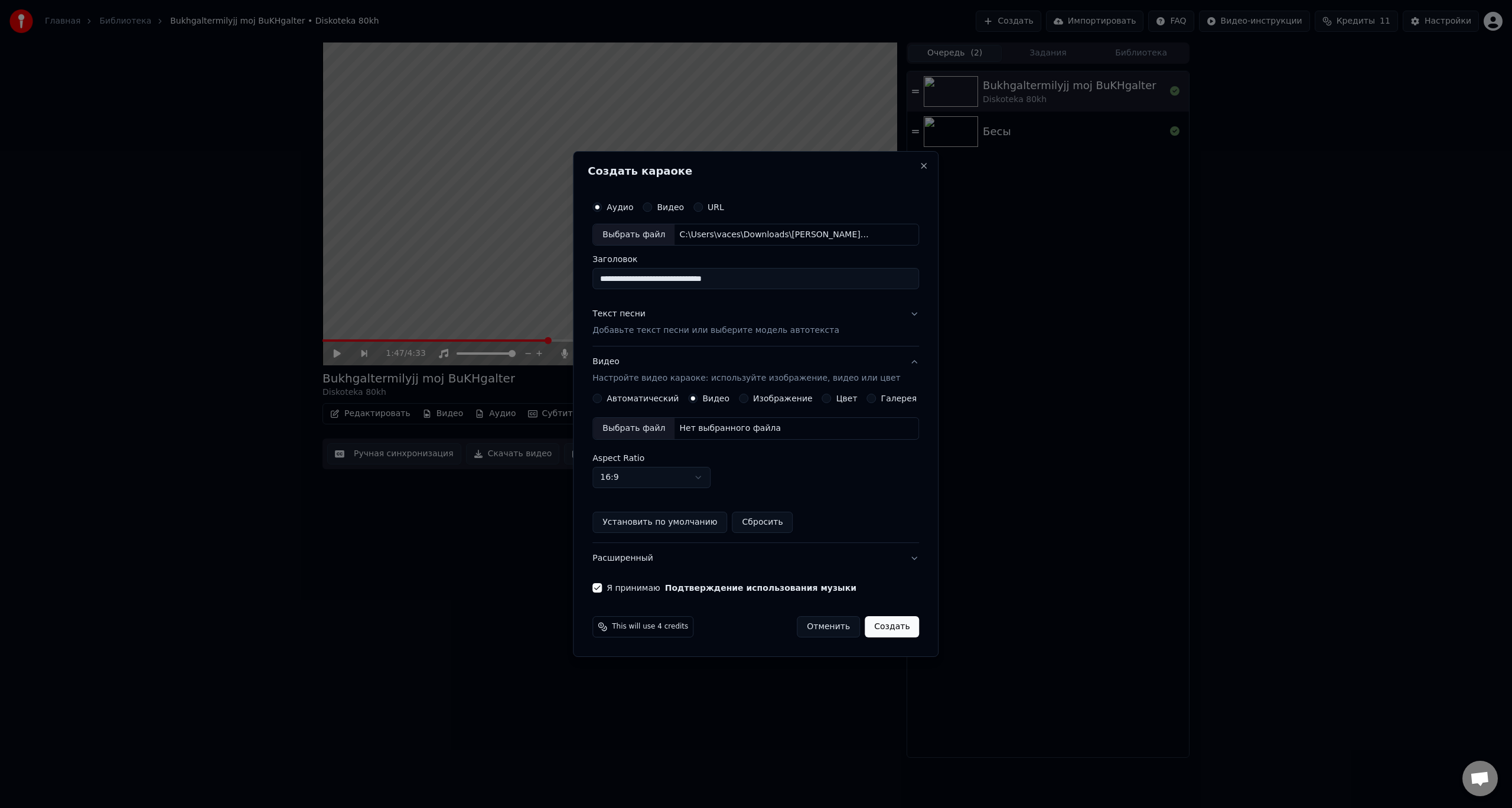
click at [631, 430] on div "Выбрать файл" at bounding box center [634, 429] width 82 height 21
click at [881, 626] on button "Создать" at bounding box center [892, 627] width 54 height 21
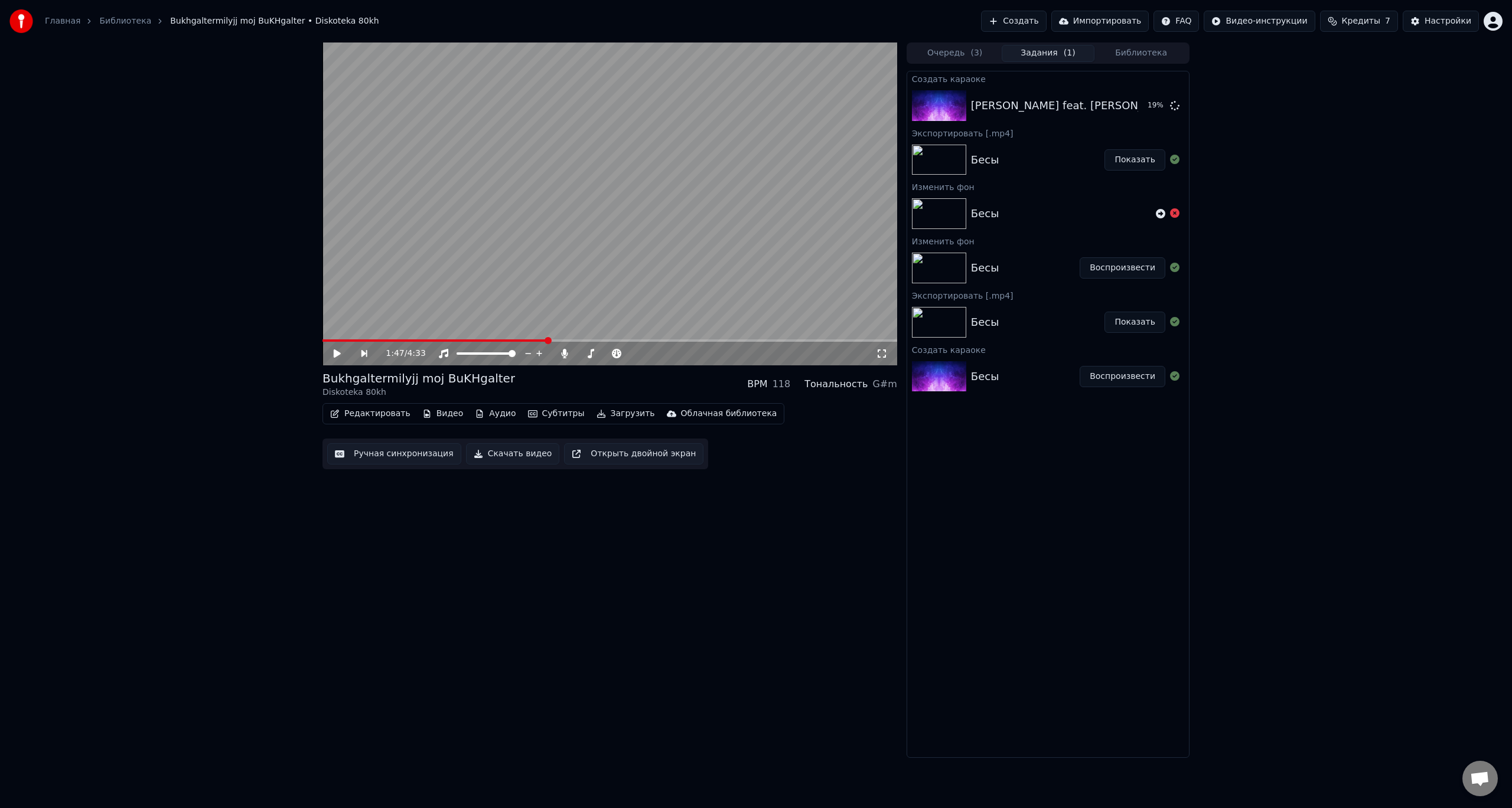
click at [1002, 259] on div "Бесы Воспроизвести" at bounding box center [1048, 268] width 282 height 40
click at [954, 53] on button "Очередь ( 3 )" at bounding box center [955, 53] width 93 height 17
click at [1064, 52] on span "( 1 )" at bounding box center [1070, 53] width 12 height 12
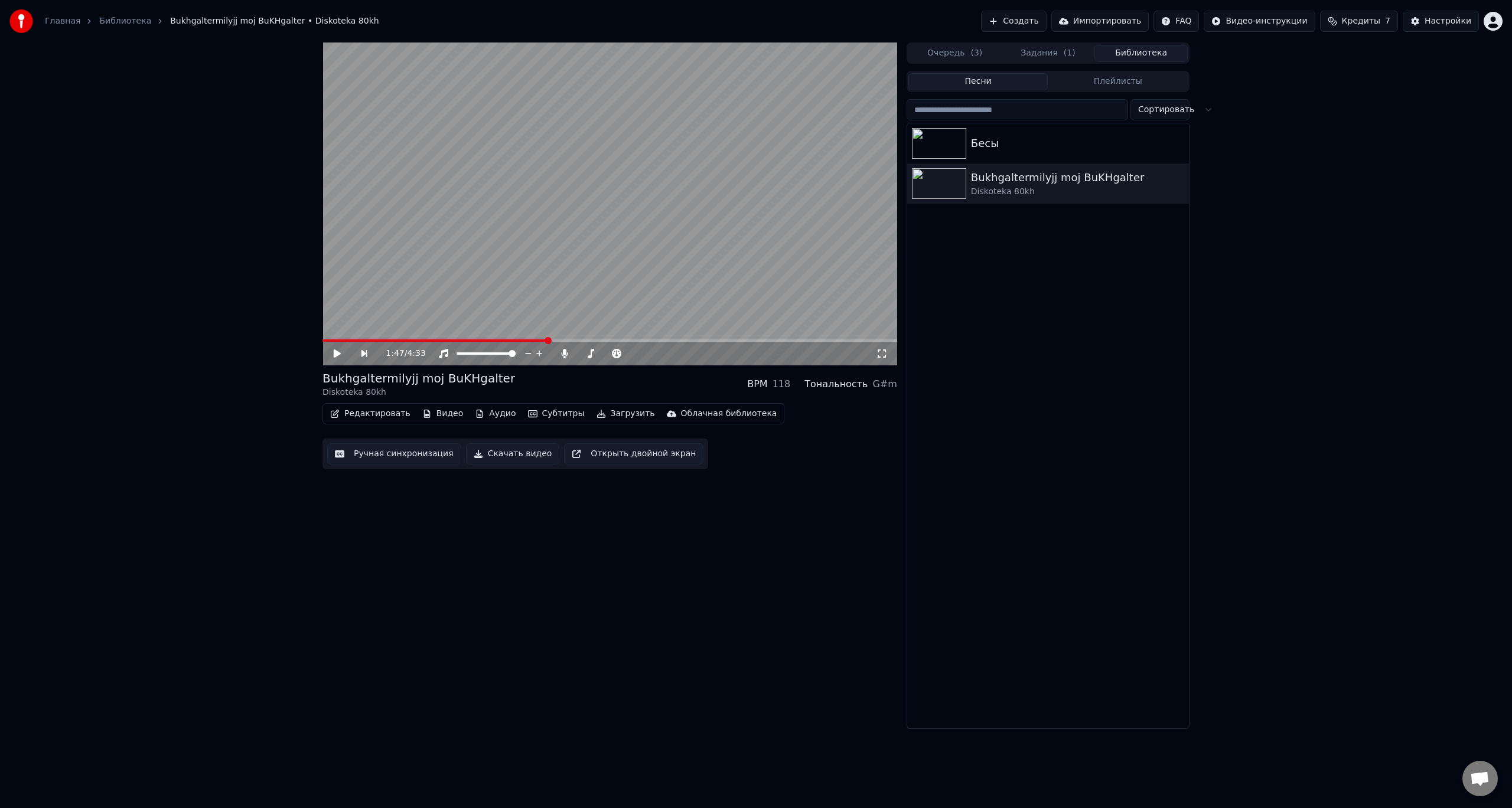
click at [1118, 52] on button "Библиотека" at bounding box center [1141, 53] width 93 height 17
click at [1175, 182] on icon "button" at bounding box center [1179, 183] width 12 height 9
drag, startPoint x: 989, startPoint y: 278, endPoint x: 1010, endPoint y: 272, distance: 21.8
click at [990, 278] on div "Бесы Bukhgaltermilyjj moj BuKHgalter Diskoteka 80kh" at bounding box center [1048, 425] width 282 height 605
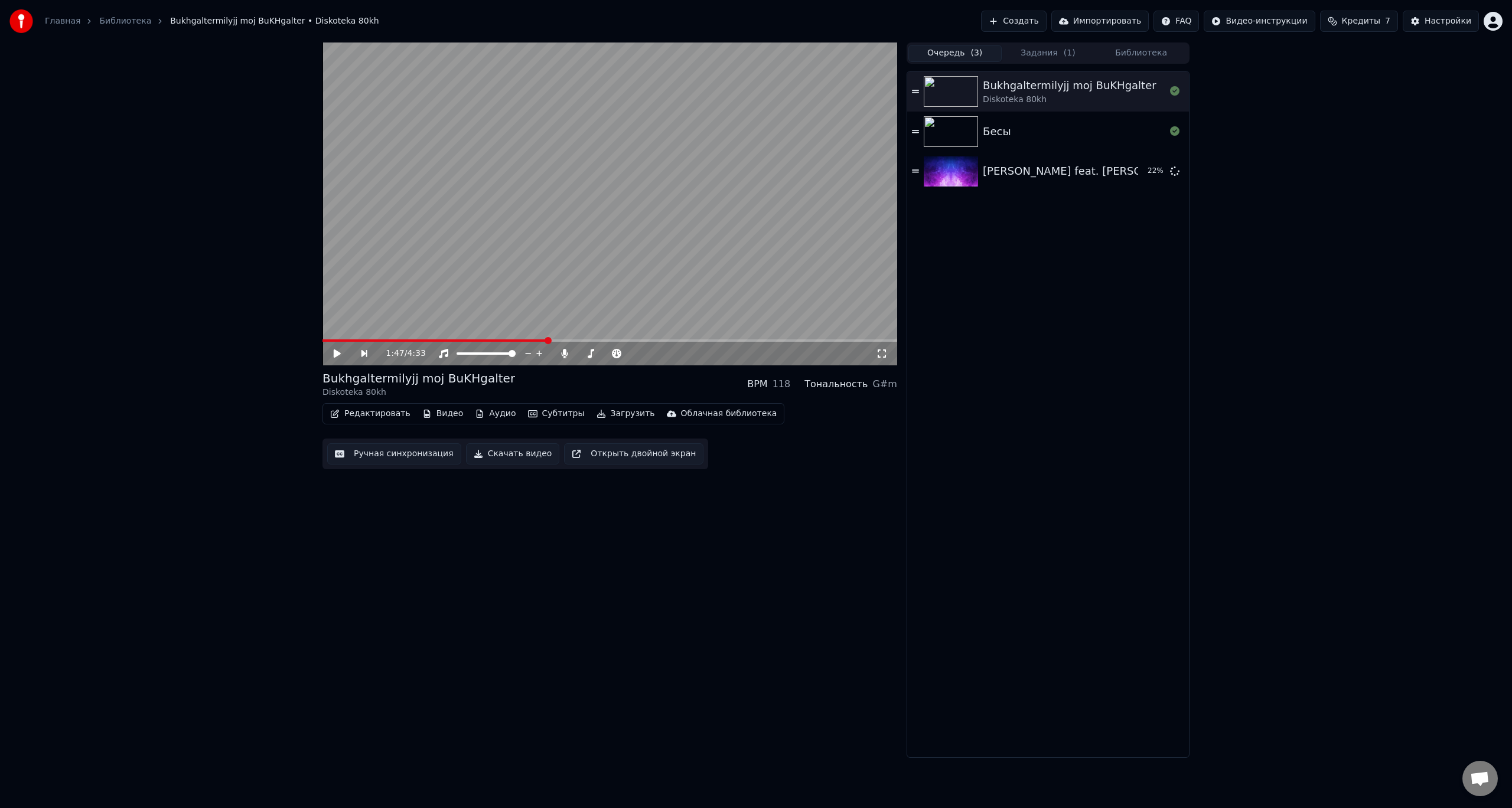
click at [973, 55] on span "( 3 )" at bounding box center [977, 53] width 12 height 12
click at [949, 175] on img at bounding box center [951, 171] width 54 height 31
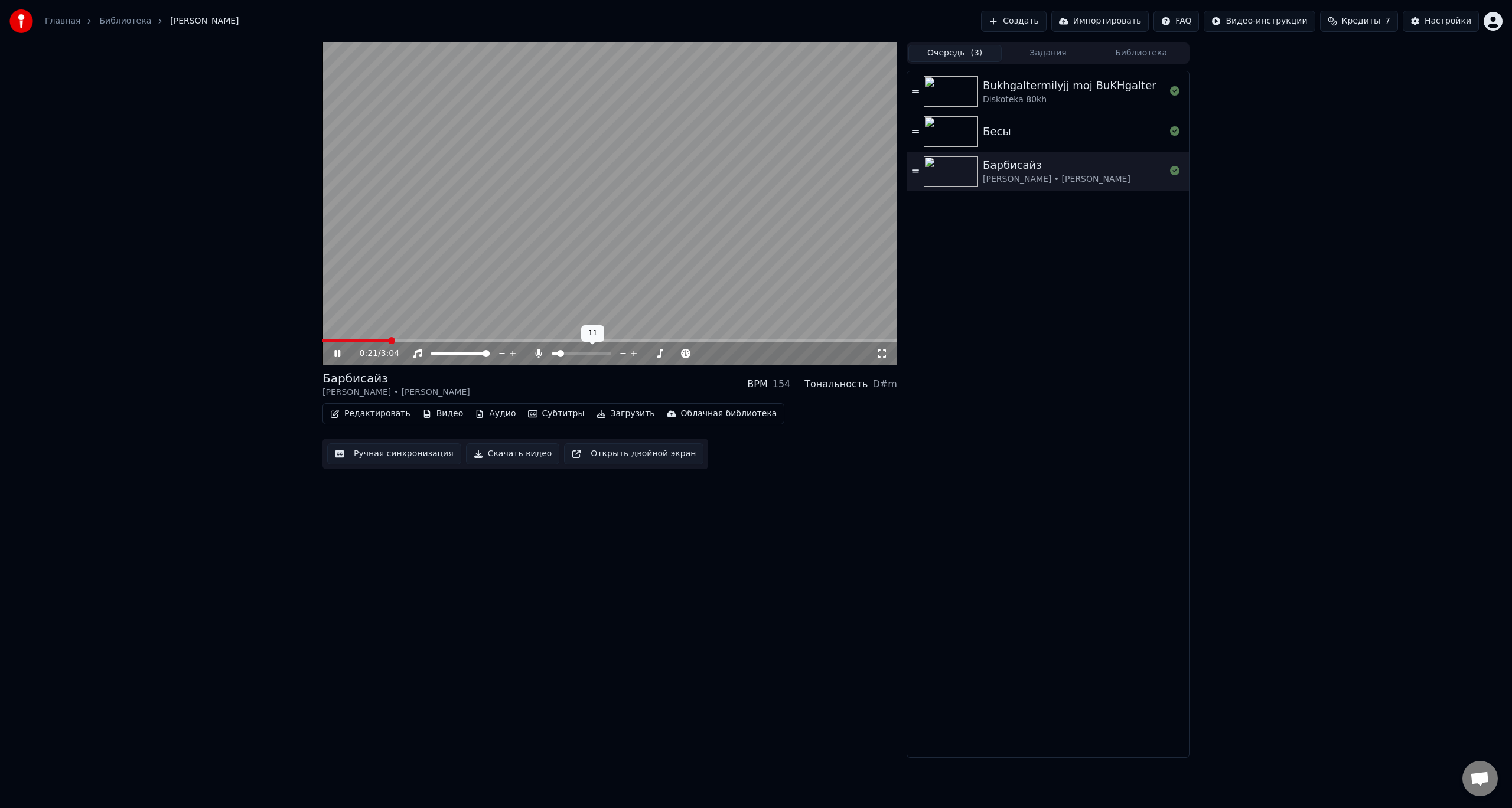
click at [558, 356] on span at bounding box center [560, 354] width 7 height 7
click at [773, 495] on div "0:21 / 3:04 [PERSON_NAME] BPM 154 Тональность D#m Редактировать Видео Аудио Суб…" at bounding box center [610, 400] width 575 height 716
click at [700, 521] on div "[PERSON_NAME] BPM 154 Тональность D#m Редактировать Видео Аудио Субтитры Загруз…" at bounding box center [610, 400] width 575 height 716
click at [558, 355] on span at bounding box center [581, 354] width 59 height 3
click at [501, 454] on button "Скачать видео" at bounding box center [513, 454] width 94 height 21
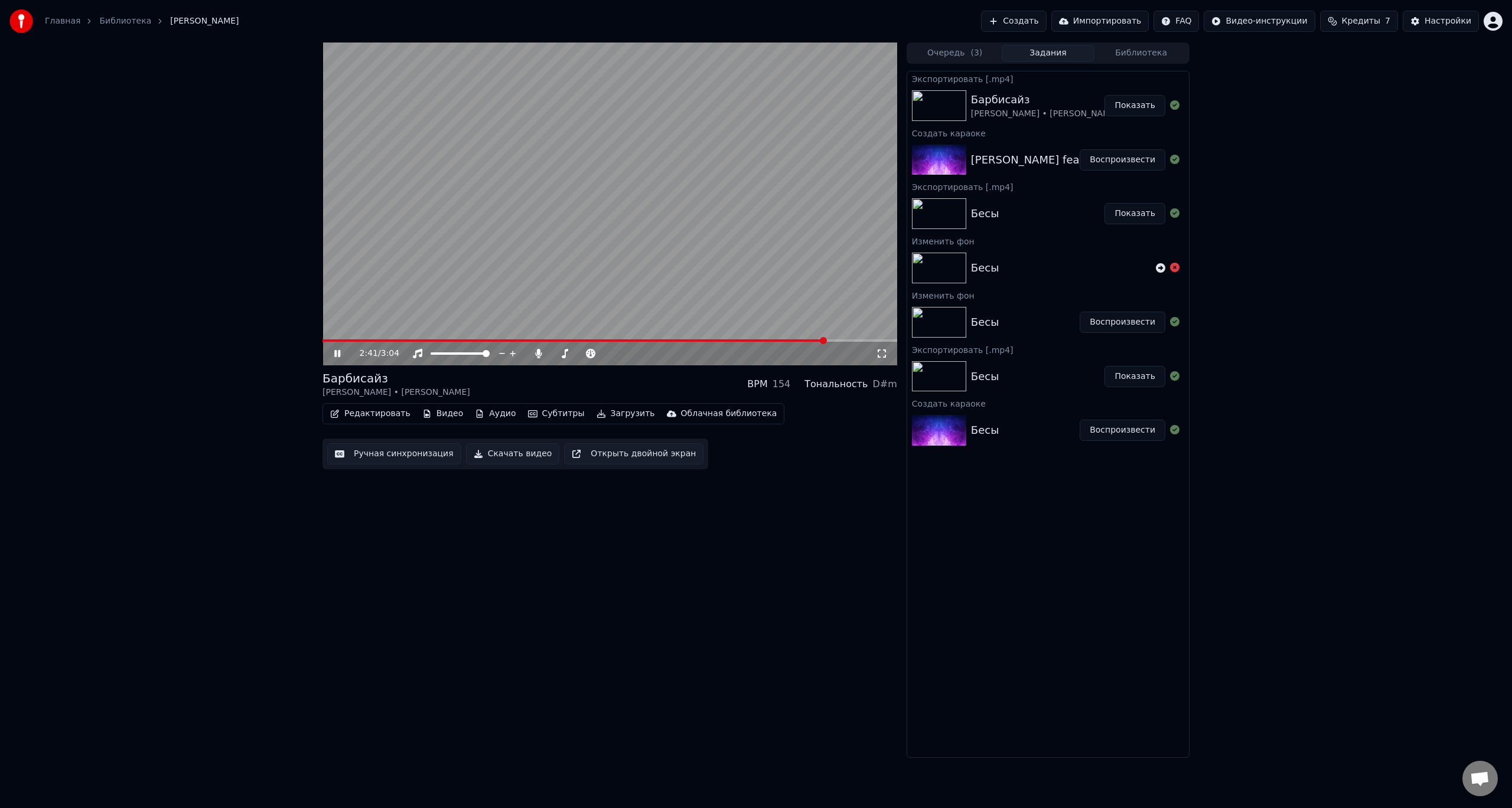
click at [680, 256] on video at bounding box center [610, 204] width 575 height 323
drag, startPoint x: 1120, startPoint y: 112, endPoint x: 1113, endPoint y: 115, distance: 7.6
click at [1121, 112] on button "Показать" at bounding box center [1135, 106] width 61 height 21
click at [271, 449] on div "2:41 / 3:04 [PERSON_NAME] BPM 154 Тональность D#m Редактировать Видео Аудио Суб…" at bounding box center [756, 400] width 1512 height 716
